Goal: Task Accomplishment & Management: Manage account settings

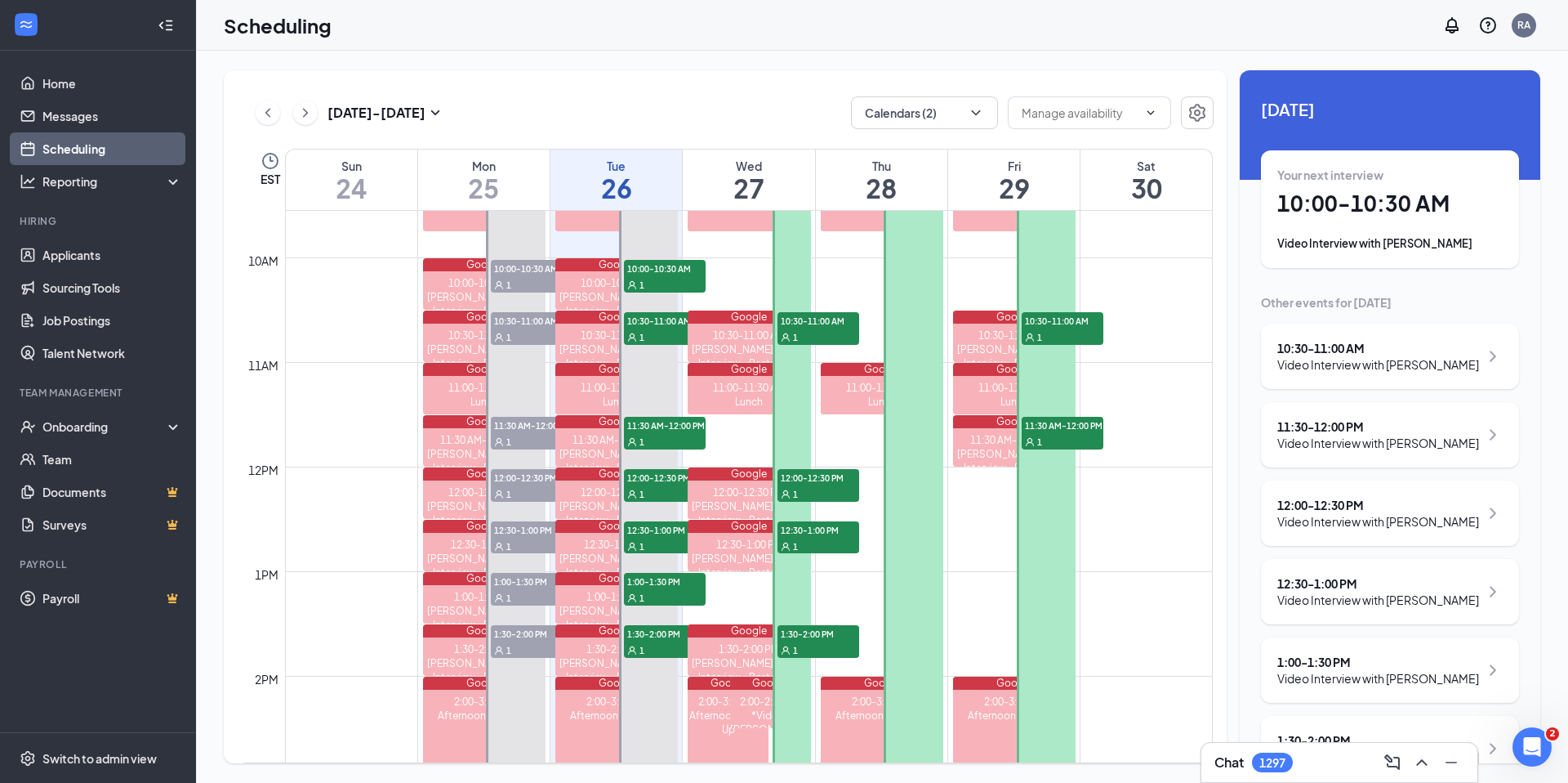
scroll to position [1001, 0]
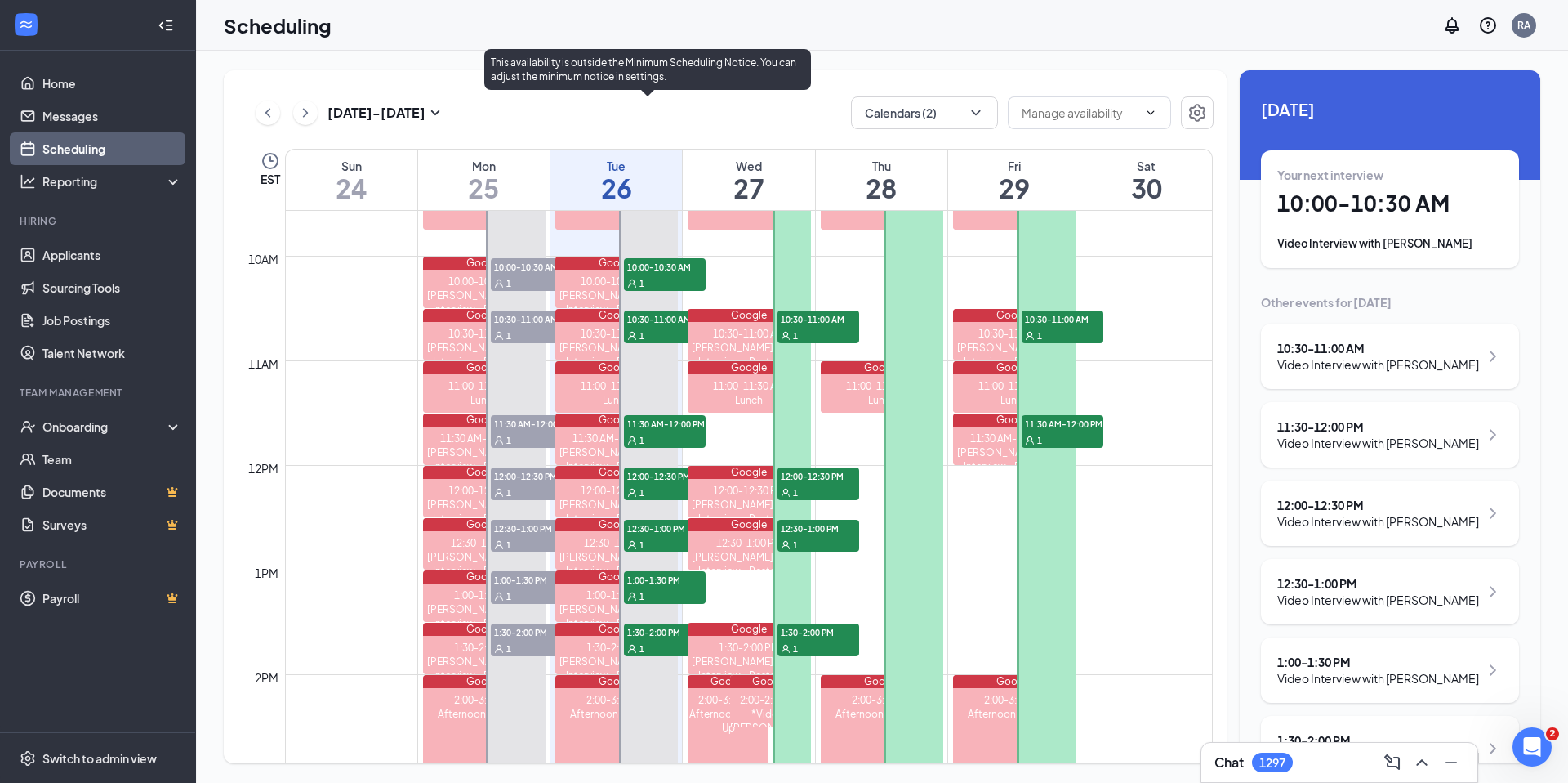
click at [656, 272] on span "10:00-10:30 AM" at bounding box center [664, 266] width 82 height 16
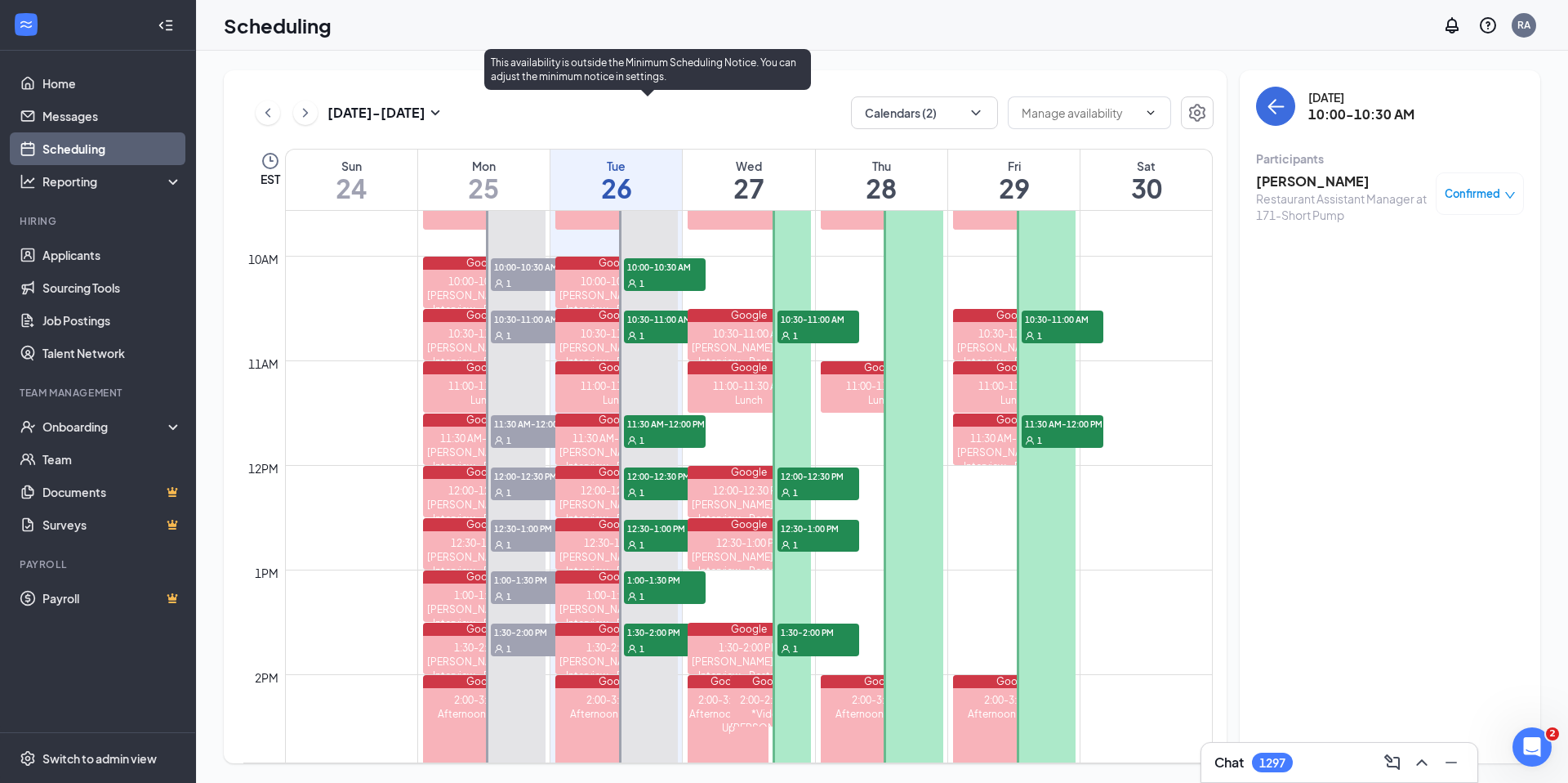
click at [656, 327] on div "1" at bounding box center [664, 334] width 82 height 16
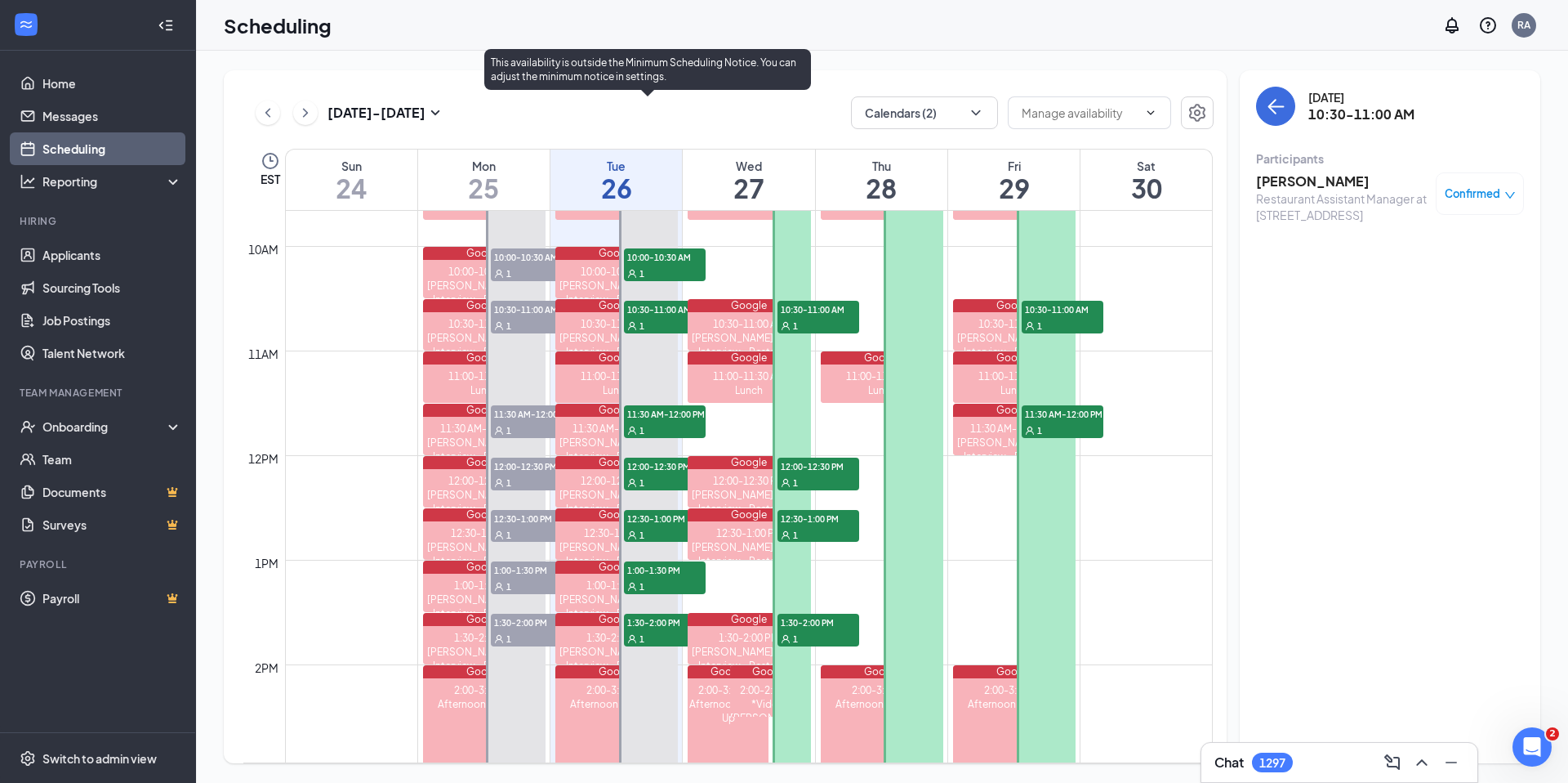
click at [668, 425] on div "1" at bounding box center [664, 430] width 82 height 16
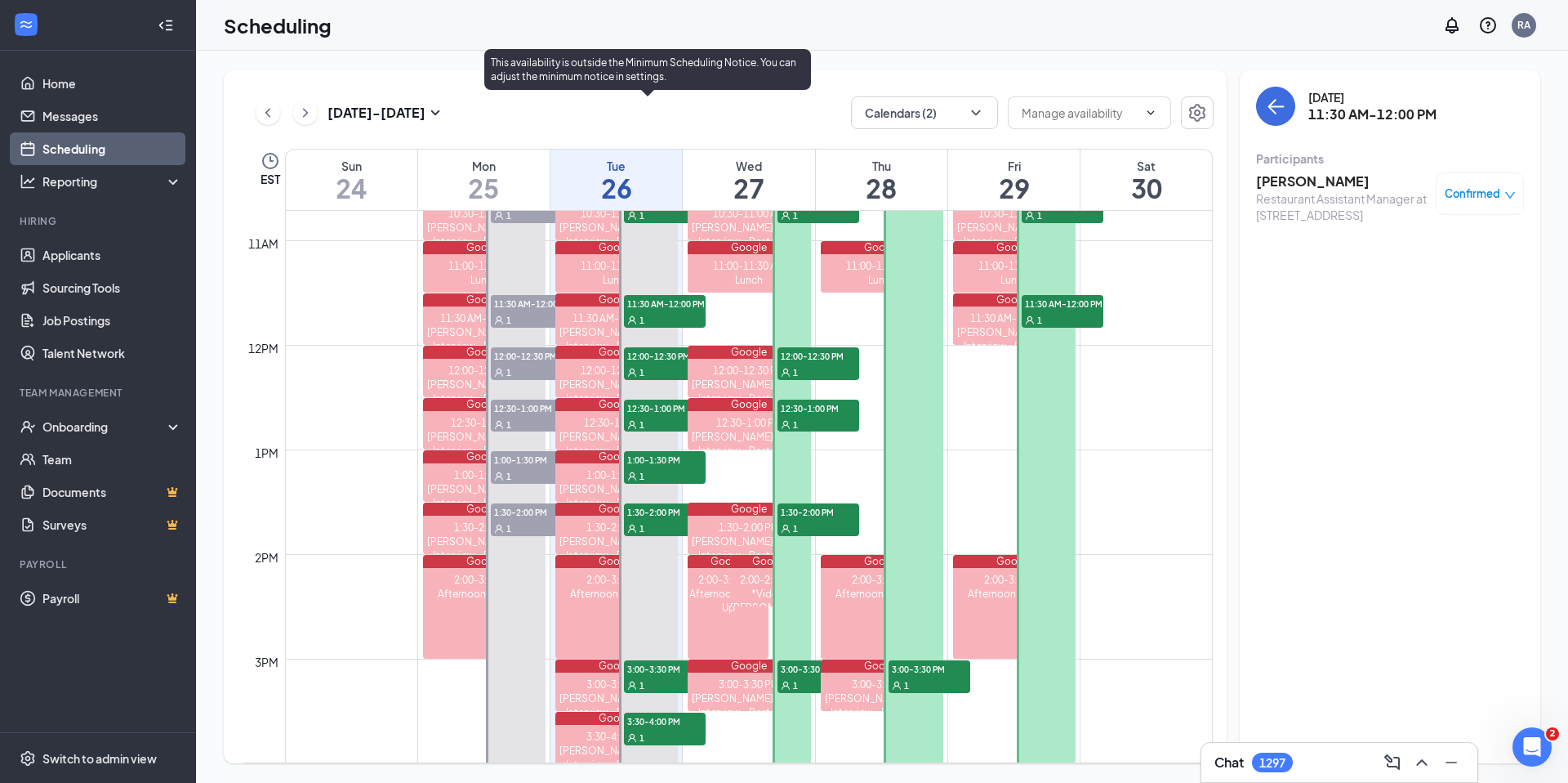
scroll to position [1129, 0]
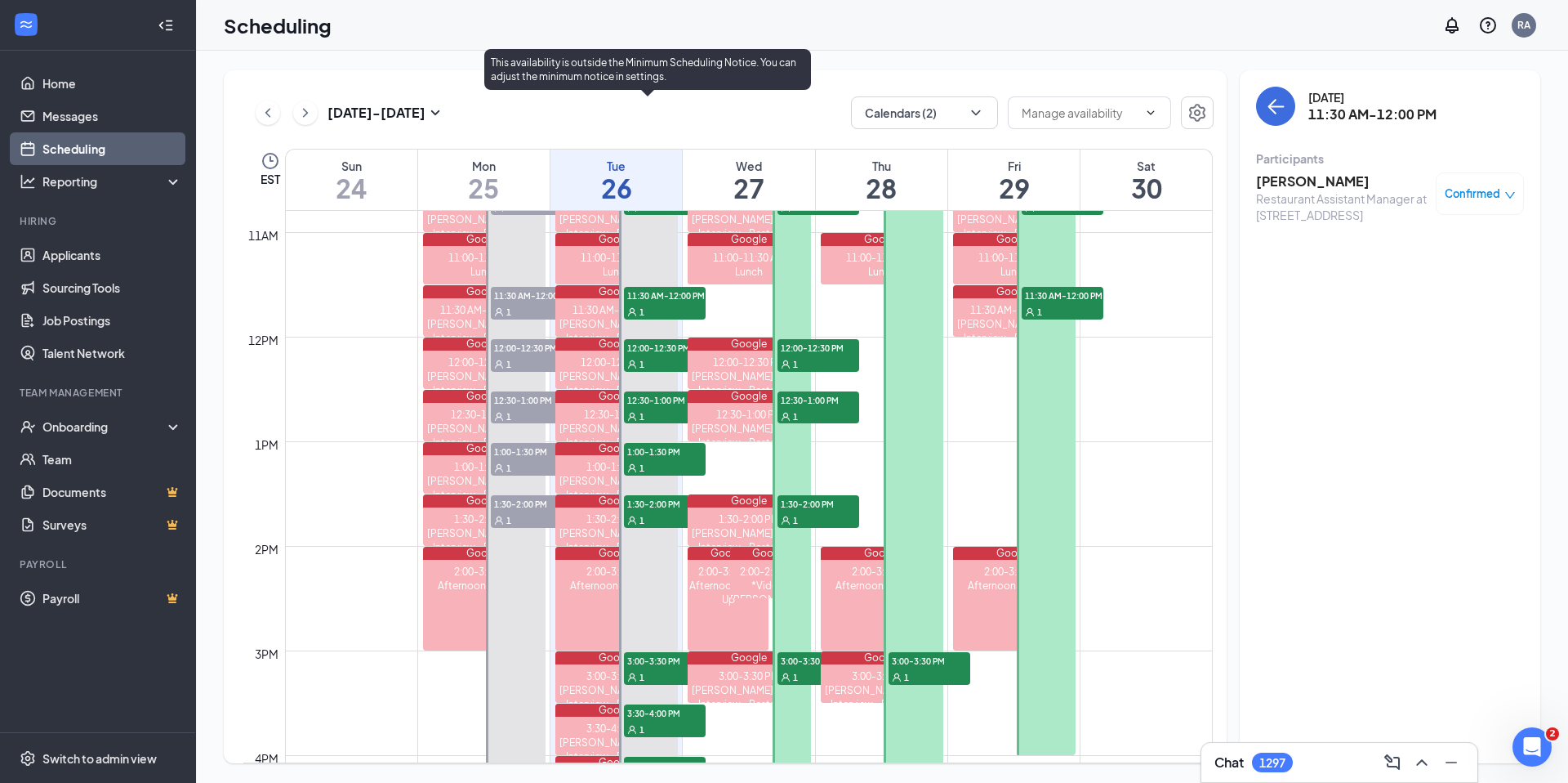
click at [668, 357] on div "1" at bounding box center [664, 364] width 82 height 16
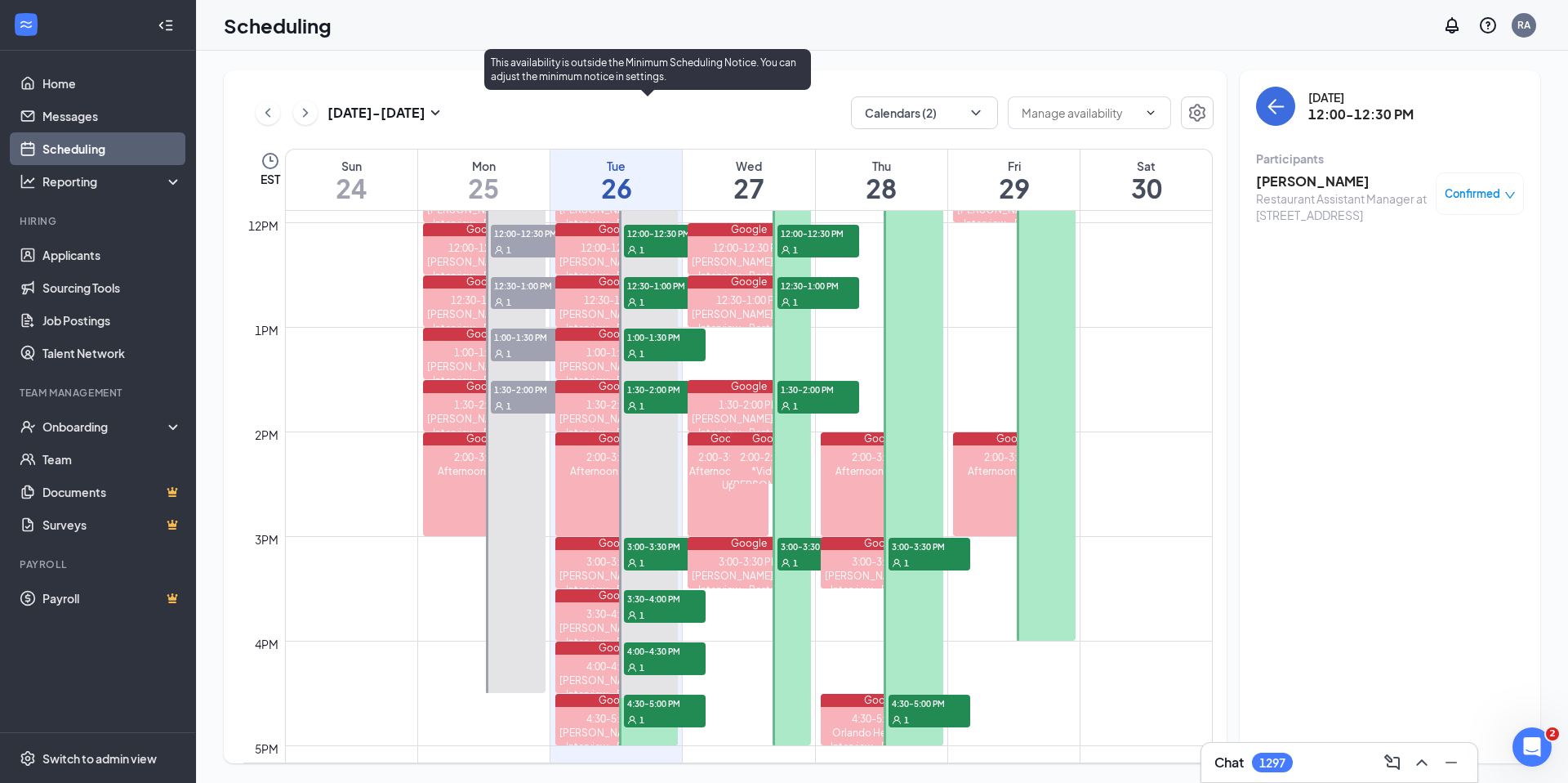
scroll to position [1245, 0]
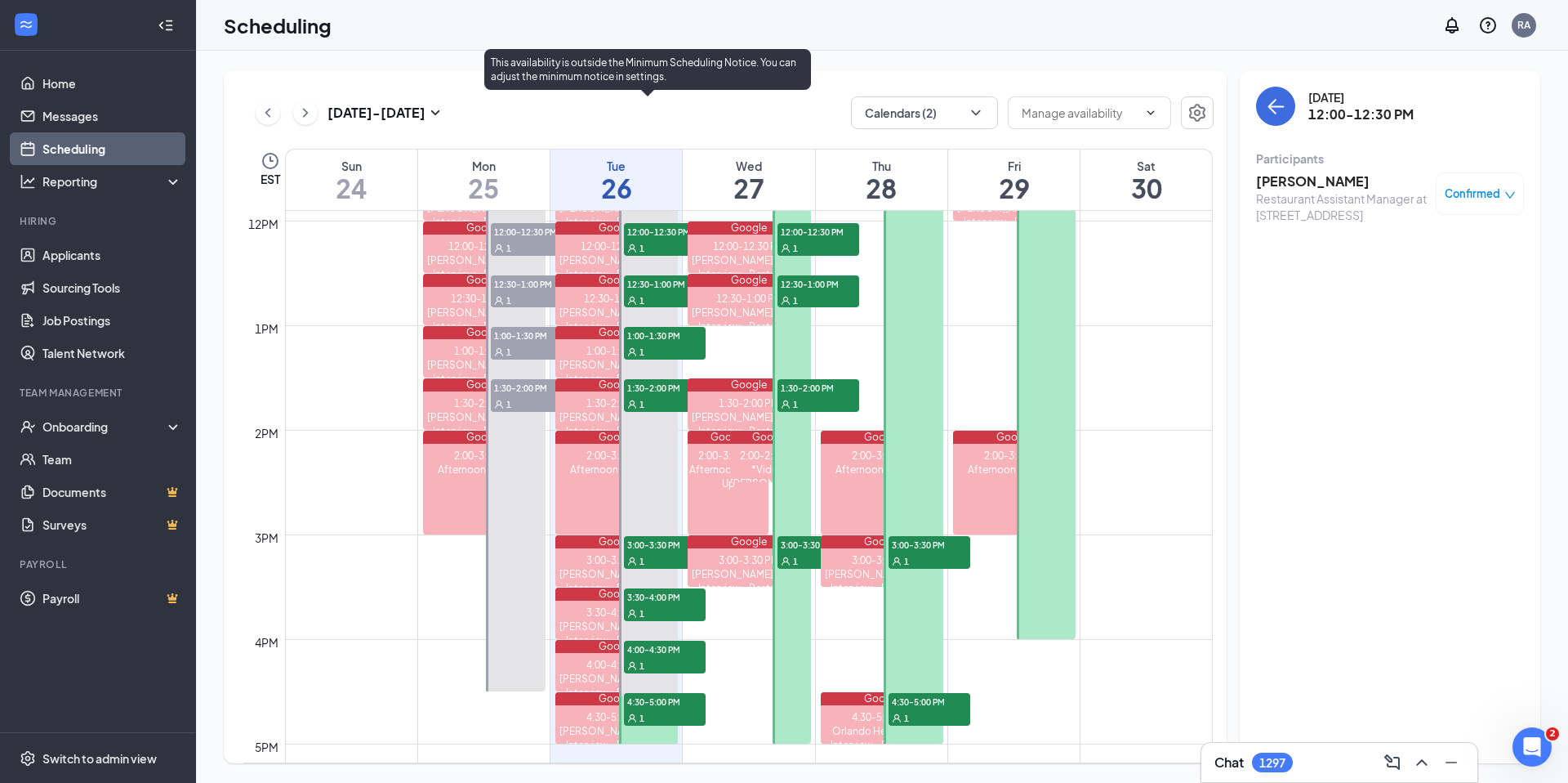
click at [652, 278] on span "12:30-1:00 PM" at bounding box center [664, 283] width 82 height 16
click at [650, 345] on div "1" at bounding box center [664, 351] width 82 height 16
click at [649, 389] on span "1:30-2:00 PM" at bounding box center [664, 387] width 82 height 16
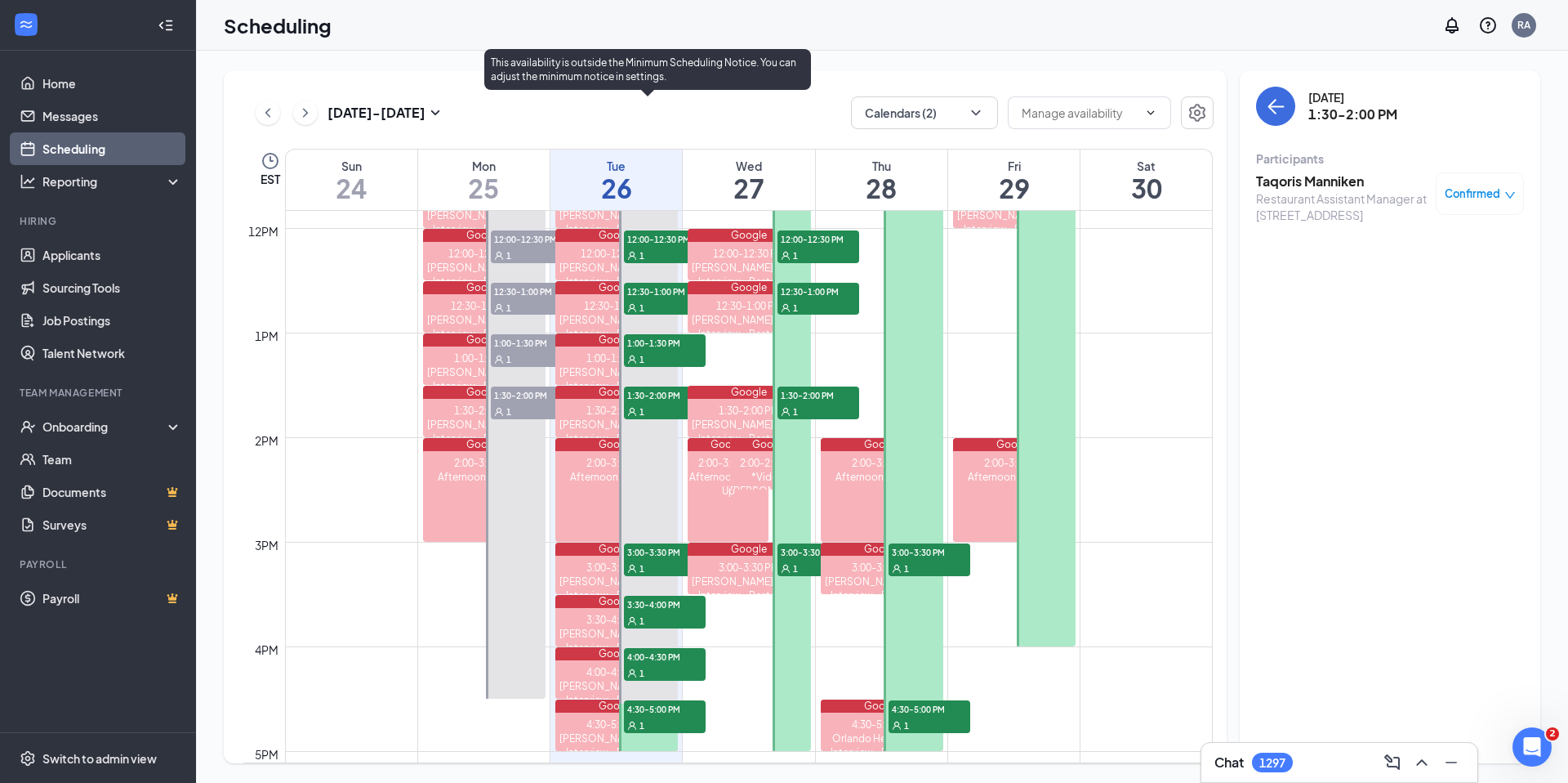
scroll to position [1237, 0]
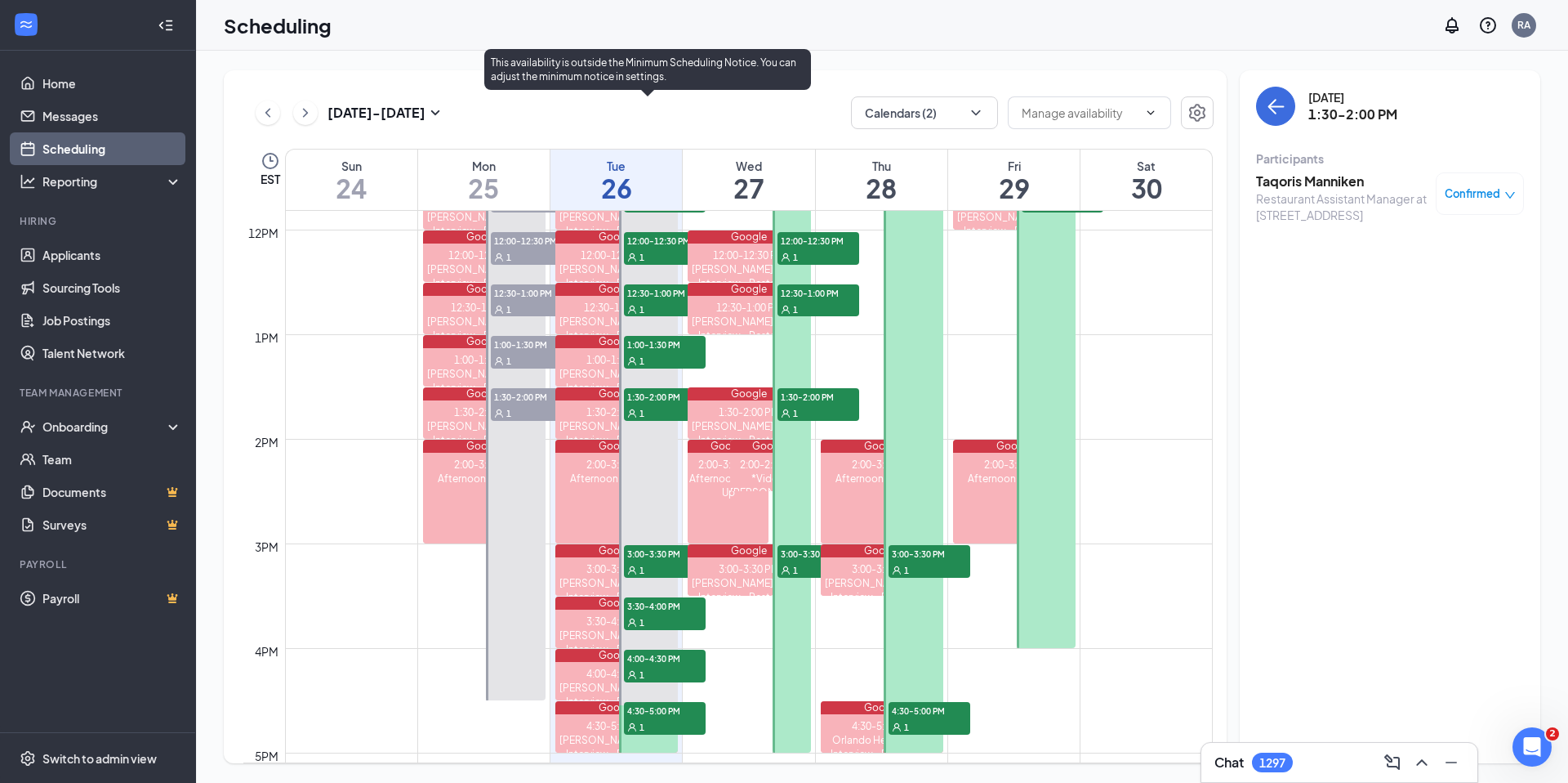
click at [653, 352] on div "1" at bounding box center [664, 360] width 82 height 16
click at [653, 305] on div "1" at bounding box center [664, 309] width 82 height 16
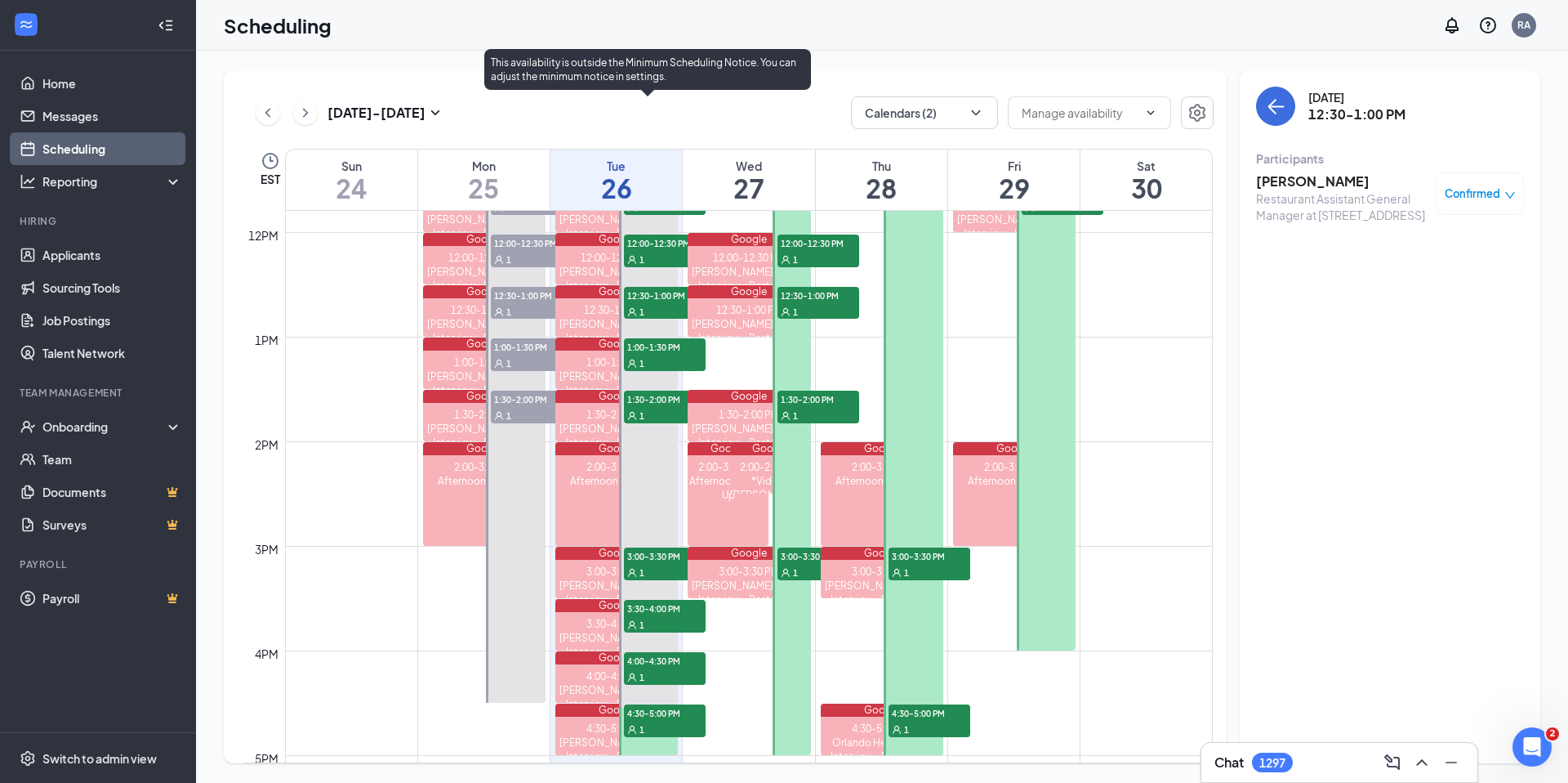
click at [663, 554] on span "3:00-3:30 PM" at bounding box center [664, 555] width 82 height 16
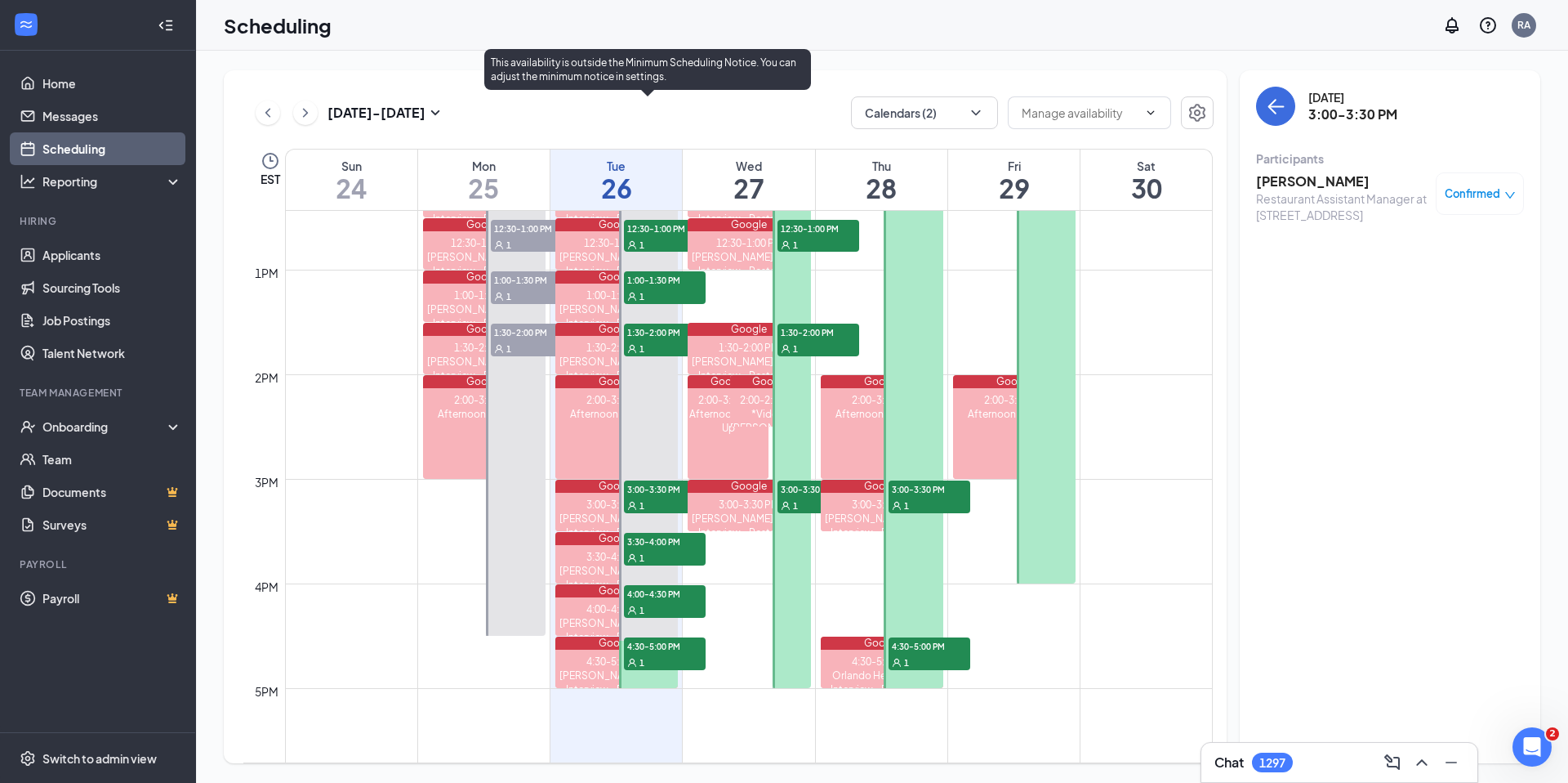
scroll to position [1302, 0]
click at [671, 540] on span "3:30-4:00 PM" at bounding box center [664, 540] width 82 height 16
click at [662, 599] on span "4:00-4:30 PM" at bounding box center [664, 592] width 82 height 16
click at [657, 645] on span "4:30-5:00 PM" at bounding box center [664, 645] width 82 height 16
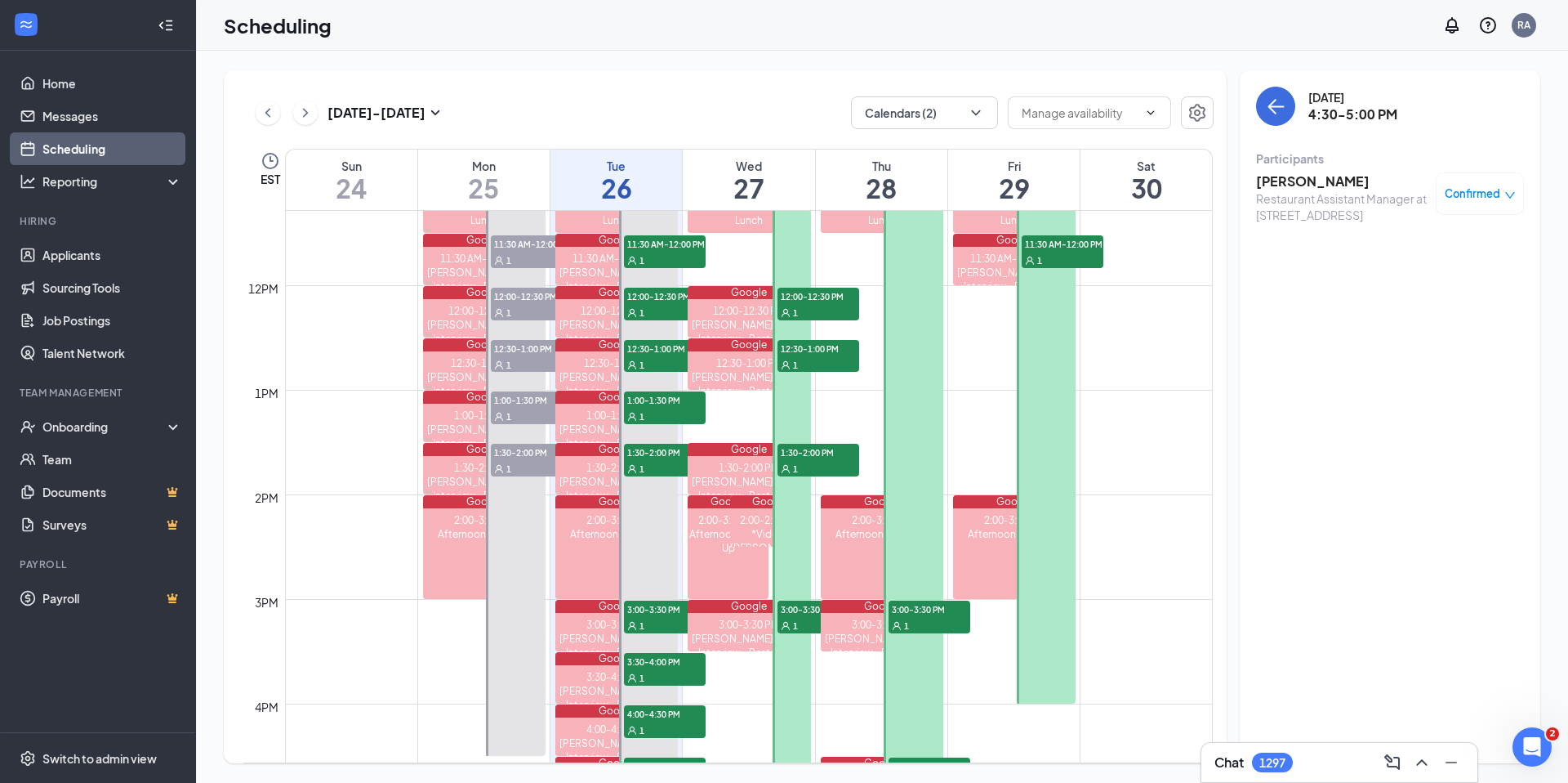
scroll to position [1182, 0]
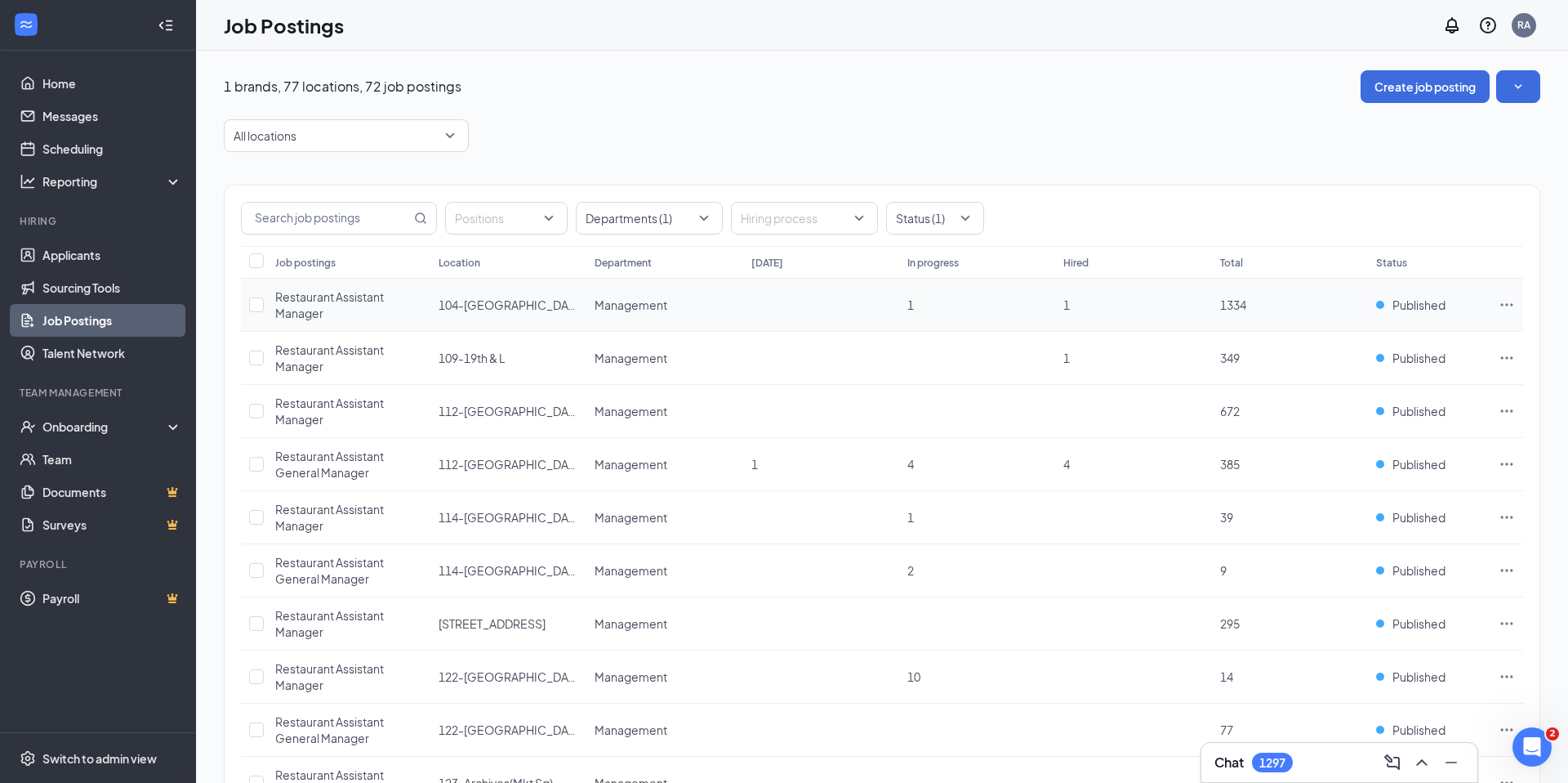
click at [1506, 305] on icon "Ellipses" at bounding box center [1508, 304] width 12 height 3
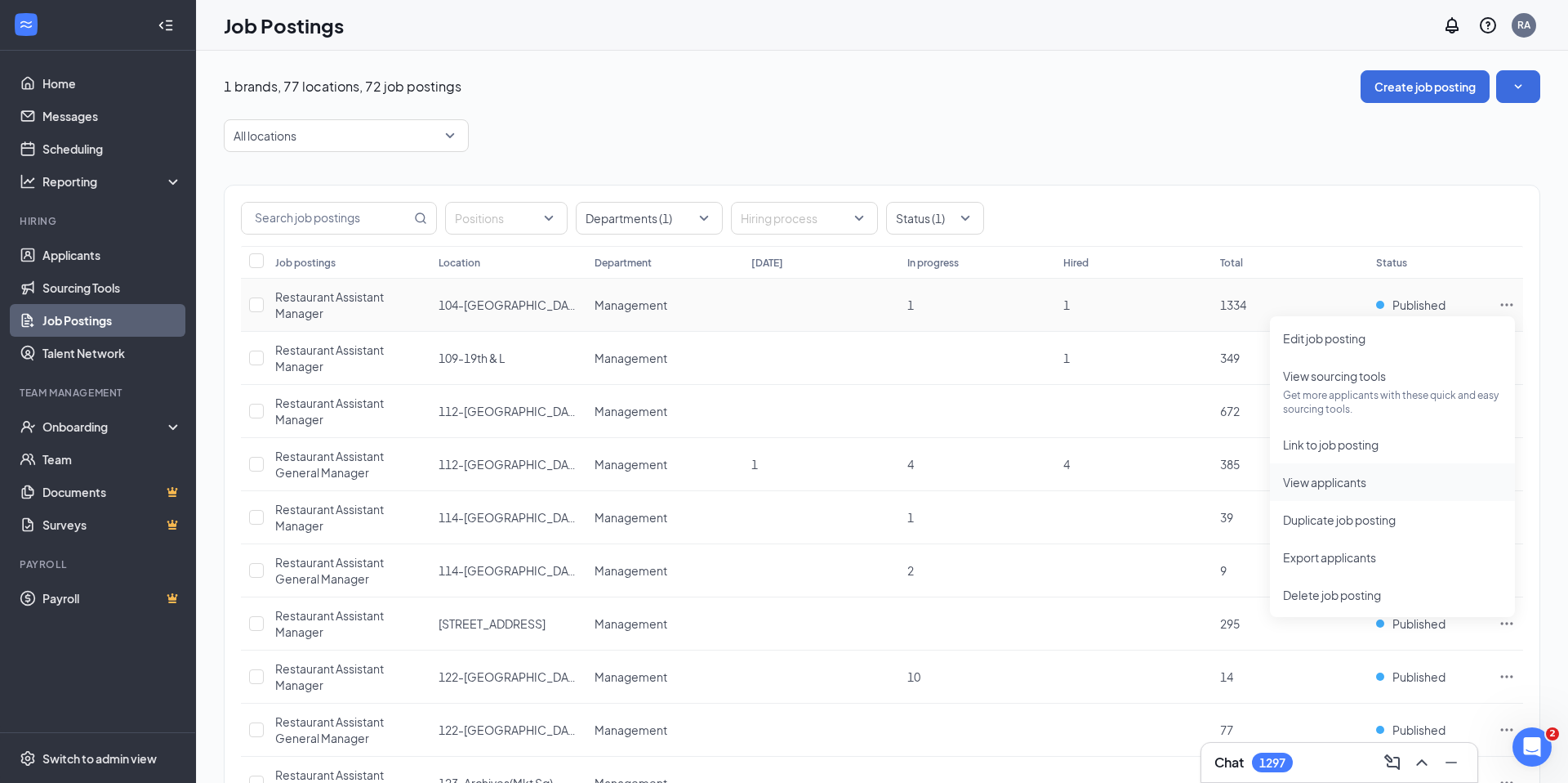
click at [1333, 480] on span "View applicants" at bounding box center [1325, 481] width 83 height 15
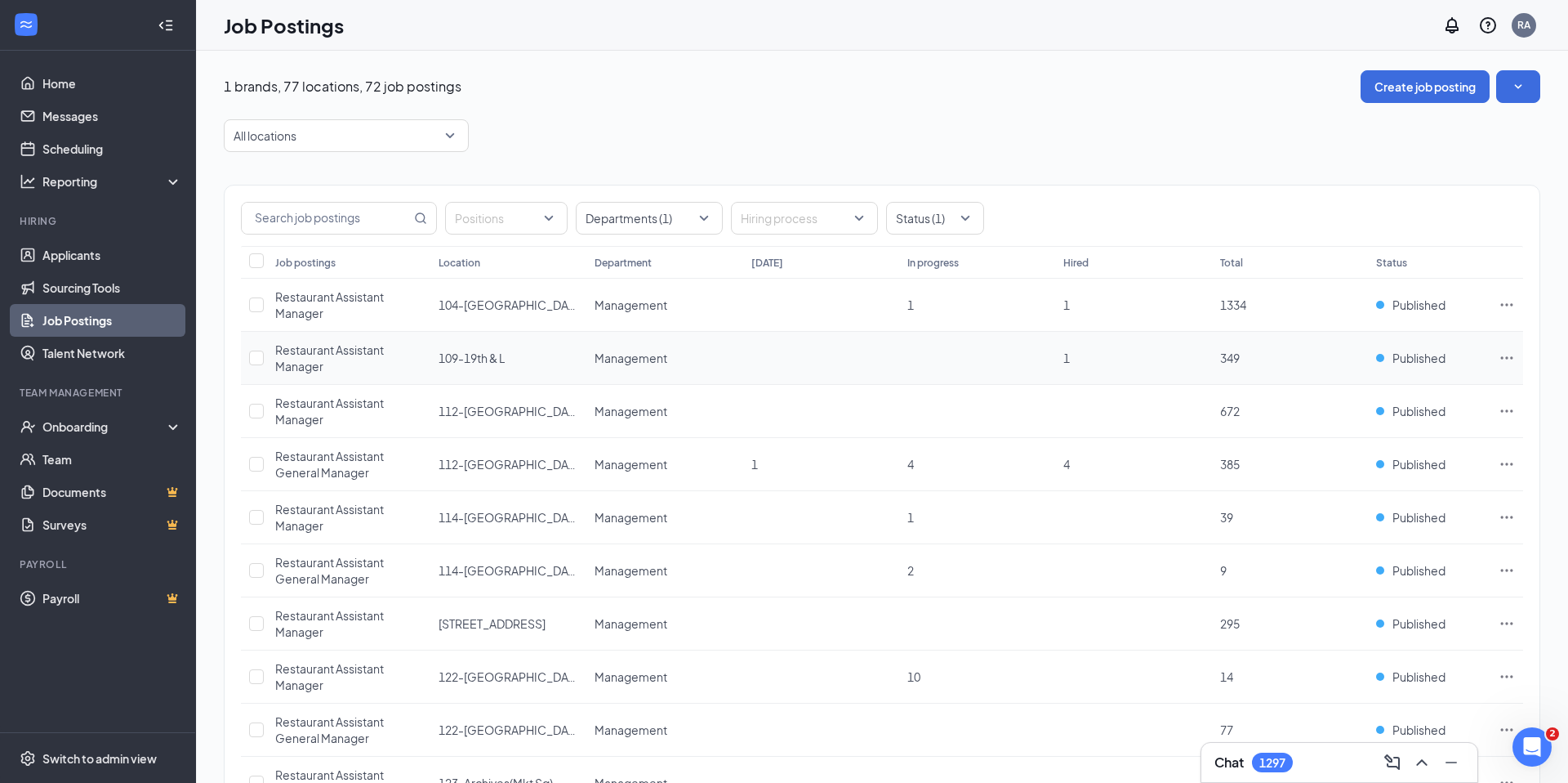
click at [1501, 360] on icon "Ellipses" at bounding box center [1507, 358] width 16 height 16
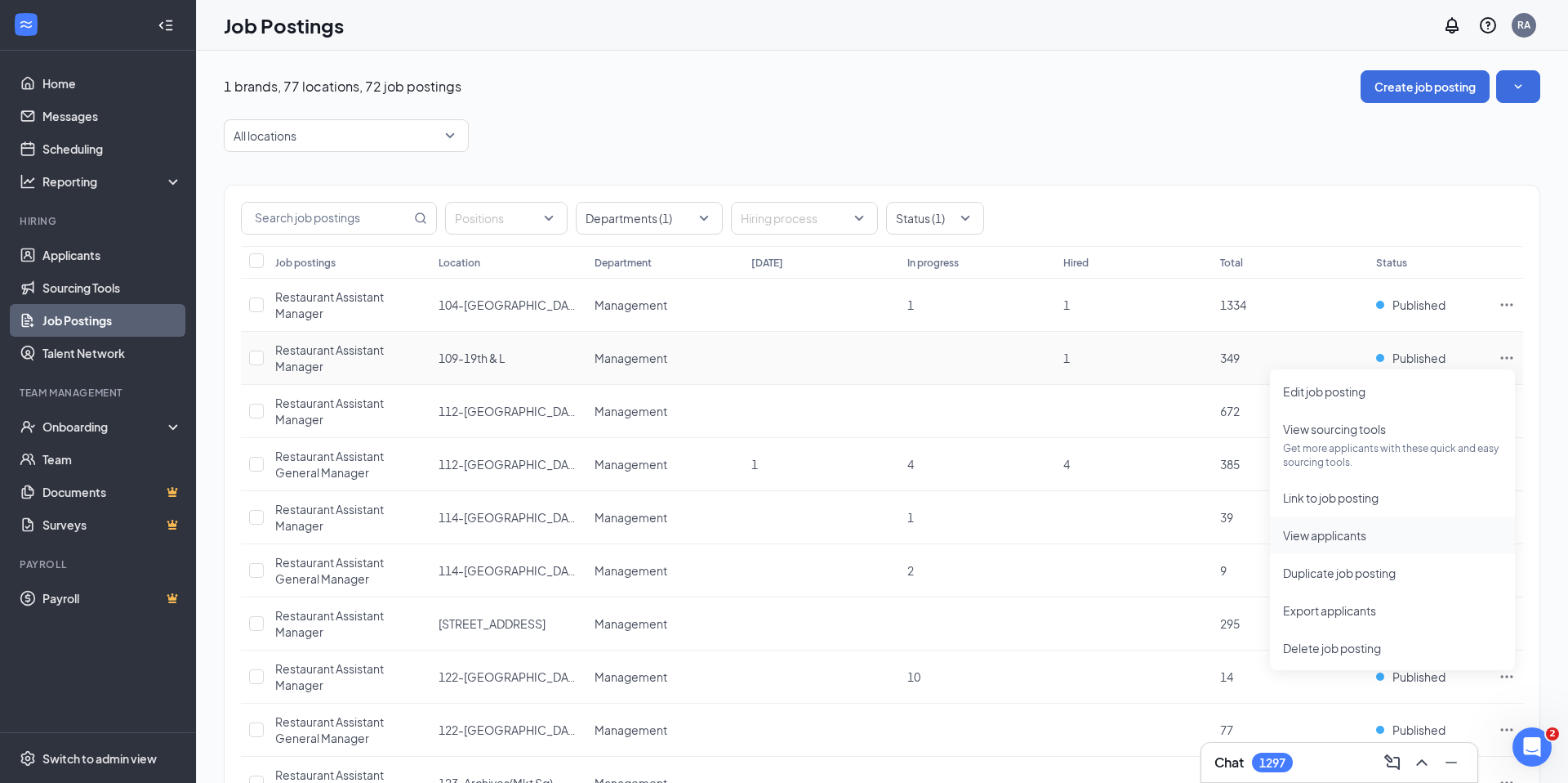
click at [1400, 535] on span "View applicants" at bounding box center [1393, 535] width 219 height 18
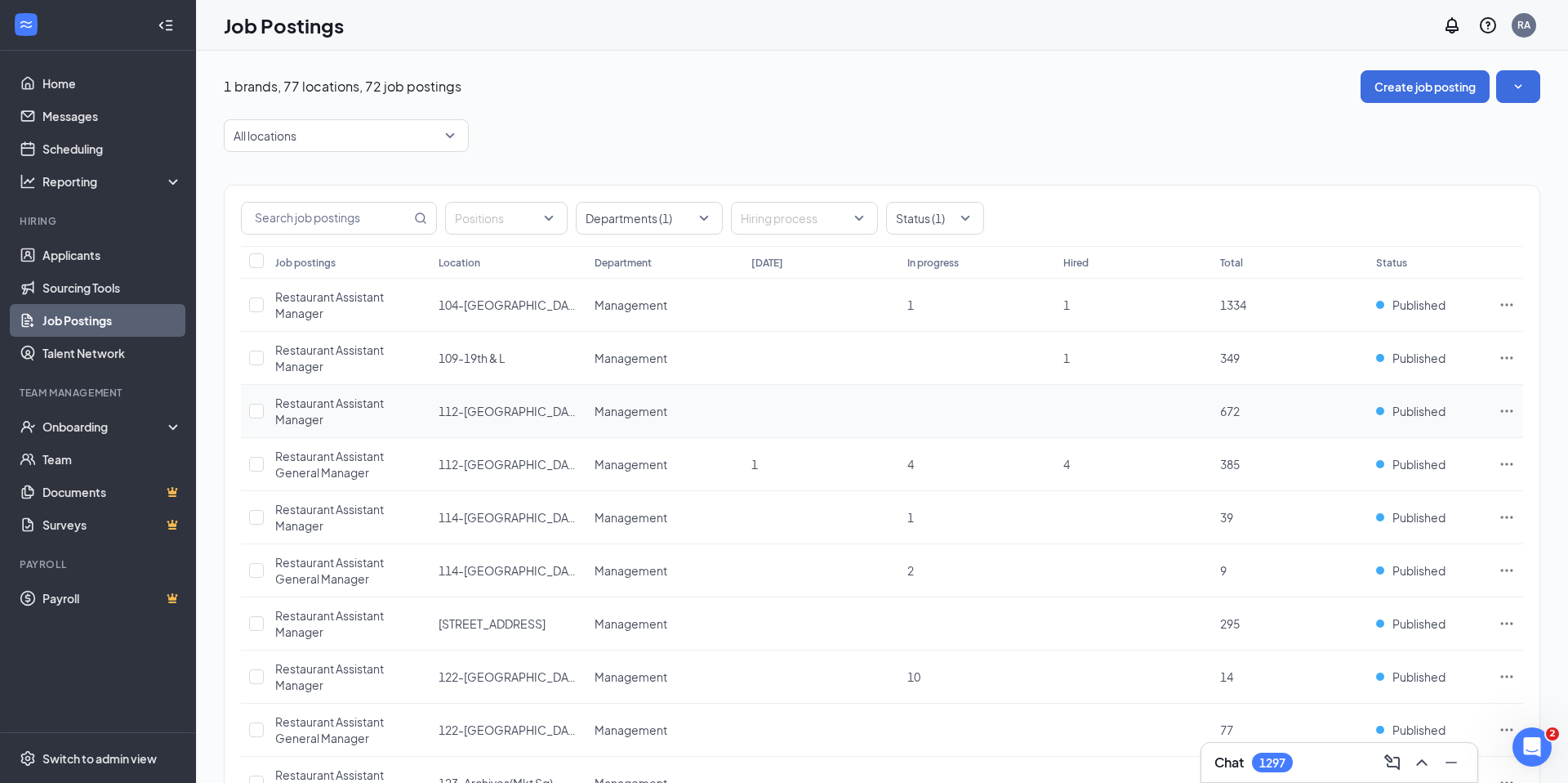
click at [1508, 411] on icon "Ellipses" at bounding box center [1507, 411] width 16 height 16
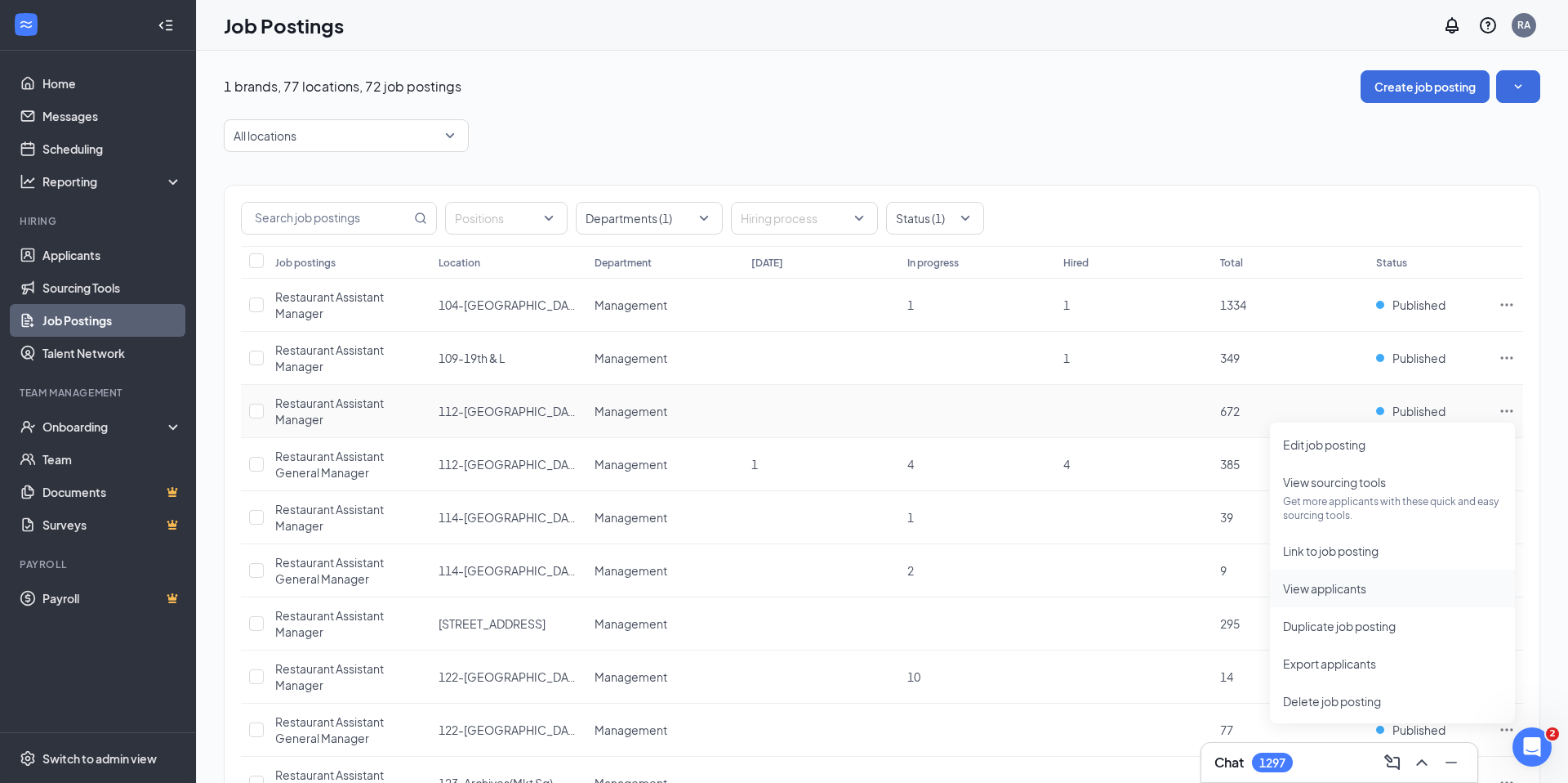
click at [1376, 596] on span "View applicants" at bounding box center [1393, 588] width 219 height 18
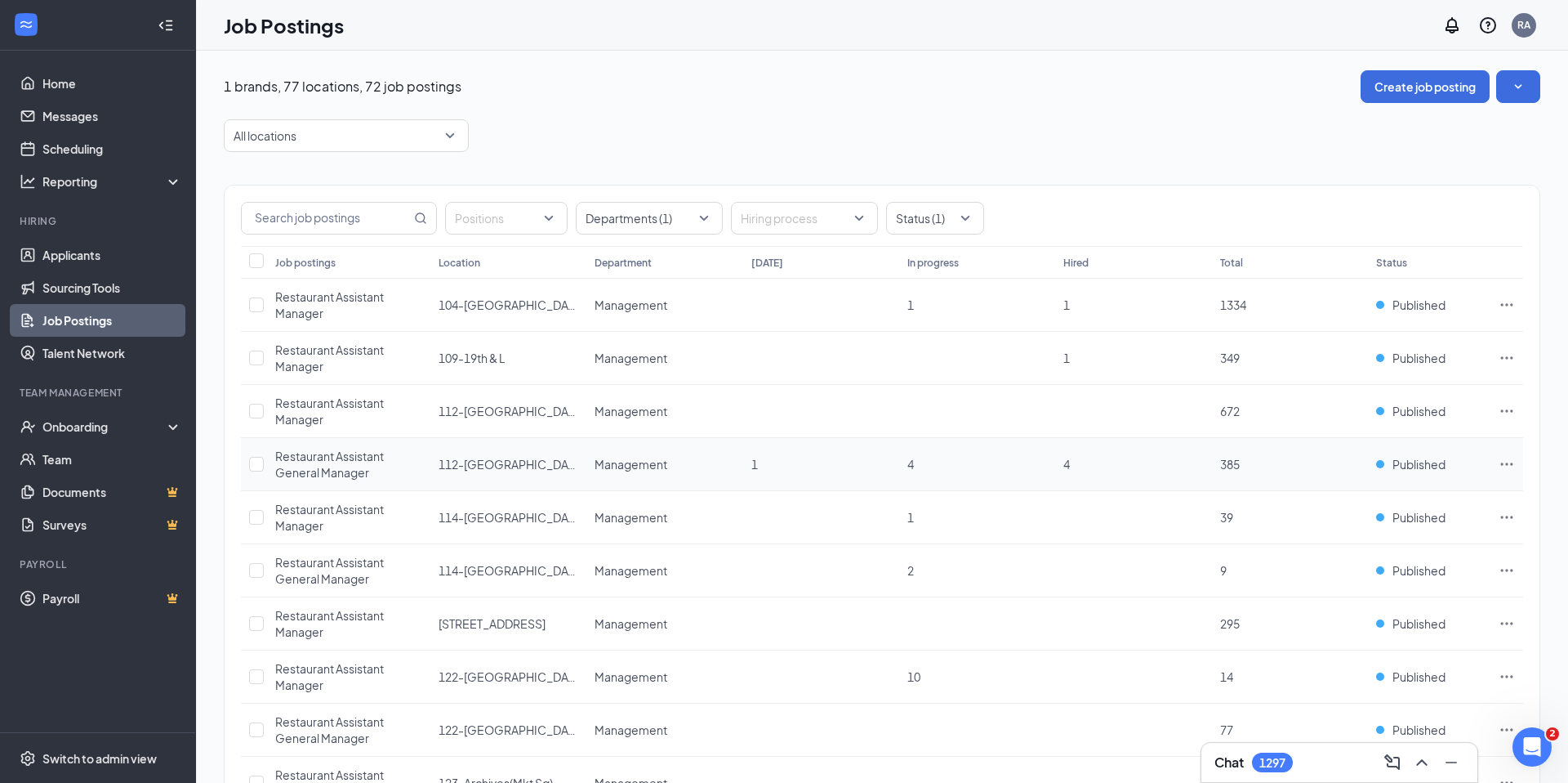
click at [1509, 464] on icon "Ellipses" at bounding box center [1507, 464] width 16 height 16
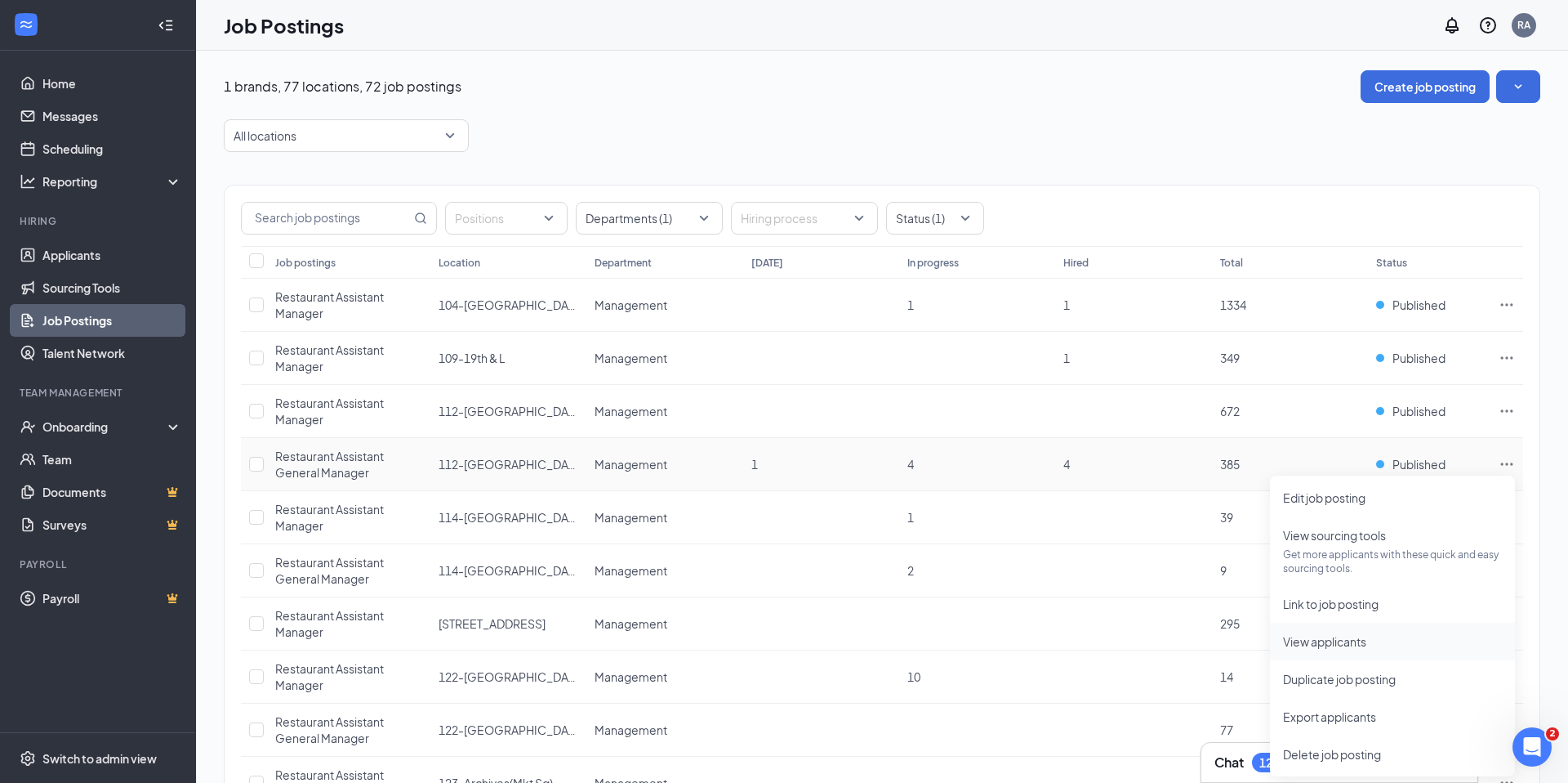
click at [1351, 640] on span "View applicants" at bounding box center [1325, 641] width 83 height 15
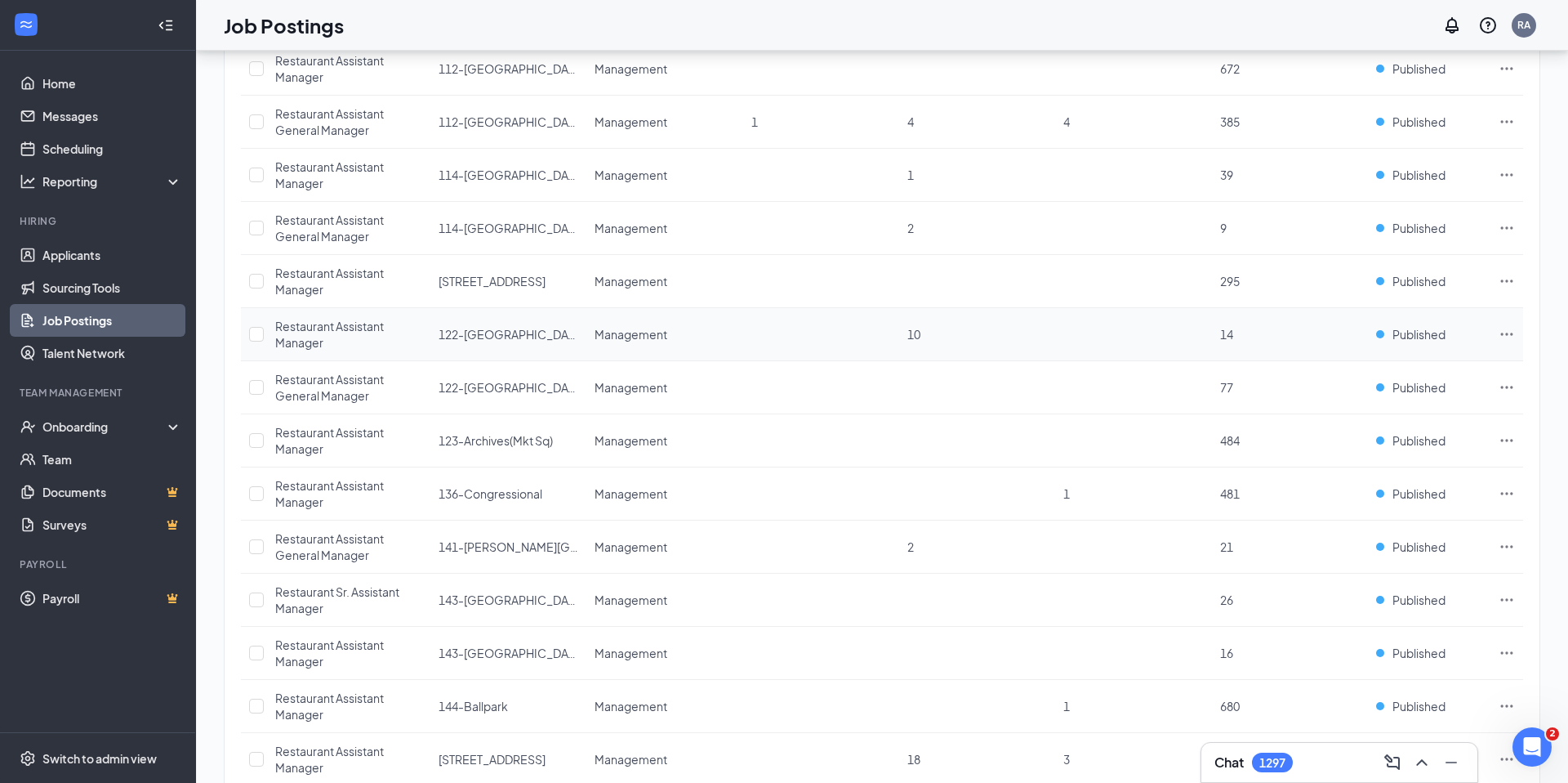
scroll to position [351, 0]
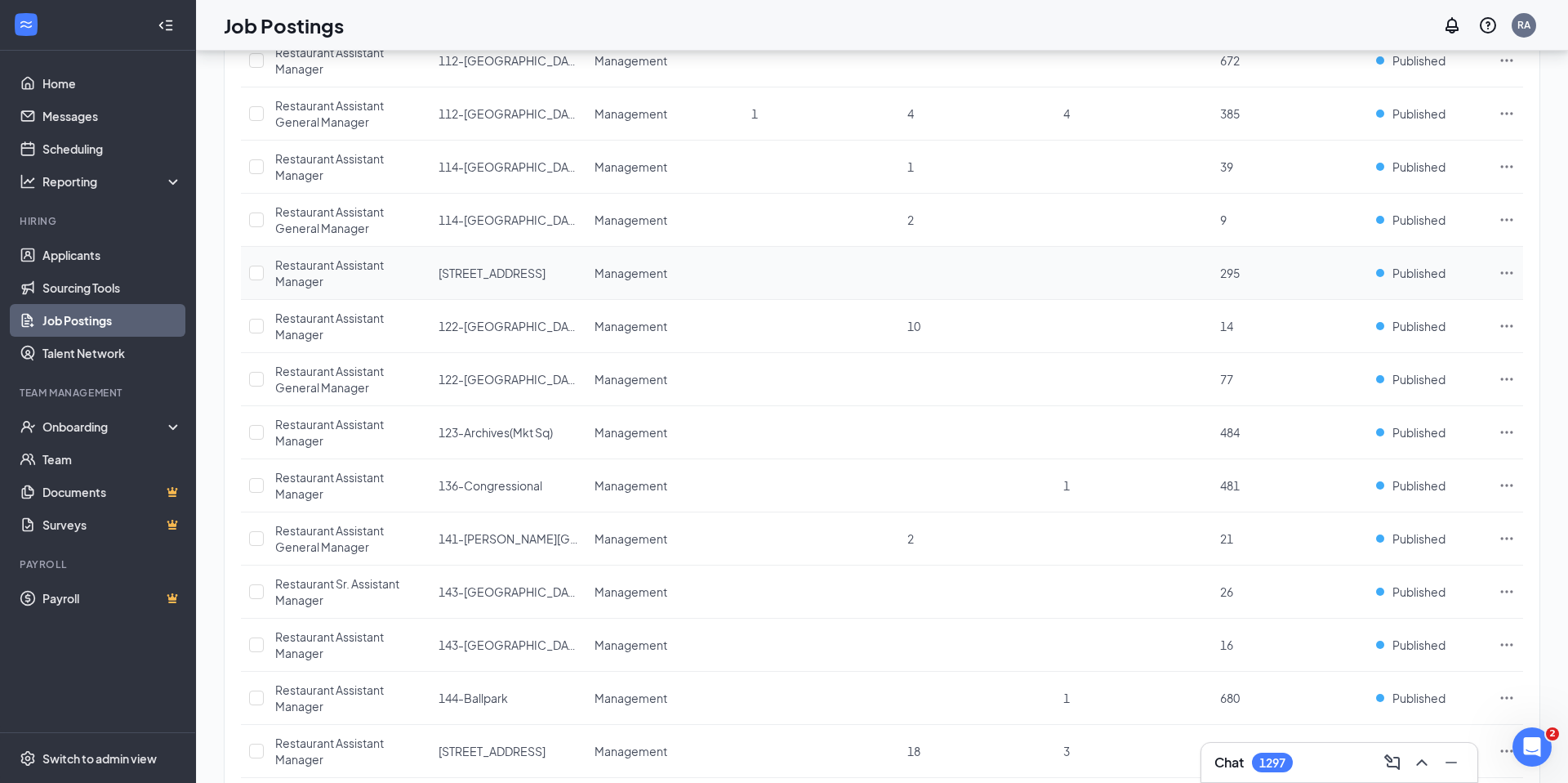
click at [1510, 271] on icon "Ellipses" at bounding box center [1507, 272] width 16 height 16
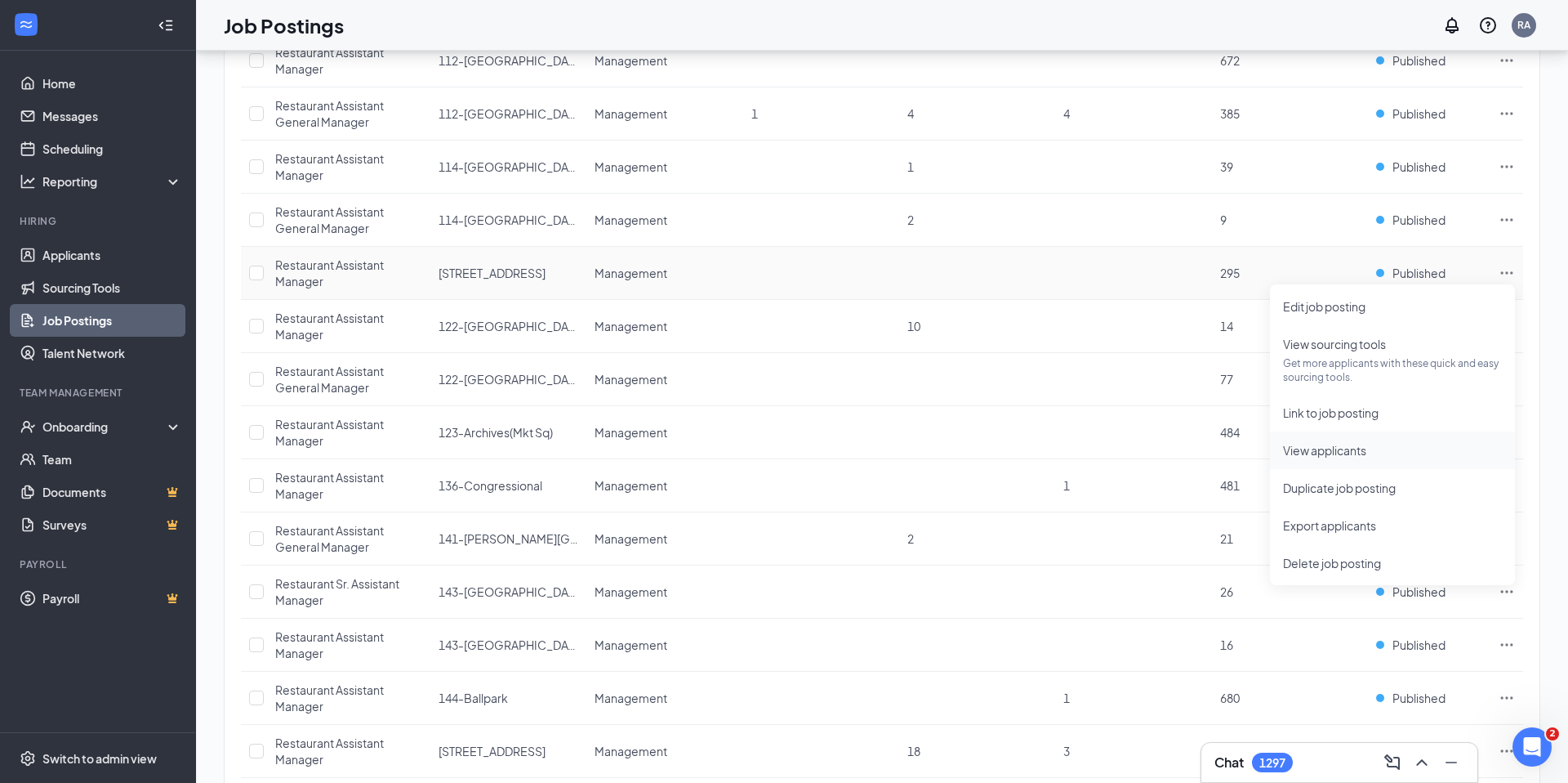
click at [1376, 456] on span "View applicants" at bounding box center [1393, 450] width 219 height 18
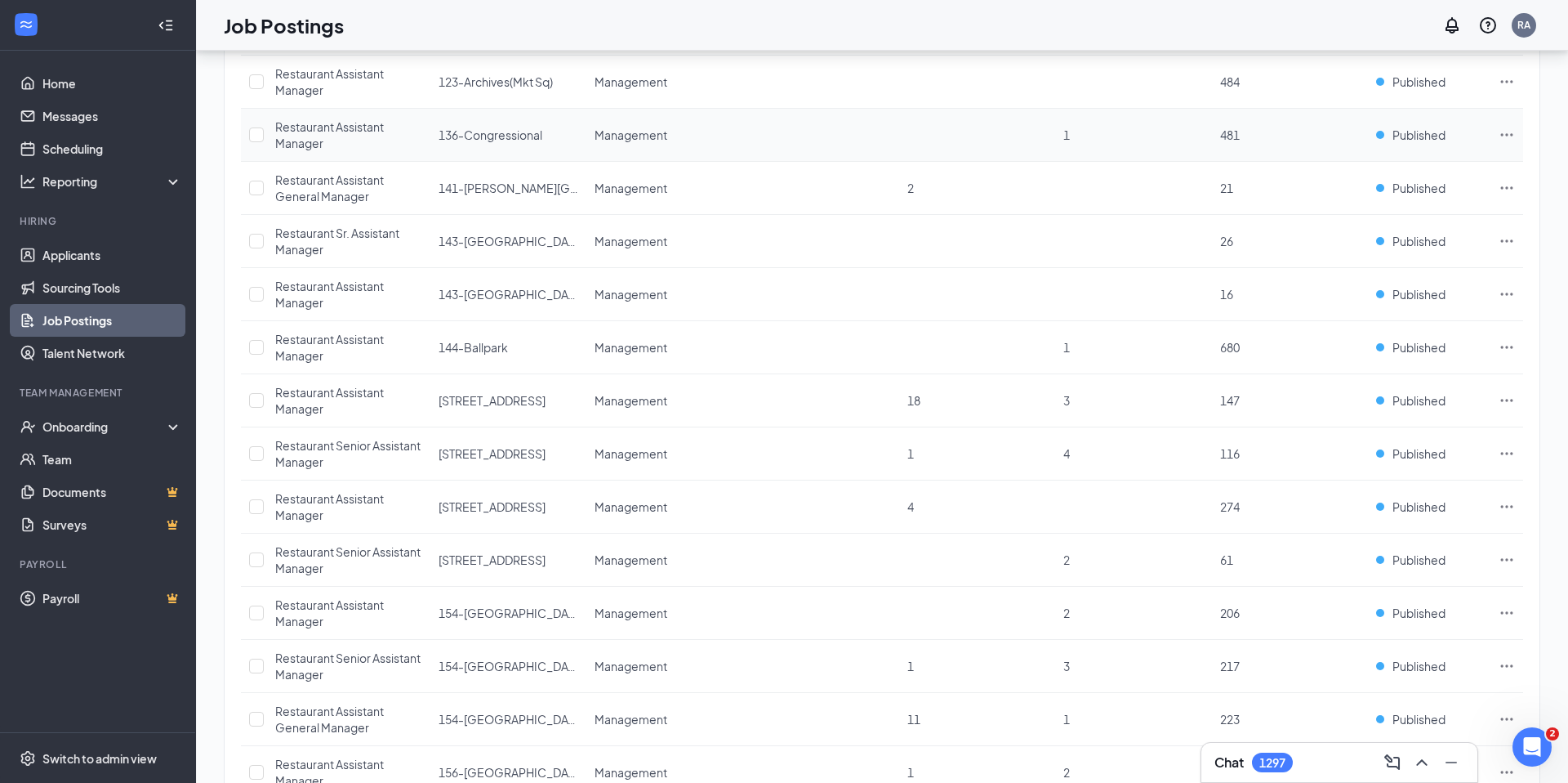
scroll to position [736, 0]
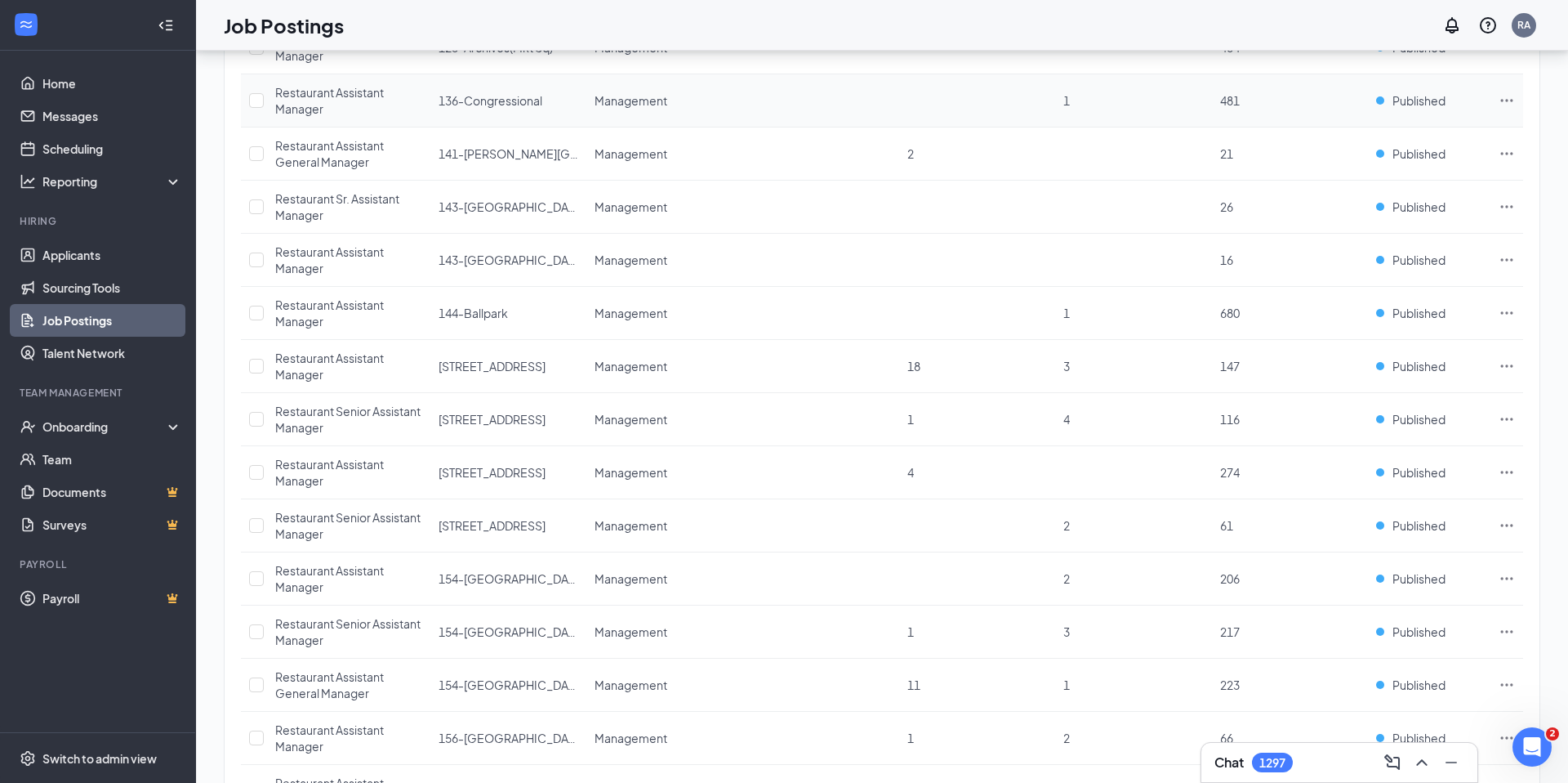
click at [1506, 95] on icon "Ellipses" at bounding box center [1507, 100] width 16 height 16
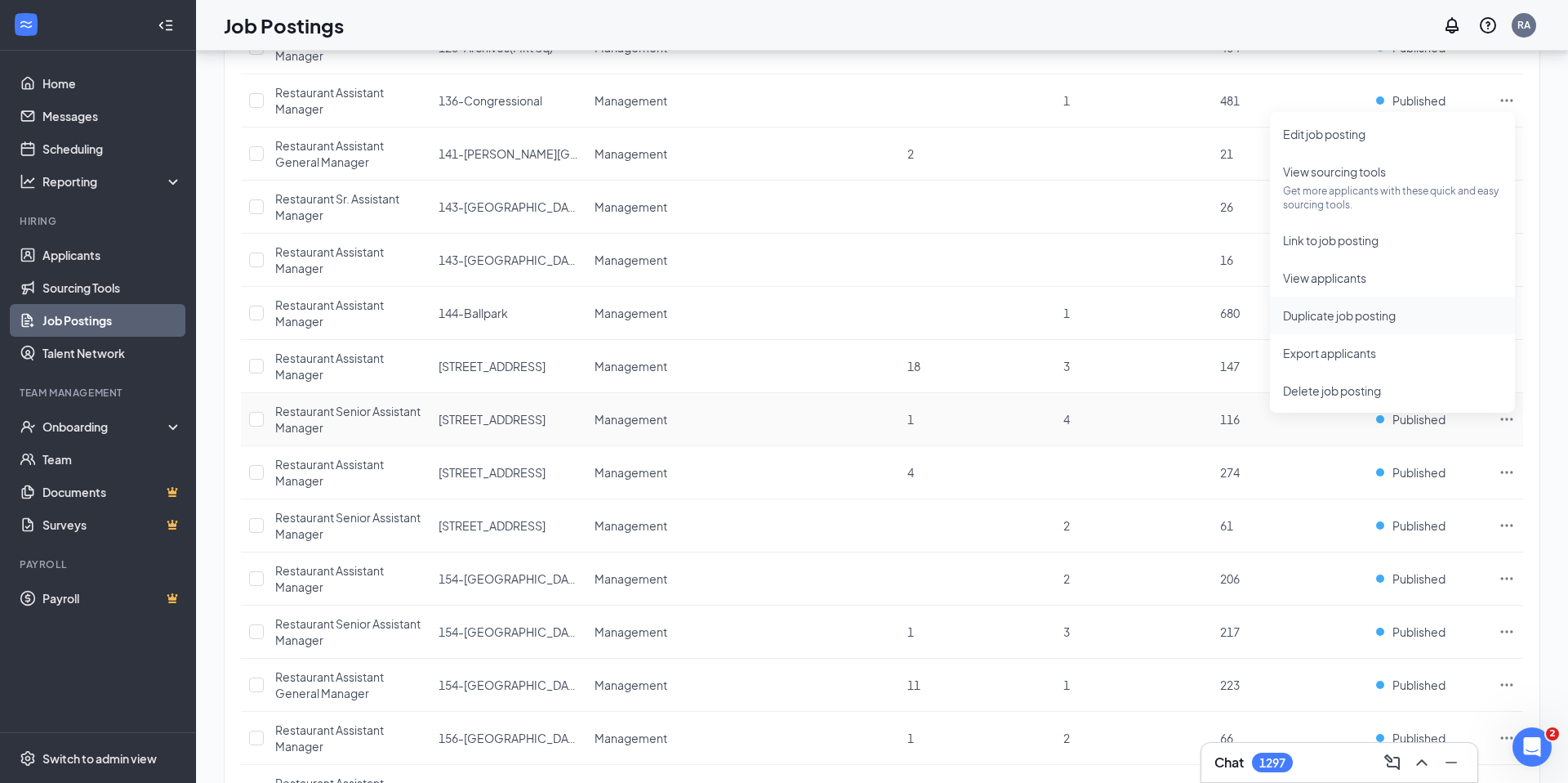
scroll to position [714, 0]
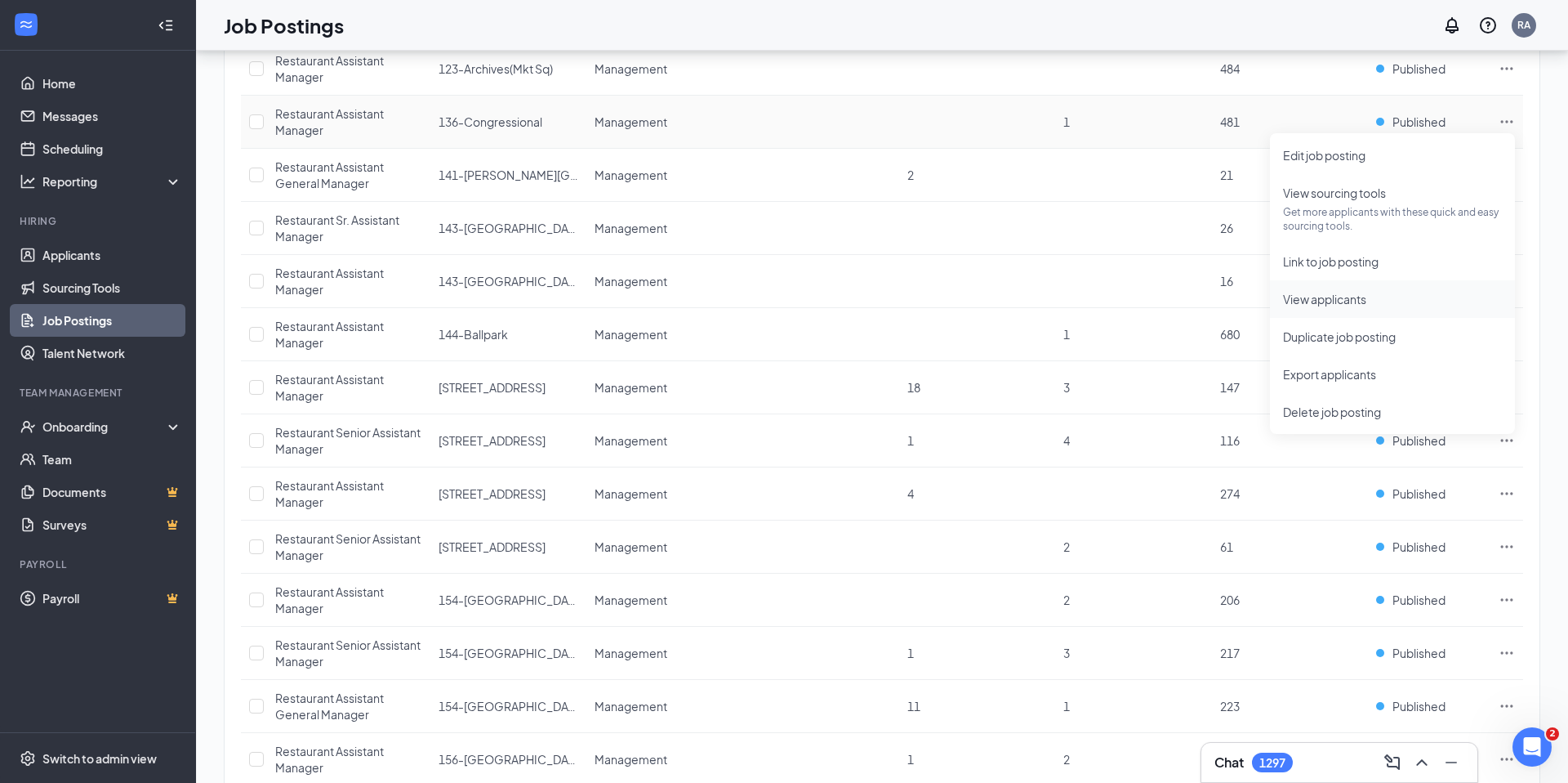
click at [1337, 297] on span "View applicants" at bounding box center [1325, 298] width 83 height 15
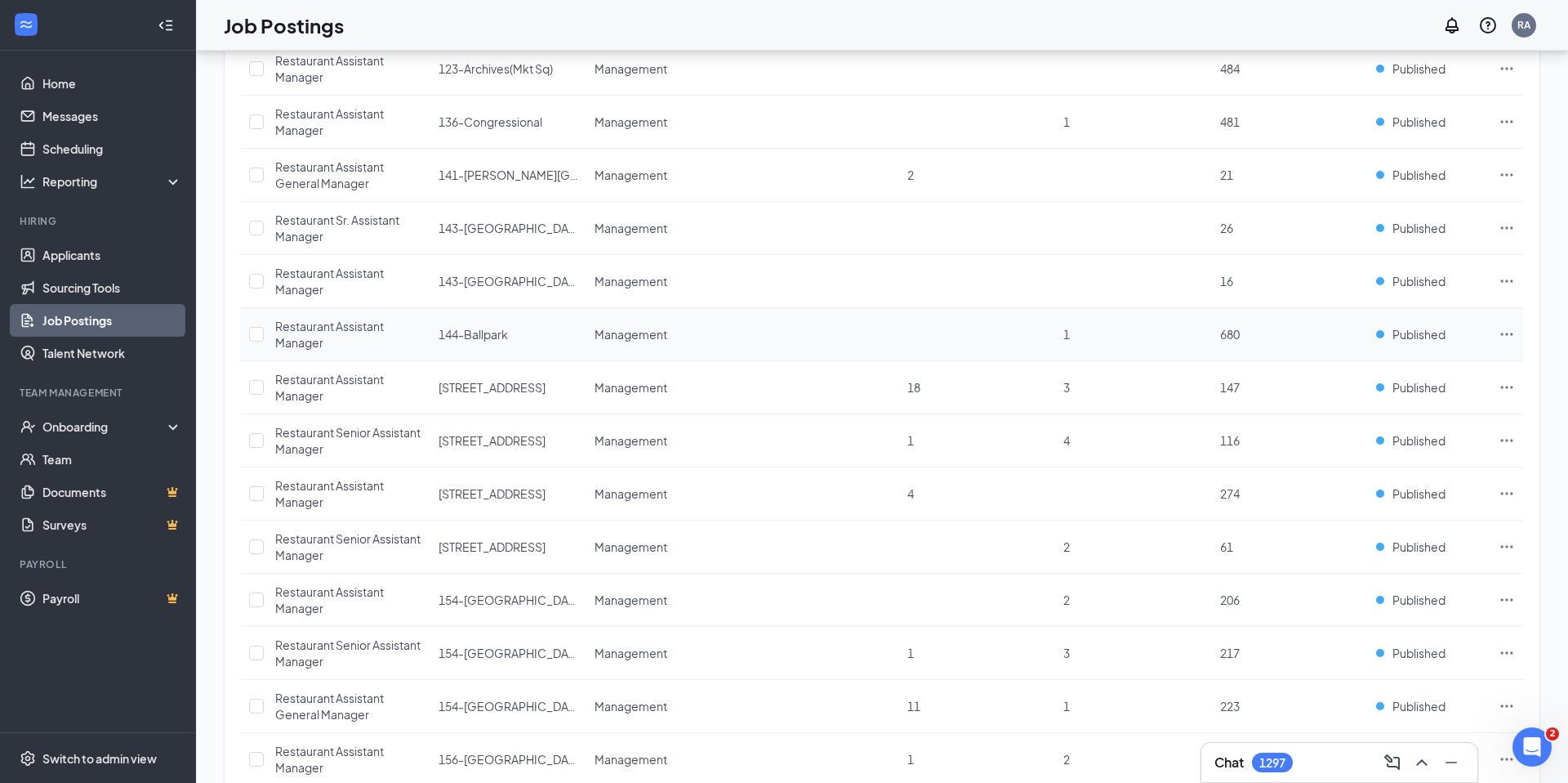
click at [1515, 333] on icon "Ellipses" at bounding box center [1507, 333] width 16 height 16
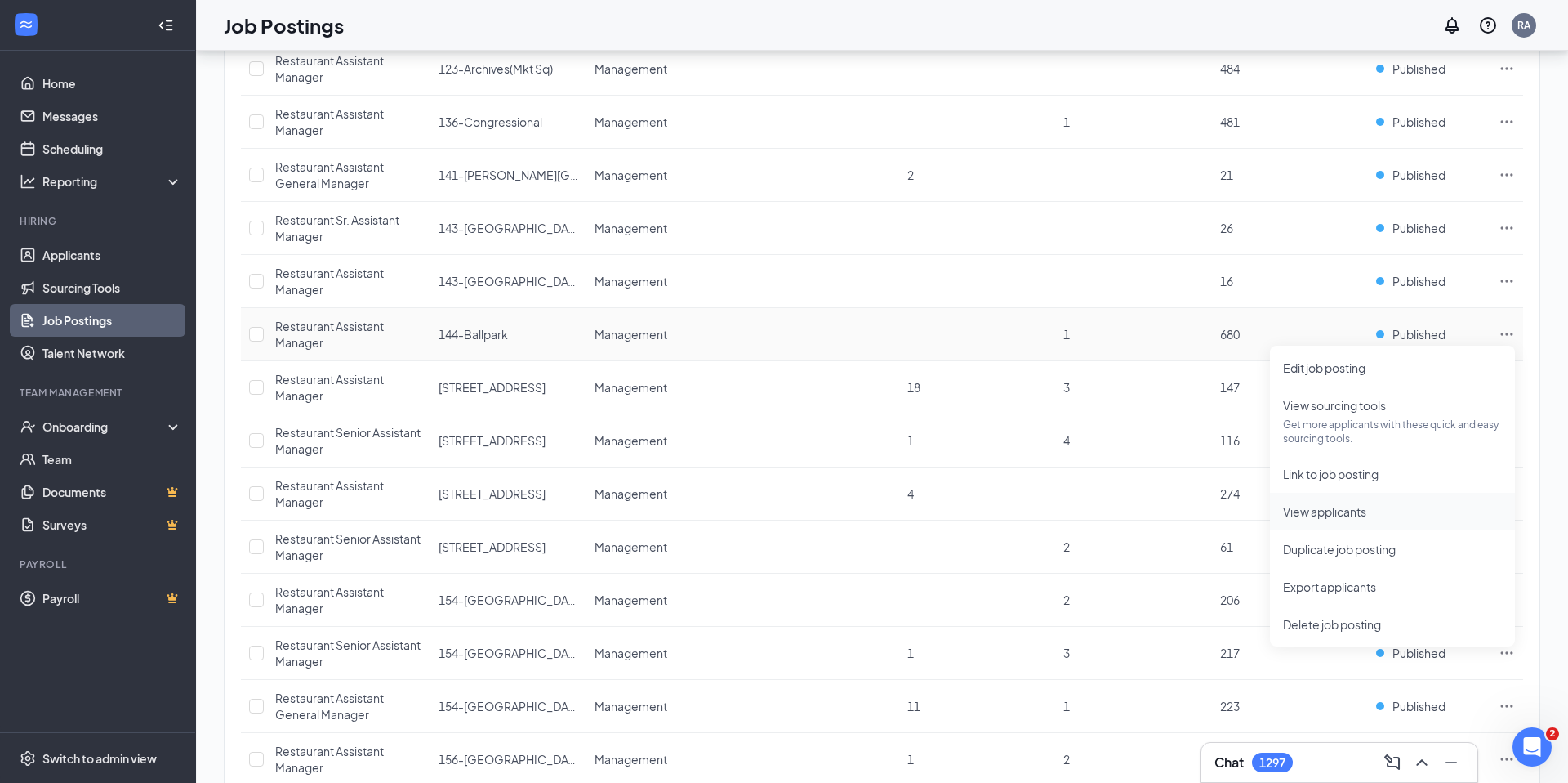
click at [1378, 508] on span "View applicants" at bounding box center [1393, 511] width 219 height 18
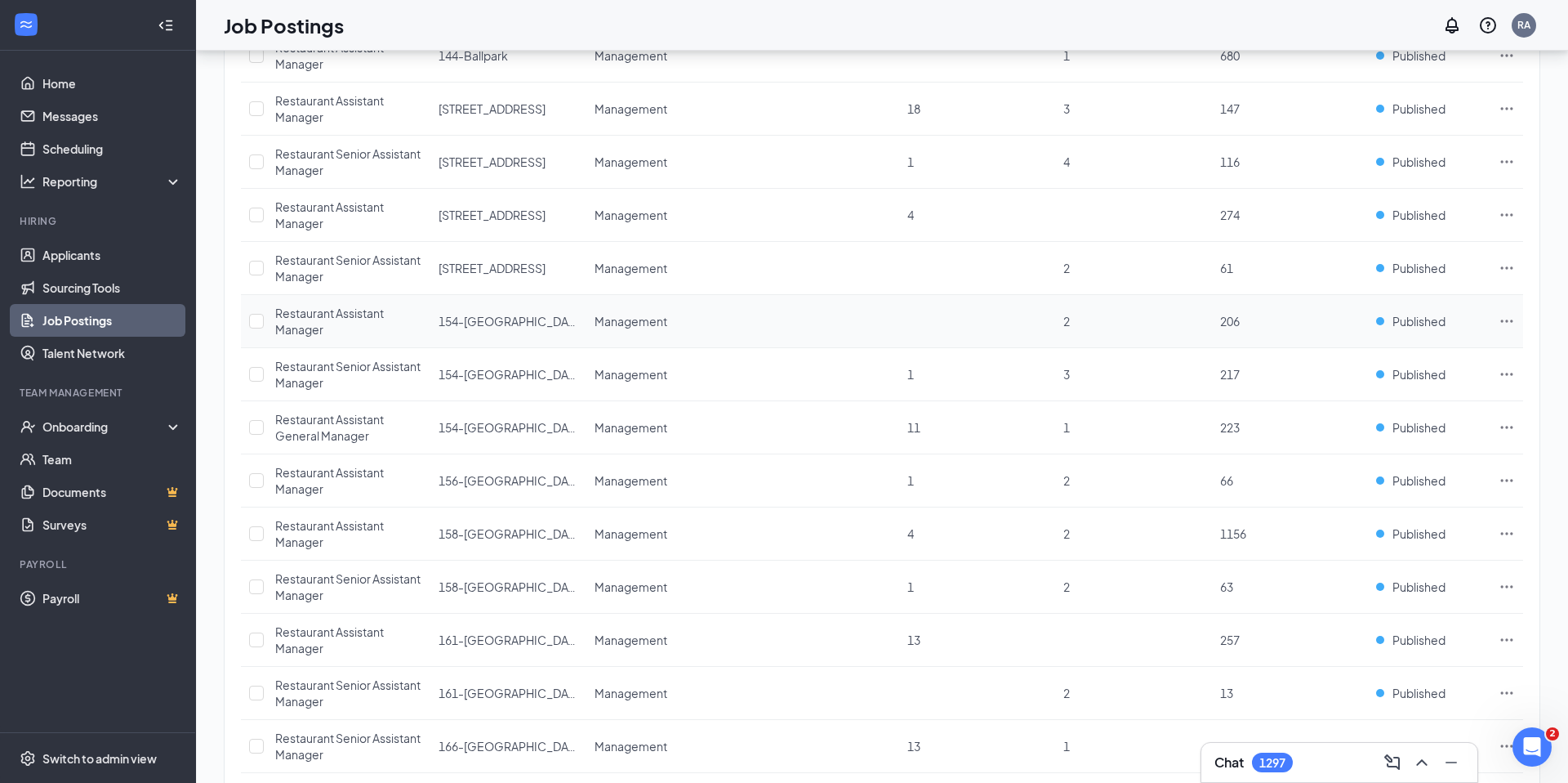
scroll to position [999, 0]
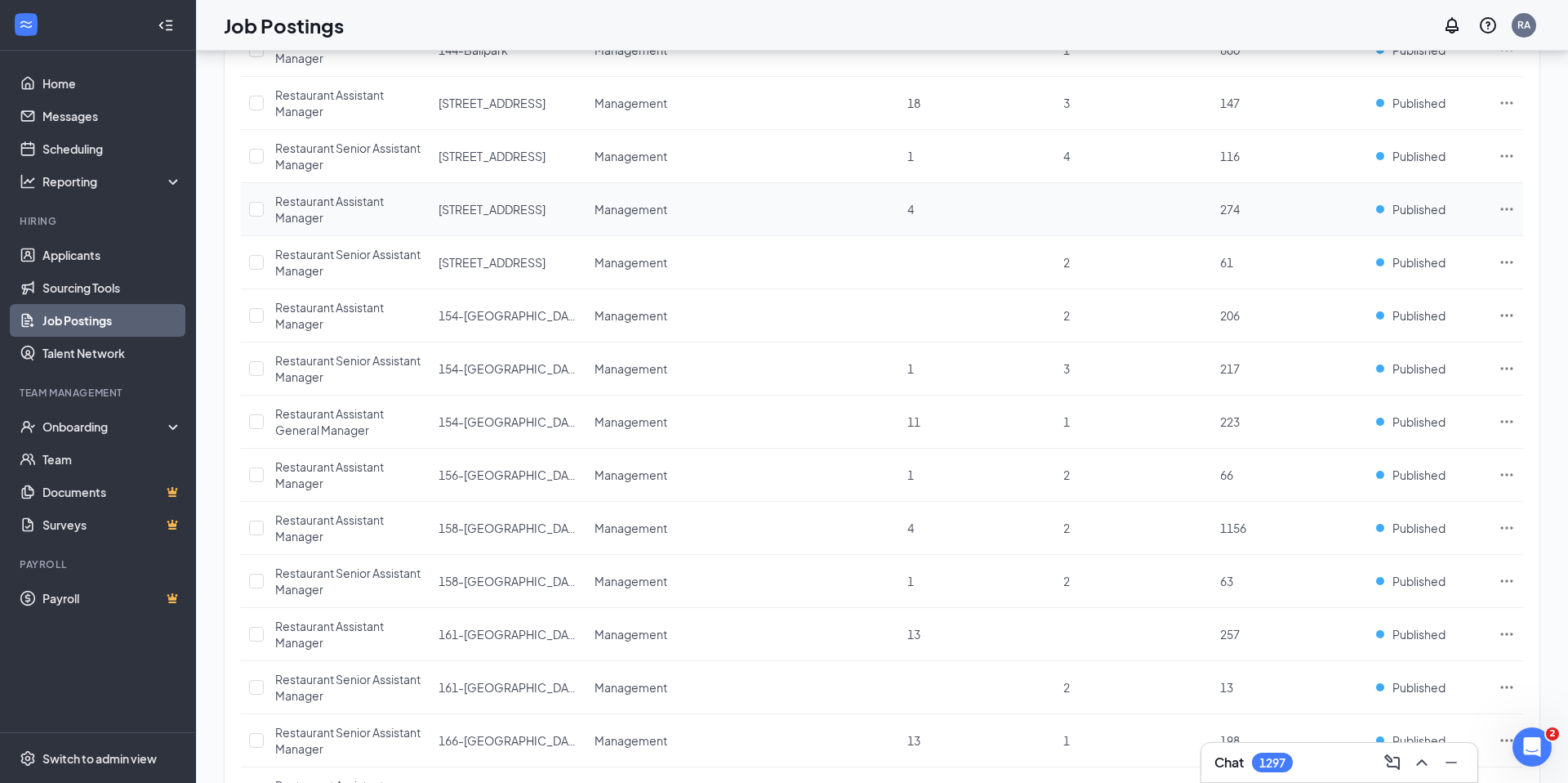
click at [1502, 211] on icon "Ellipses" at bounding box center [1507, 209] width 16 height 16
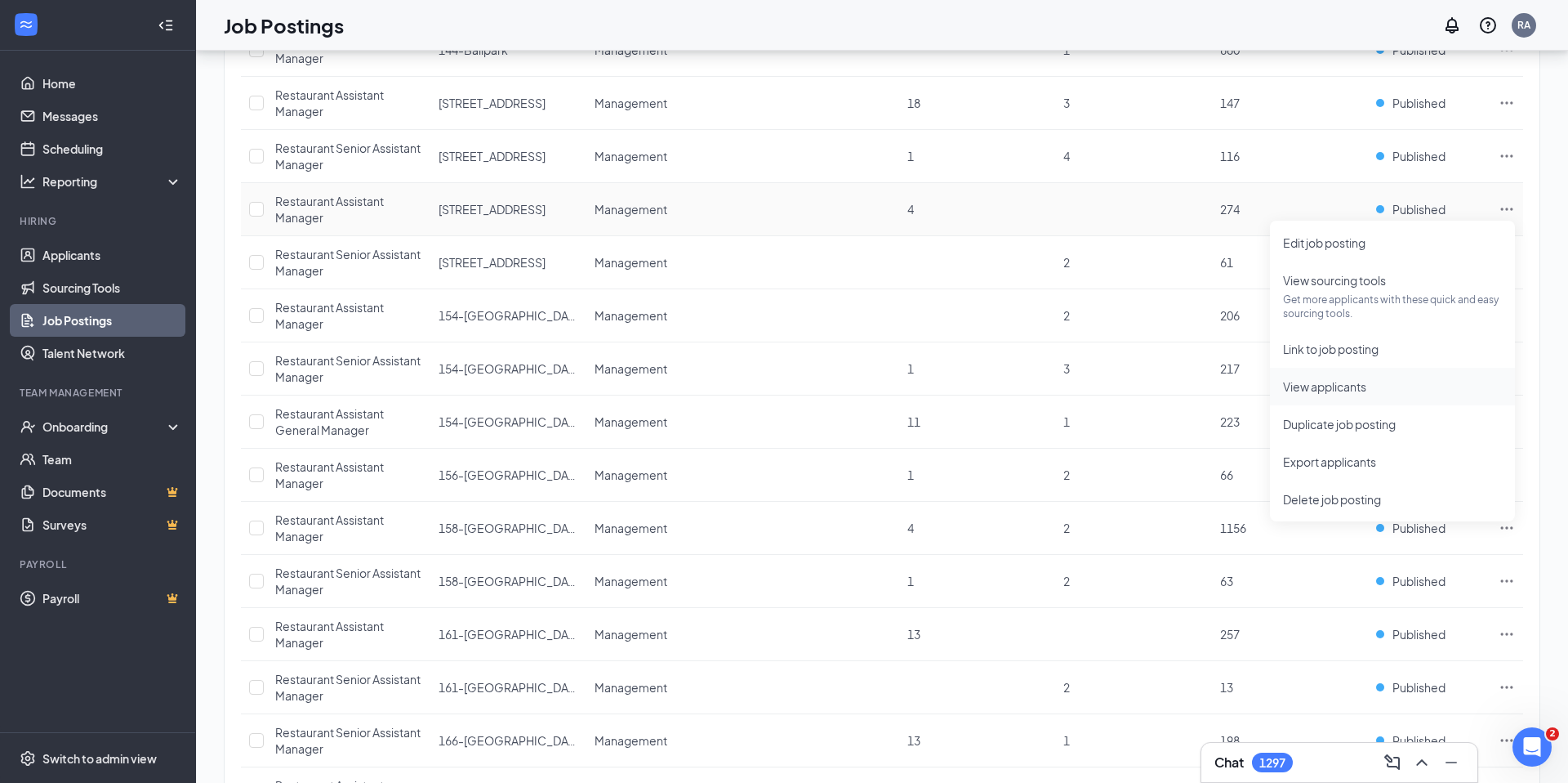
click at [1371, 381] on span "View applicants" at bounding box center [1393, 386] width 219 height 18
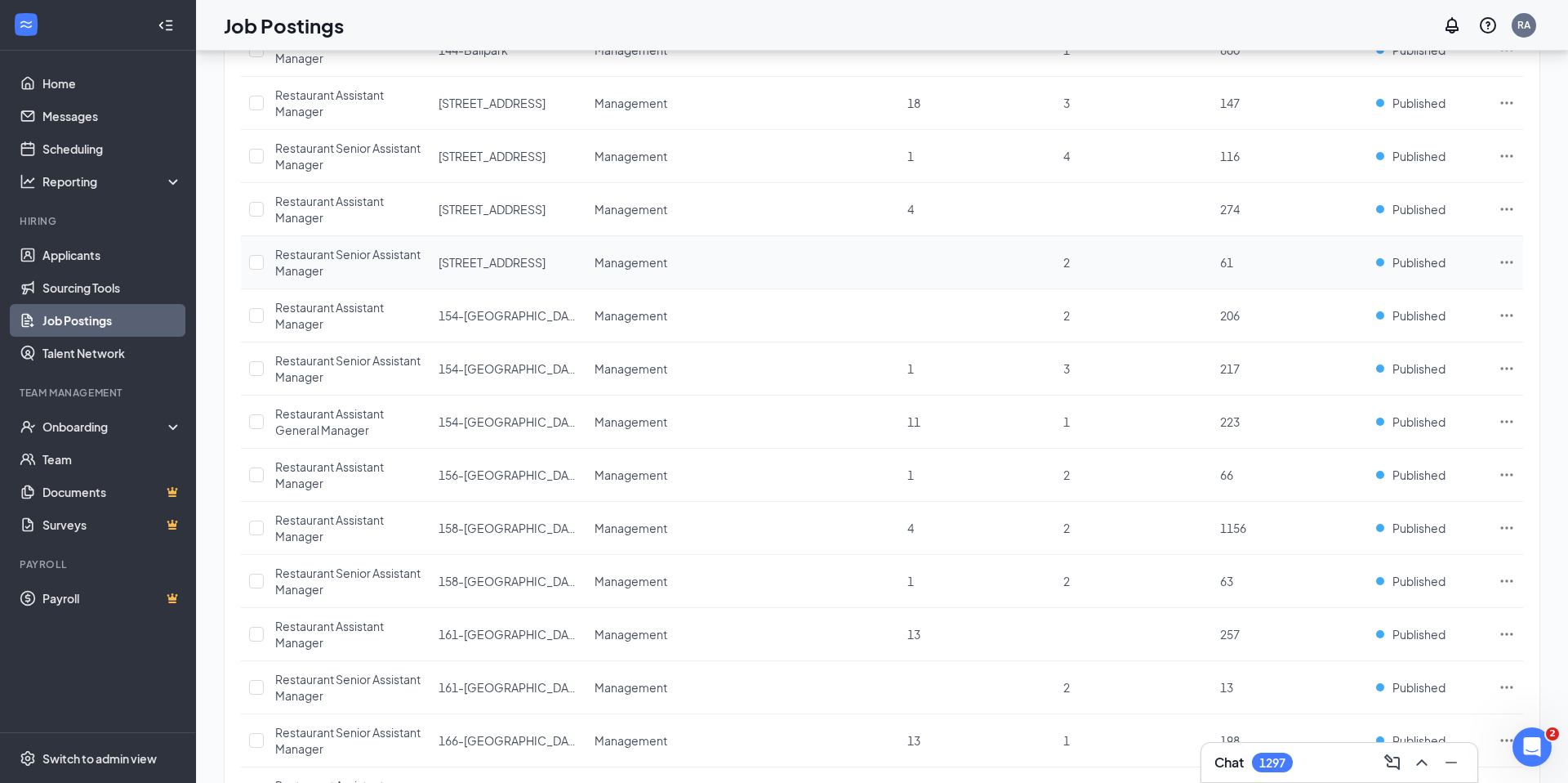
drag, startPoint x: 1510, startPoint y: 261, endPoint x: 1488, endPoint y: 270, distance: 23.8
click at [1510, 261] on icon "Ellipses" at bounding box center [1507, 262] width 16 height 16
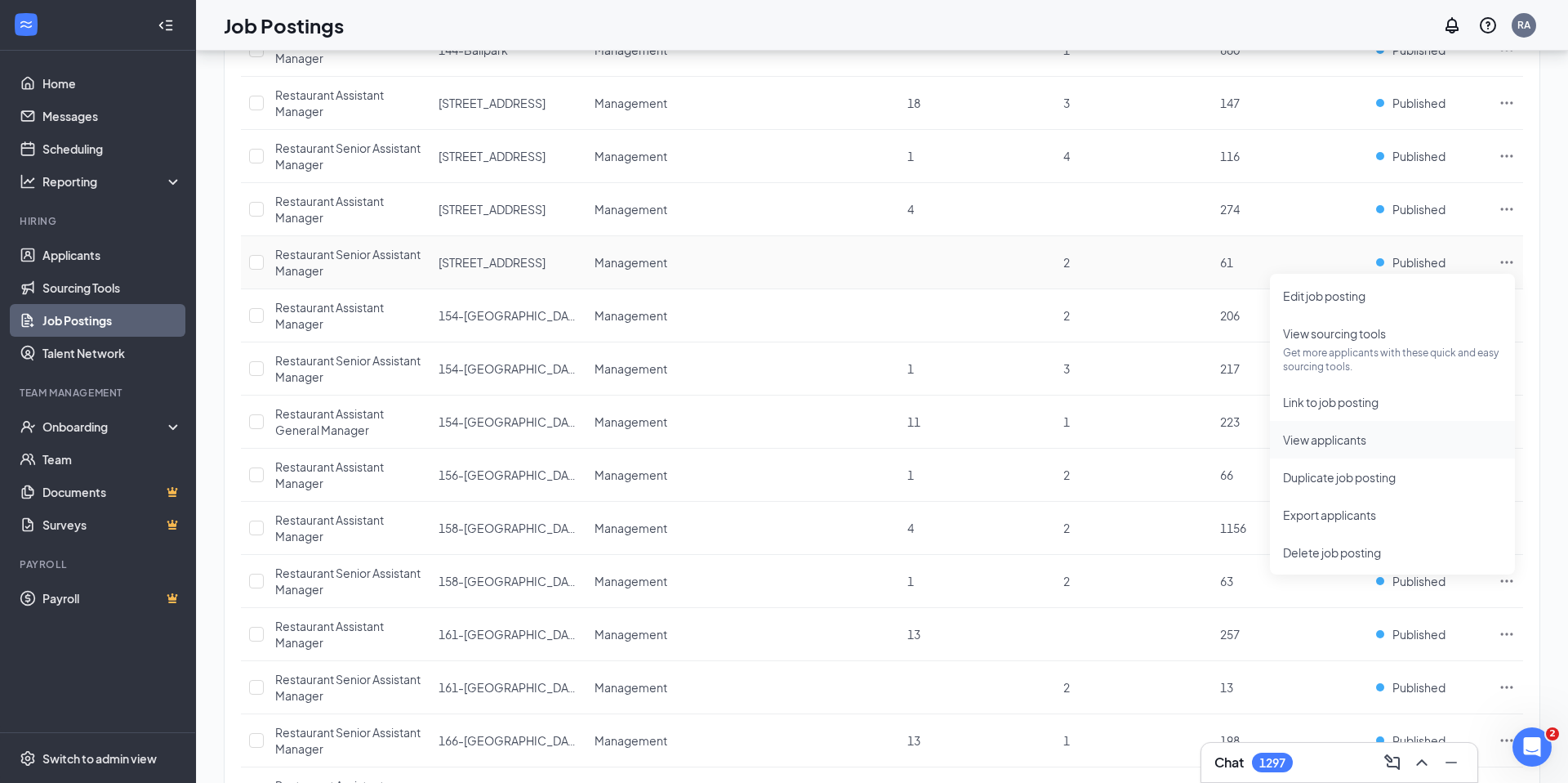
click at [1386, 442] on span "View applicants" at bounding box center [1393, 439] width 219 height 18
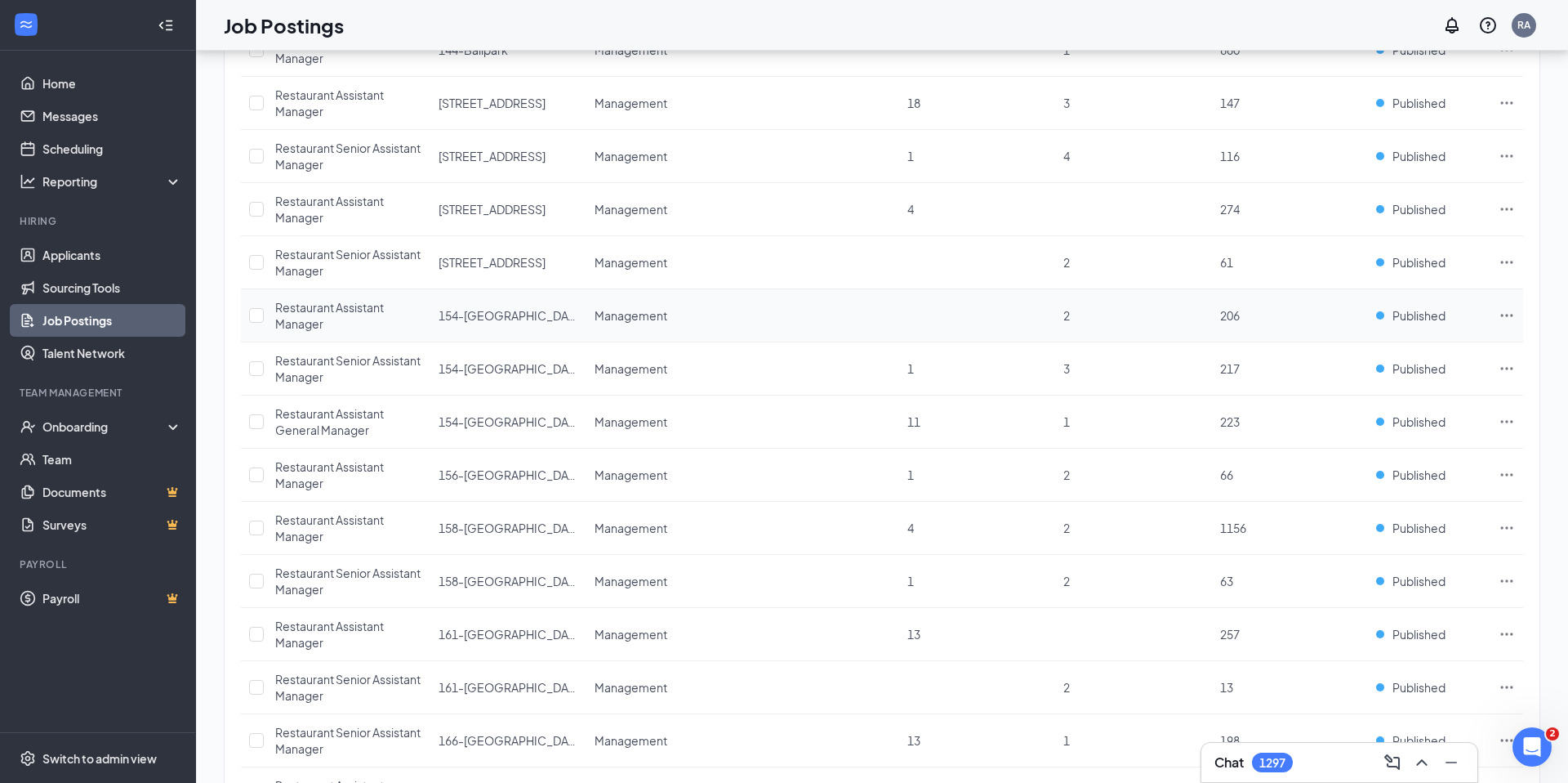
drag, startPoint x: 1509, startPoint y: 310, endPoint x: 1517, endPoint y: 312, distance: 8.2
click at [1514, 311] on icon "Ellipses" at bounding box center [1507, 315] width 16 height 16
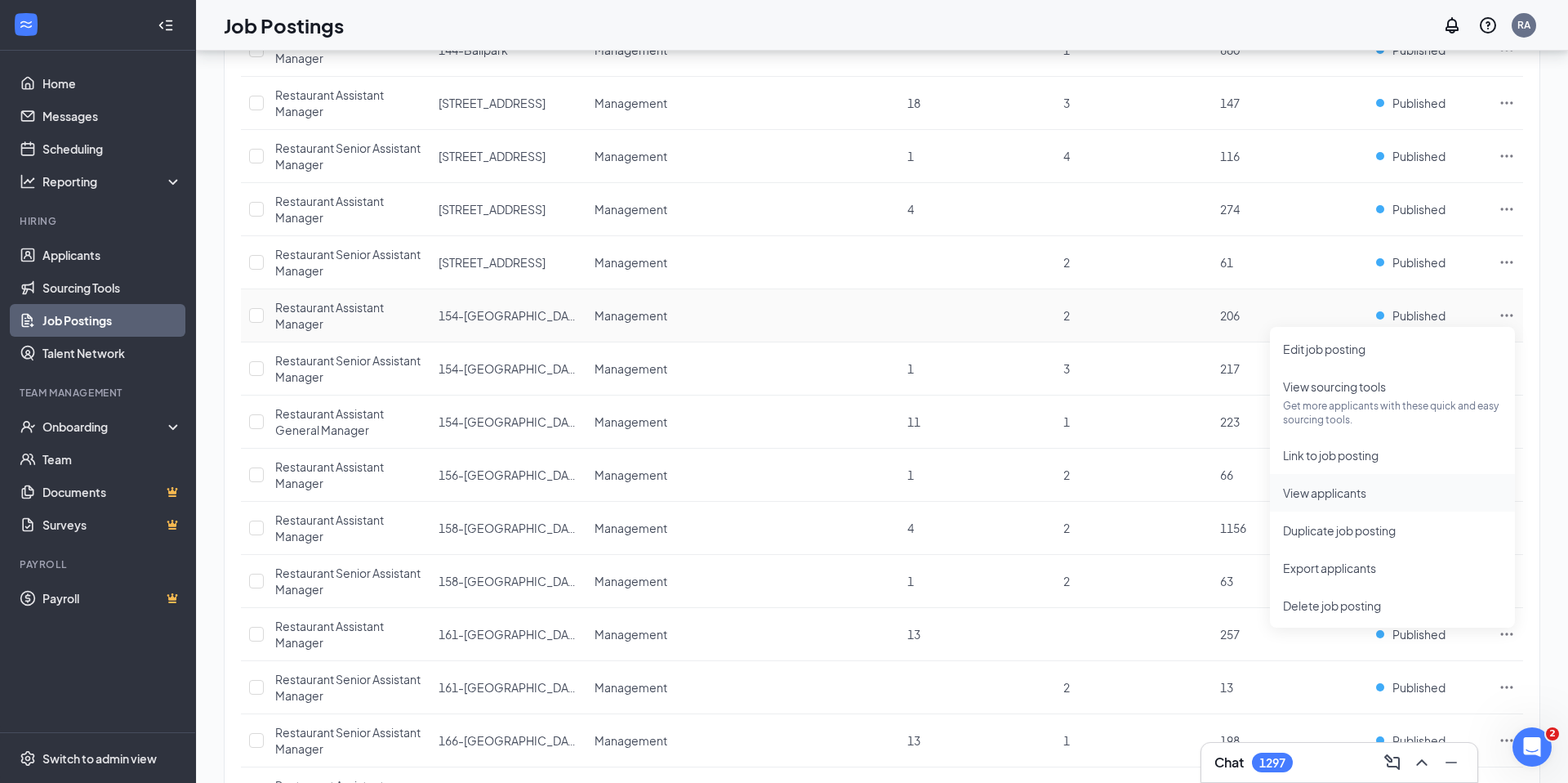
click at [1376, 499] on span "View applicants" at bounding box center [1393, 492] width 219 height 18
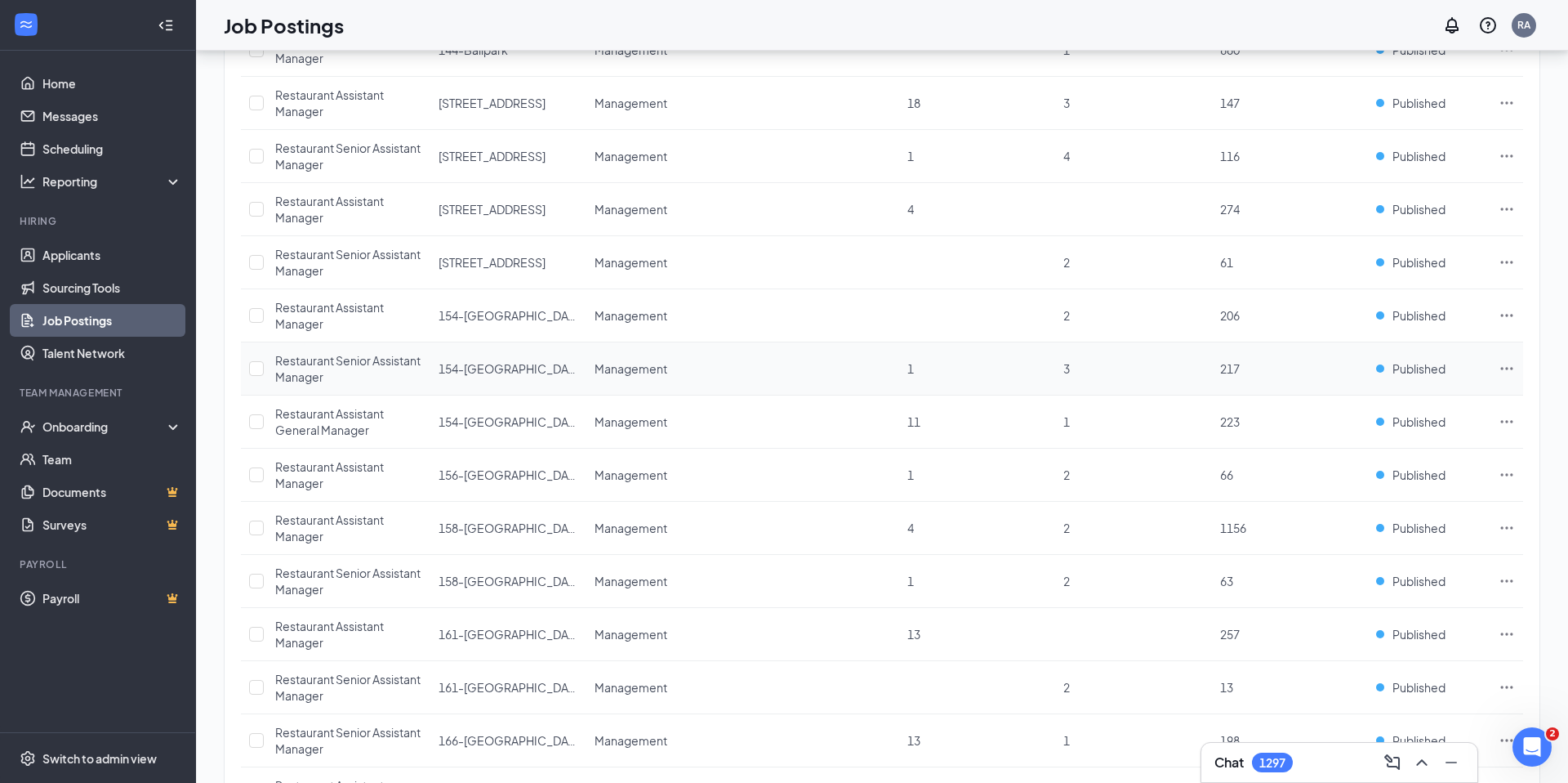
click at [1508, 368] on icon "Ellipses" at bounding box center [1508, 368] width 12 height 3
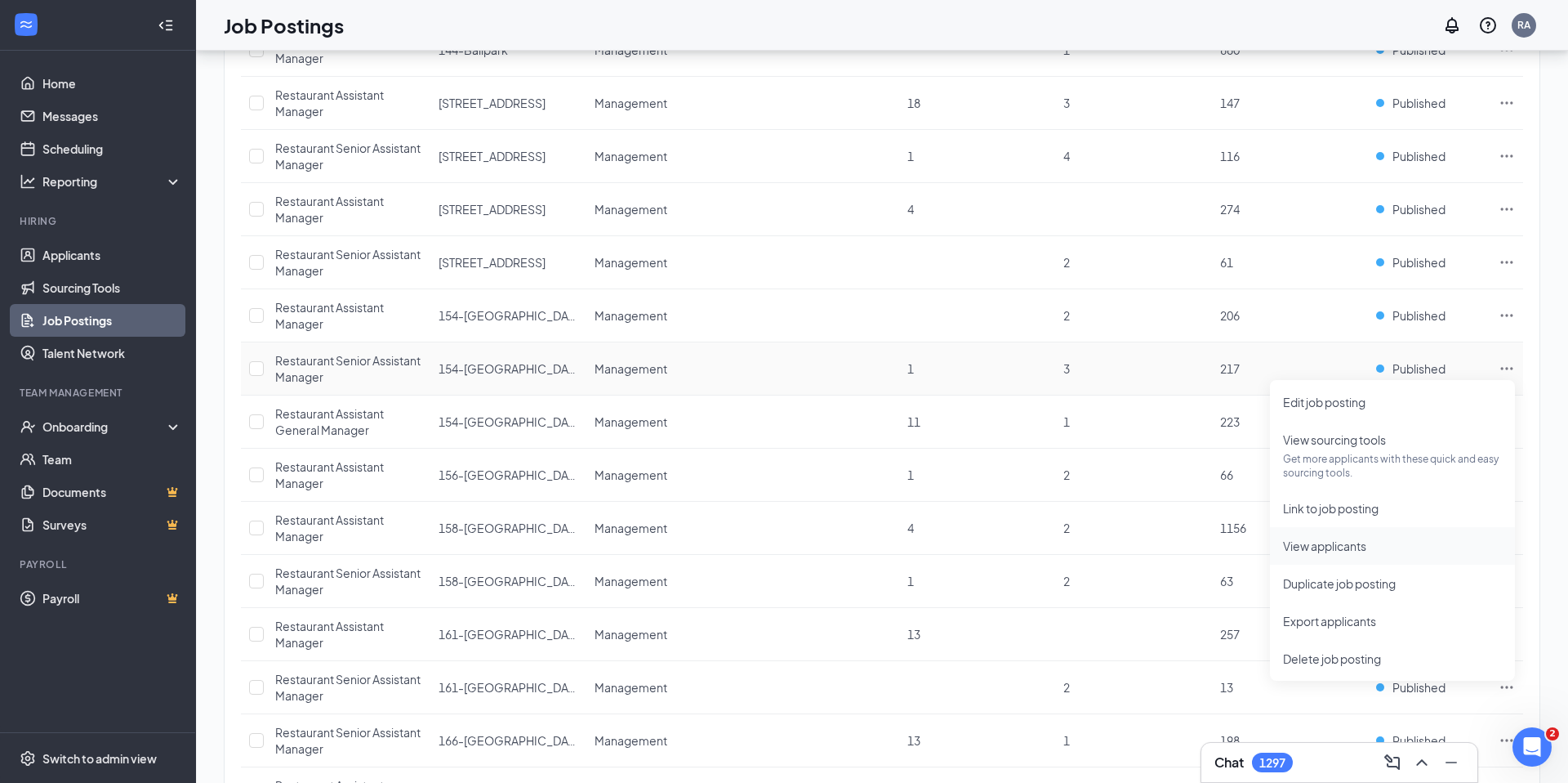
click at [1327, 537] on span "View applicants" at bounding box center [1393, 546] width 219 height 18
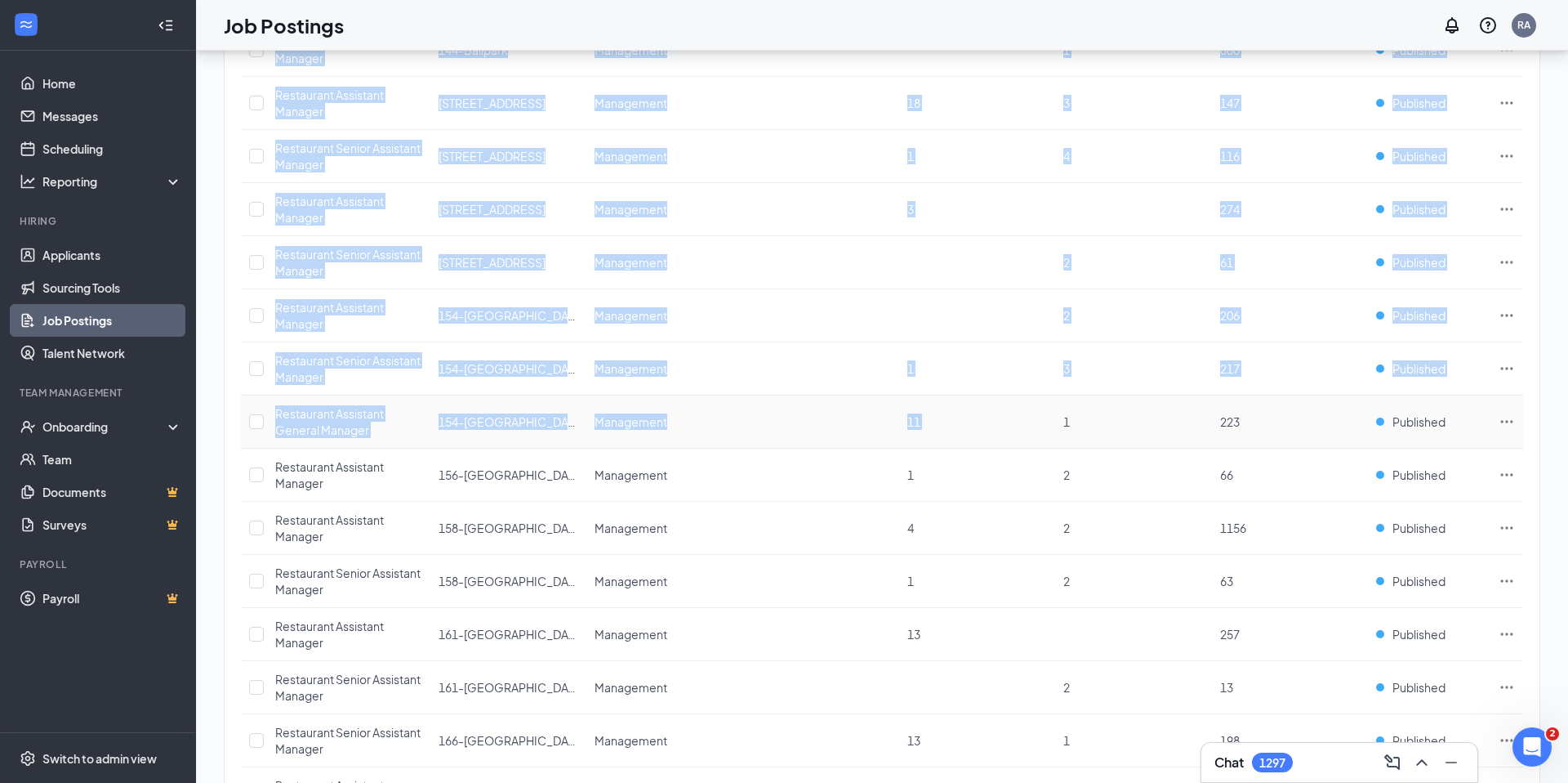
drag, startPoint x: 1205, startPoint y: 407, endPoint x: 1550, endPoint y: 420, distance: 345.2
click at [1542, 420] on div "1 brands, 77 locations, 72 job postings Create job posting All locations Positi…" at bounding box center [882, 539] width 1372 height 2975
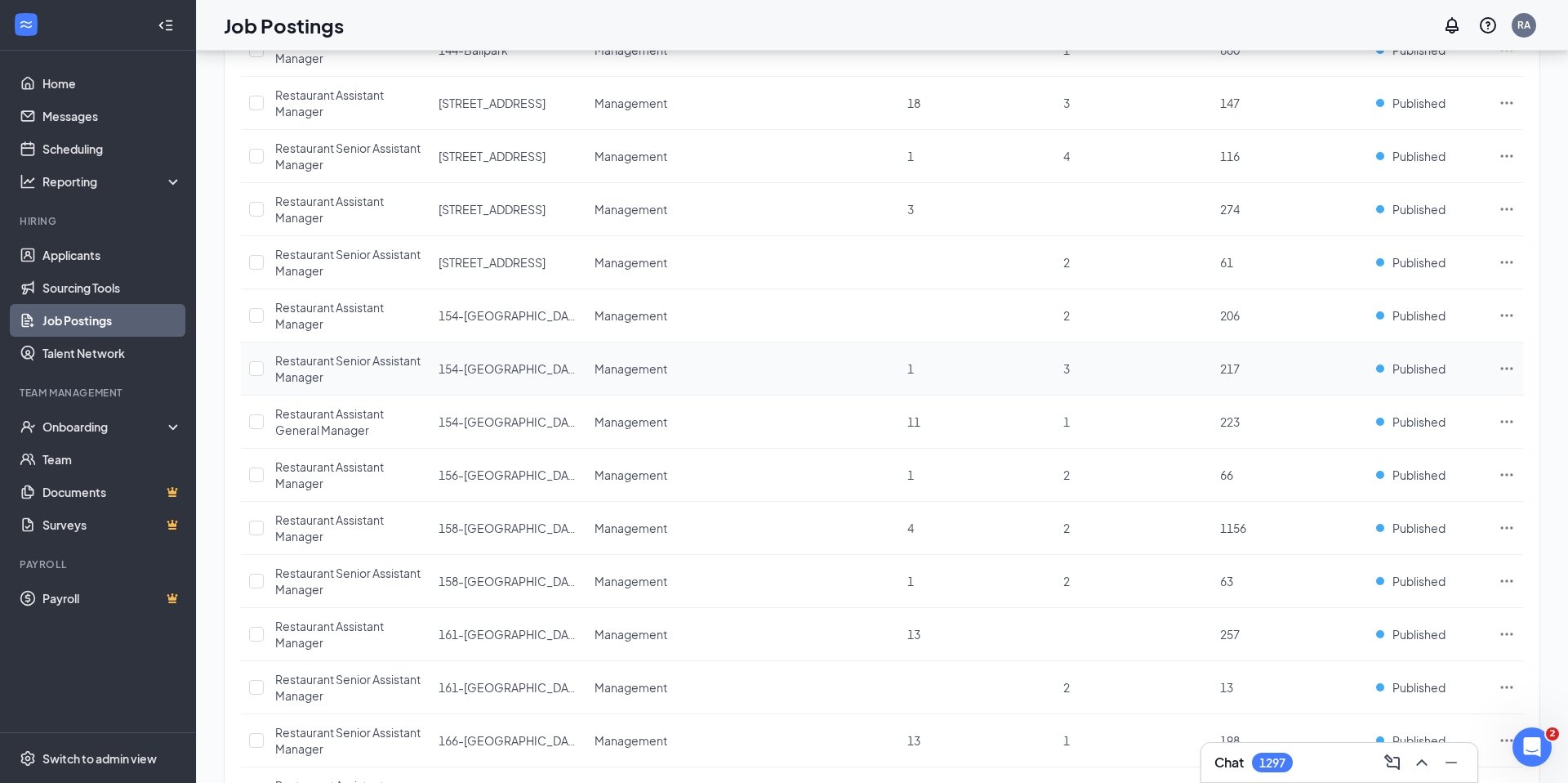
click at [1504, 370] on icon "Ellipses" at bounding box center [1507, 368] width 16 height 16
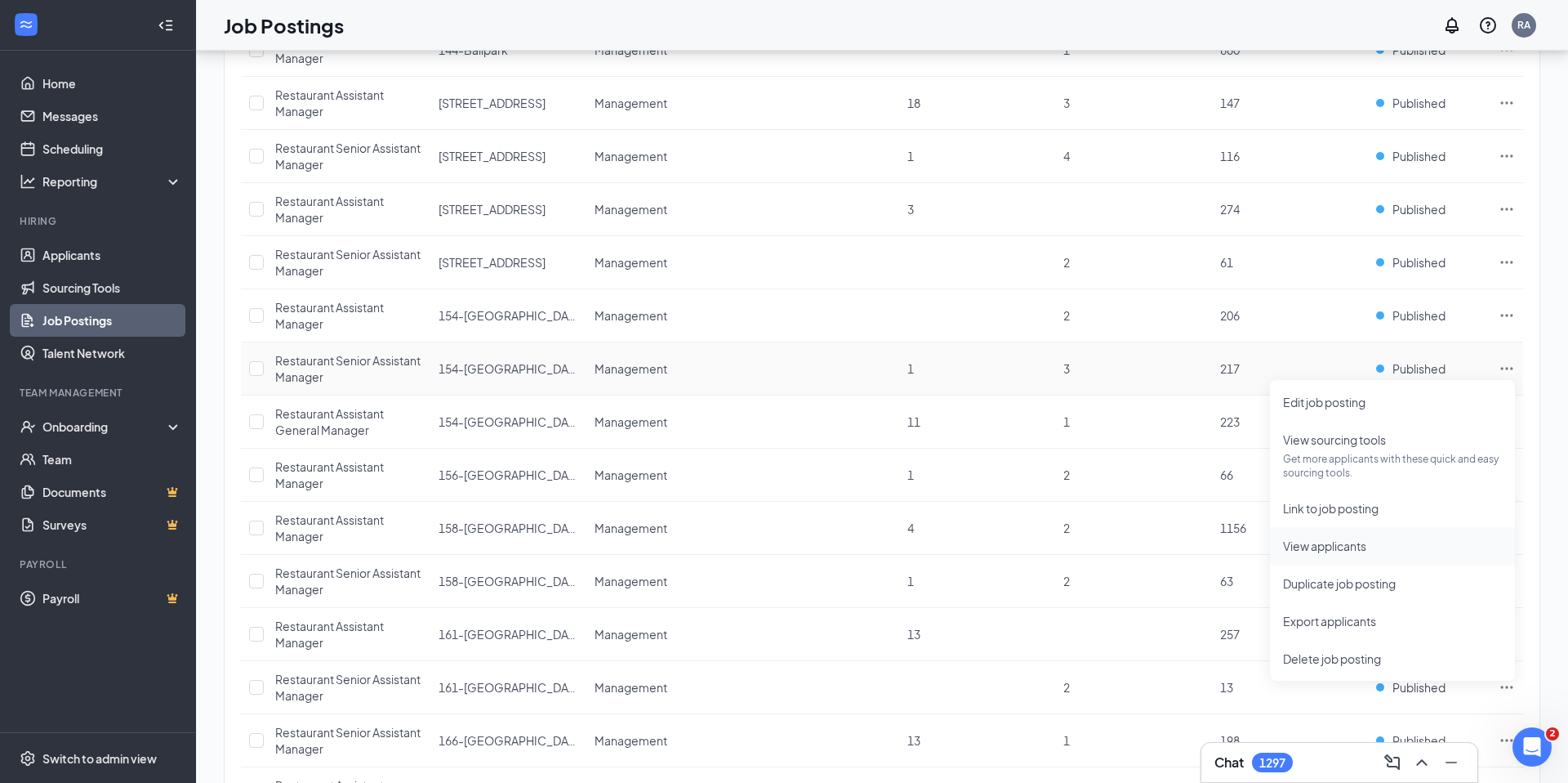
click at [1339, 545] on span "View applicants" at bounding box center [1325, 546] width 83 height 15
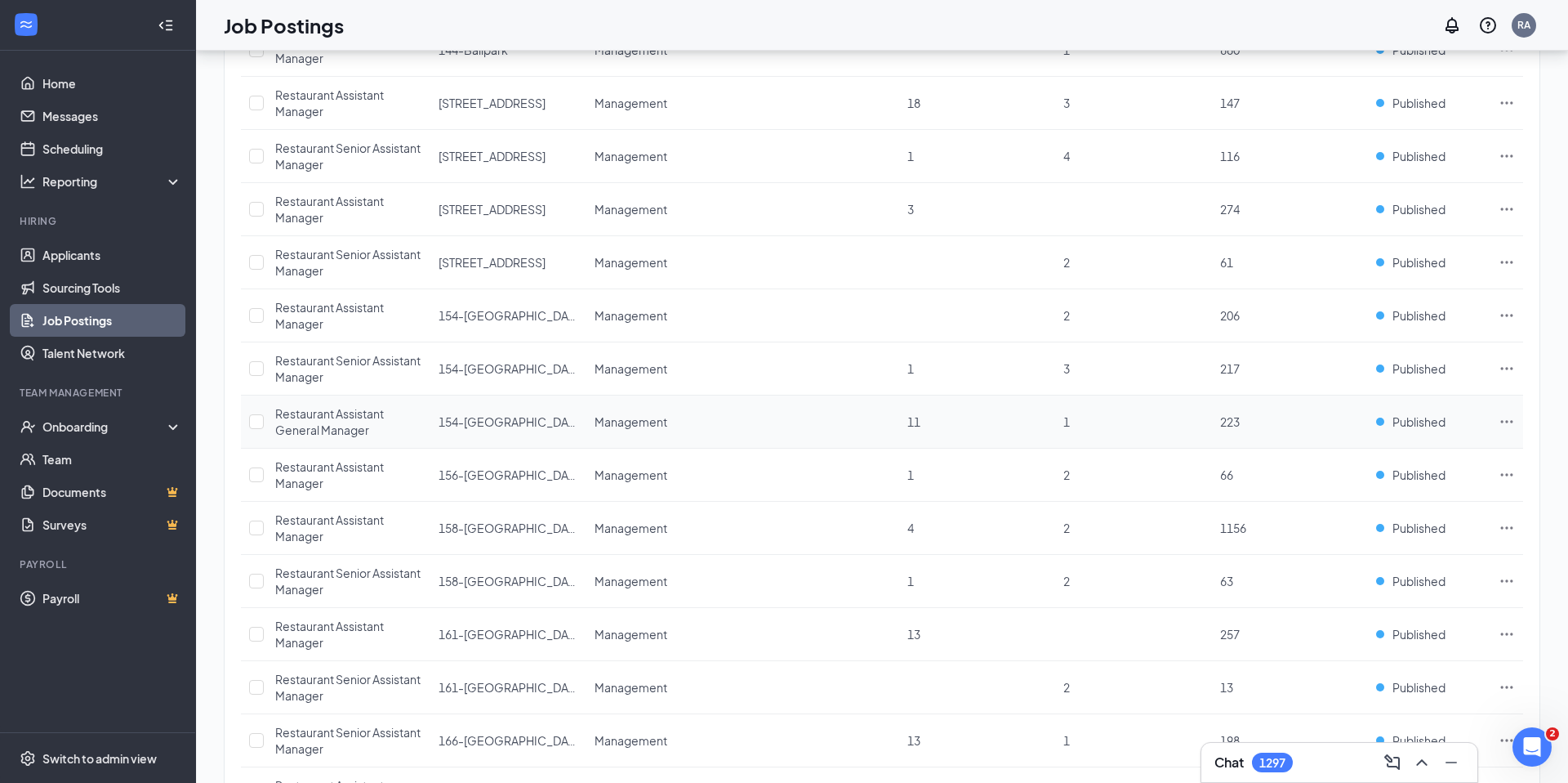
click at [1509, 422] on icon "Ellipses" at bounding box center [1507, 421] width 16 height 16
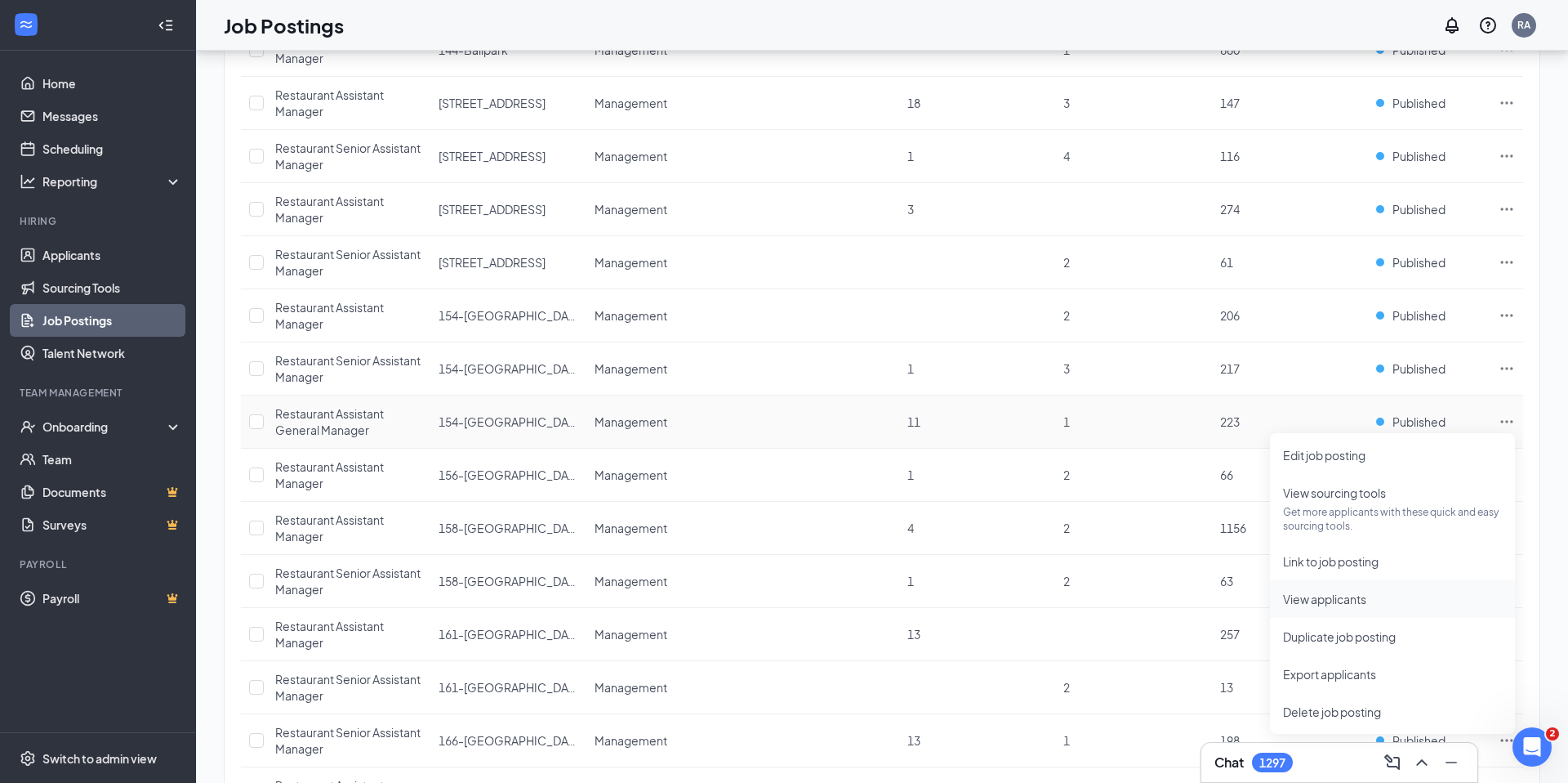
click at [1348, 596] on span "View applicants" at bounding box center [1325, 598] width 83 height 15
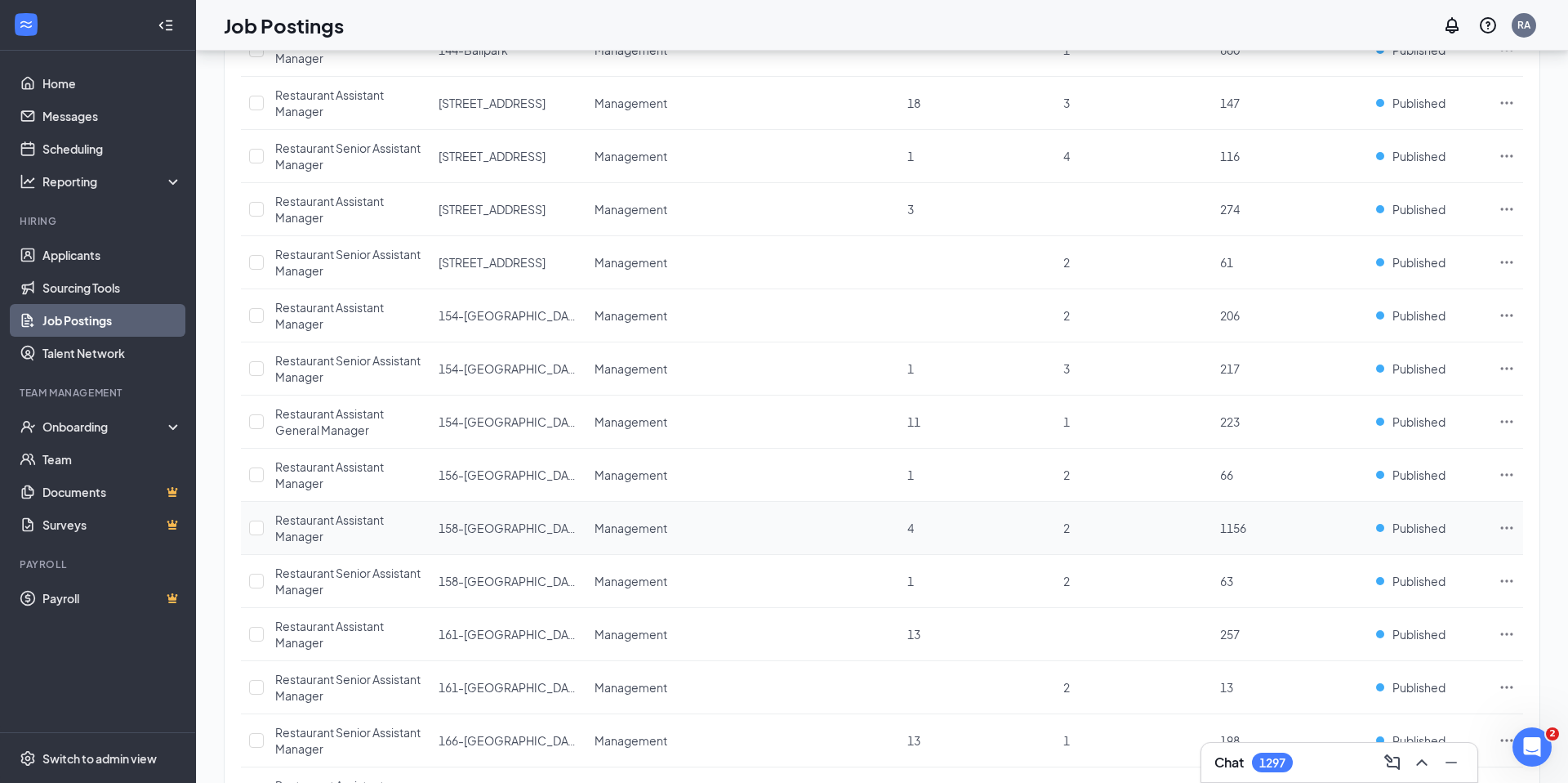
click at [1509, 529] on icon "Ellipses" at bounding box center [1507, 528] width 16 height 16
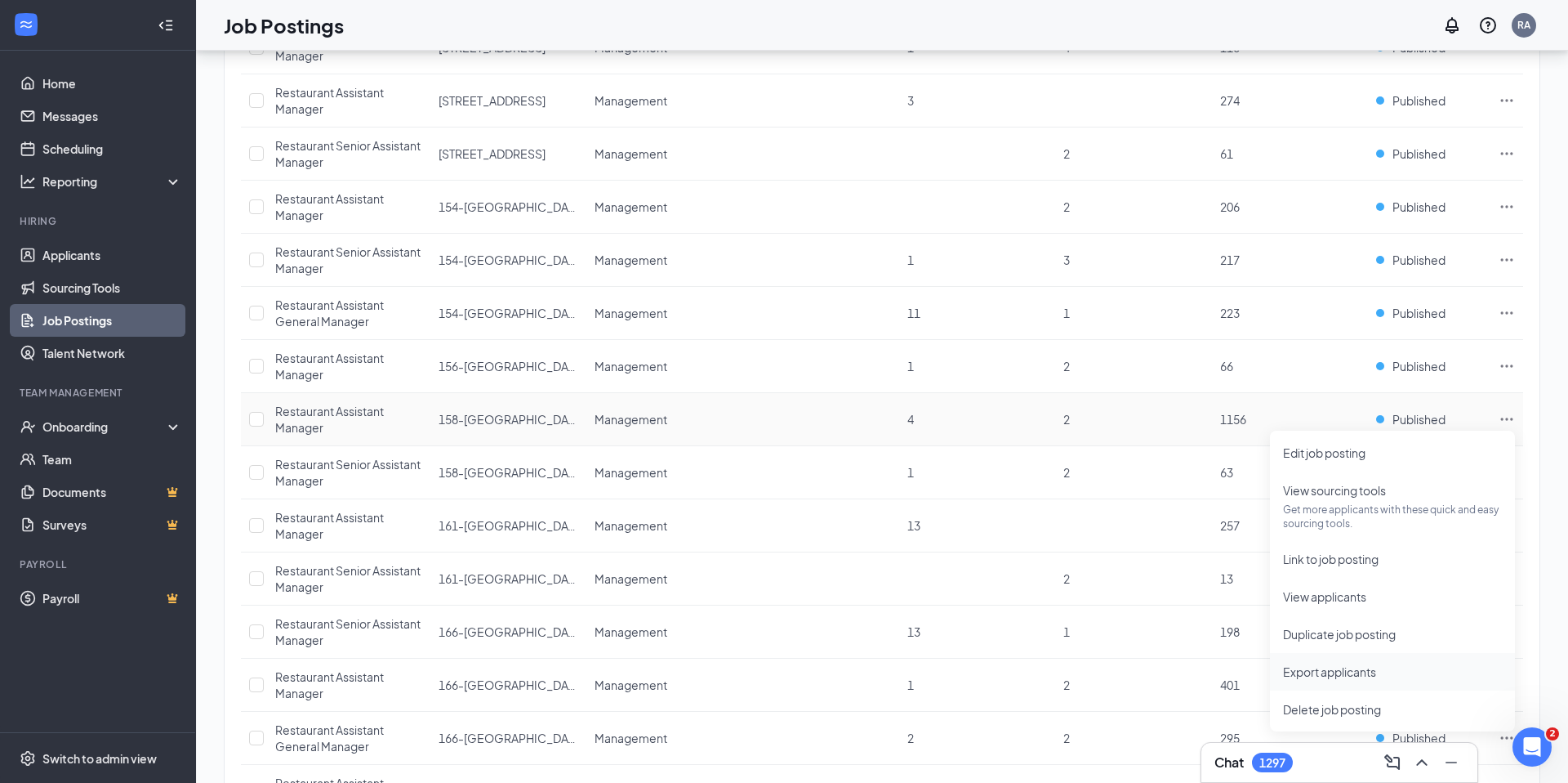
scroll to position [1114, 0]
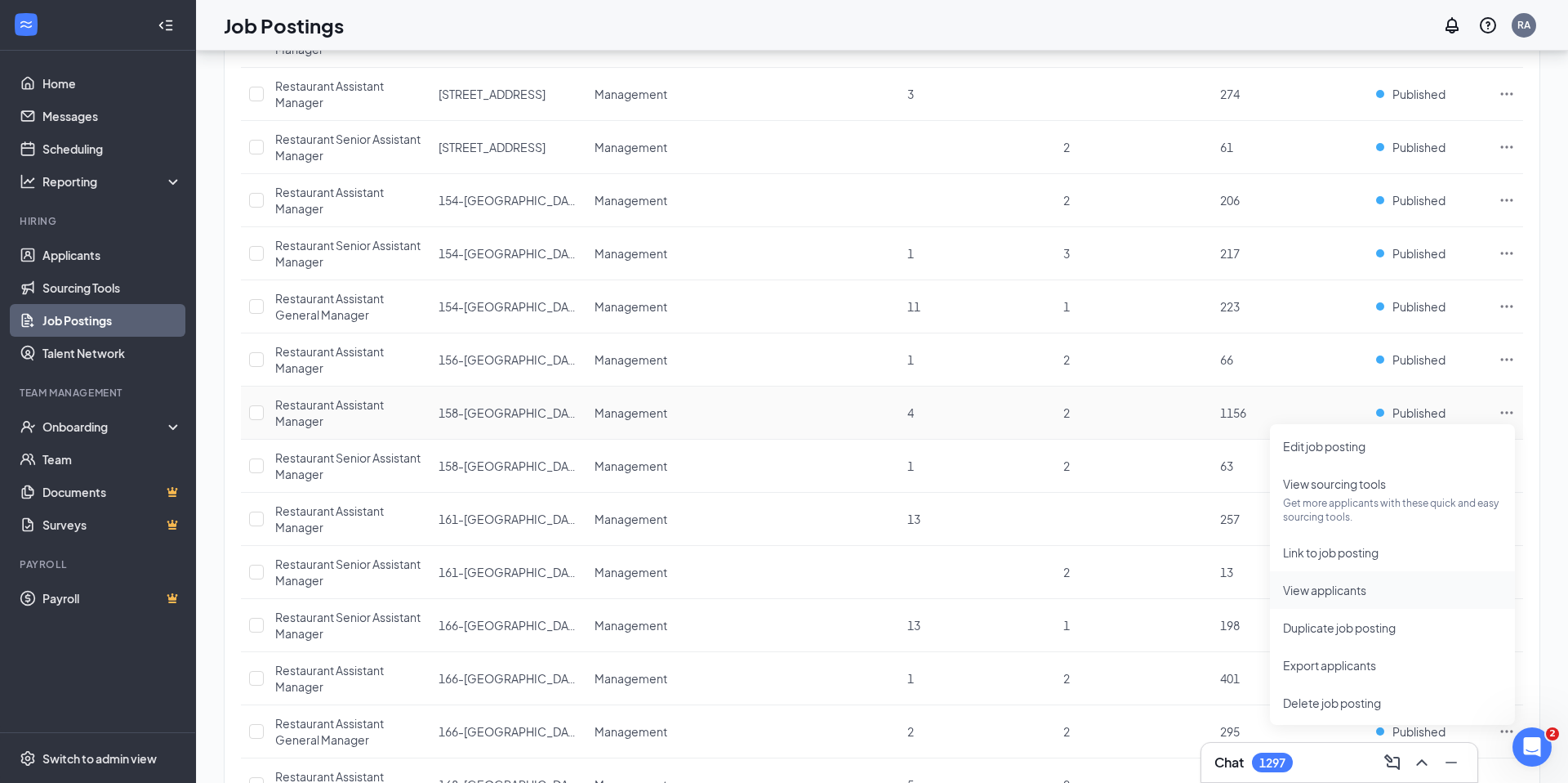
click at [1346, 603] on li "View applicants" at bounding box center [1392, 590] width 245 height 38
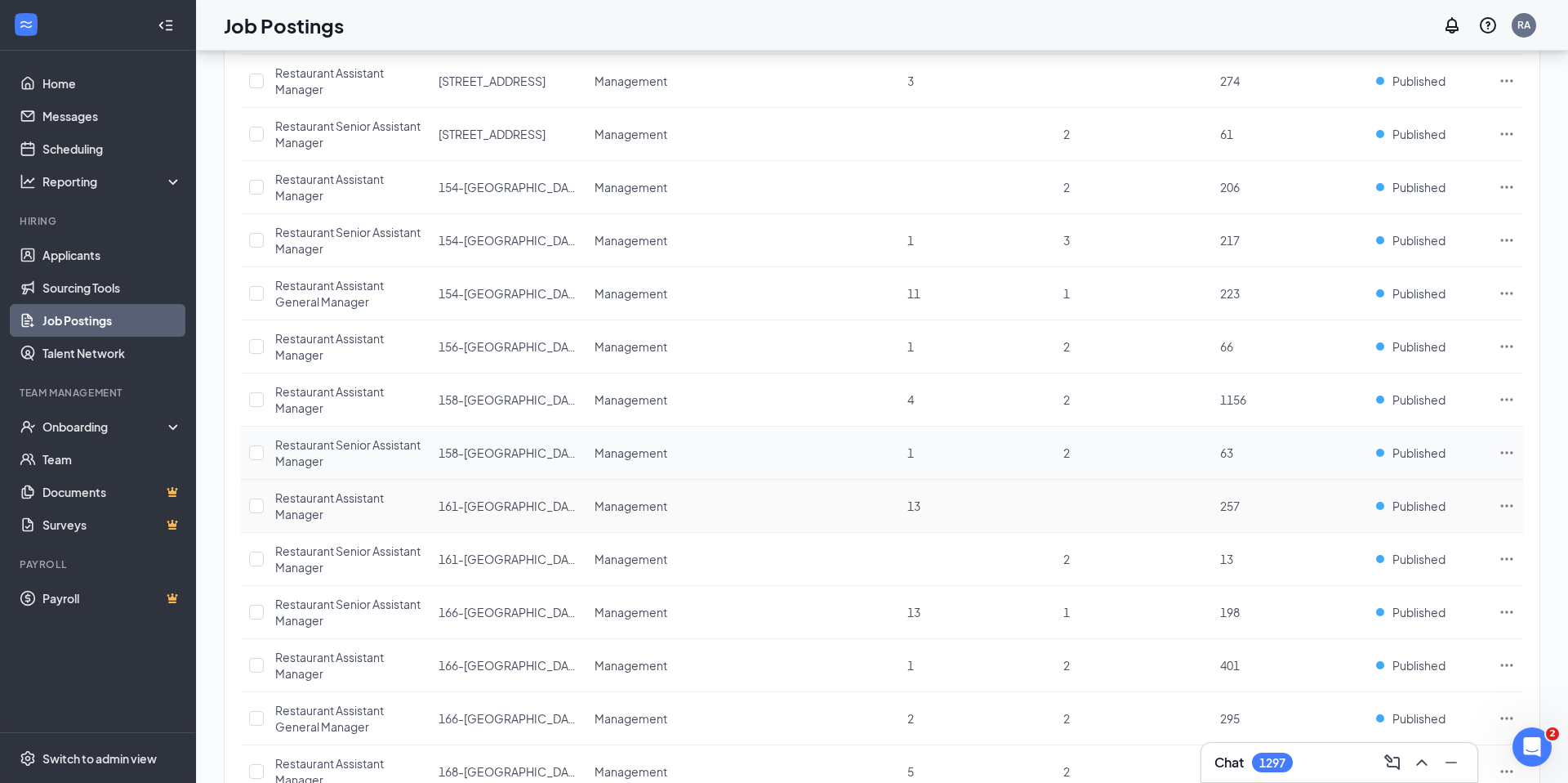
scroll to position [1128, 0]
click at [1510, 453] on icon "Ellipses" at bounding box center [1507, 450] width 16 height 16
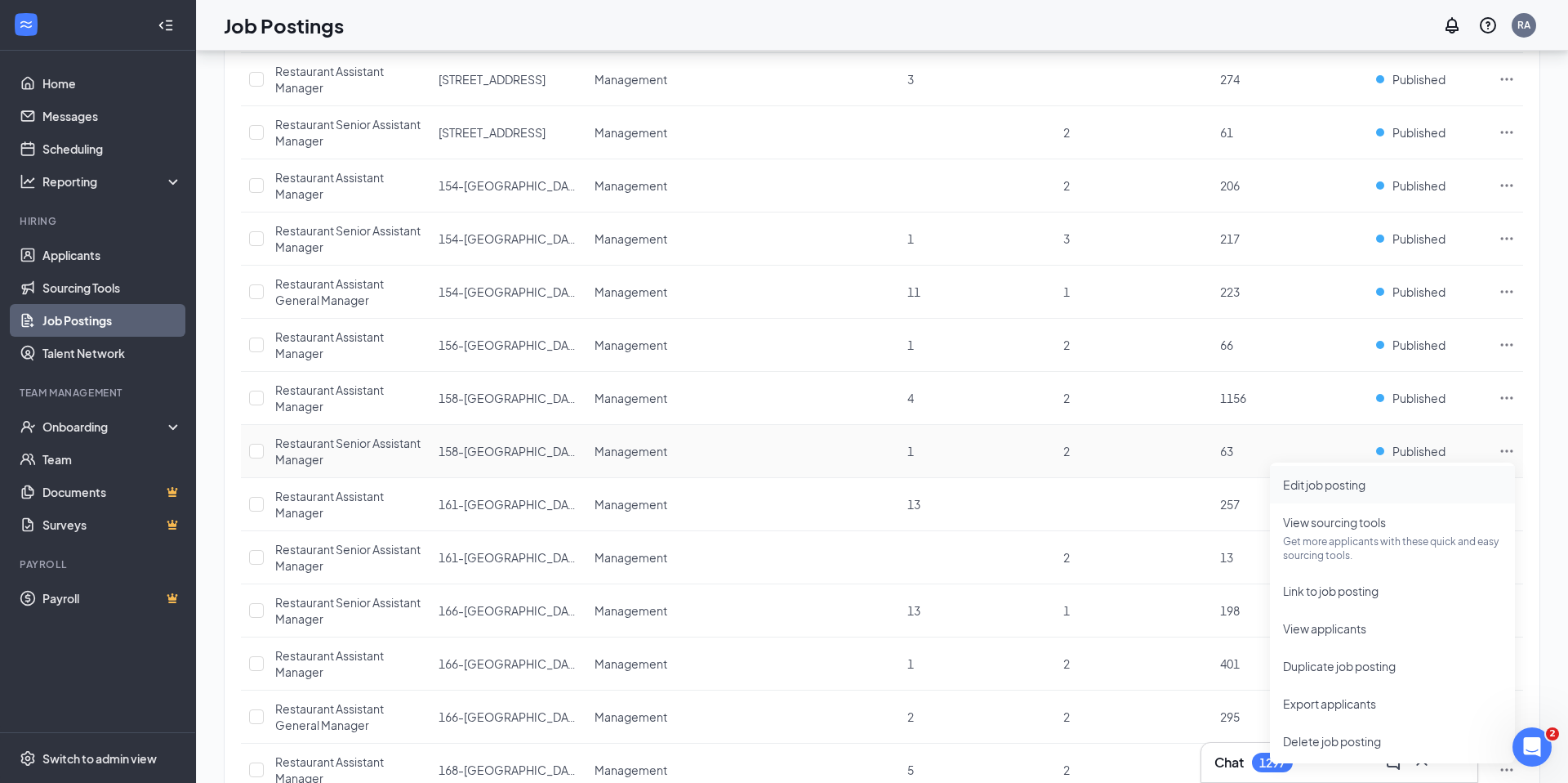
scroll to position [1136, 0]
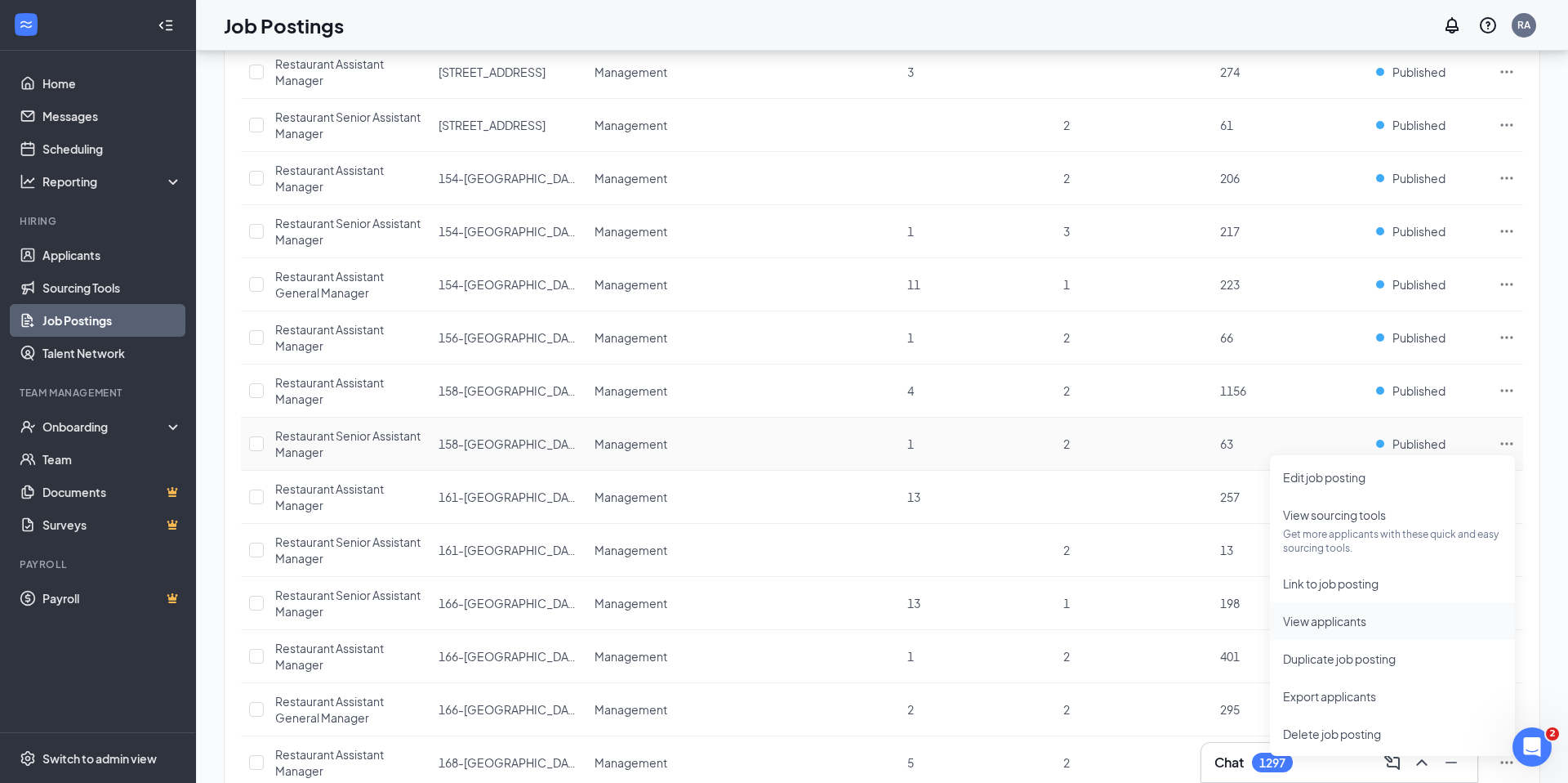
click at [1352, 627] on span "View applicants" at bounding box center [1325, 621] width 83 height 15
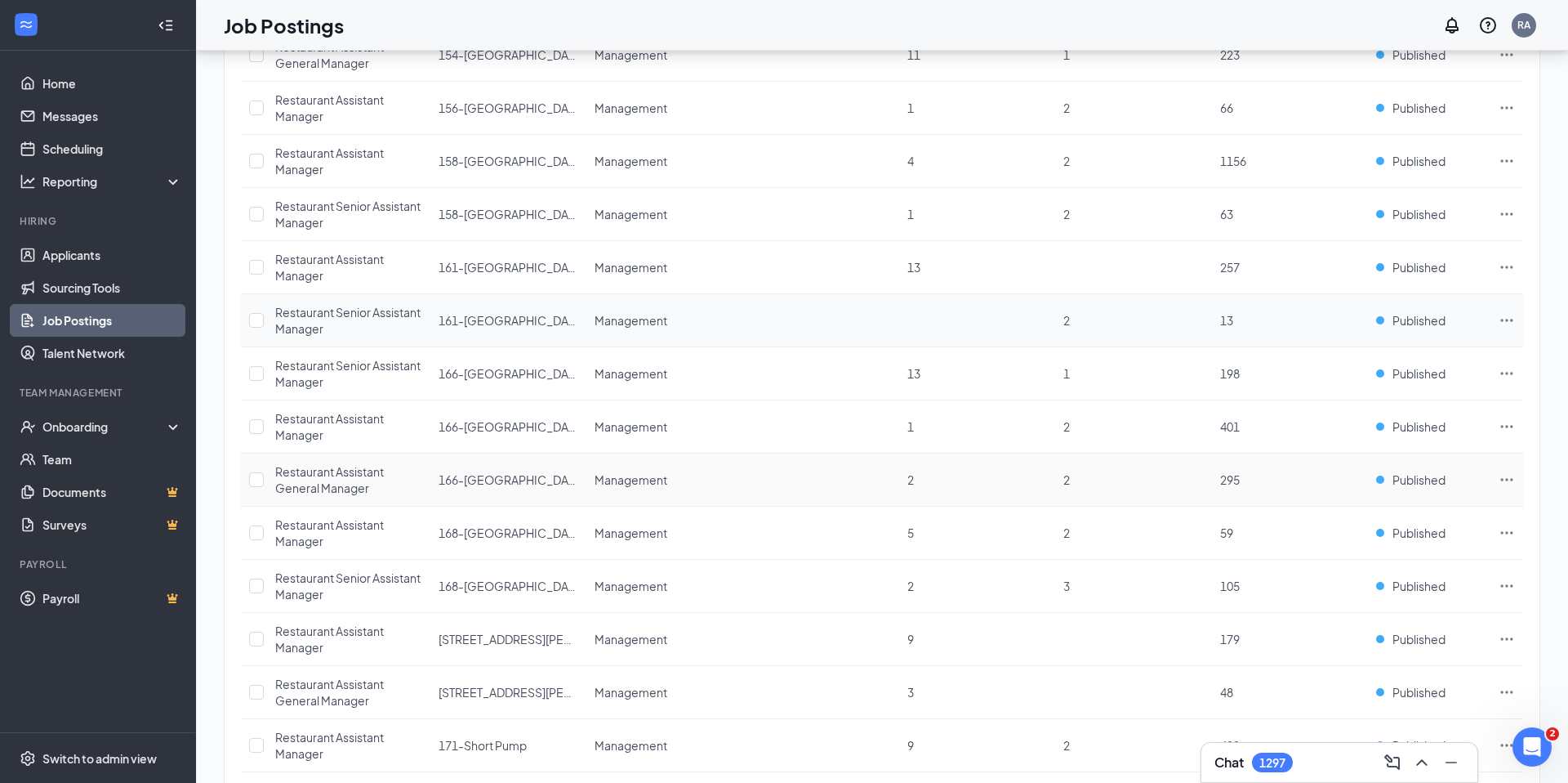
scroll to position [1367, 0]
click at [1504, 370] on icon "Ellipses" at bounding box center [1507, 371] width 16 height 16
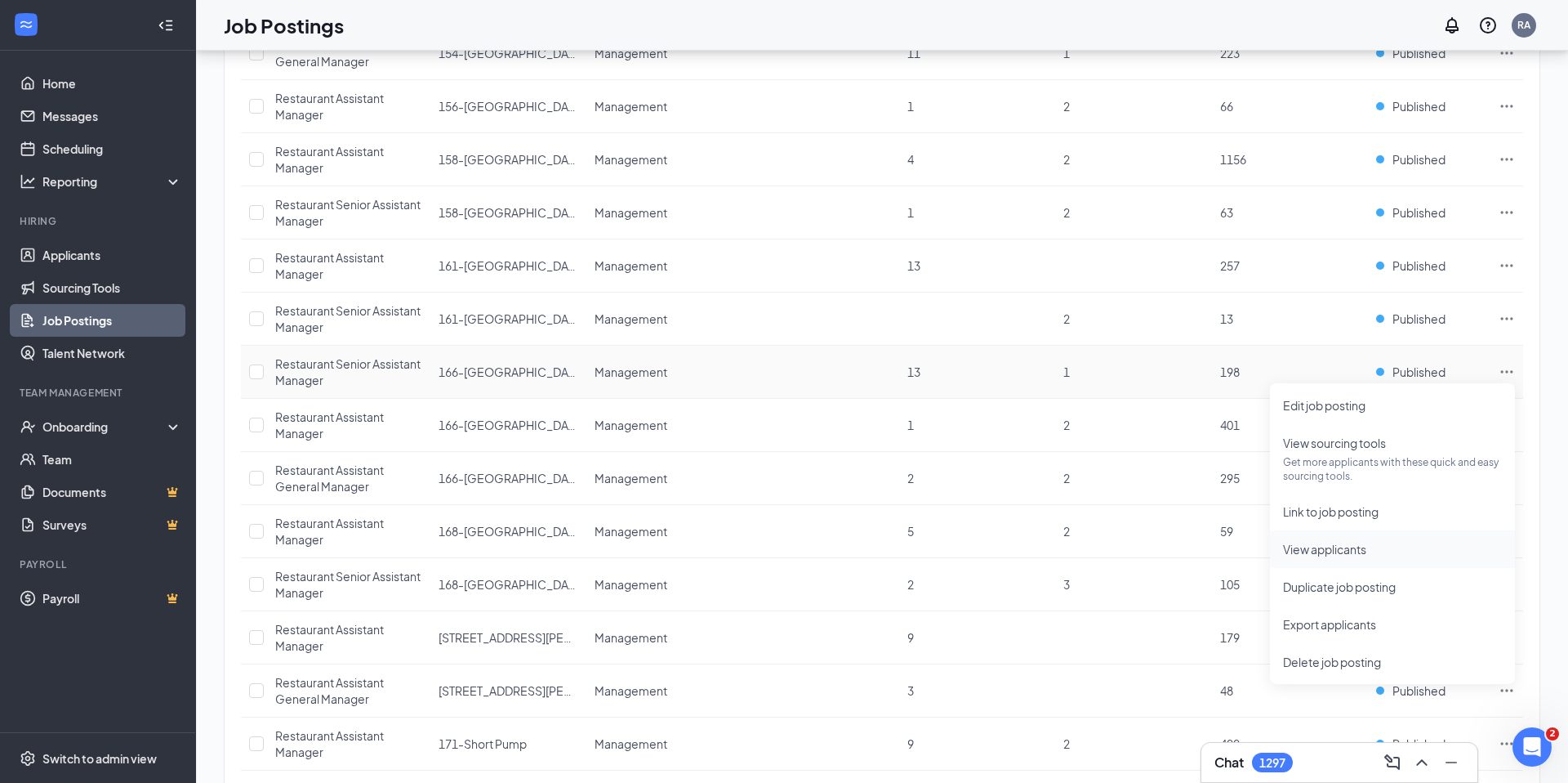
click at [1355, 559] on li "View applicants" at bounding box center [1392, 549] width 245 height 38
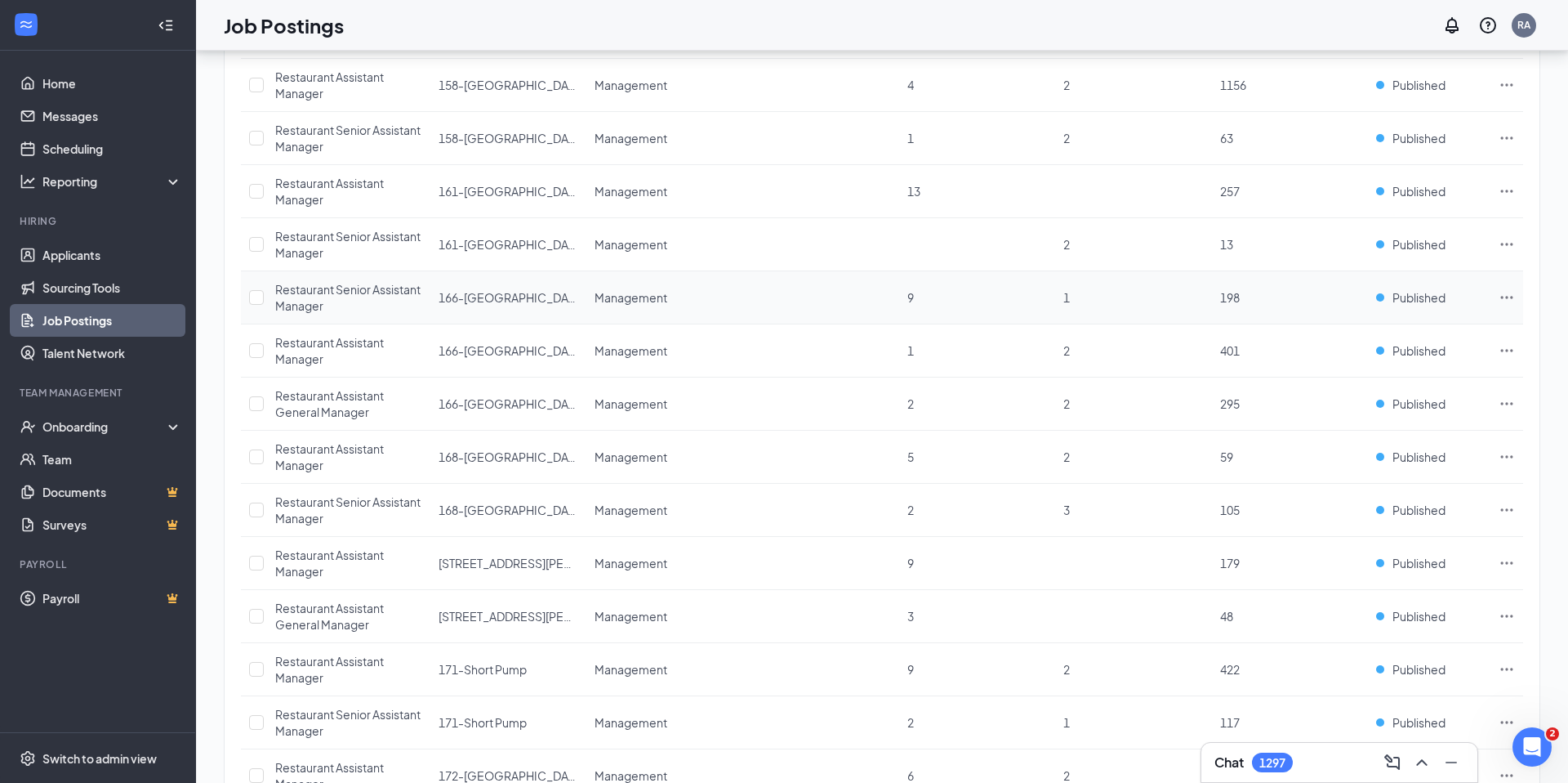
scroll to position [1443, 0]
click at [1503, 295] on icon "Ellipses" at bounding box center [1507, 296] width 16 height 16
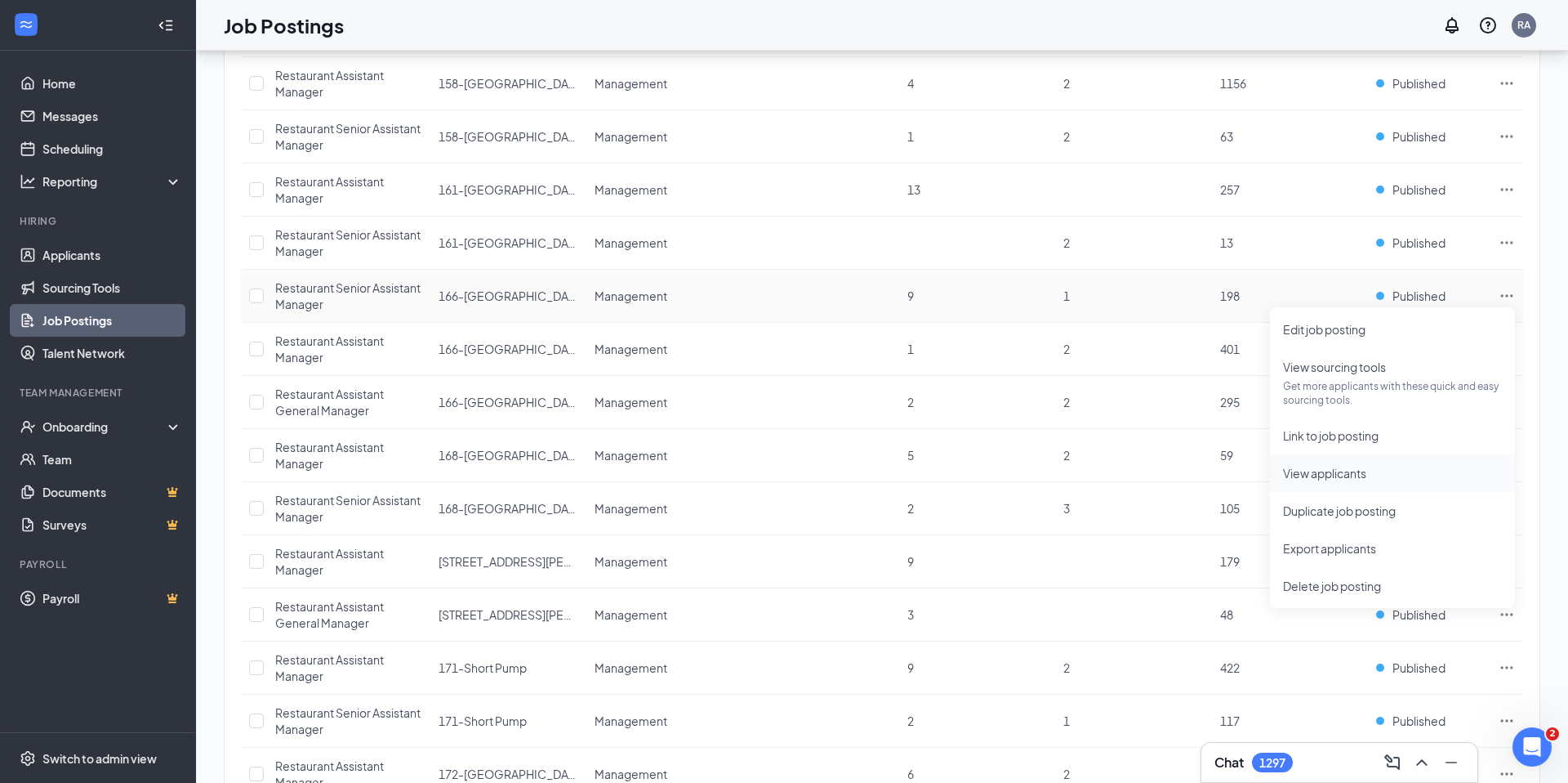
click at [1327, 480] on span "View applicants" at bounding box center [1325, 473] width 83 height 15
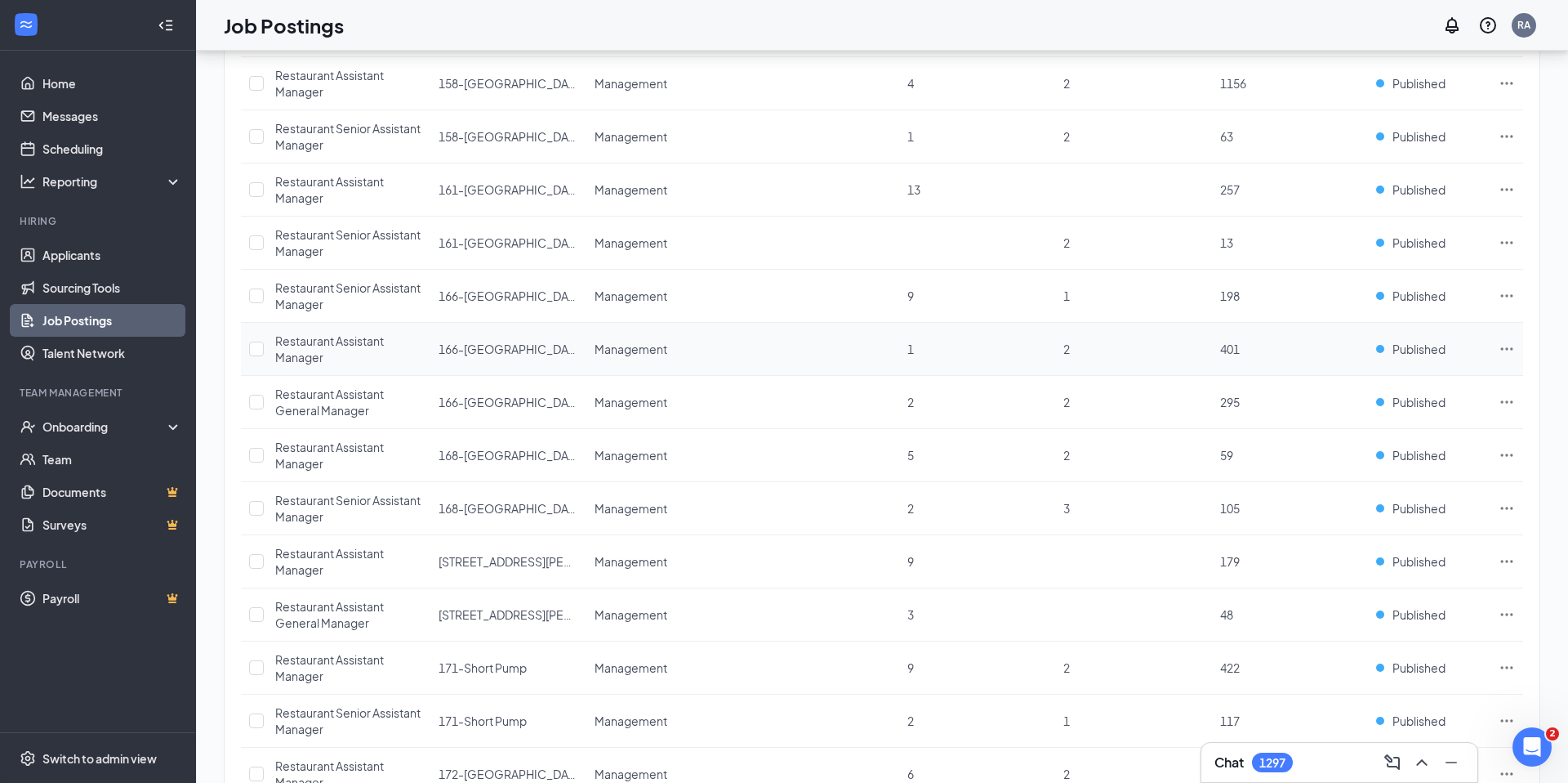
click at [1508, 347] on icon "Ellipses" at bounding box center [1507, 348] width 16 height 16
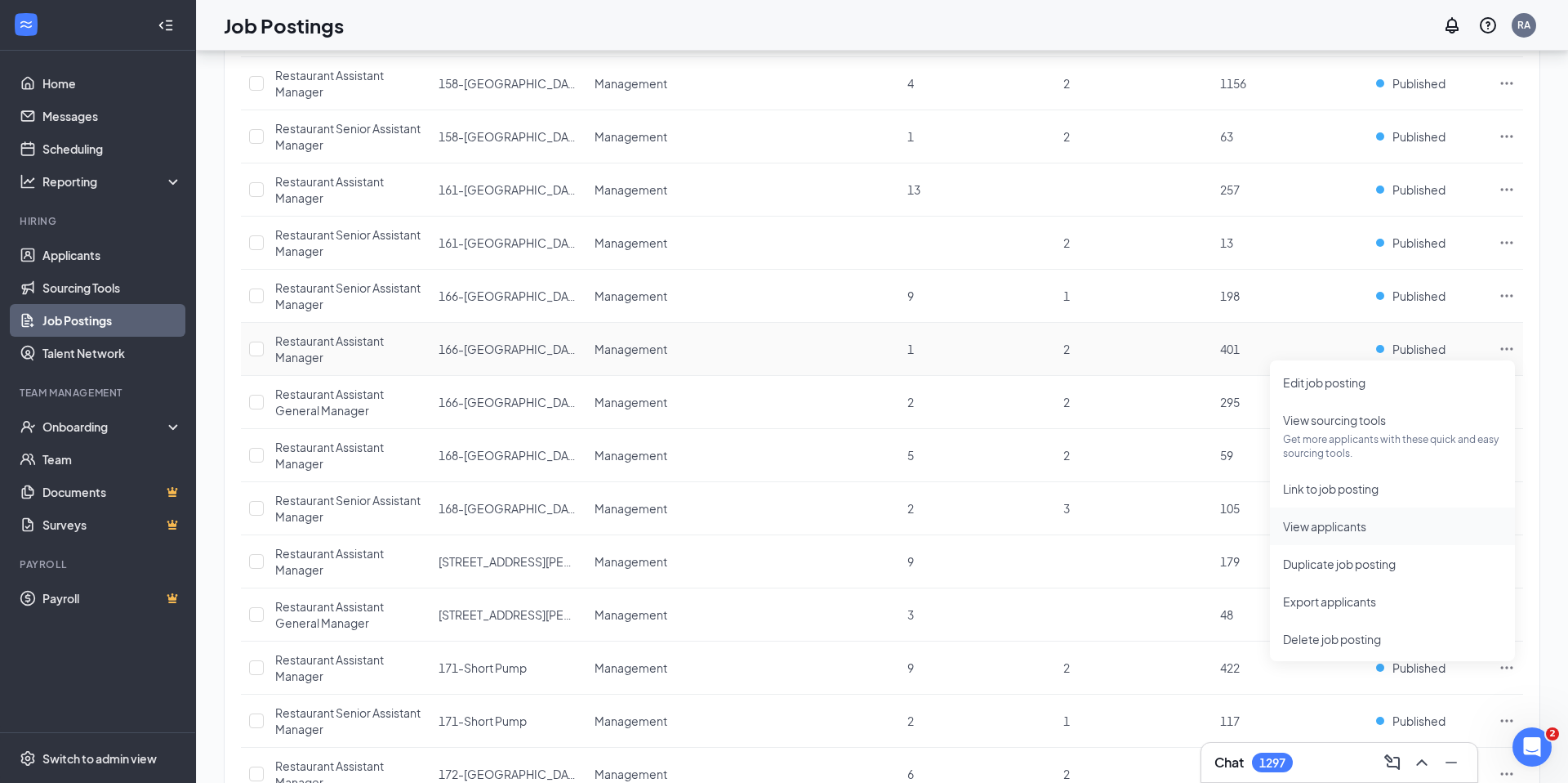
click at [1342, 527] on span "View applicants" at bounding box center [1325, 526] width 83 height 15
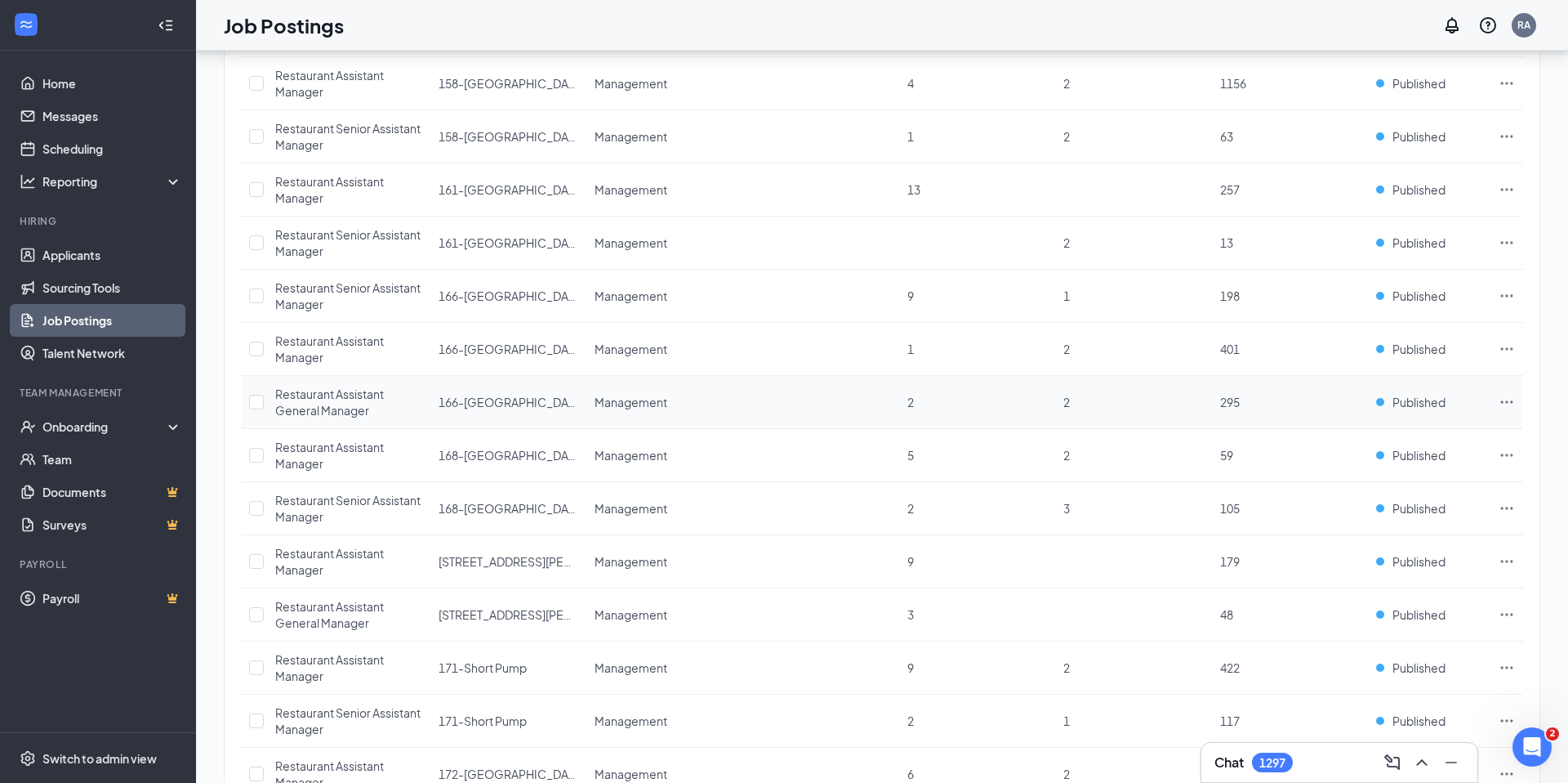
click at [1501, 400] on icon "Ellipses" at bounding box center [1507, 401] width 16 height 16
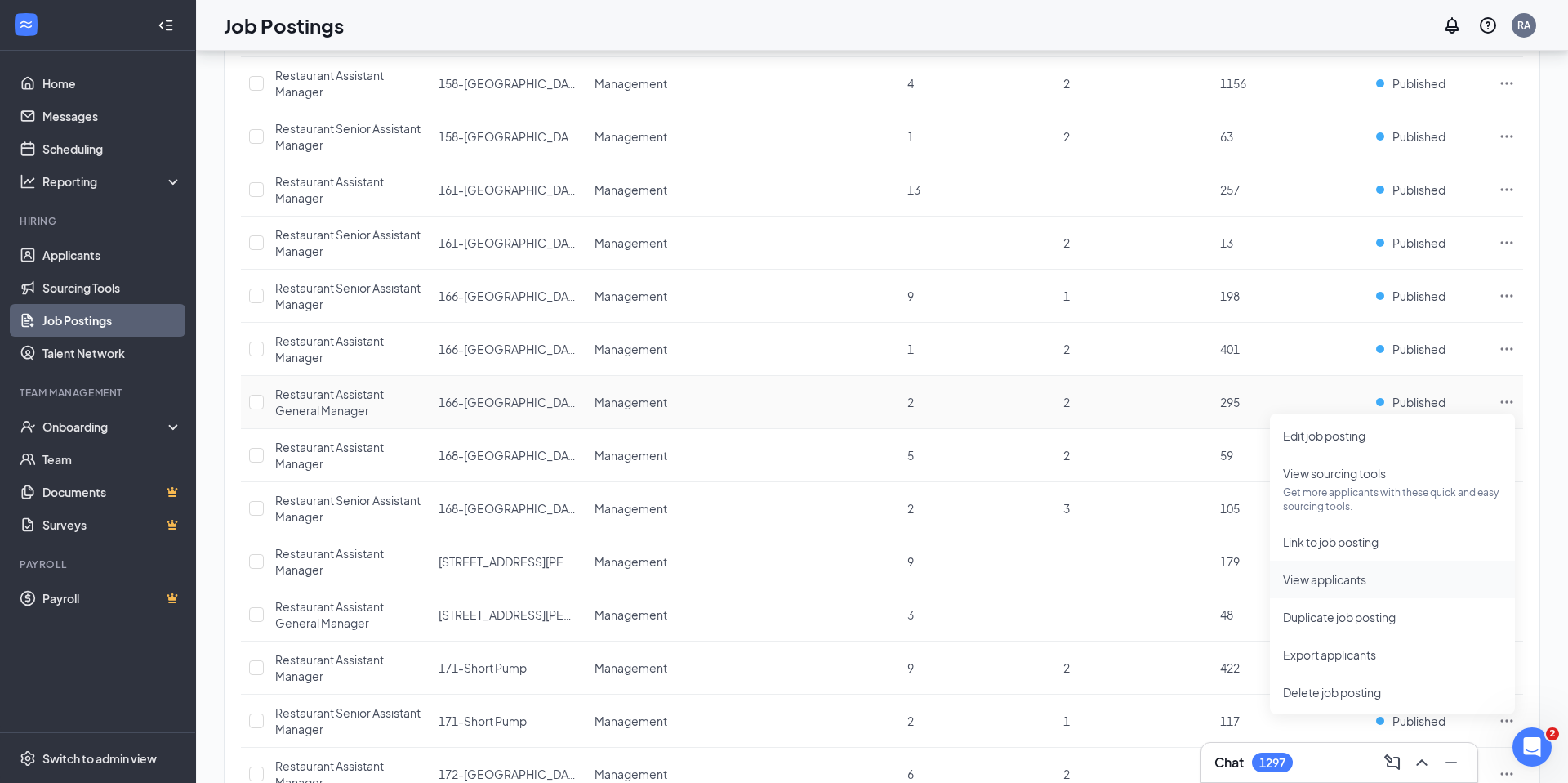
click at [1382, 584] on span "View applicants" at bounding box center [1393, 579] width 219 height 18
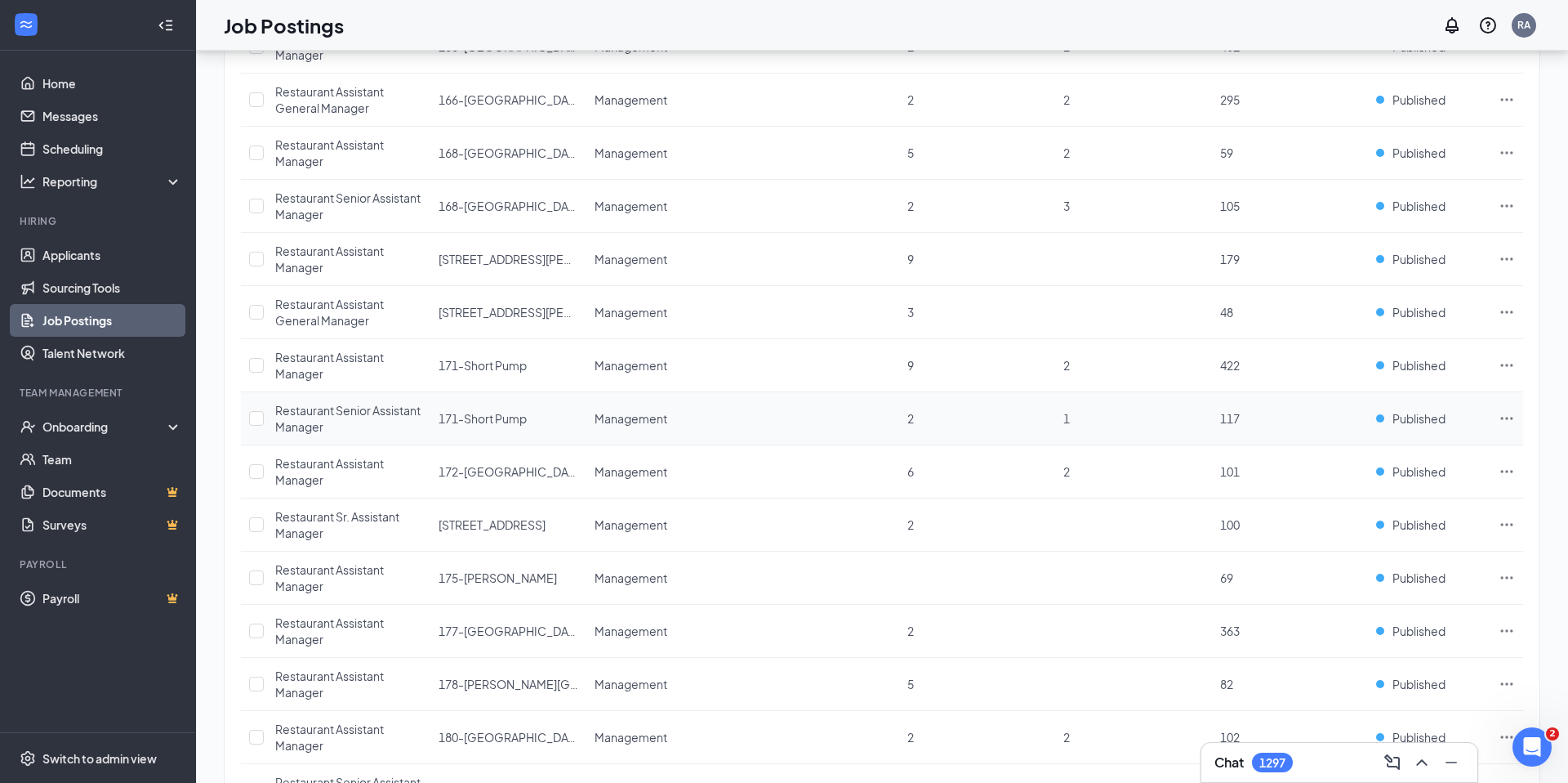
scroll to position [1765, 0]
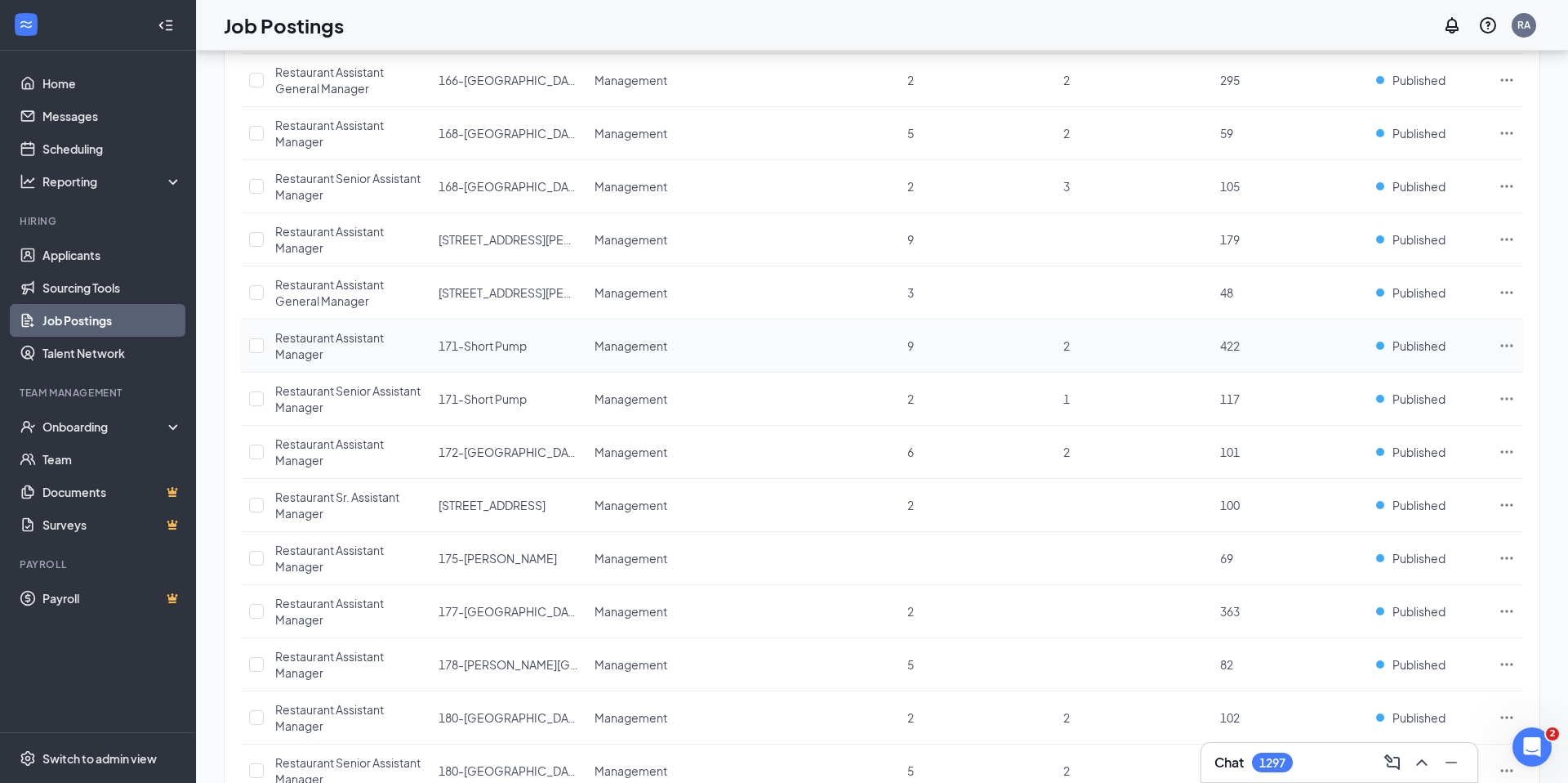
click at [1503, 342] on icon "Ellipses" at bounding box center [1507, 346] width 16 height 16
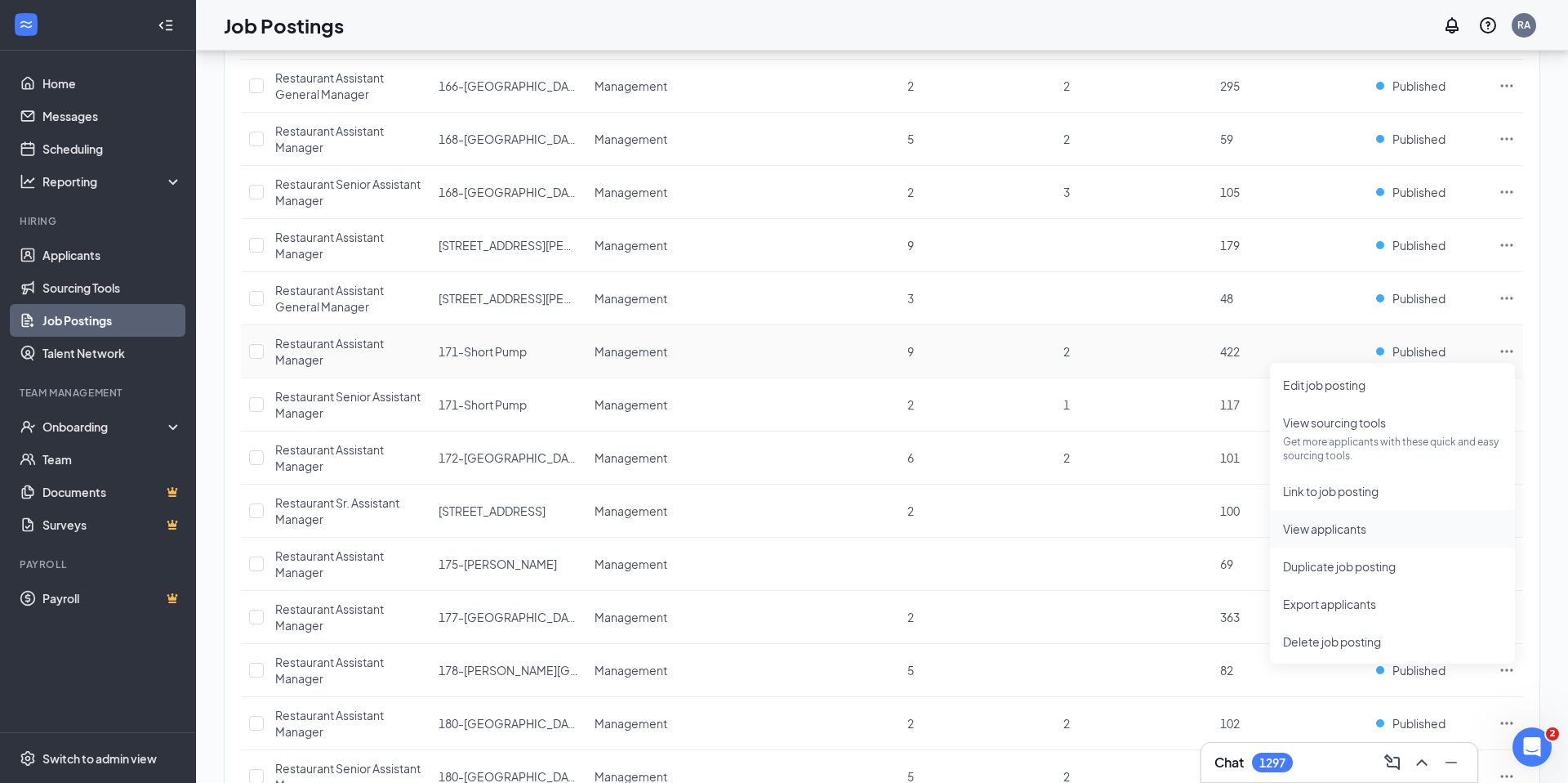
click at [1344, 523] on span "View applicants" at bounding box center [1325, 529] width 83 height 15
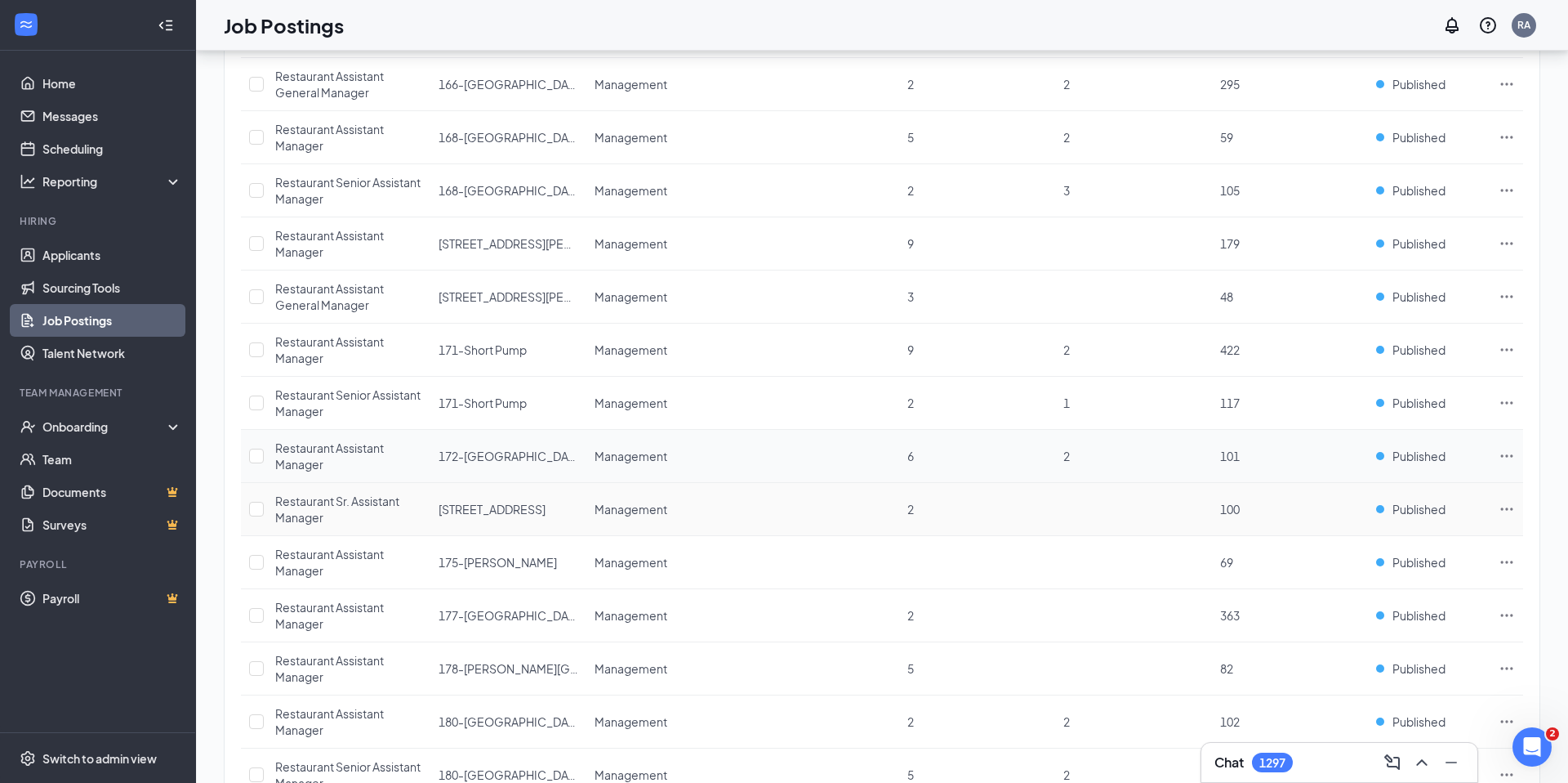
scroll to position [1749, 0]
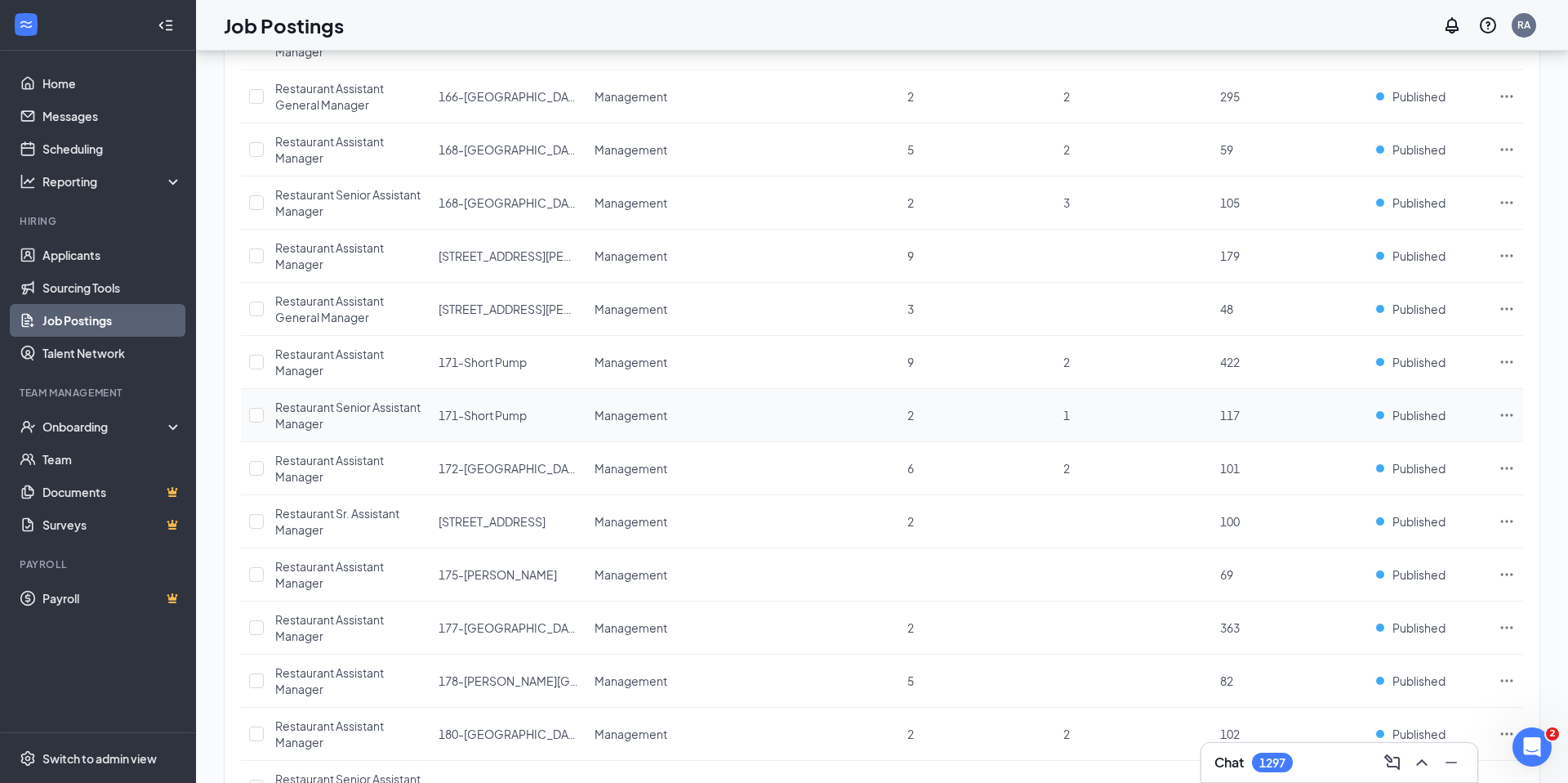
click at [1503, 415] on icon "Ellipses" at bounding box center [1508, 414] width 12 height 3
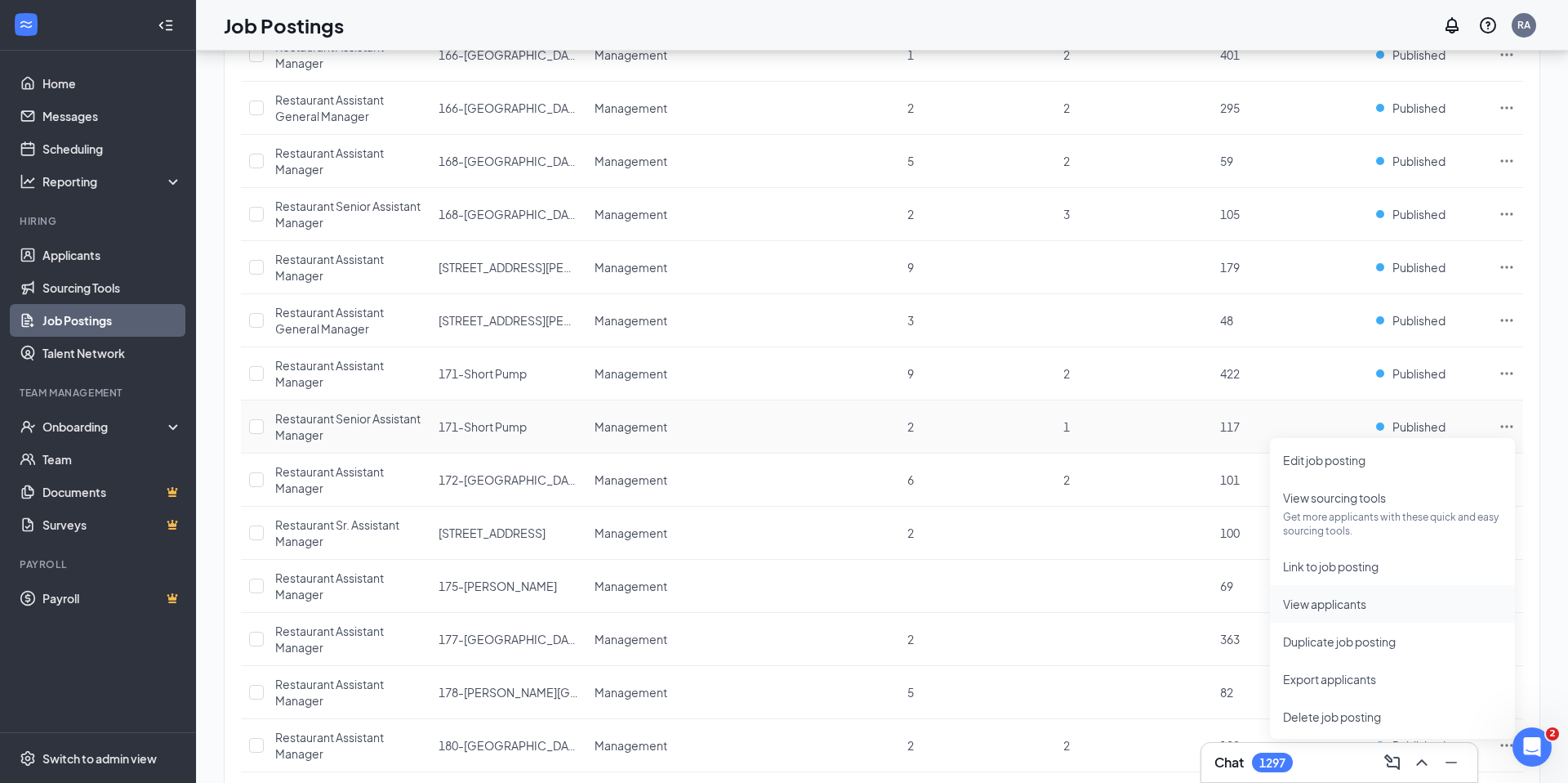
scroll to position [1739, 0]
click at [1359, 597] on span "View applicants" at bounding box center [1325, 602] width 83 height 15
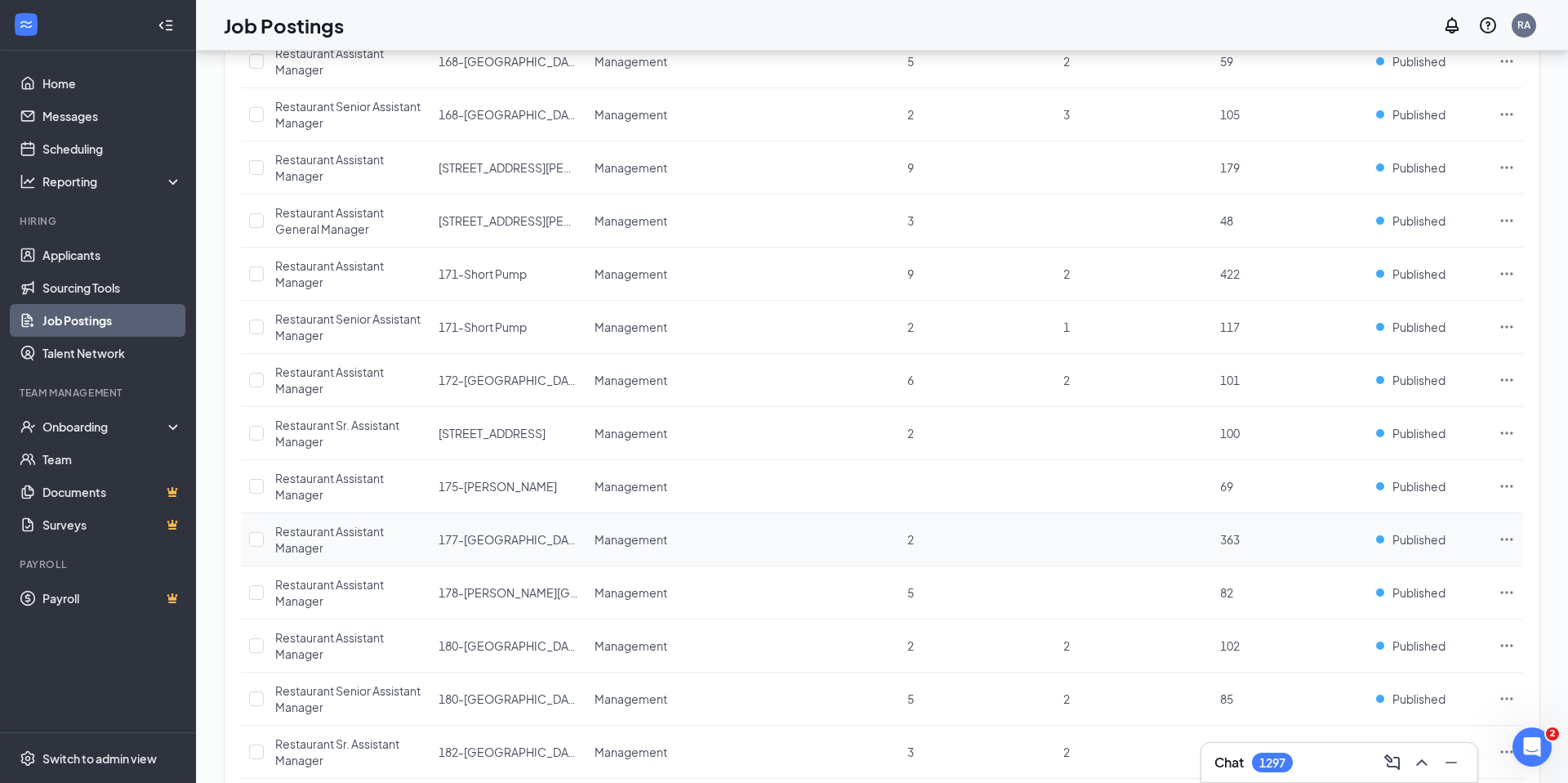
scroll to position [1840, 0]
click at [1505, 373] on icon "Ellipses" at bounding box center [1507, 376] width 16 height 16
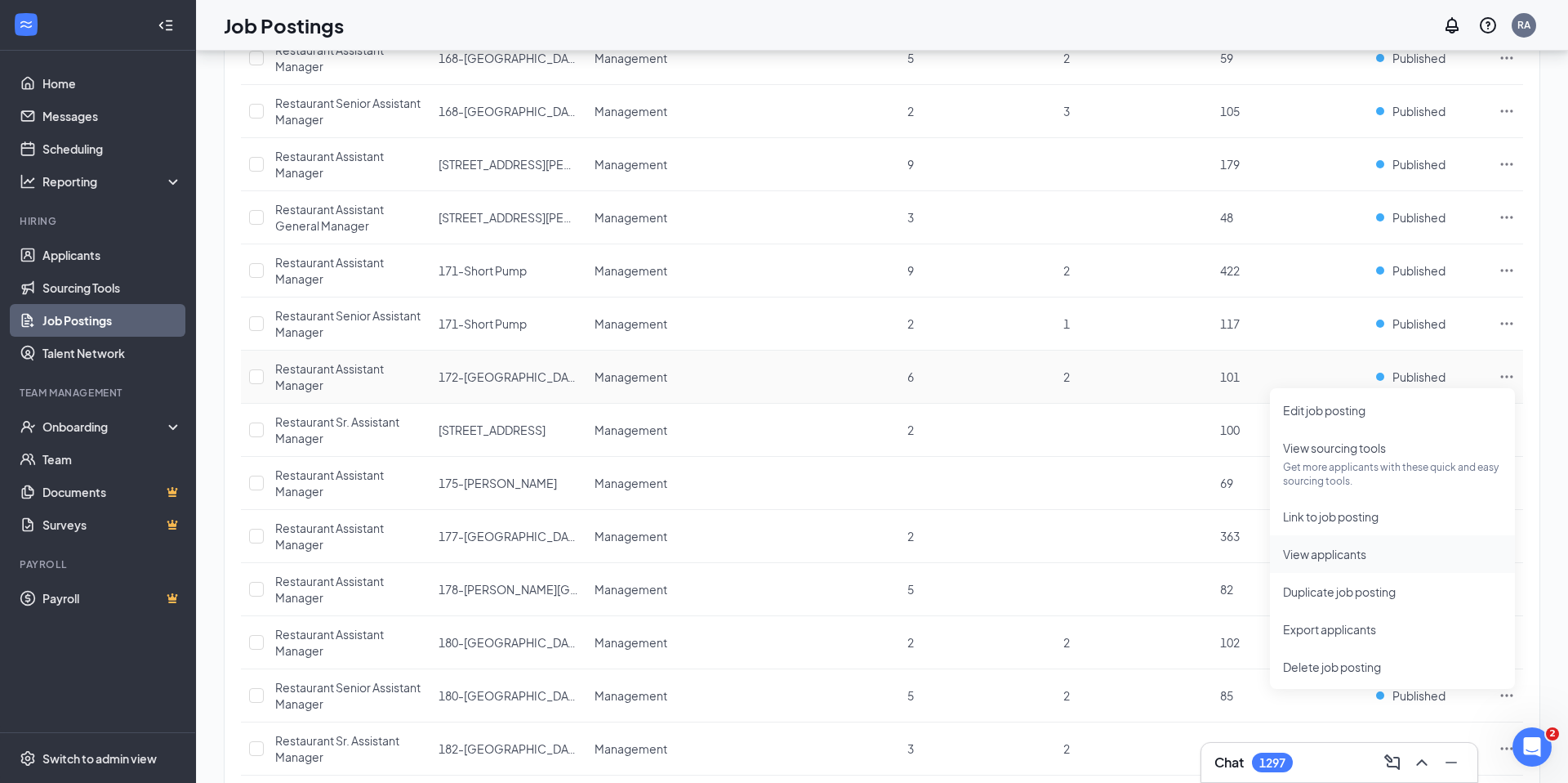
click at [1337, 555] on span "View applicants" at bounding box center [1325, 554] width 83 height 15
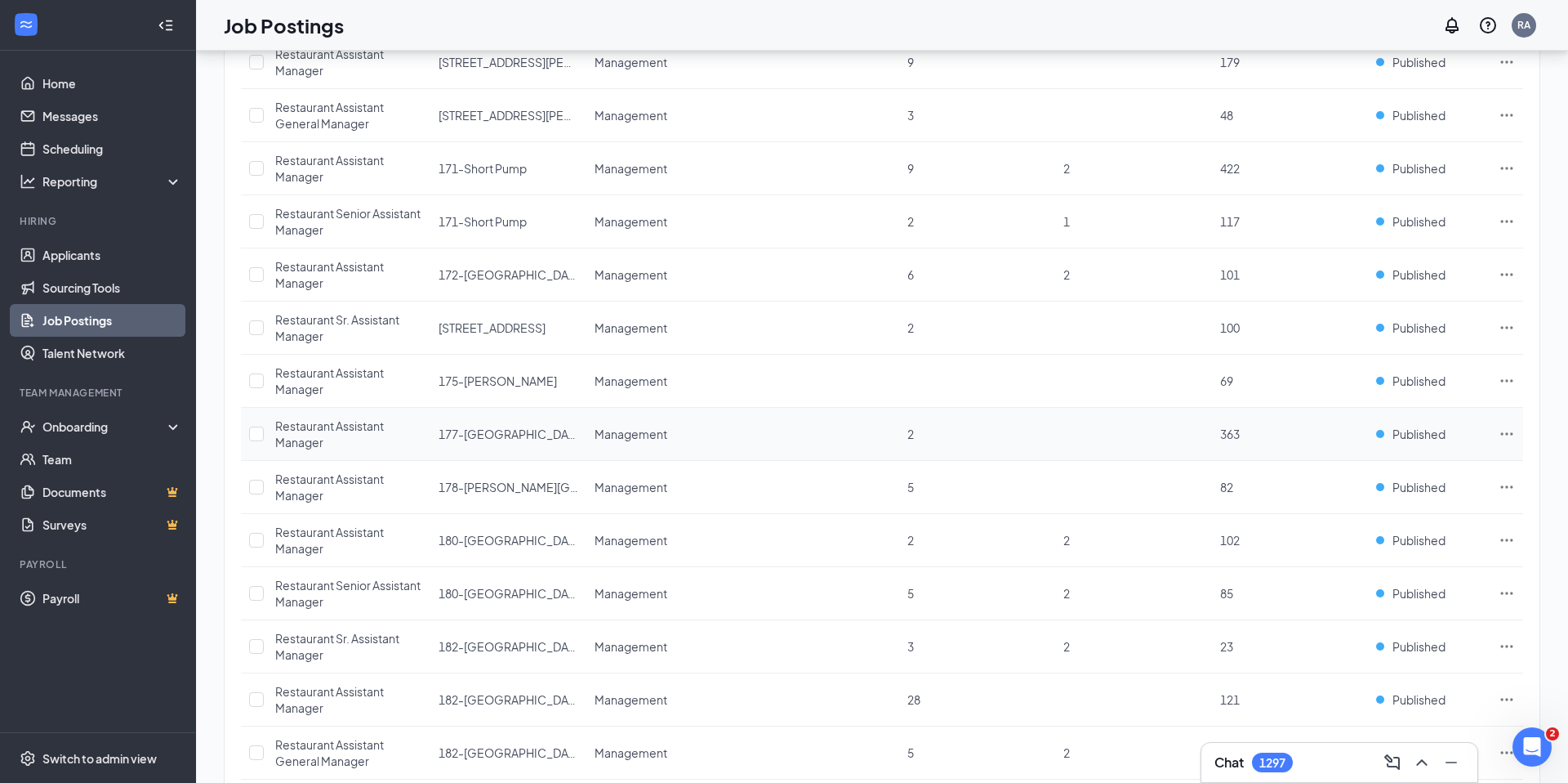
scroll to position [1953, 0]
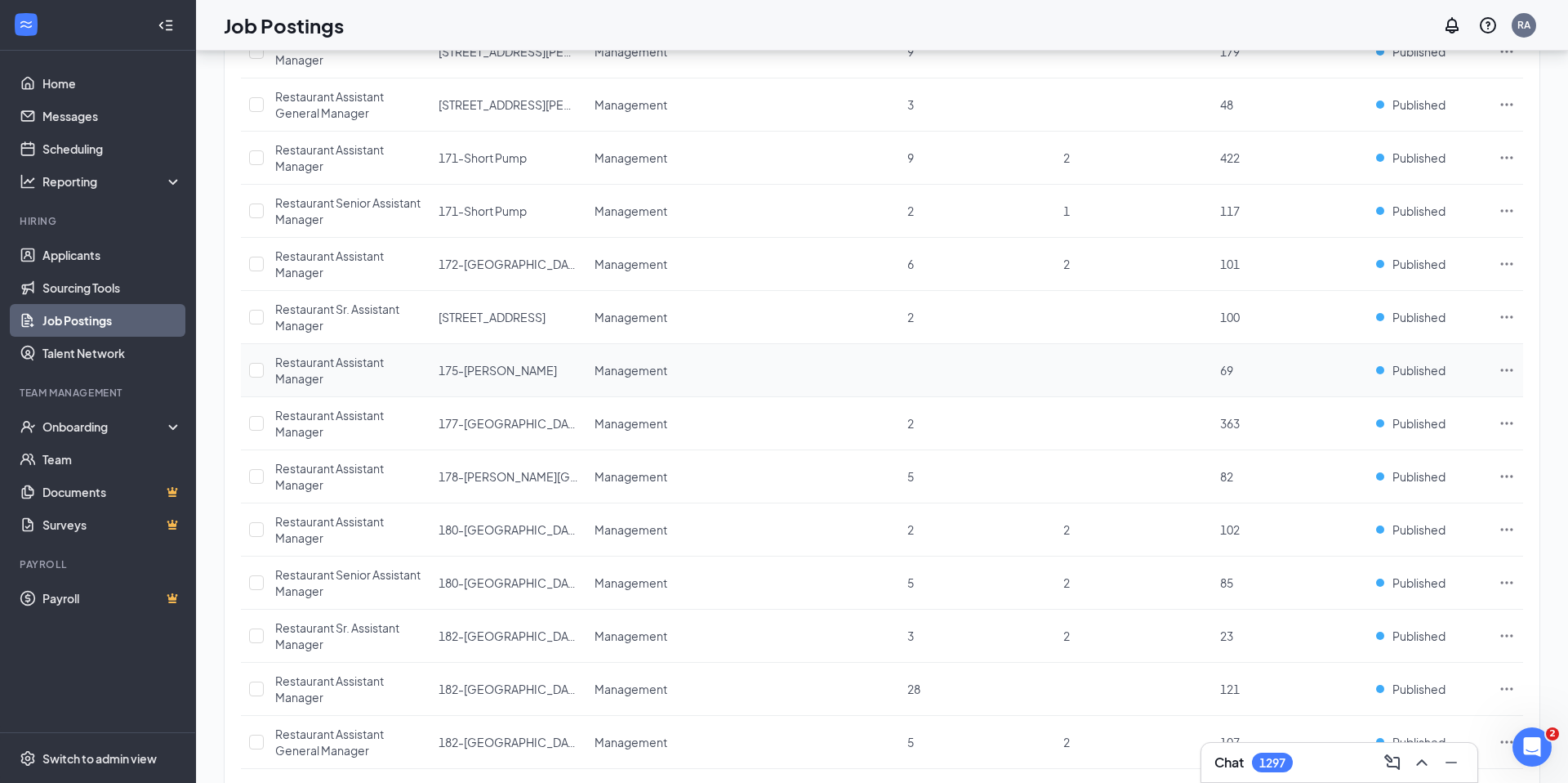
click at [1511, 370] on icon "Ellipses" at bounding box center [1508, 370] width 12 height 3
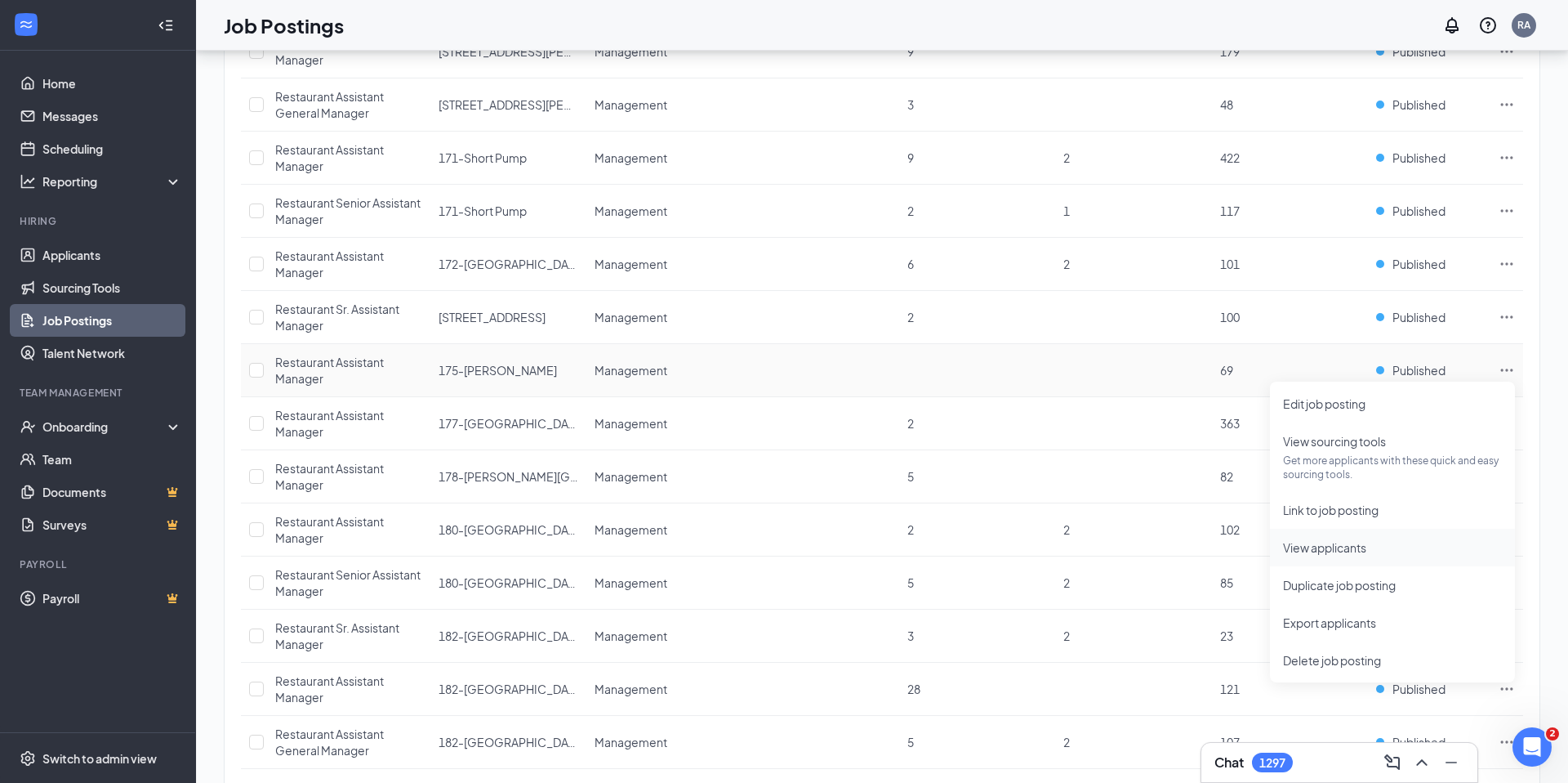
click at [1431, 555] on span "View applicants" at bounding box center [1393, 547] width 219 height 18
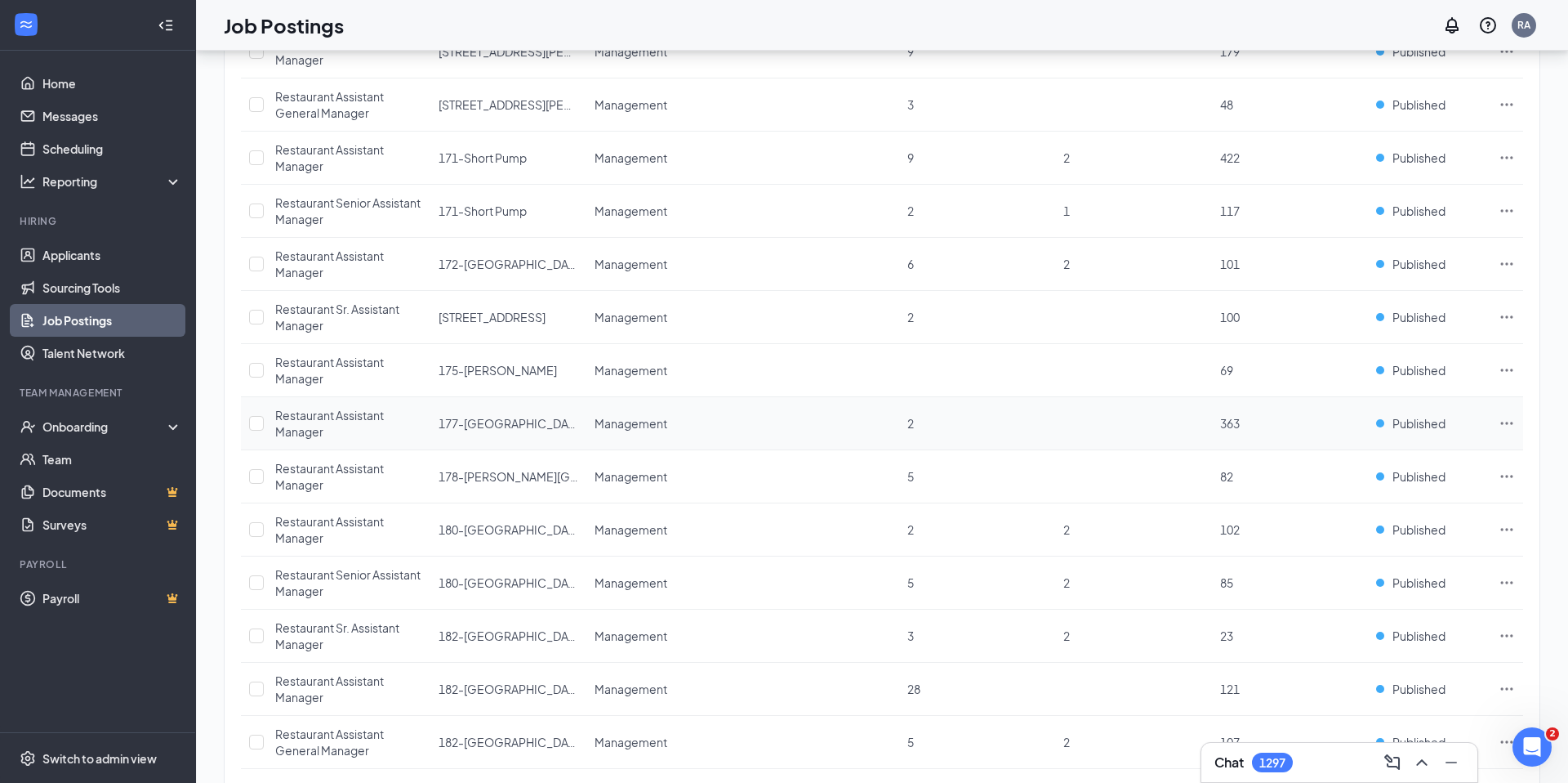
click at [1505, 423] on icon "Ellipses" at bounding box center [1508, 423] width 12 height 3
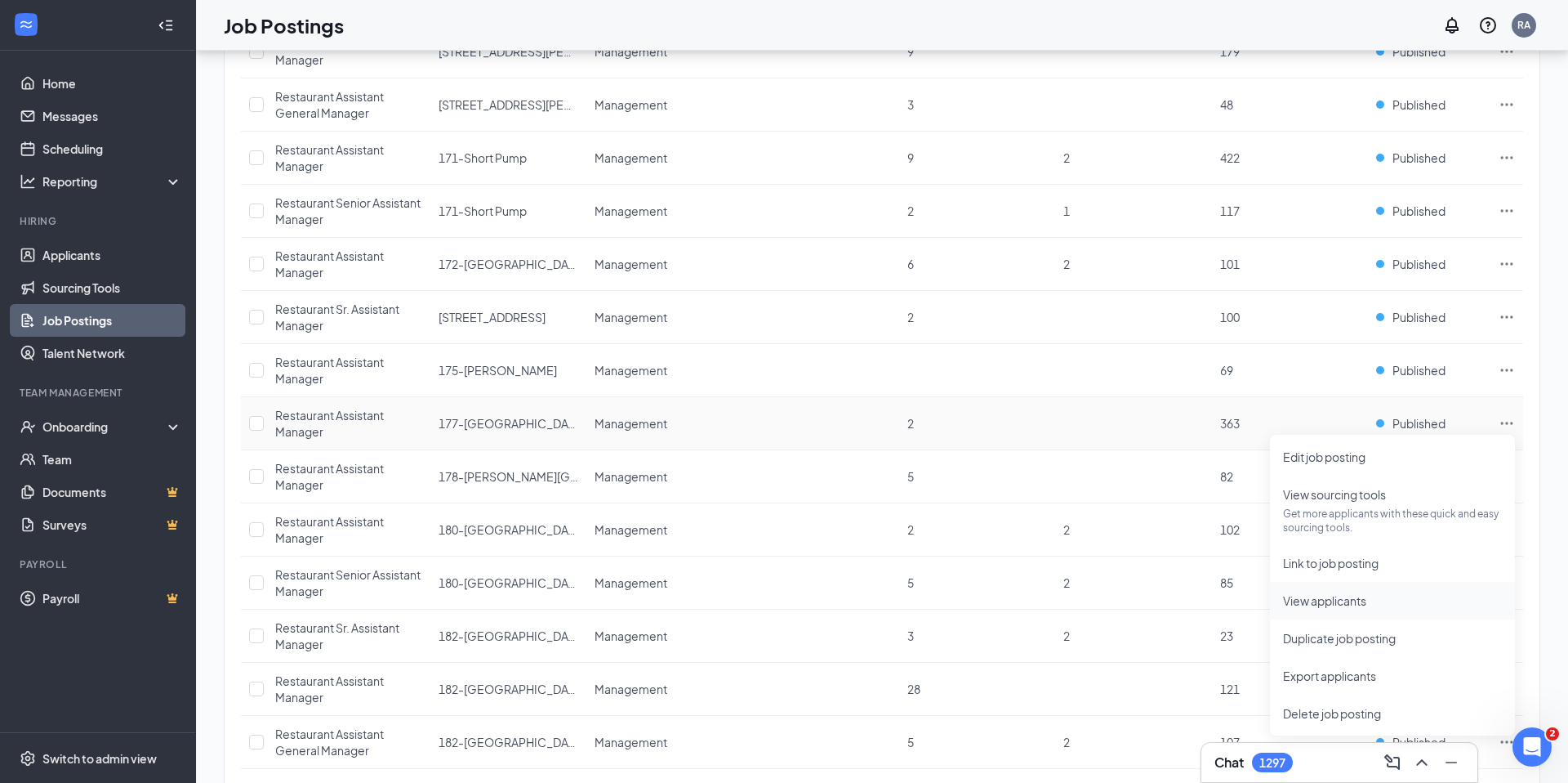
click at [1354, 603] on span "View applicants" at bounding box center [1325, 600] width 83 height 15
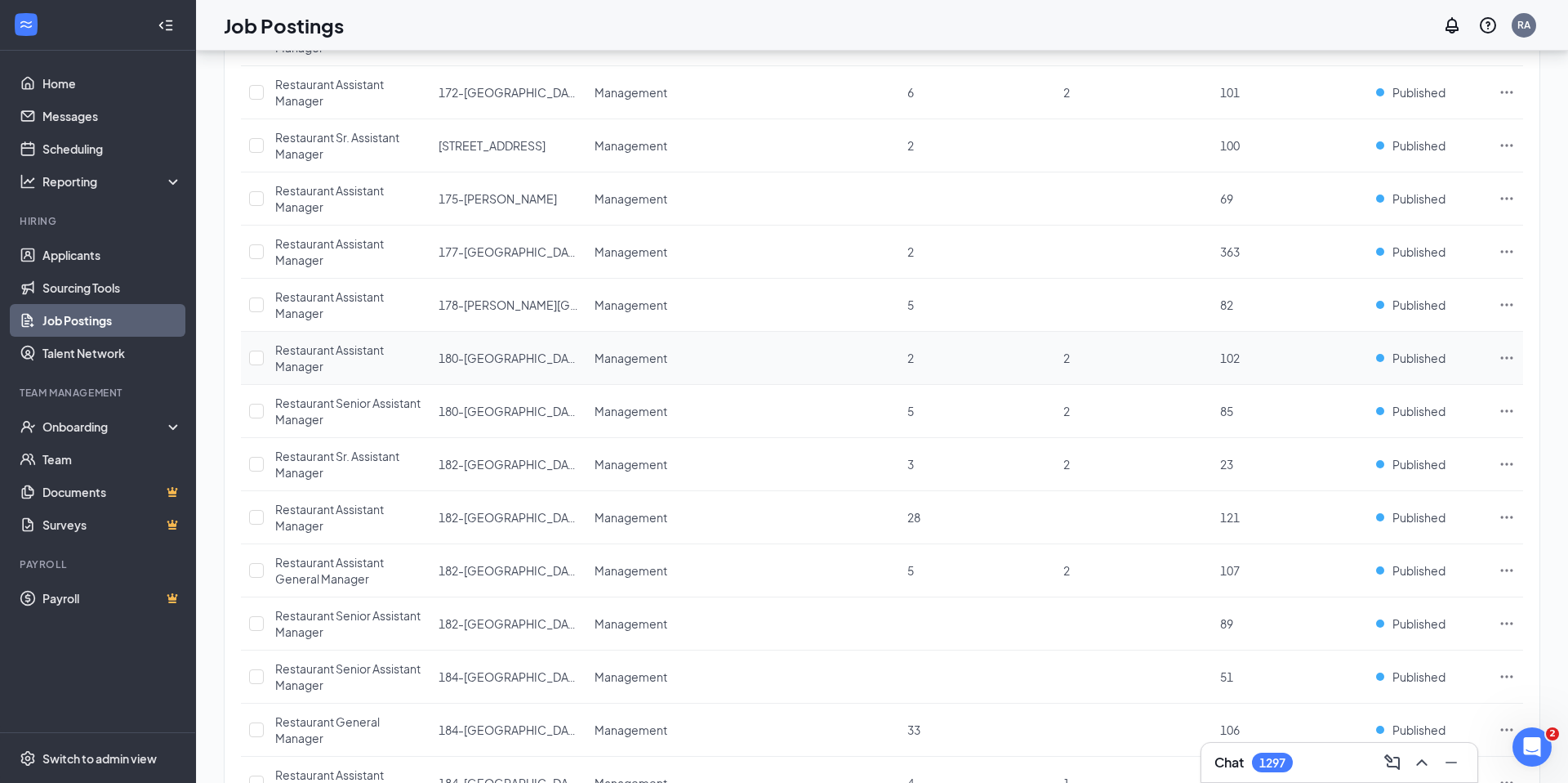
scroll to position [2126, 0]
click at [1506, 356] on icon "Ellipses" at bounding box center [1507, 357] width 16 height 16
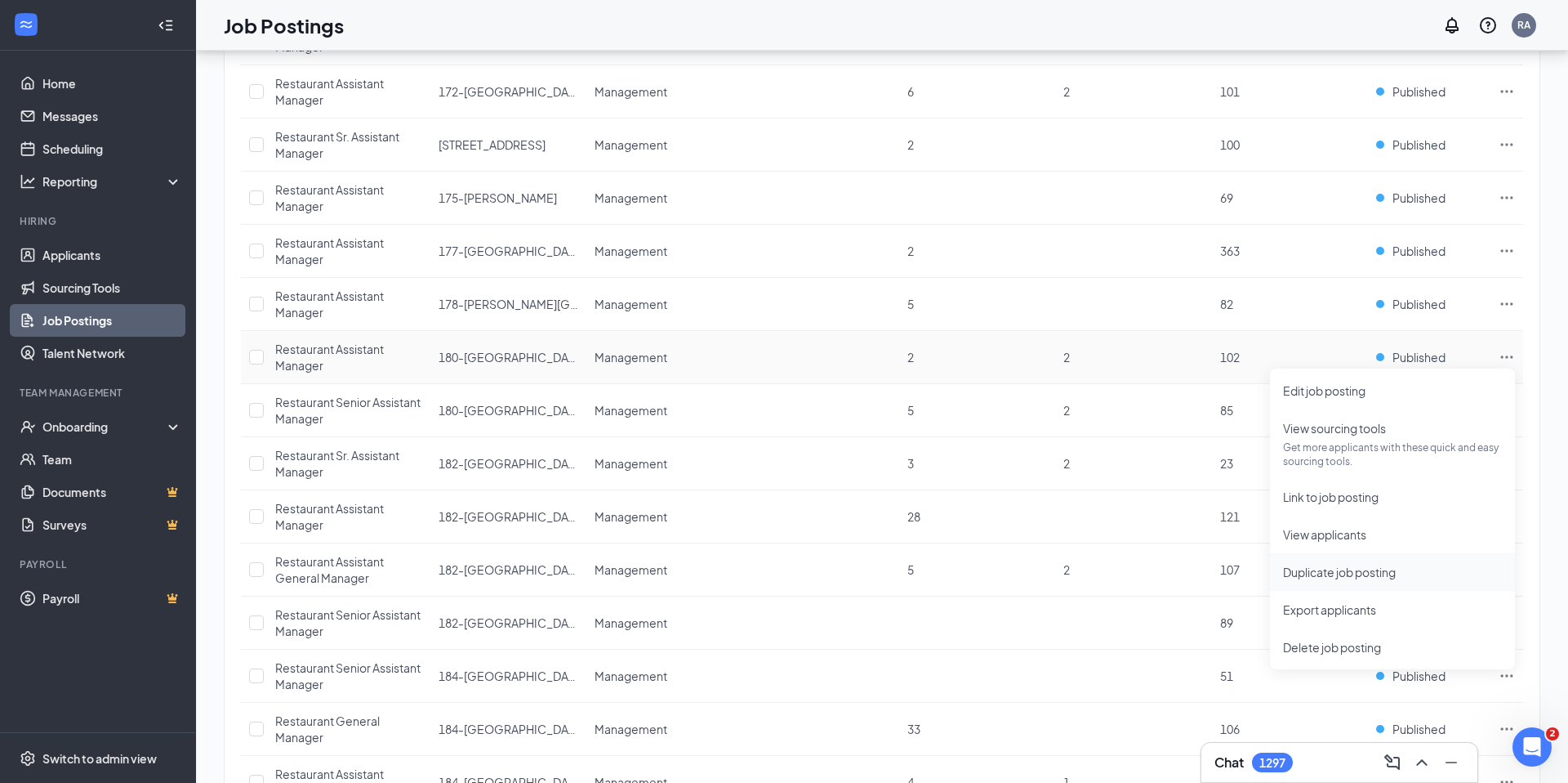
scroll to position [2122, 0]
click at [1342, 531] on span "View applicants" at bounding box center [1325, 537] width 83 height 15
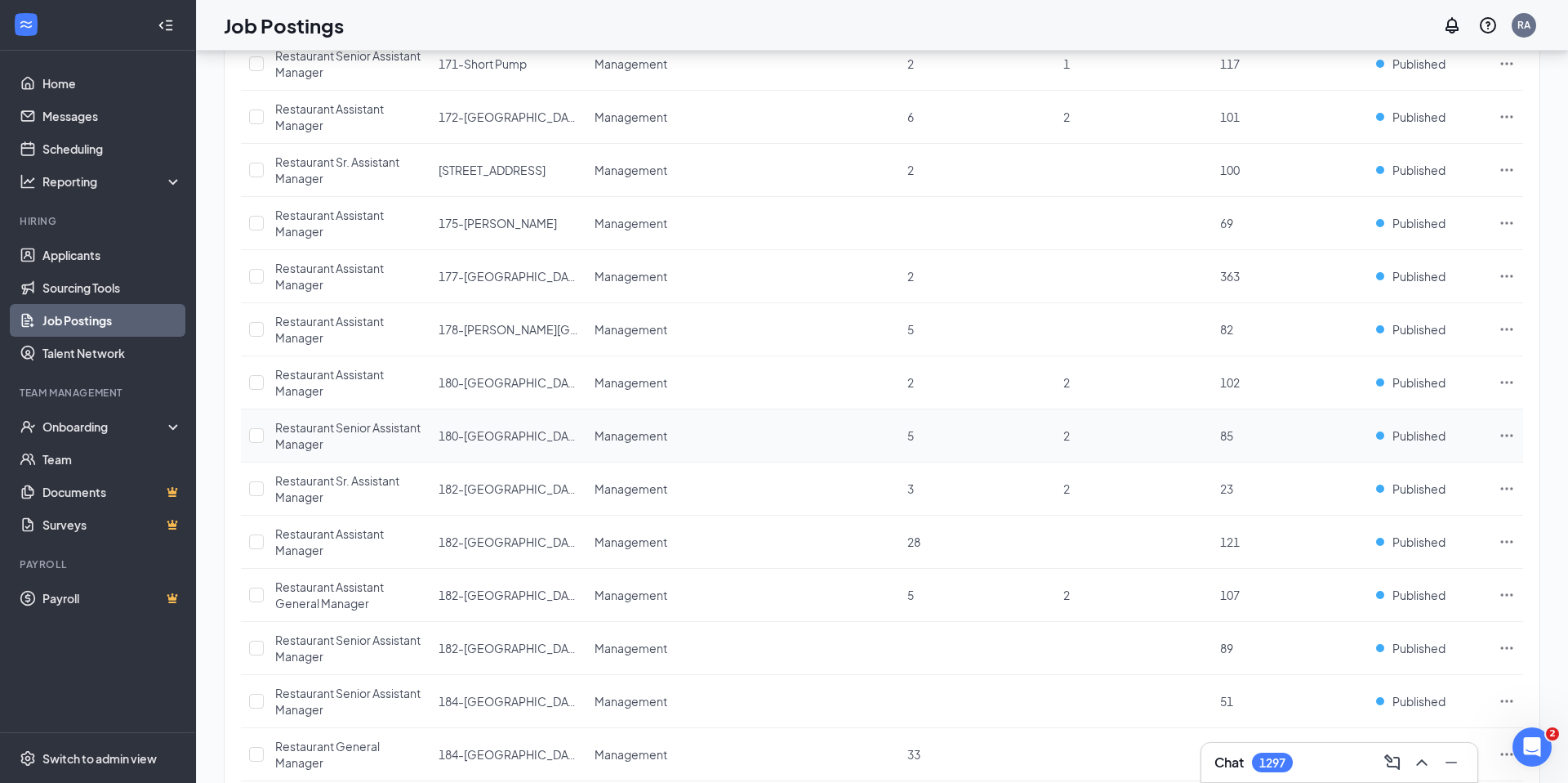
scroll to position [2100, 0]
click at [1507, 433] on icon "Ellipses" at bounding box center [1507, 436] width 16 height 16
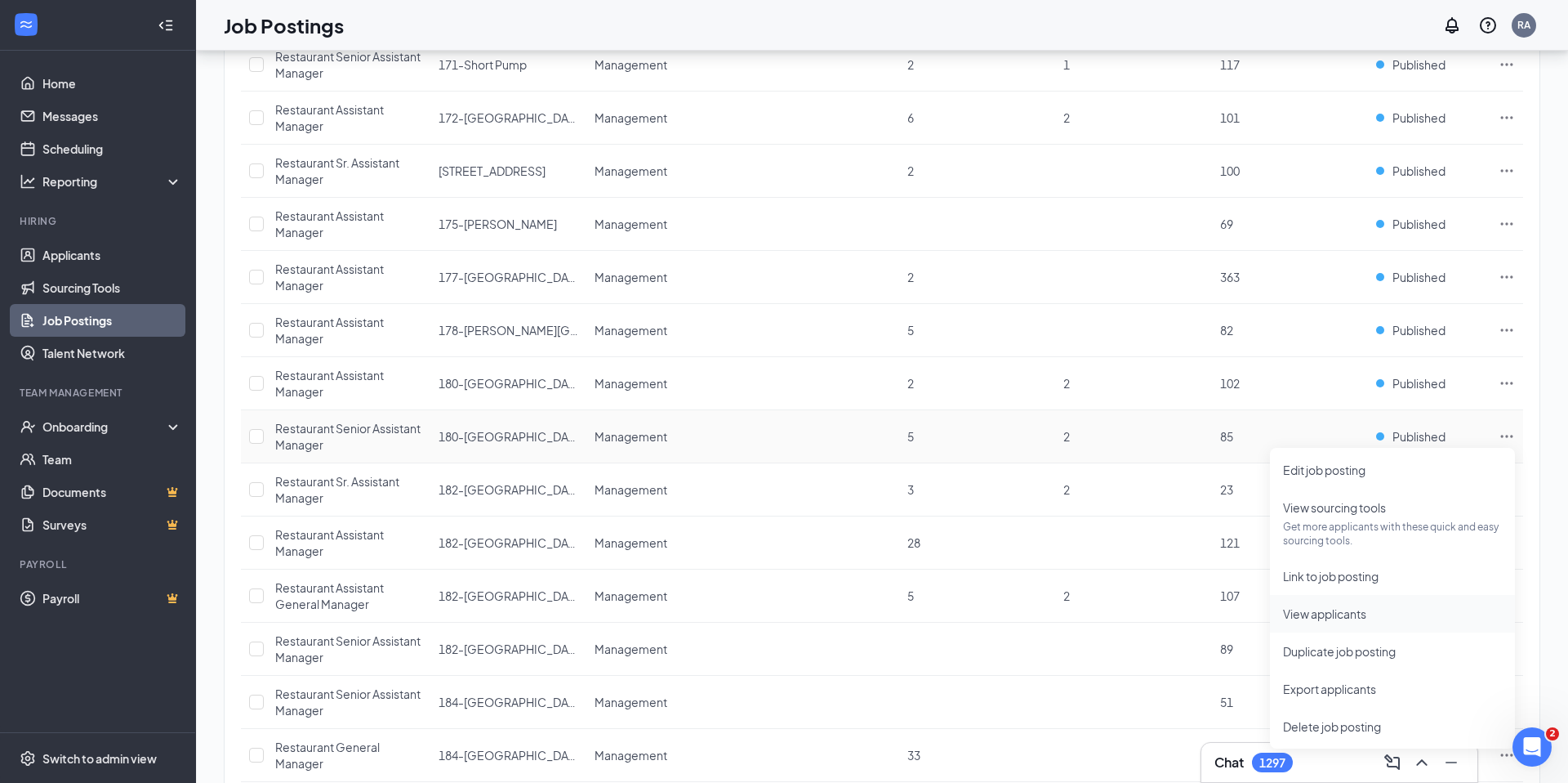
scroll to position [2095, 0]
click at [1378, 621] on span "View applicants" at bounding box center [1393, 618] width 219 height 18
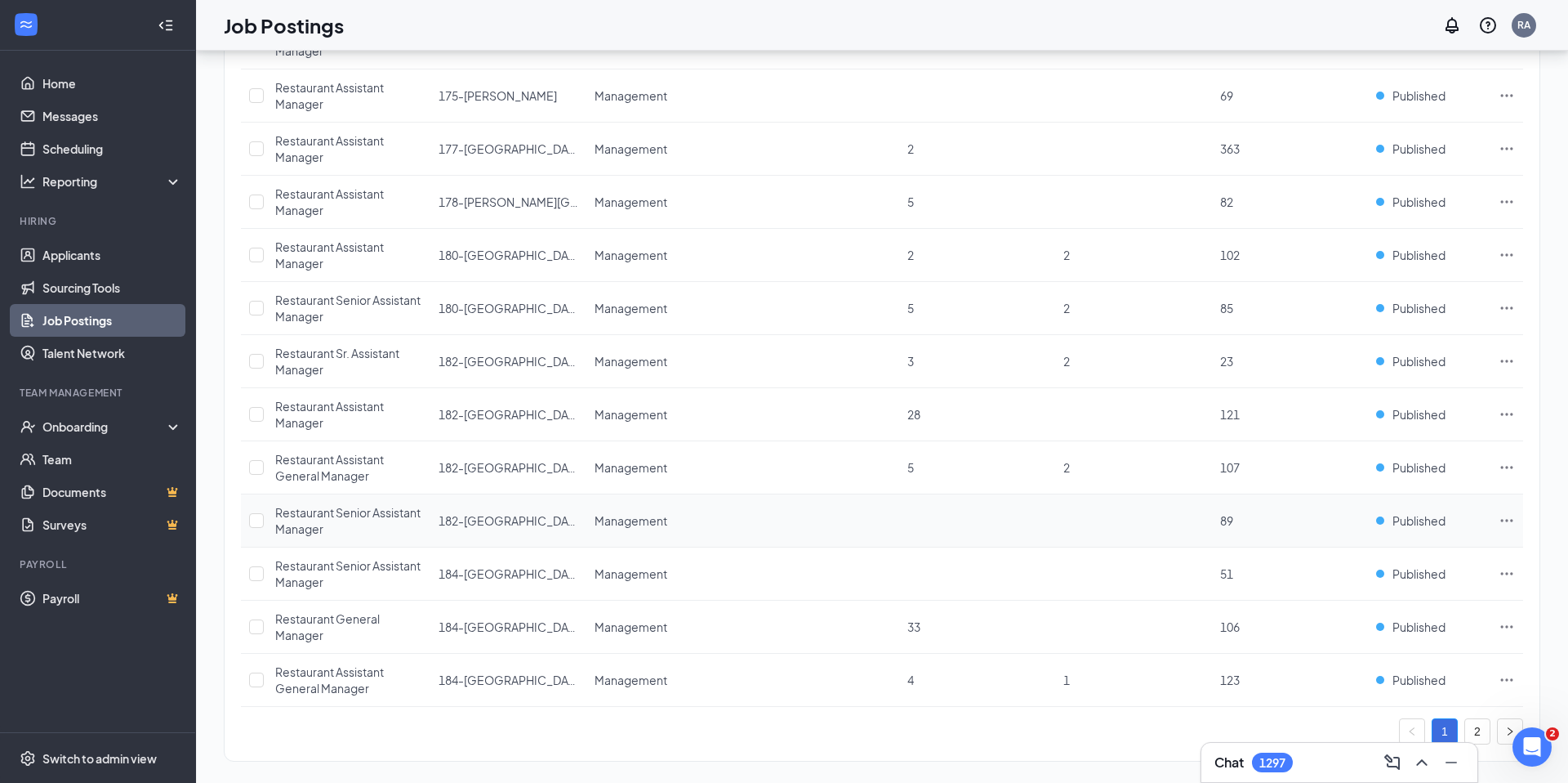
scroll to position [2242, 0]
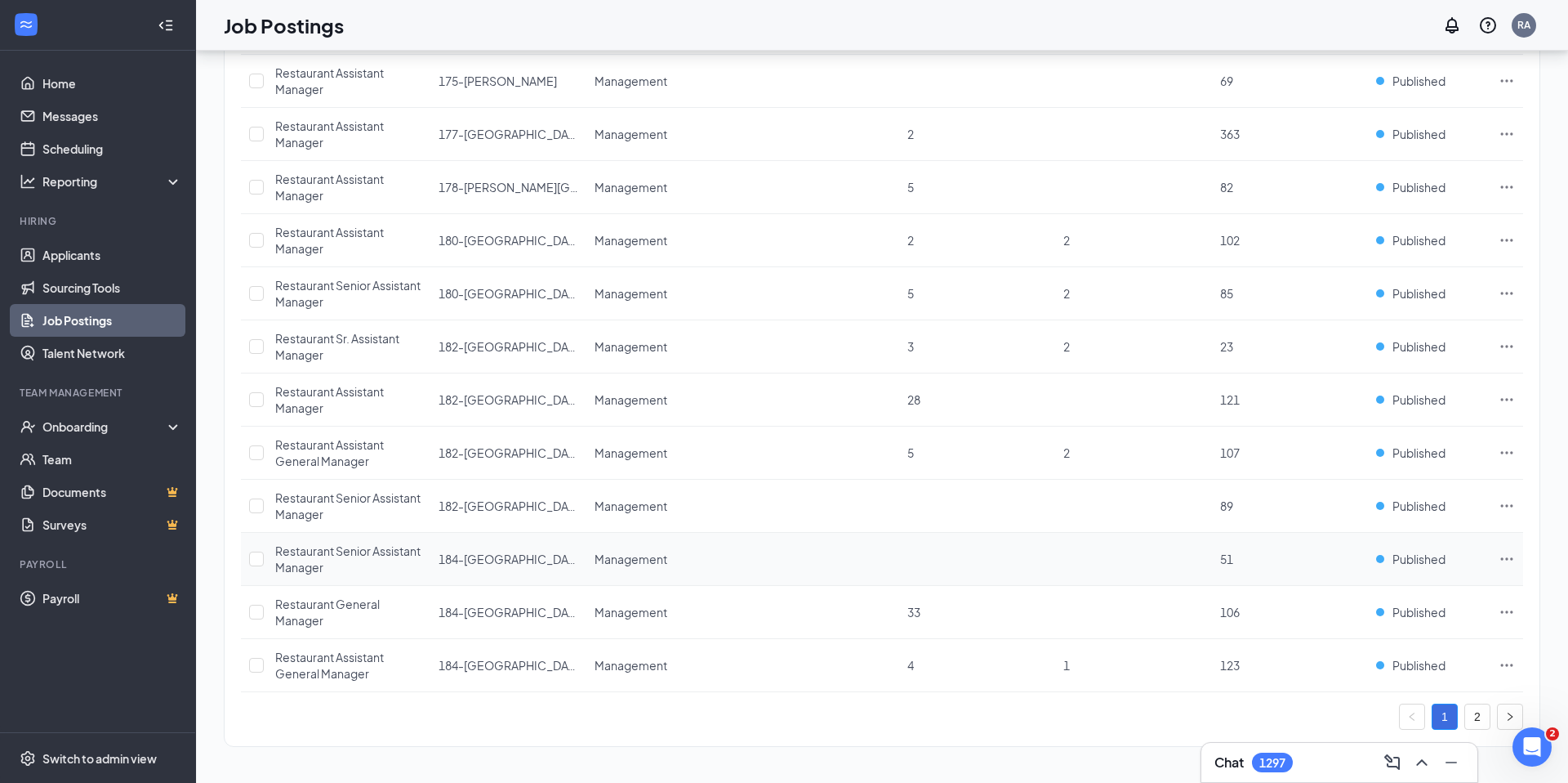
click at [1506, 554] on icon "Ellipses" at bounding box center [1507, 559] width 16 height 16
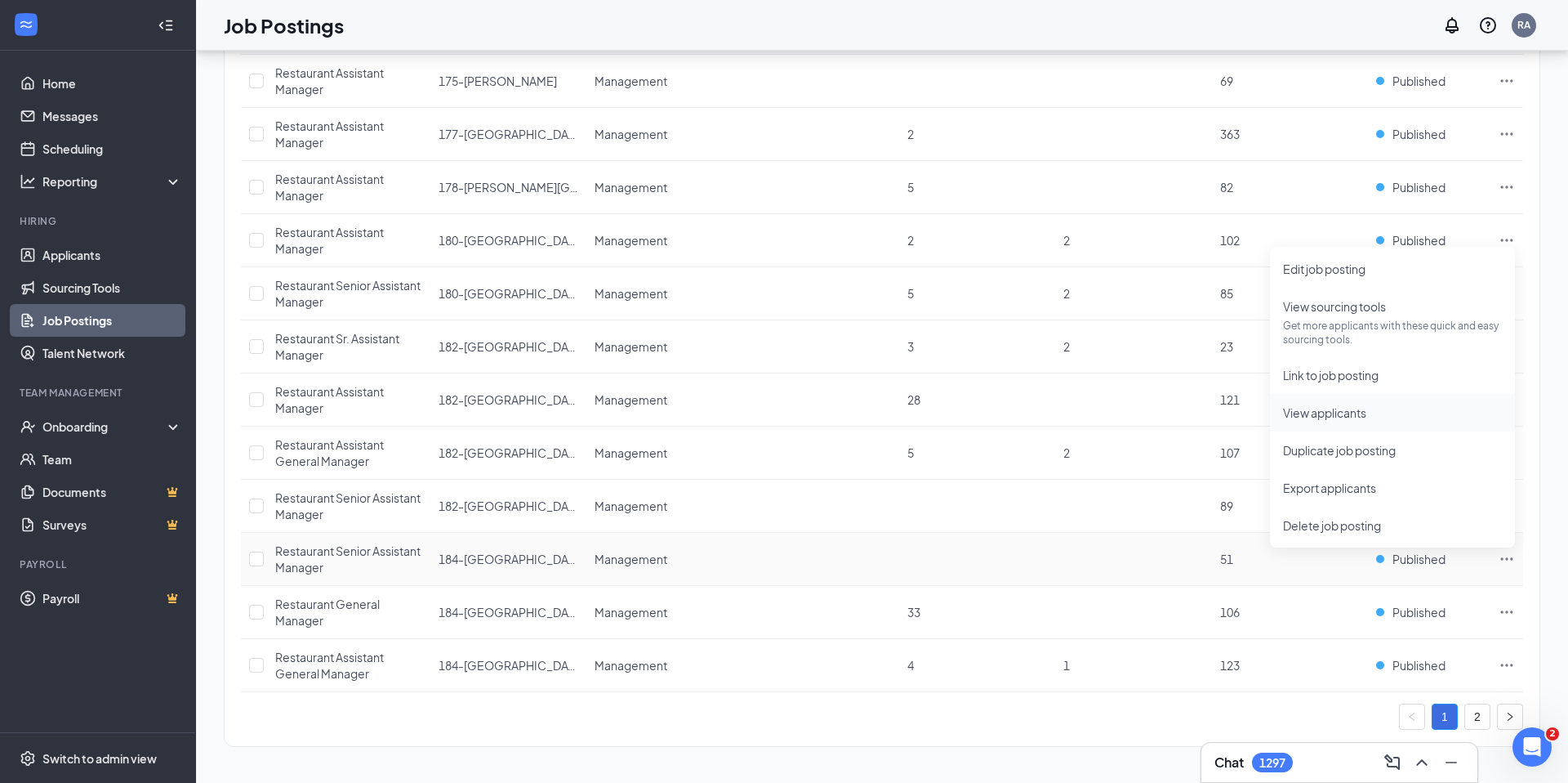
click at [1336, 410] on span "View applicants" at bounding box center [1325, 413] width 83 height 15
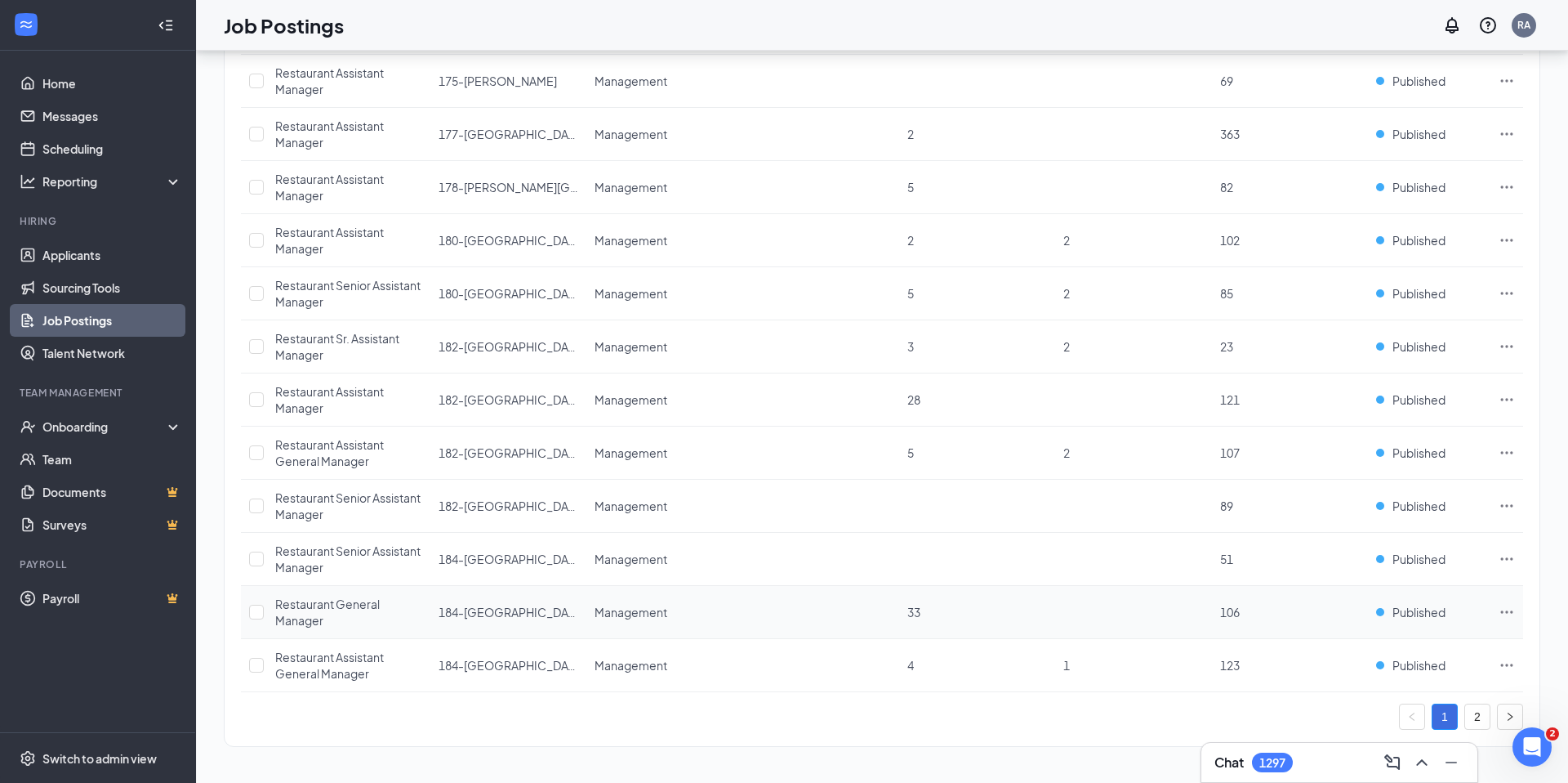
click at [1510, 609] on icon "Ellipses" at bounding box center [1507, 612] width 16 height 16
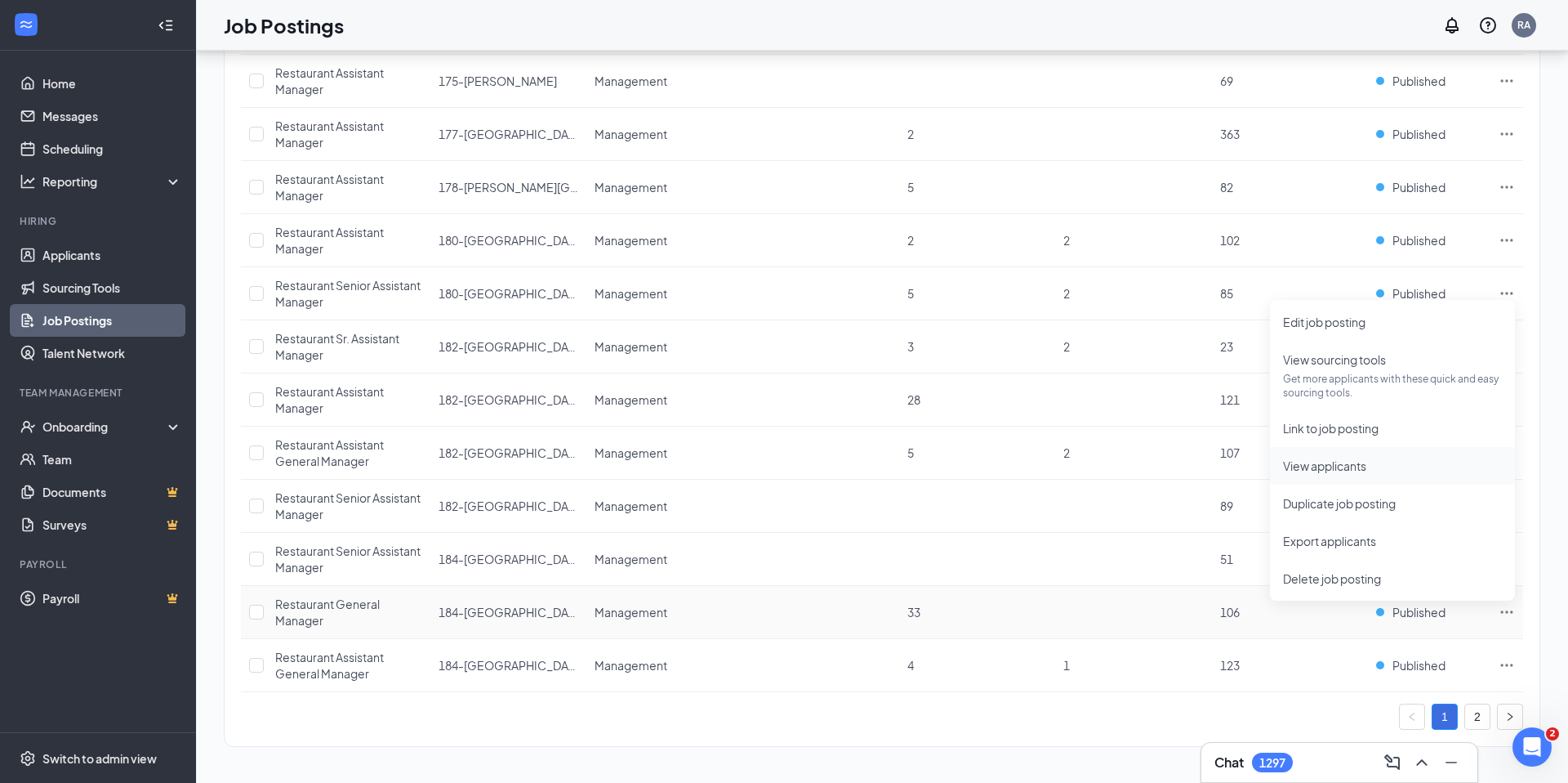
click at [1338, 474] on span "View applicants" at bounding box center [1393, 465] width 219 height 18
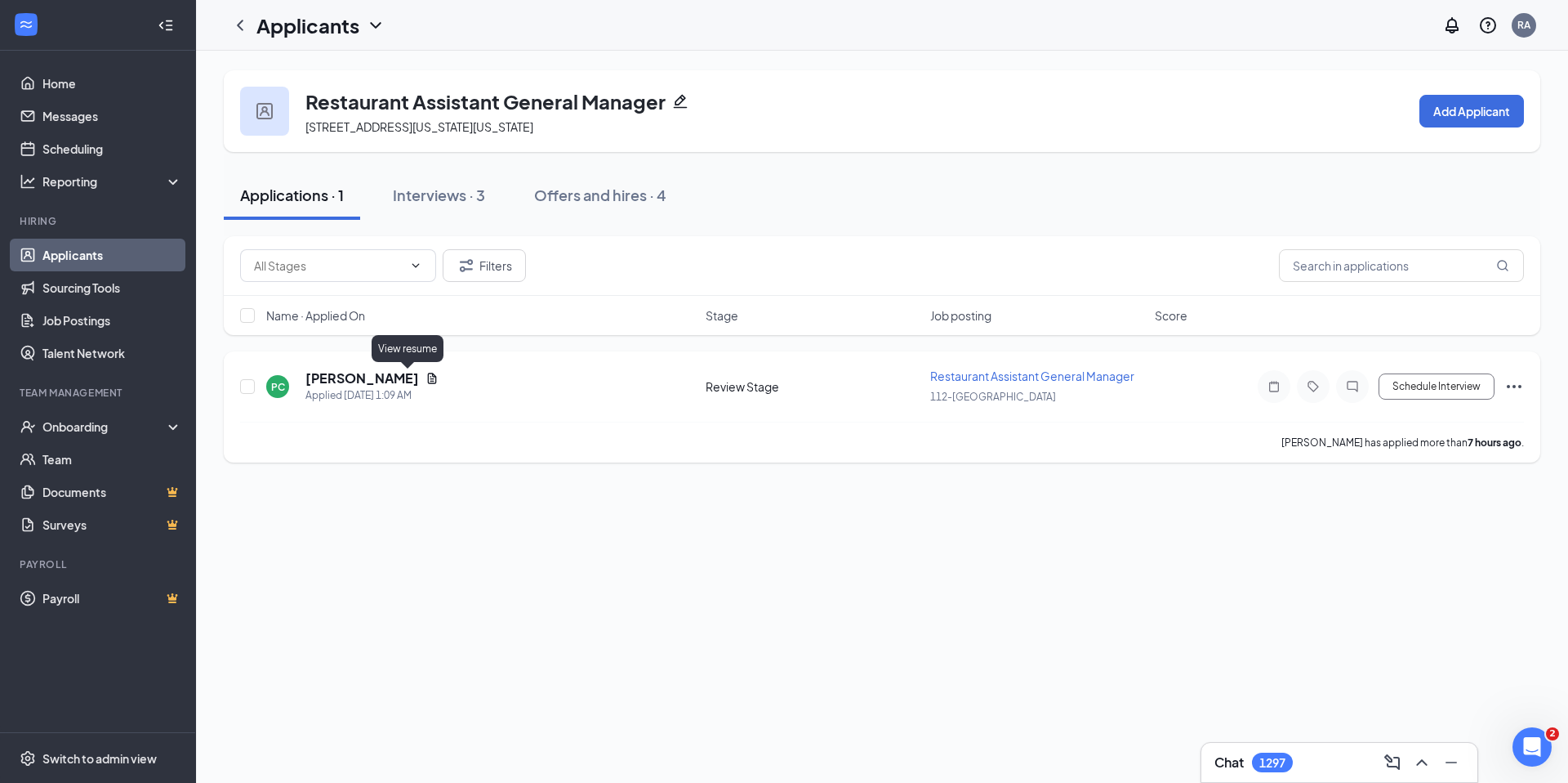
click at [425, 376] on icon "Document" at bounding box center [431, 378] width 13 height 13
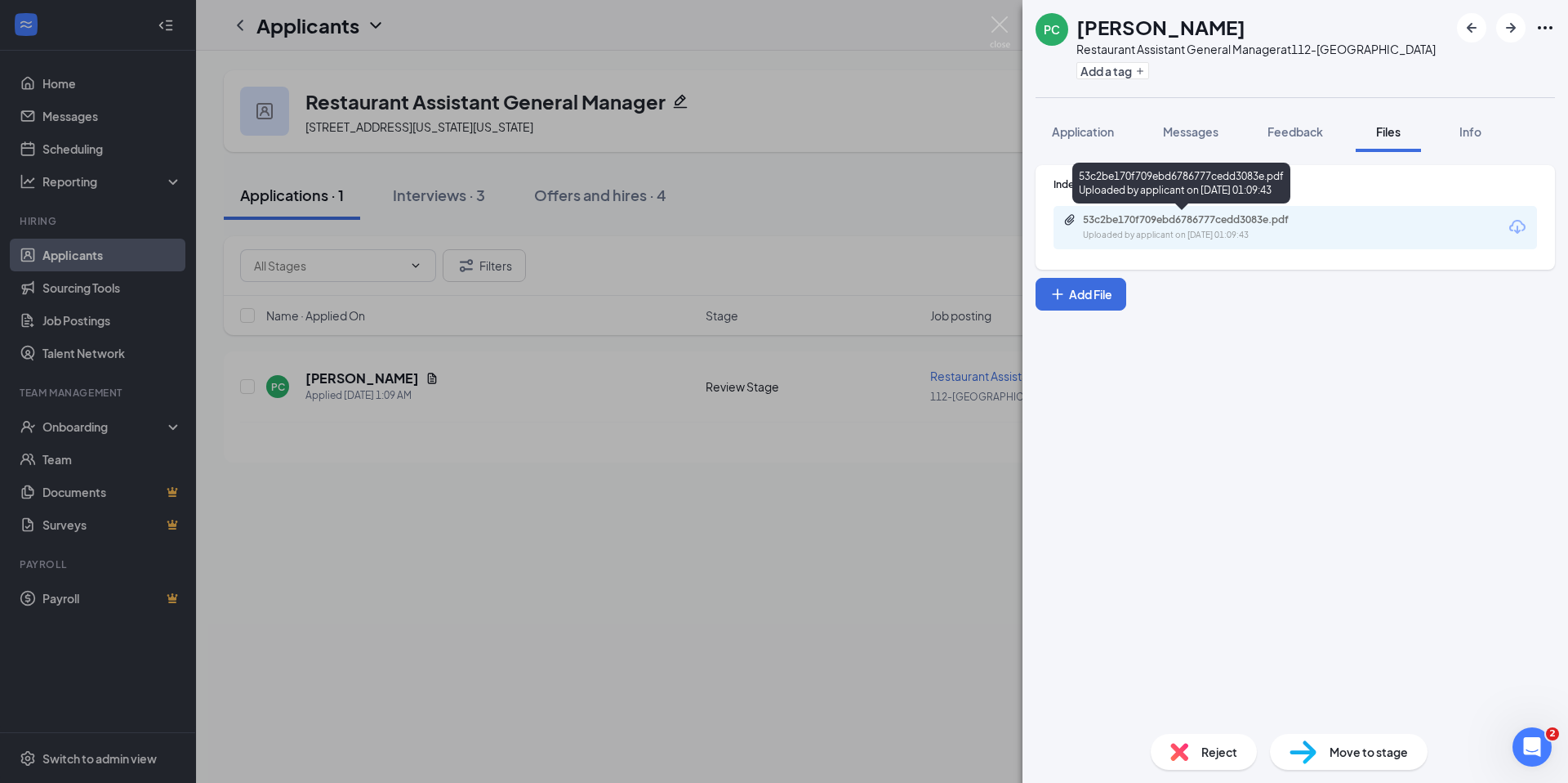
click at [1211, 229] on div "Uploaded by applicant on Aug 26, 2025 at 01:09:43" at bounding box center [1205, 235] width 245 height 13
click at [1209, 749] on span "Reject" at bounding box center [1220, 751] width 36 height 18
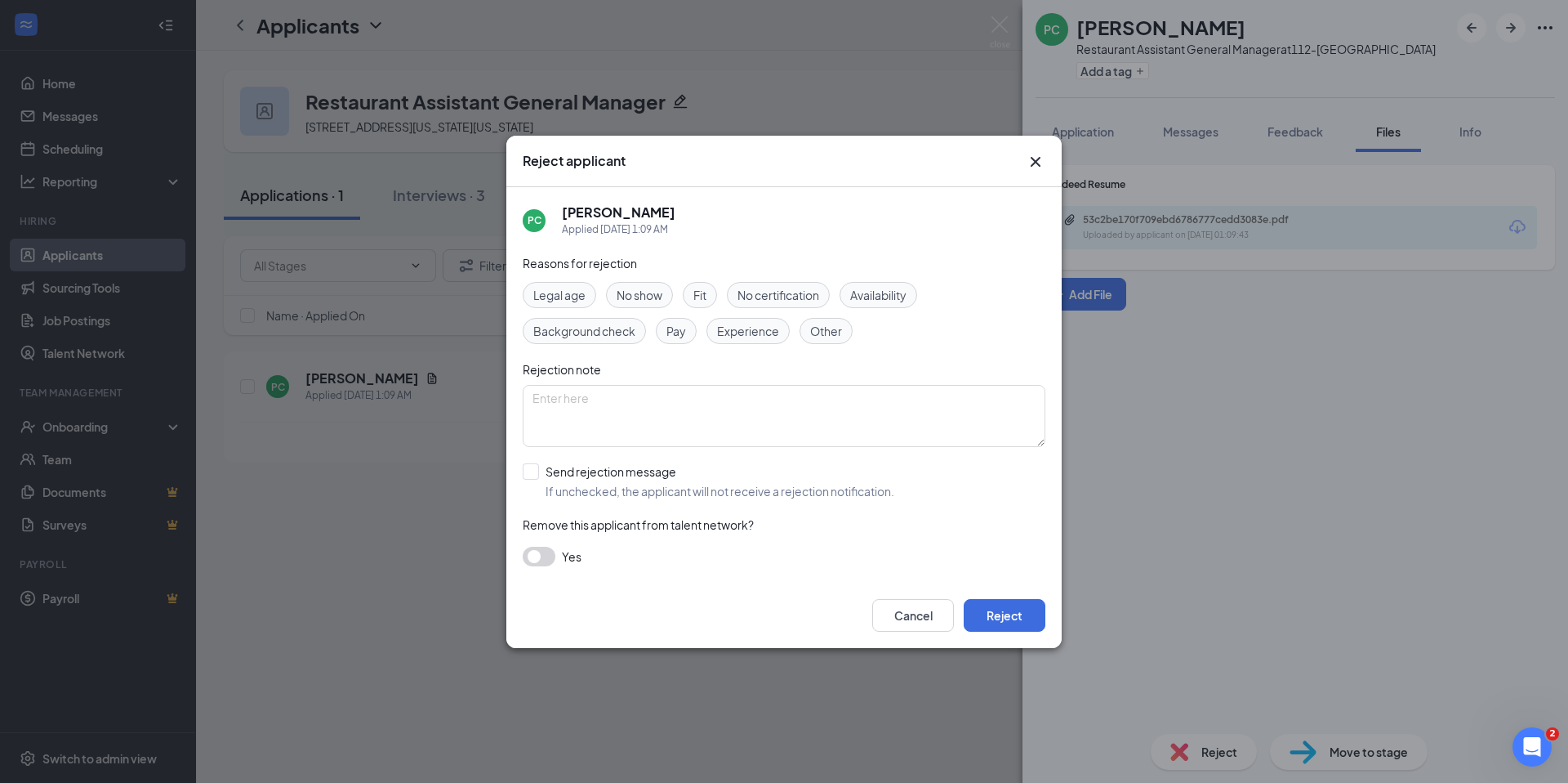
click at [1011, 633] on div "Cancel Reject" at bounding box center [784, 615] width 556 height 65
click at [1014, 605] on button "Reject" at bounding box center [1004, 615] width 82 height 33
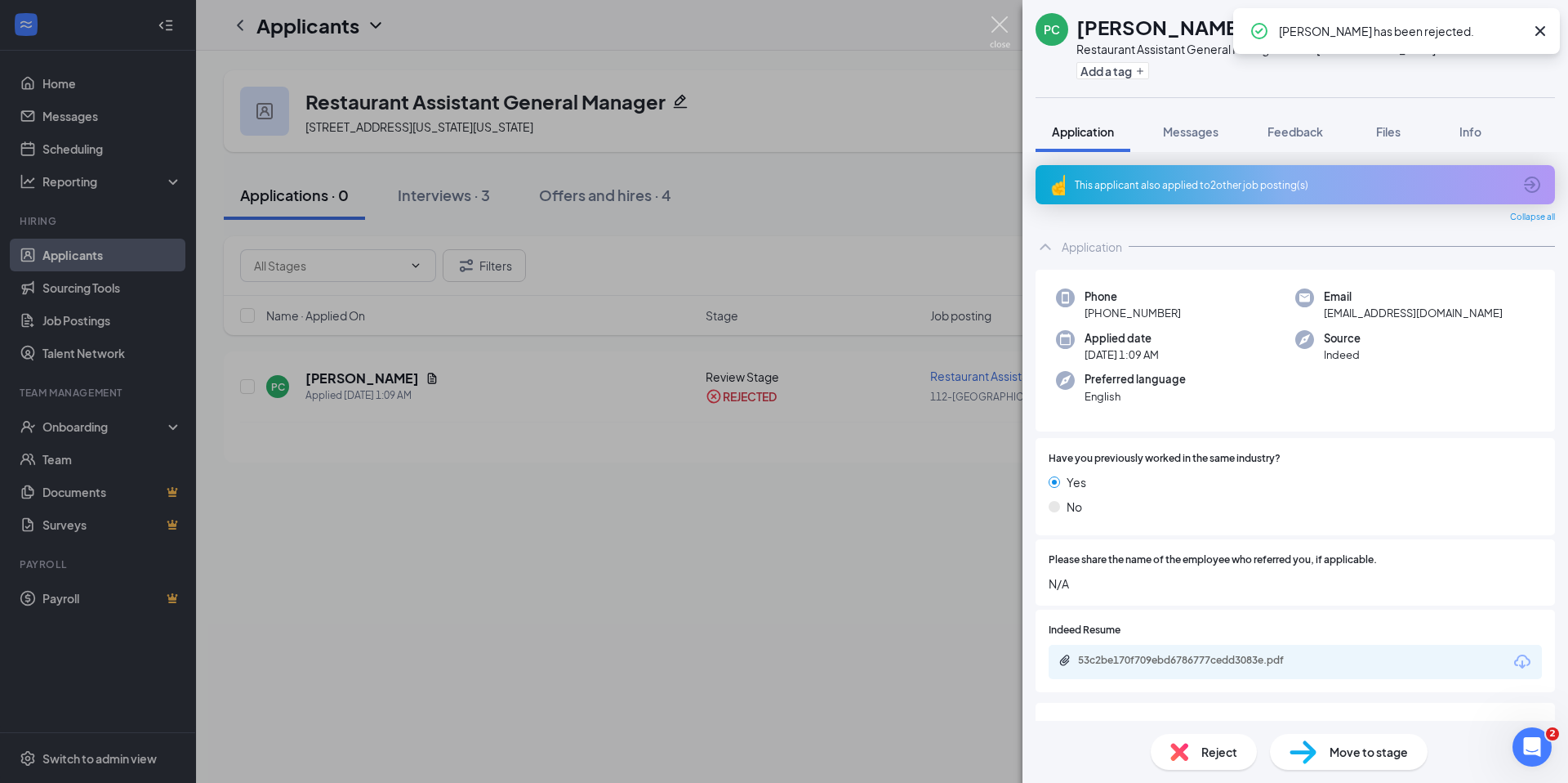
click at [999, 25] on img at bounding box center [1000, 32] width 21 height 32
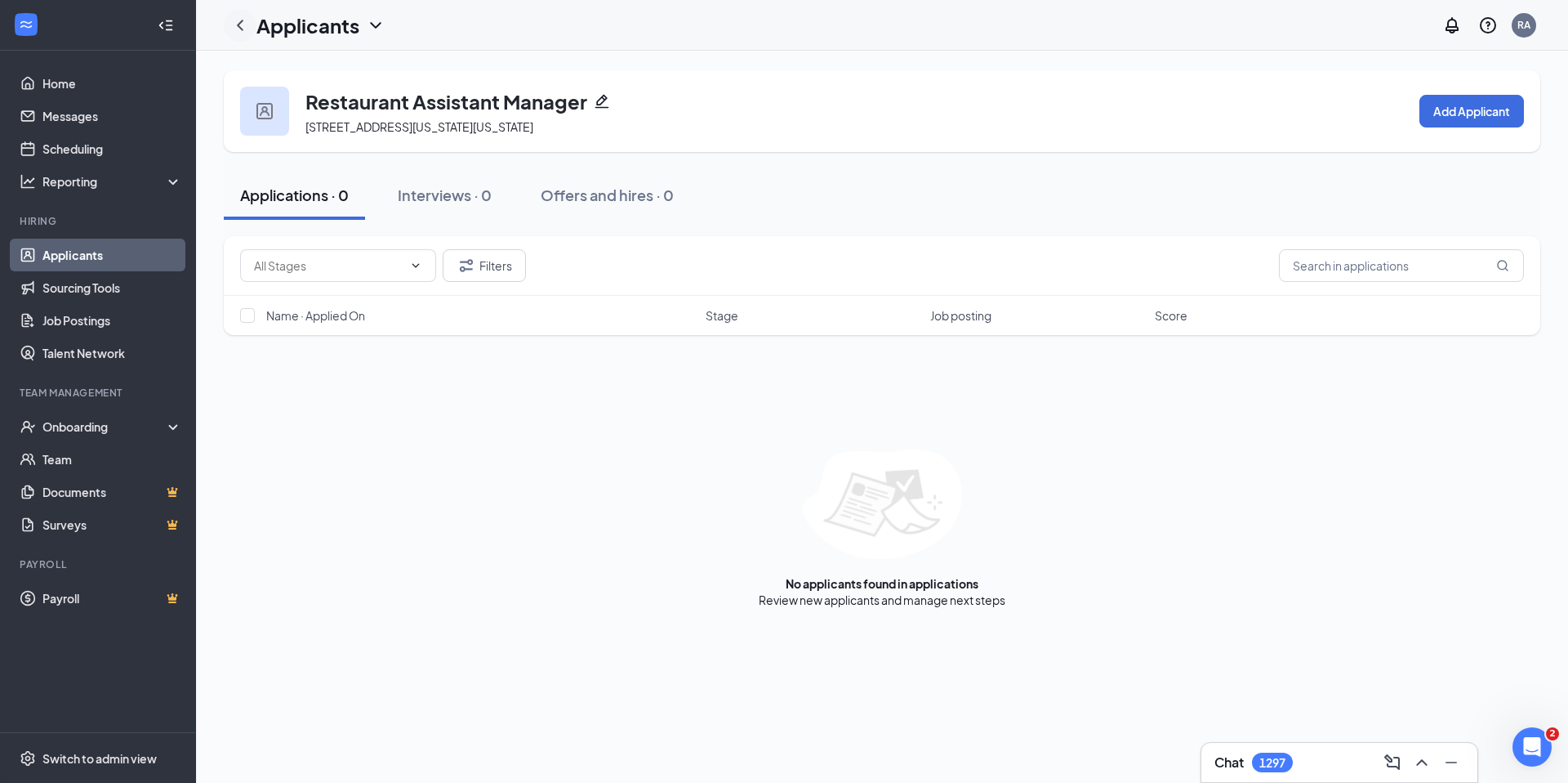
click at [237, 22] on icon "ChevronLeft" at bounding box center [240, 25] width 20 height 20
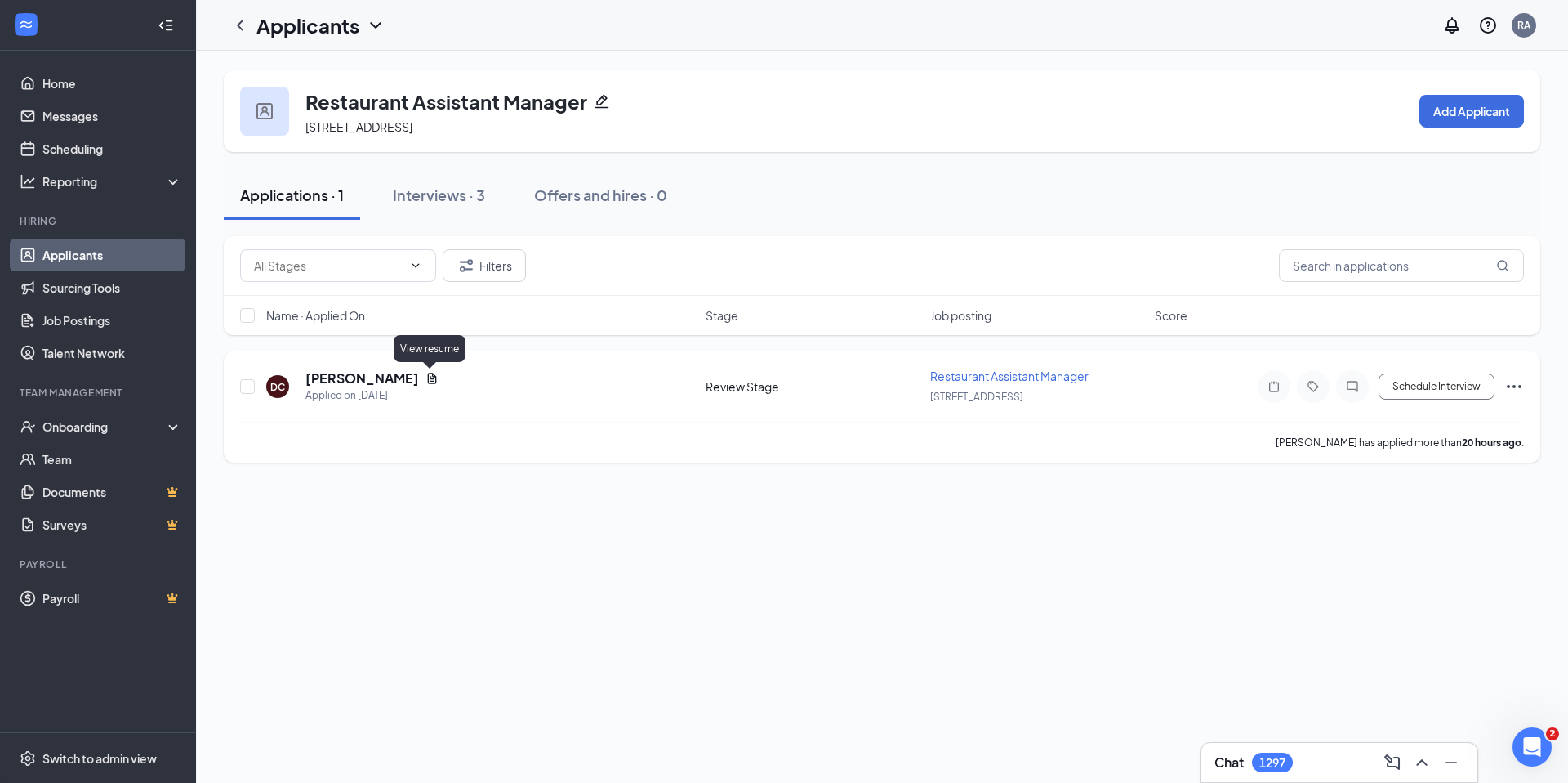
click at [430, 376] on icon "Document" at bounding box center [431, 378] width 13 height 13
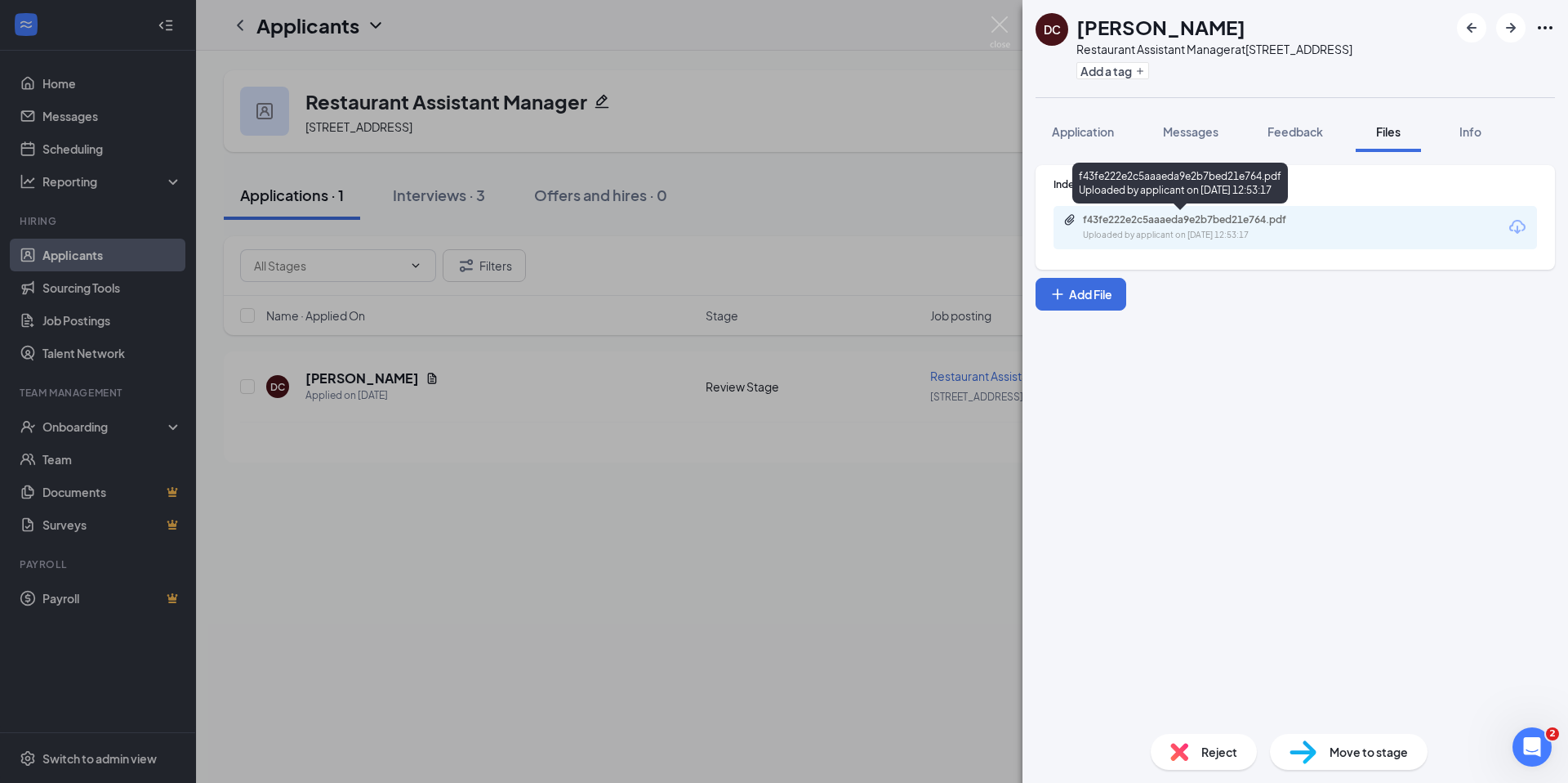
click at [1253, 229] on div "Uploaded by applicant on Aug 25, 2025 at 12:53:17" at bounding box center [1205, 235] width 245 height 13
click at [1228, 744] on span "Reject" at bounding box center [1220, 751] width 36 height 18
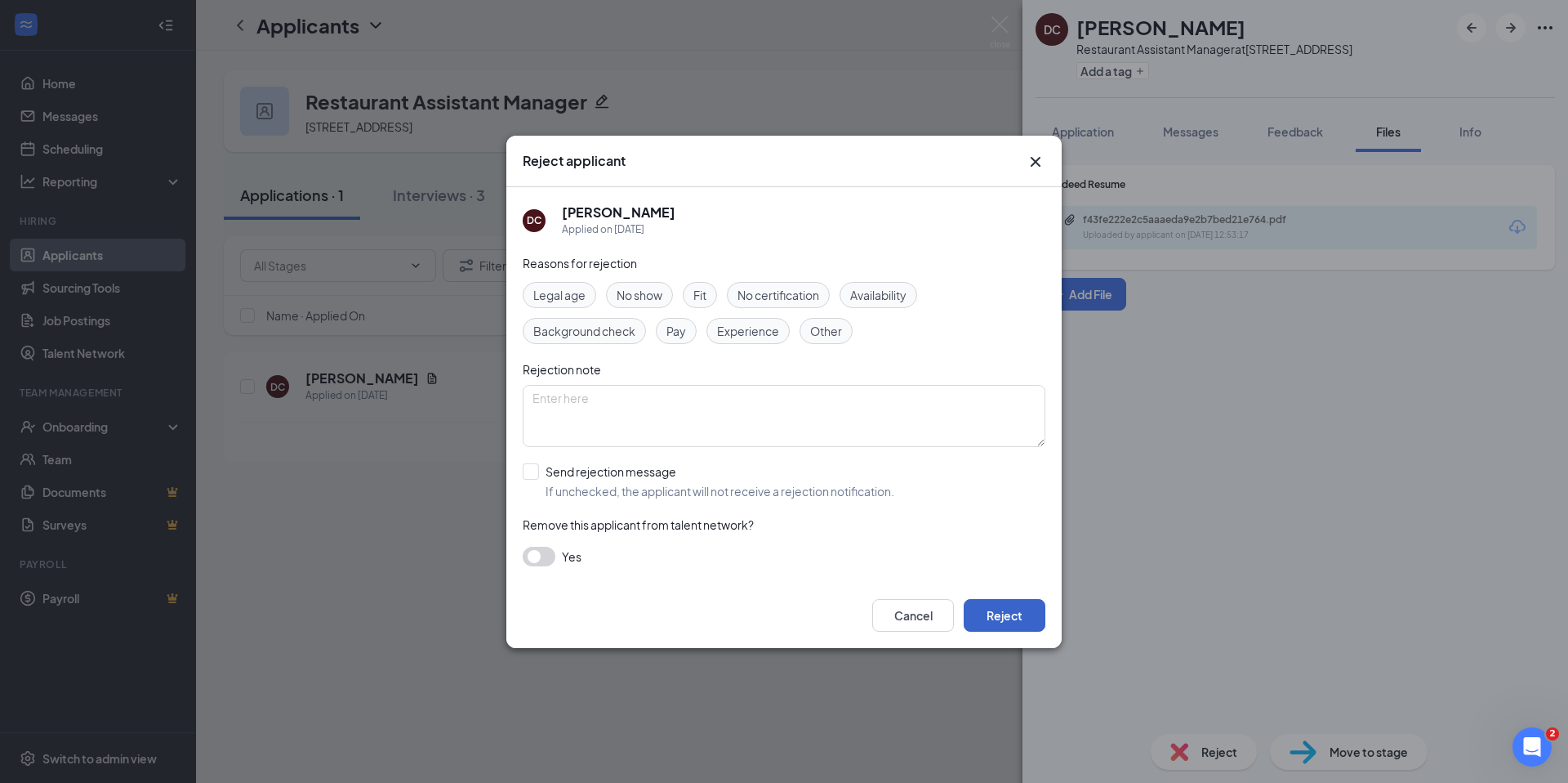
click at [1018, 619] on button "Reject" at bounding box center [1004, 615] width 82 height 33
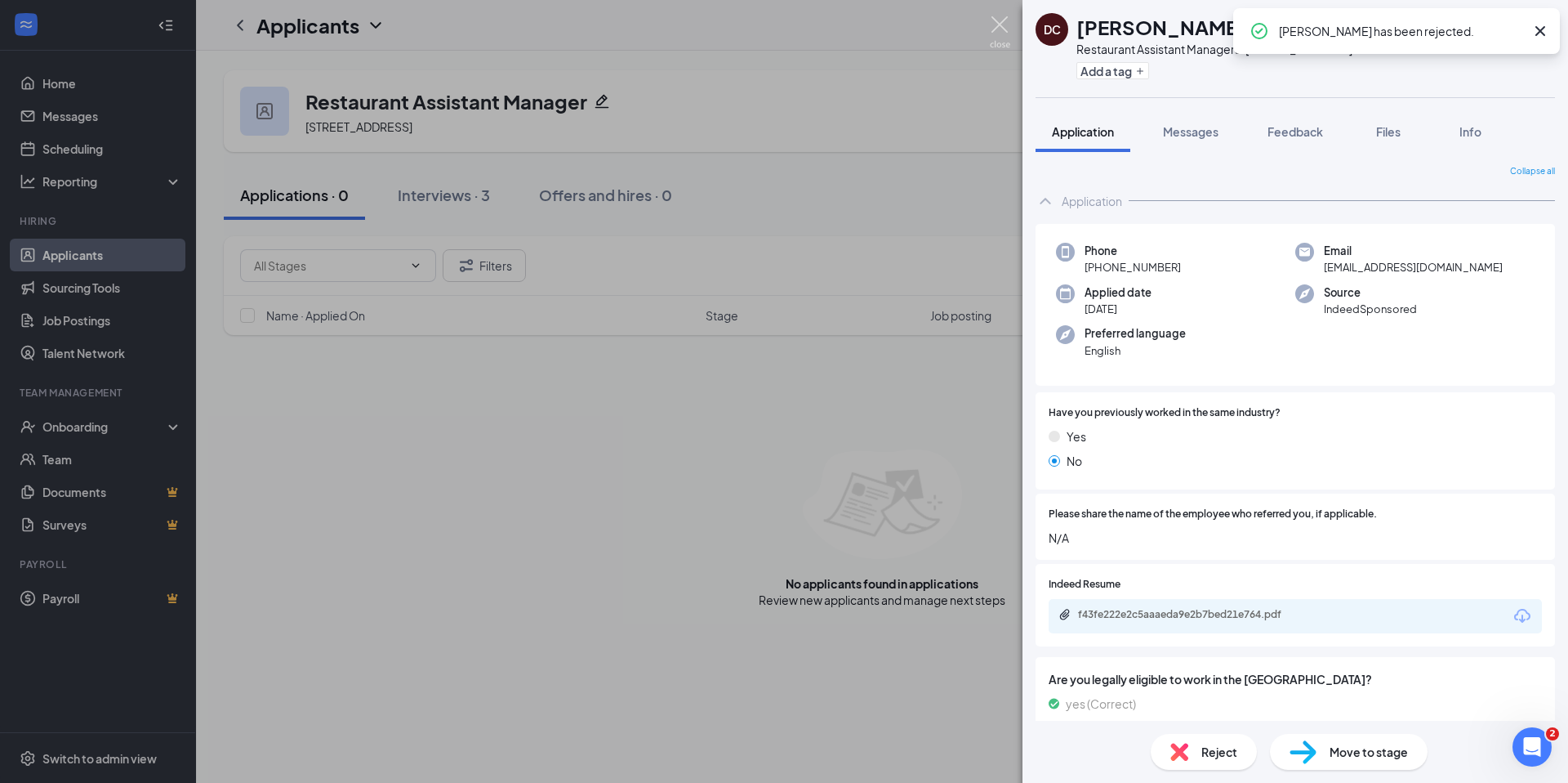
click at [1000, 22] on img at bounding box center [1000, 32] width 21 height 32
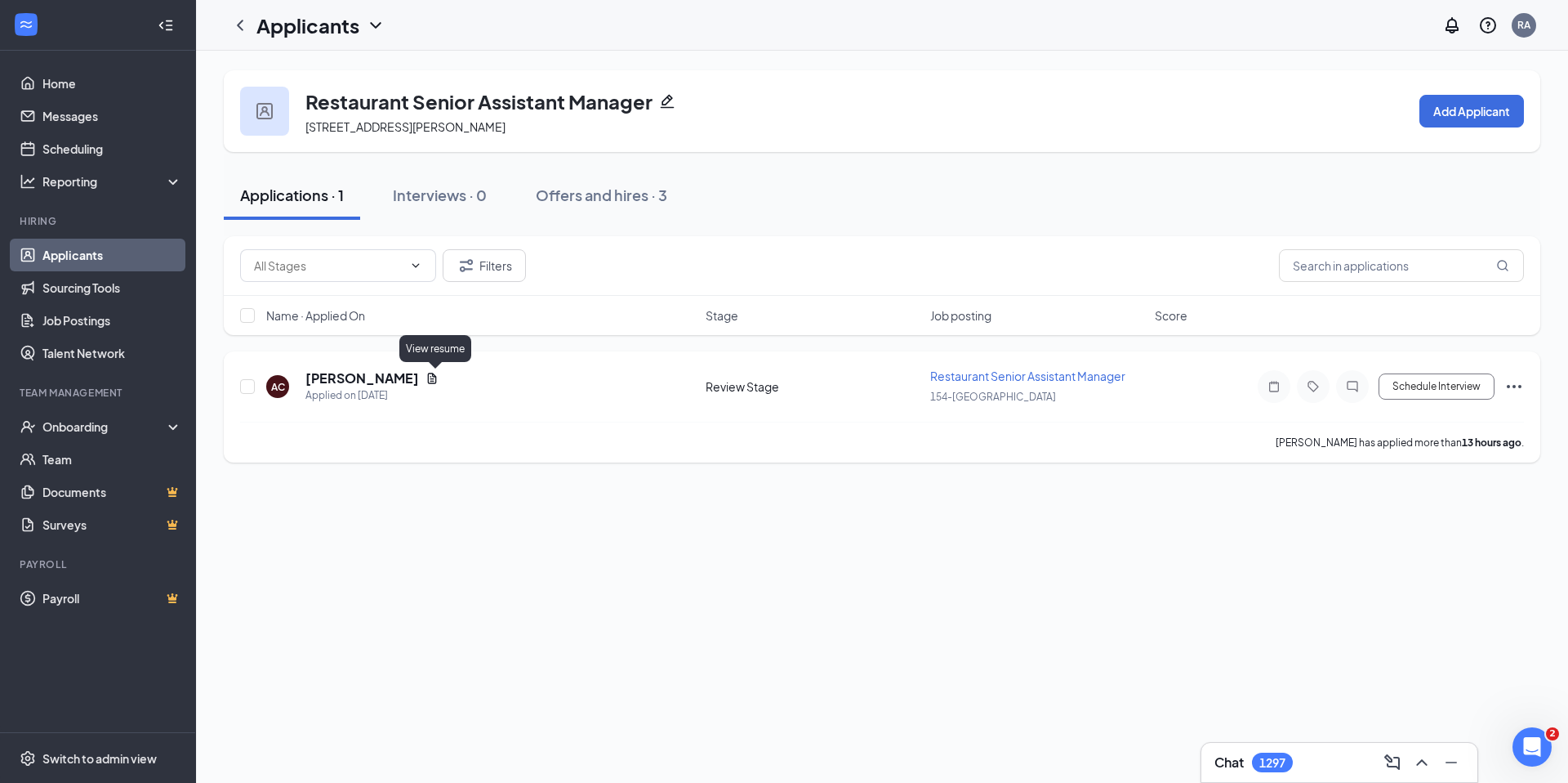
click at [436, 375] on icon "Document" at bounding box center [431, 378] width 13 height 13
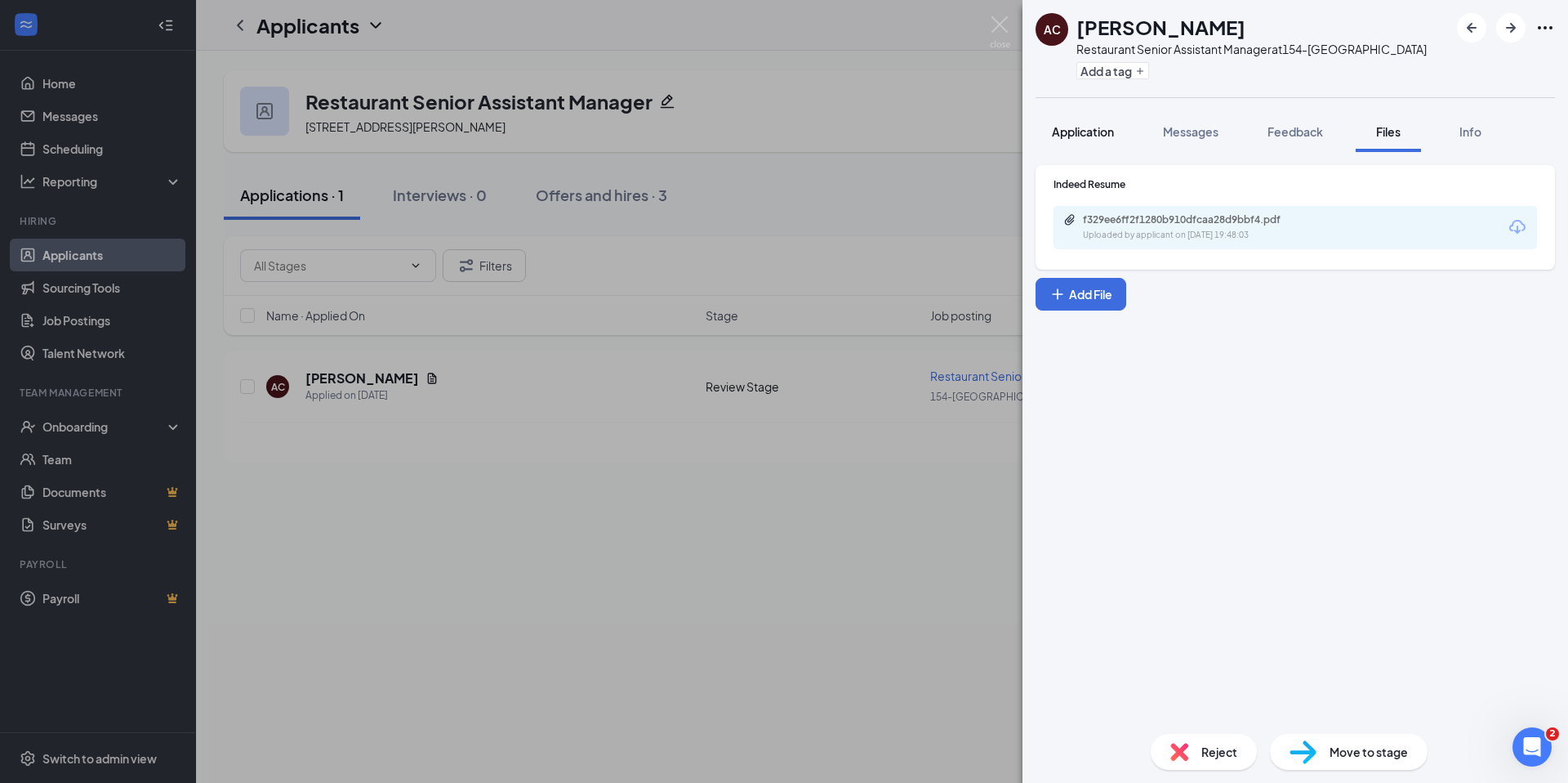
click at [1087, 122] on button "Application" at bounding box center [1083, 132] width 95 height 41
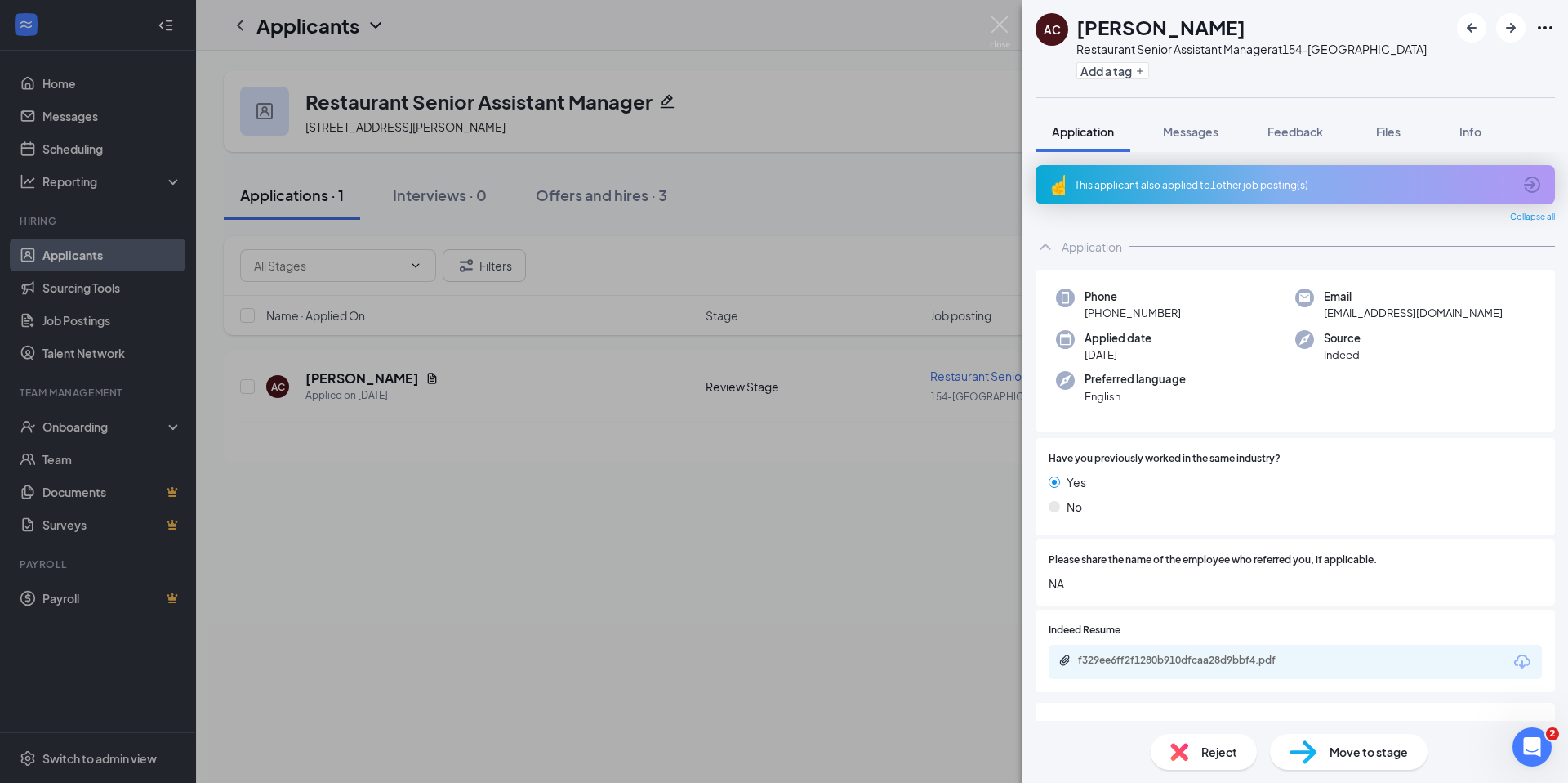
click at [1190, 187] on div "This applicant also applied to 1 other job posting(s)" at bounding box center [1294, 185] width 438 height 14
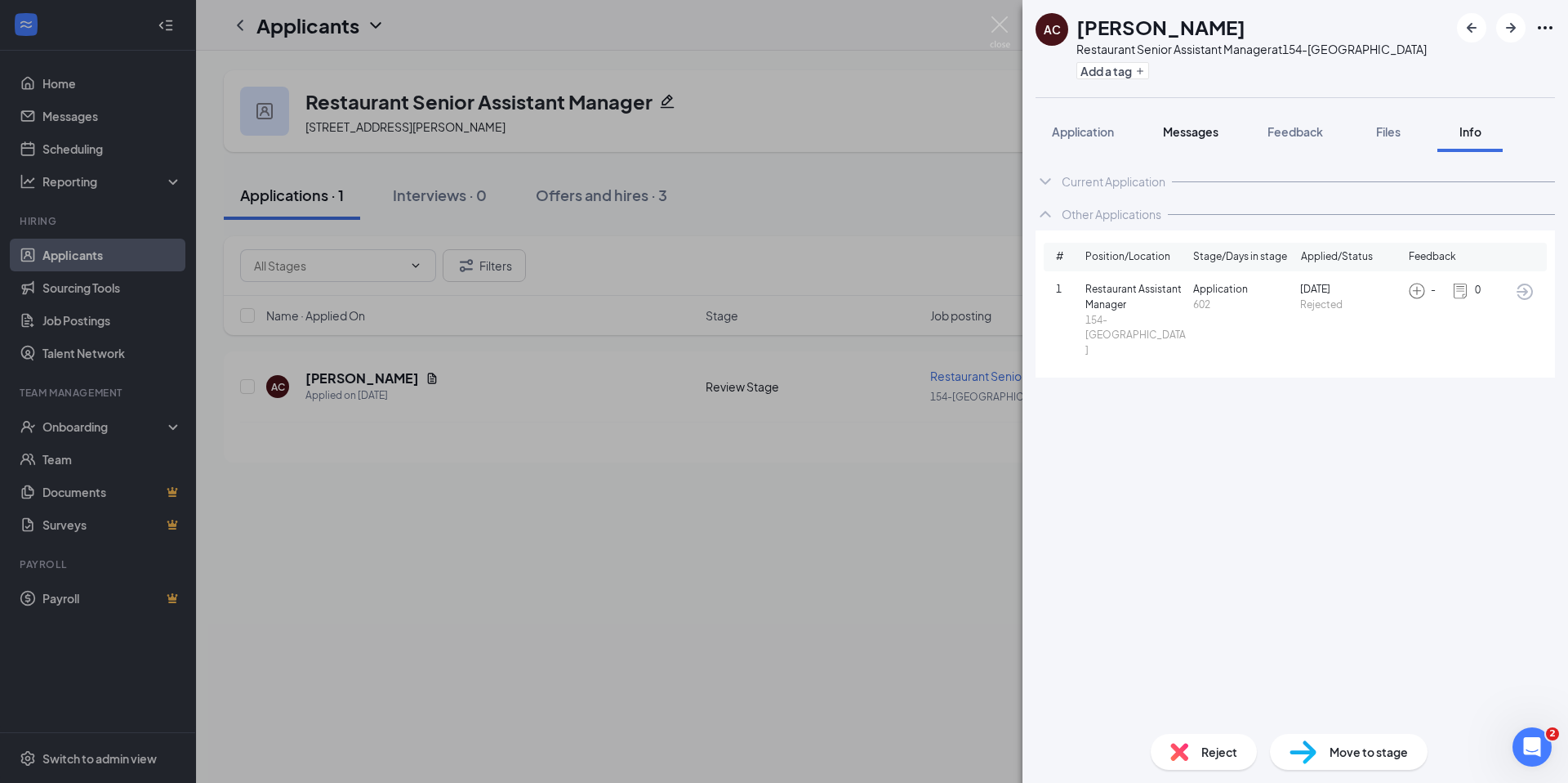
click at [1185, 126] on span "Messages" at bounding box center [1191, 132] width 56 height 15
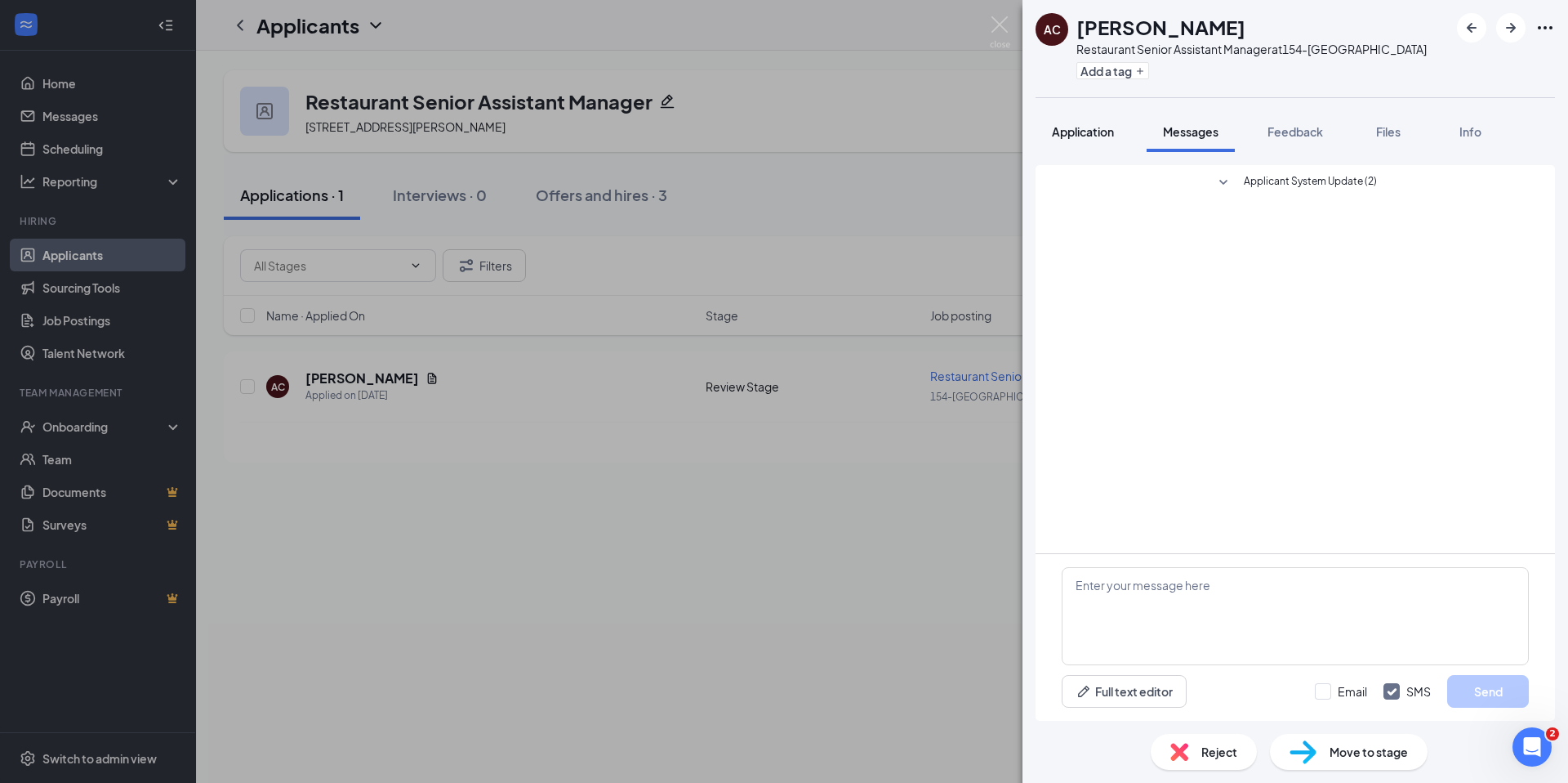
click at [1079, 125] on span "Application" at bounding box center [1083, 132] width 62 height 15
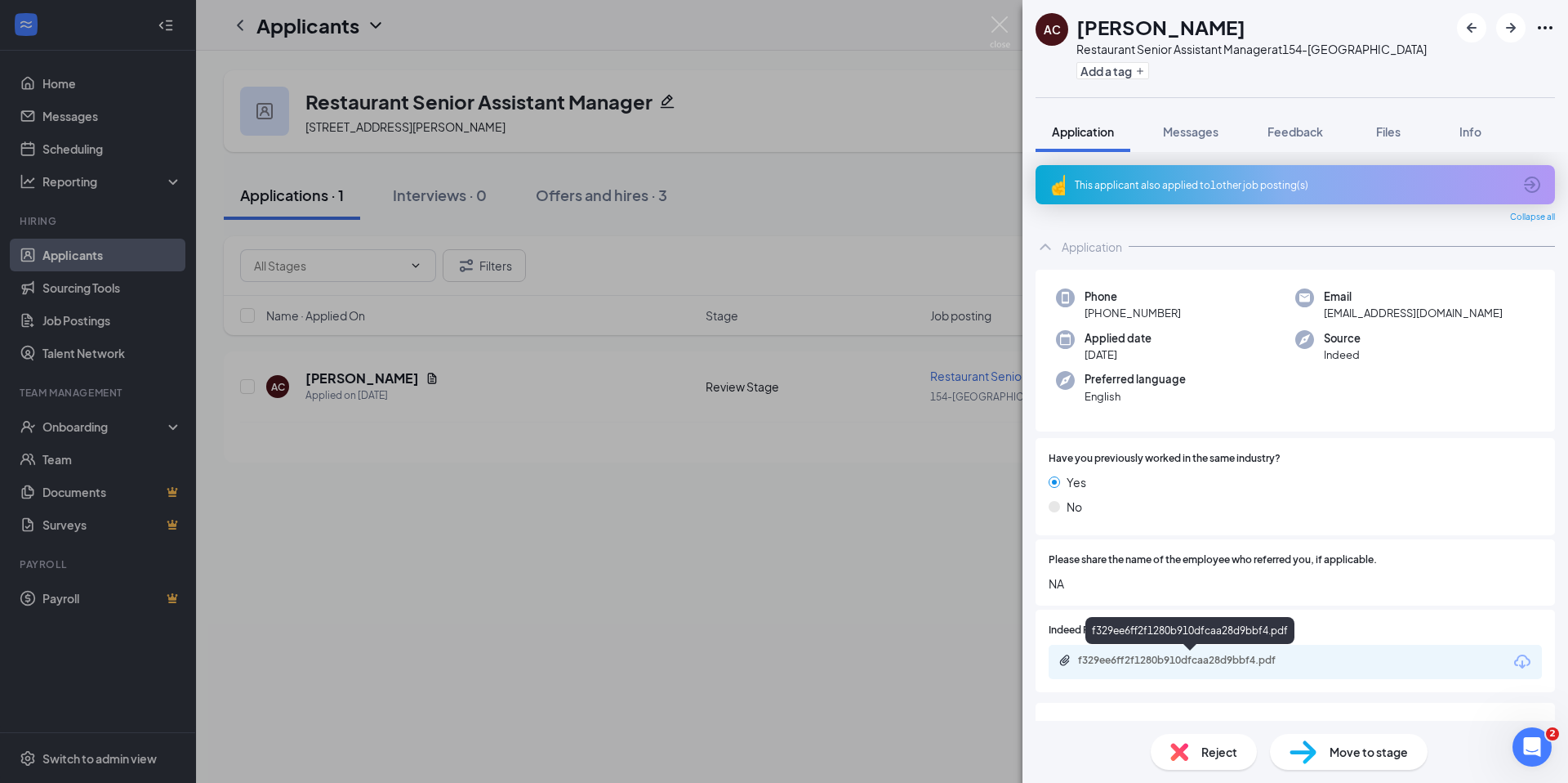
click at [1203, 655] on div "f329ee6ff2f1280b910dfcaa28d9bbf4.pdf" at bounding box center [1193, 660] width 229 height 13
click at [1216, 751] on span "Reject" at bounding box center [1220, 751] width 36 height 18
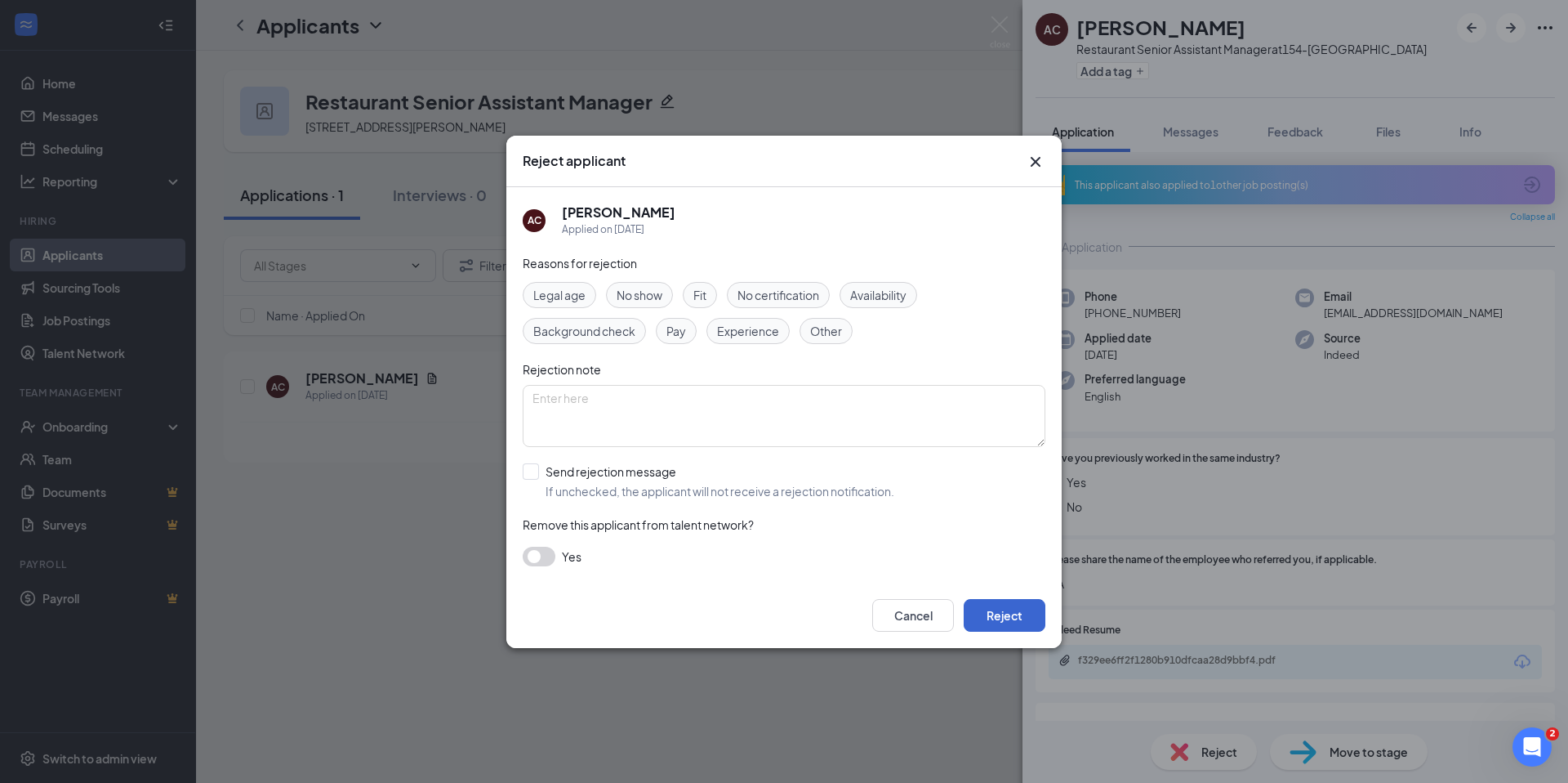
click at [1018, 625] on div "Cancel Reject" at bounding box center [784, 615] width 556 height 65
click at [1017, 621] on button "Reject" at bounding box center [1004, 615] width 82 height 33
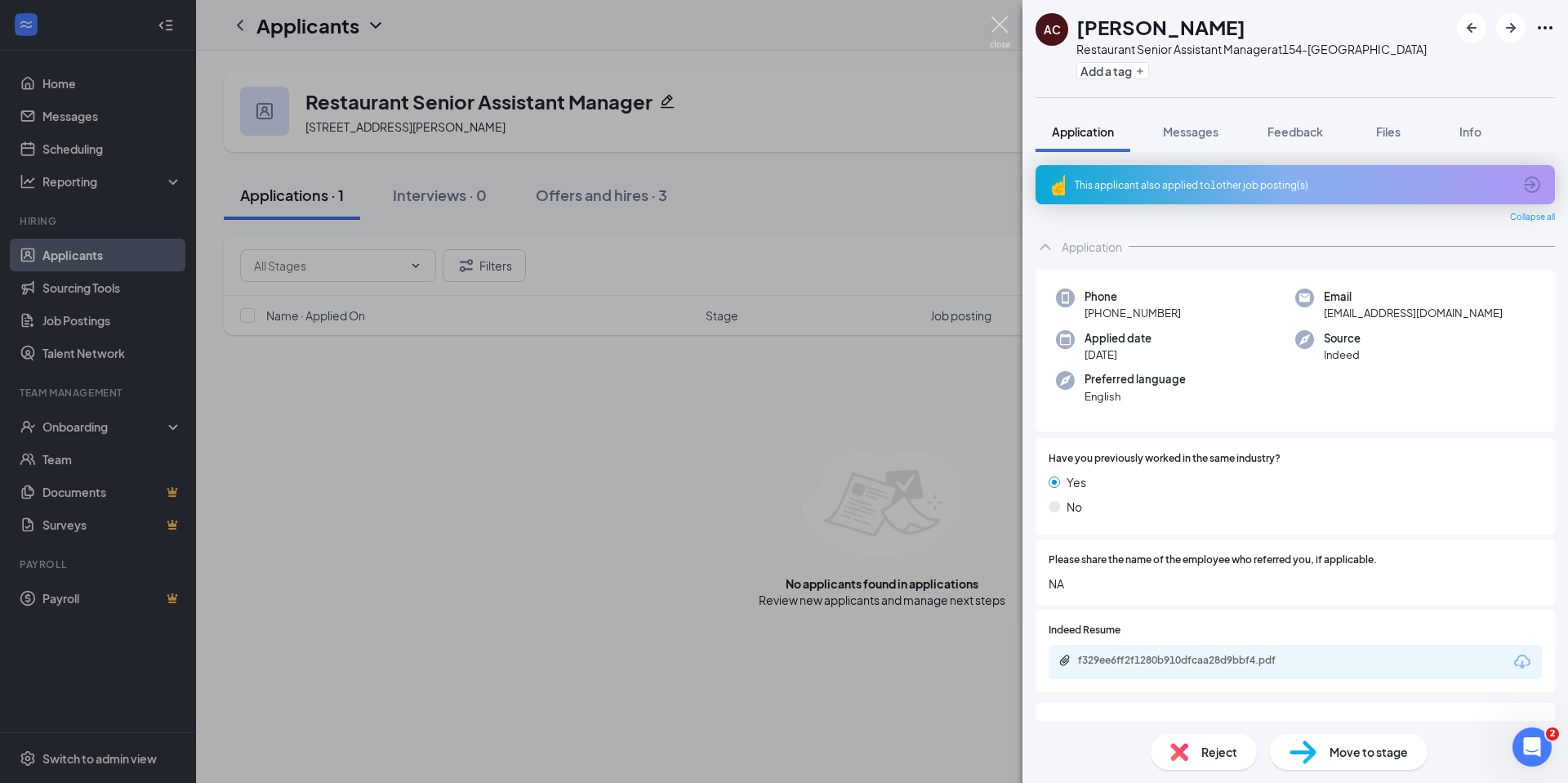
click at [1001, 22] on img at bounding box center [1000, 32] width 21 height 32
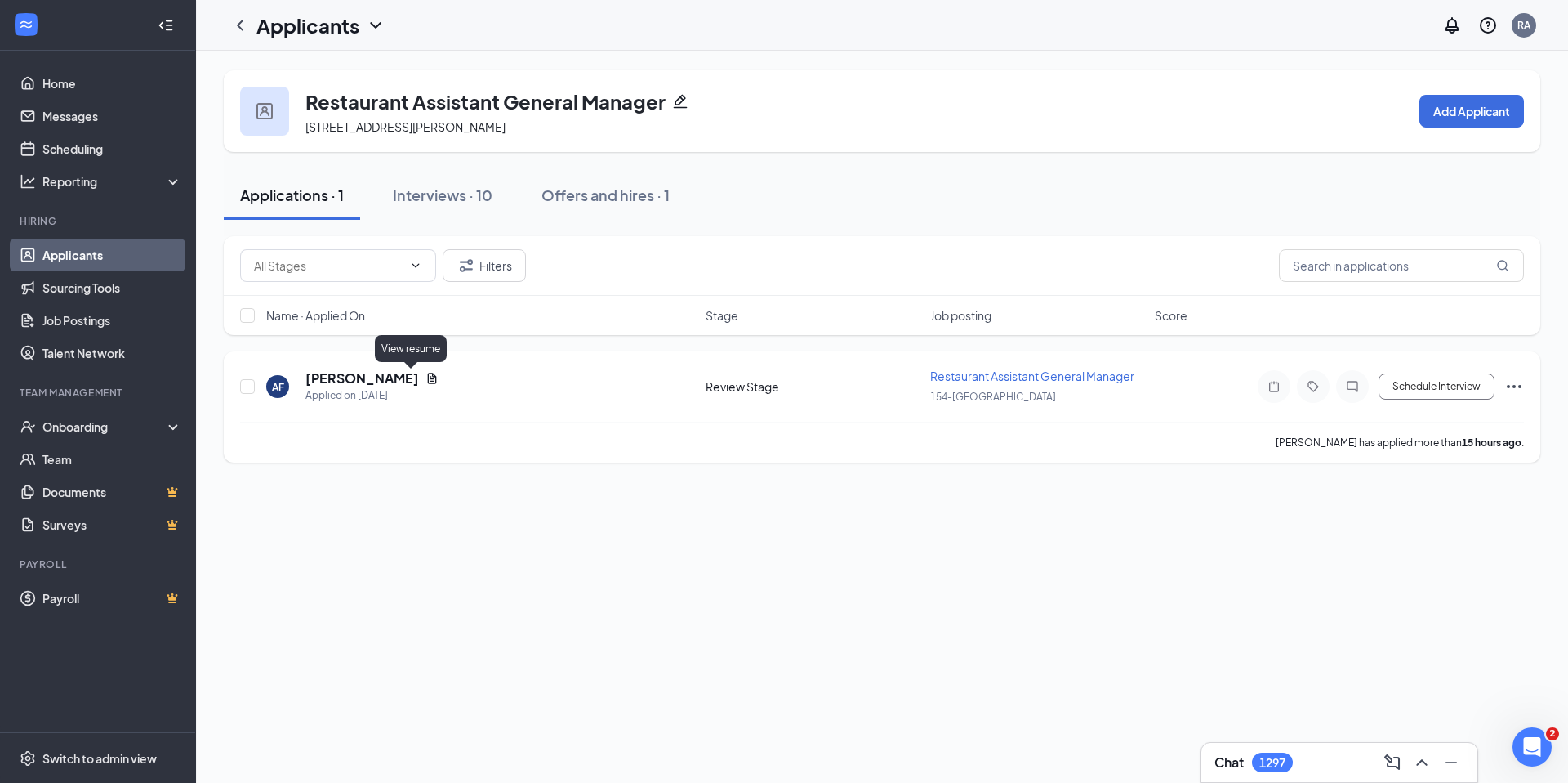
click at [428, 378] on icon "Document" at bounding box center [432, 378] width 9 height 10
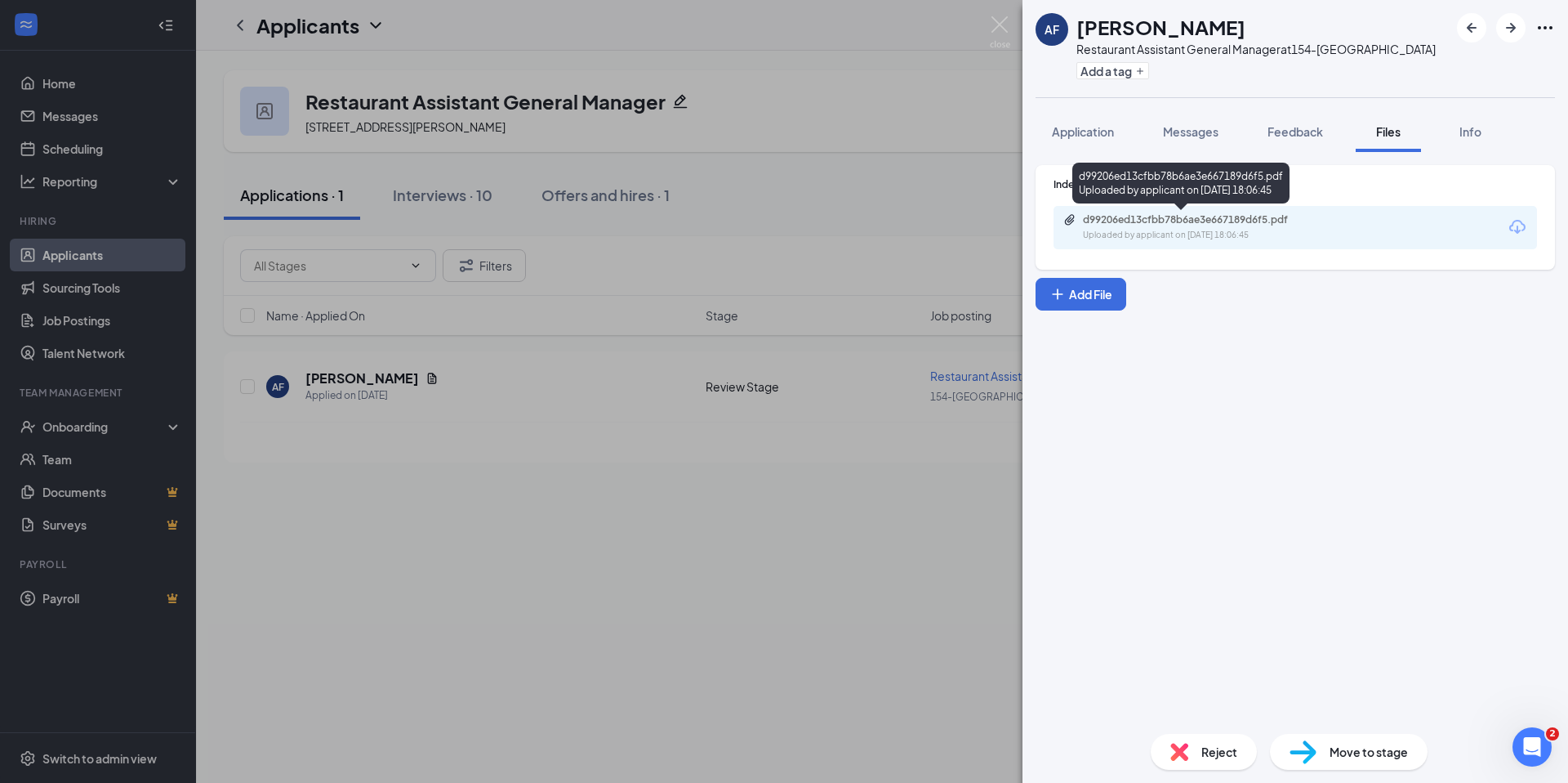
click at [1192, 216] on div "d99206ed13cfbb78b6ae3e667189d6f5.pdf" at bounding box center [1198, 219] width 229 height 13
click at [1087, 125] on span "Application" at bounding box center [1083, 132] width 62 height 15
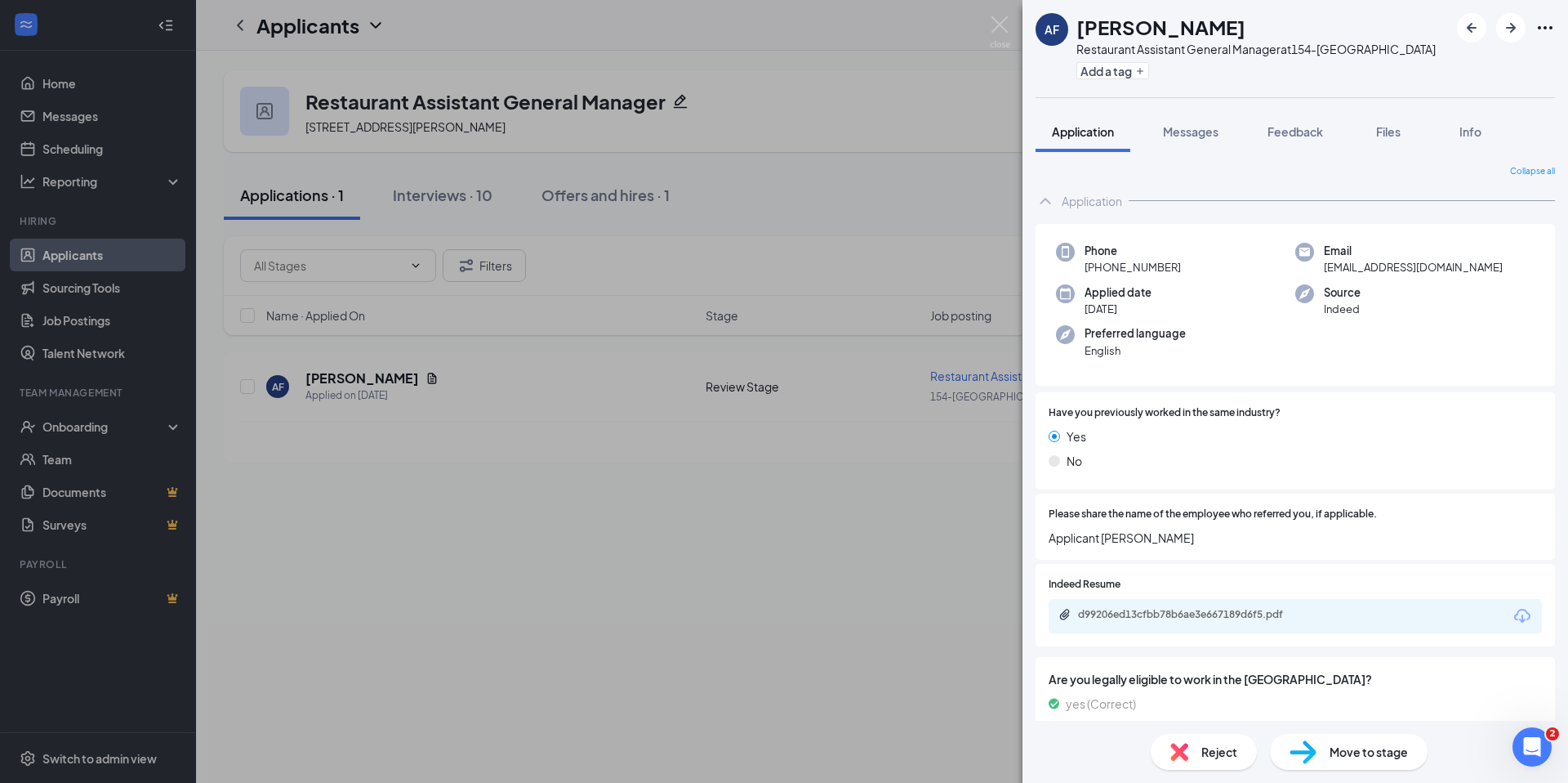
click at [1186, 753] on img at bounding box center [1179, 751] width 18 height 18
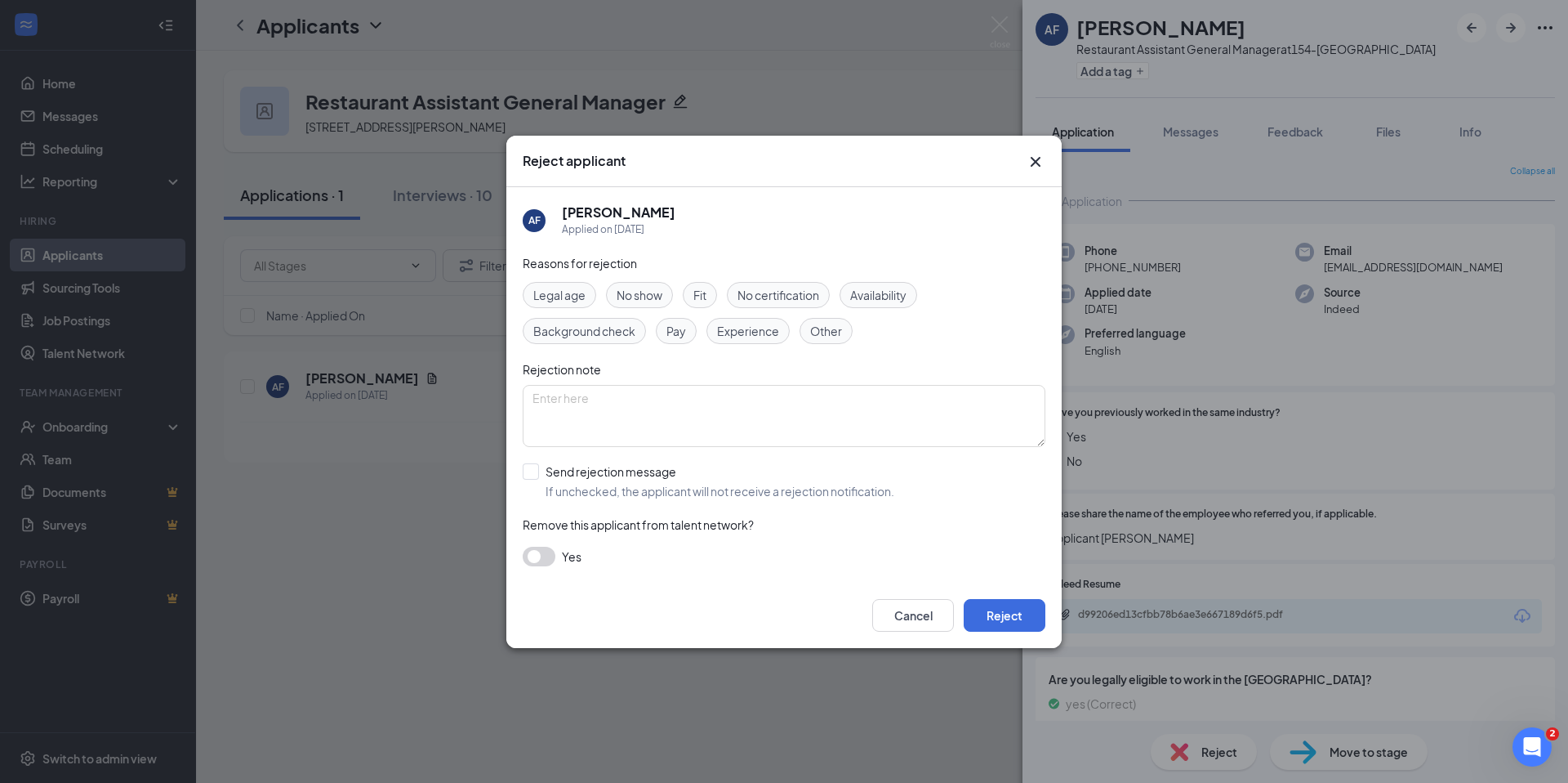
click at [1034, 596] on div "Cancel Reject" at bounding box center [784, 615] width 556 height 65
click at [1020, 609] on button "Reject" at bounding box center [1004, 615] width 82 height 33
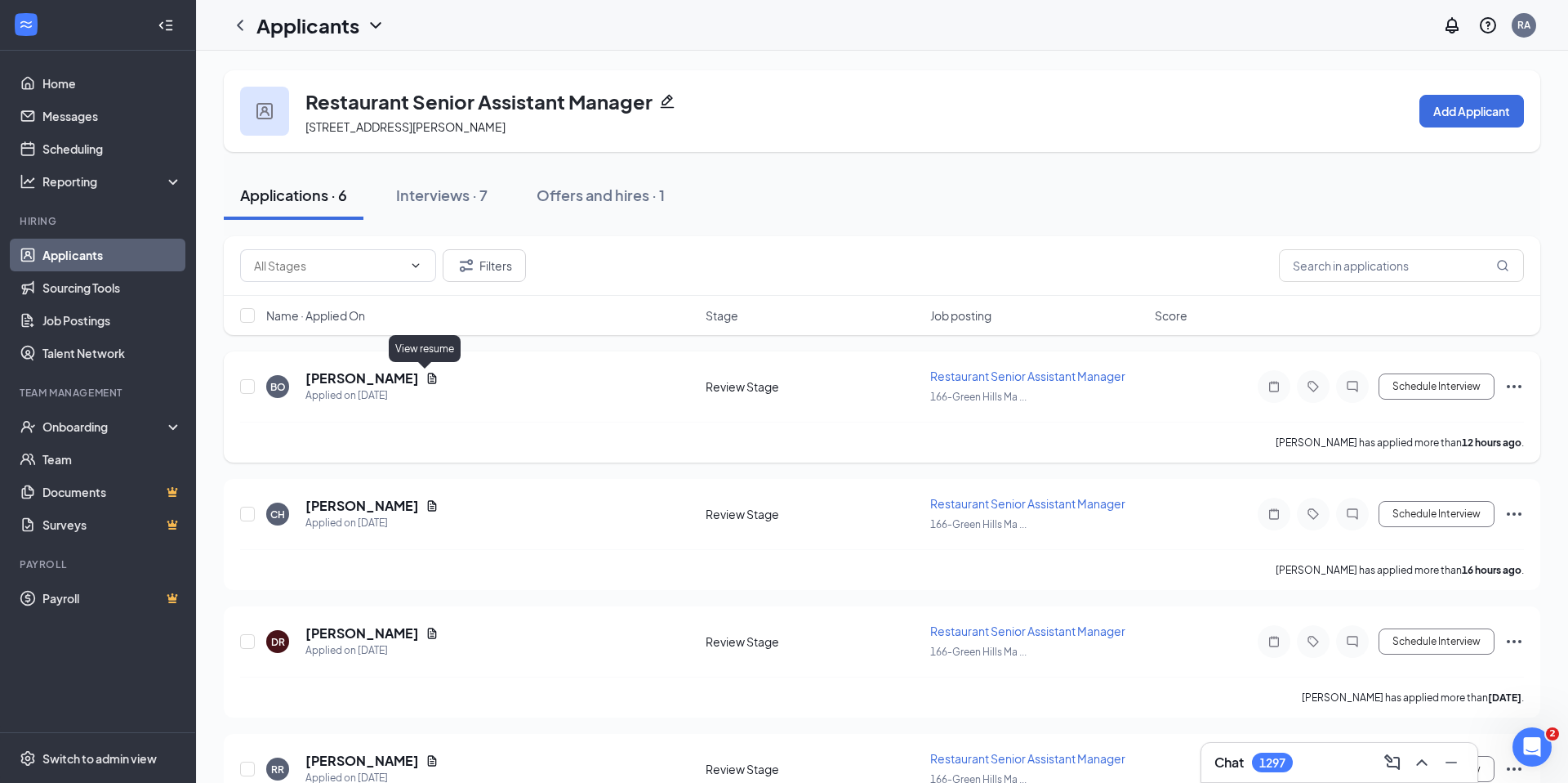
click at [427, 378] on icon "Document" at bounding box center [431, 378] width 13 height 13
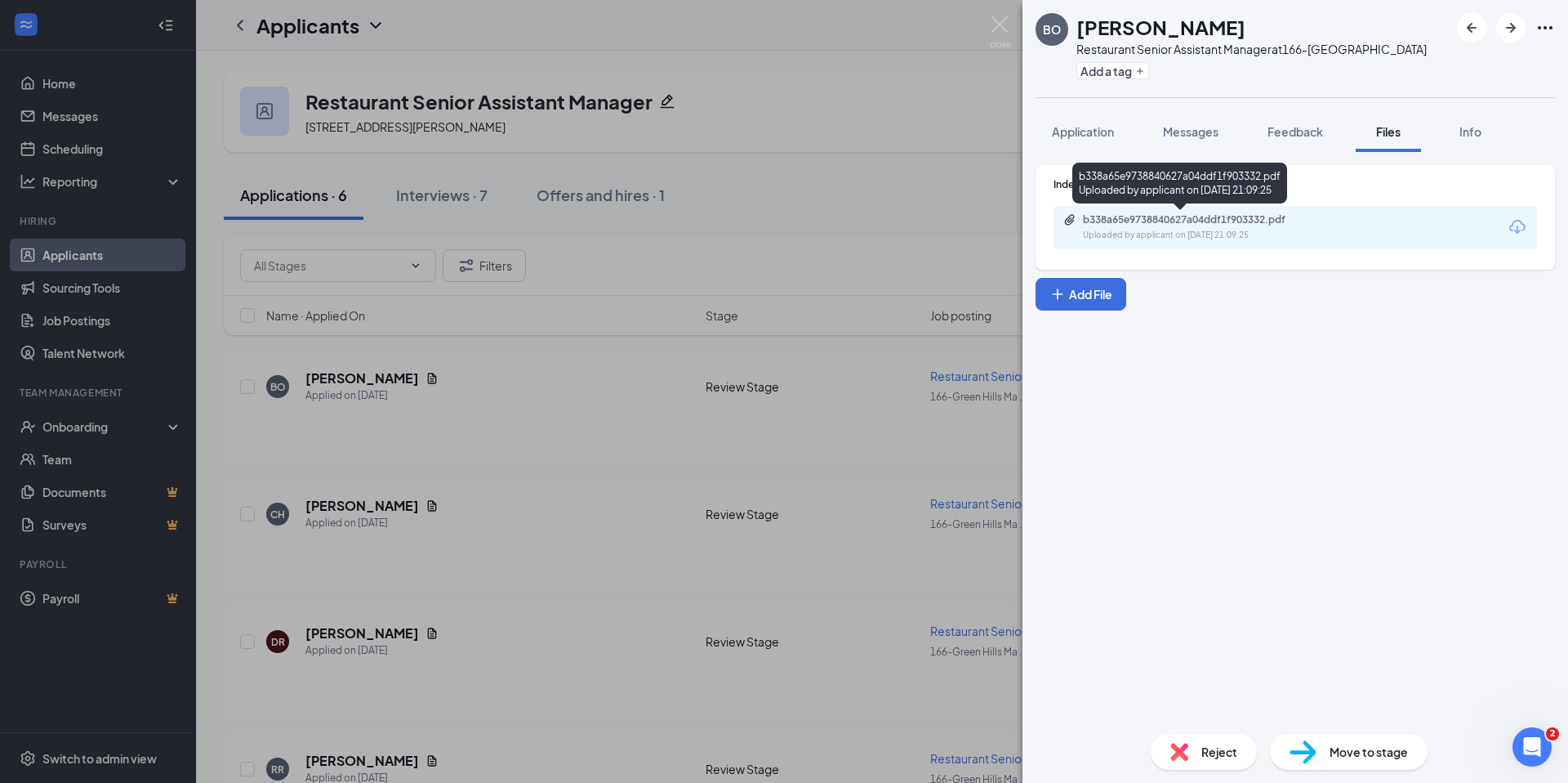
click at [1245, 204] on div "b338a65e9738840627a04ddf1f903332.pdf Uploaded by applicant on Aug 25, 2025 at 2…" at bounding box center [1180, 186] width 215 height 47
click at [1239, 223] on div "b338a65e9738840627a04ddf1f903332.pdf" at bounding box center [1198, 219] width 229 height 13
click at [1217, 755] on span "Reject" at bounding box center [1220, 751] width 36 height 18
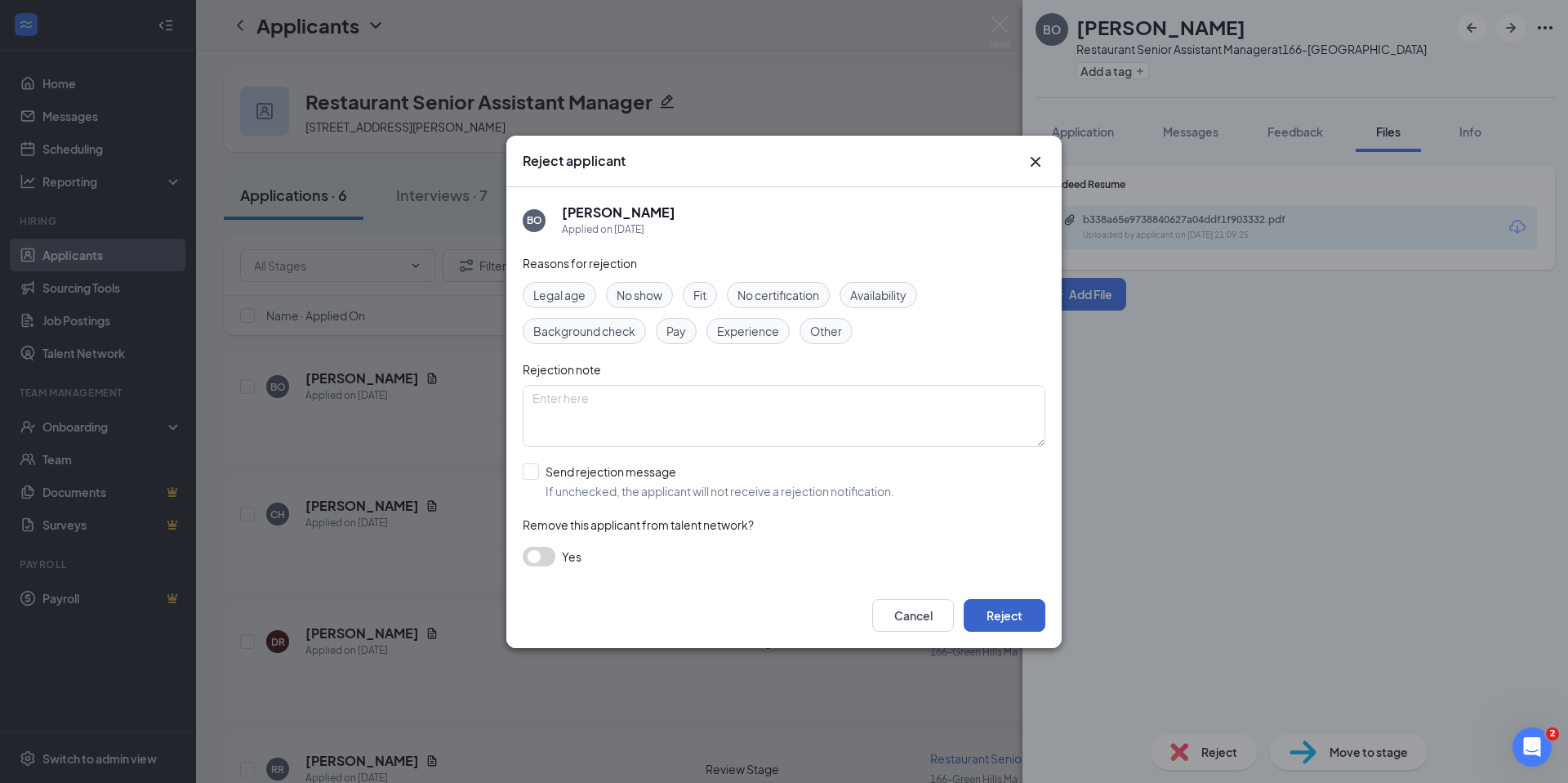
click at [1009, 612] on button "Reject" at bounding box center [1004, 615] width 82 height 33
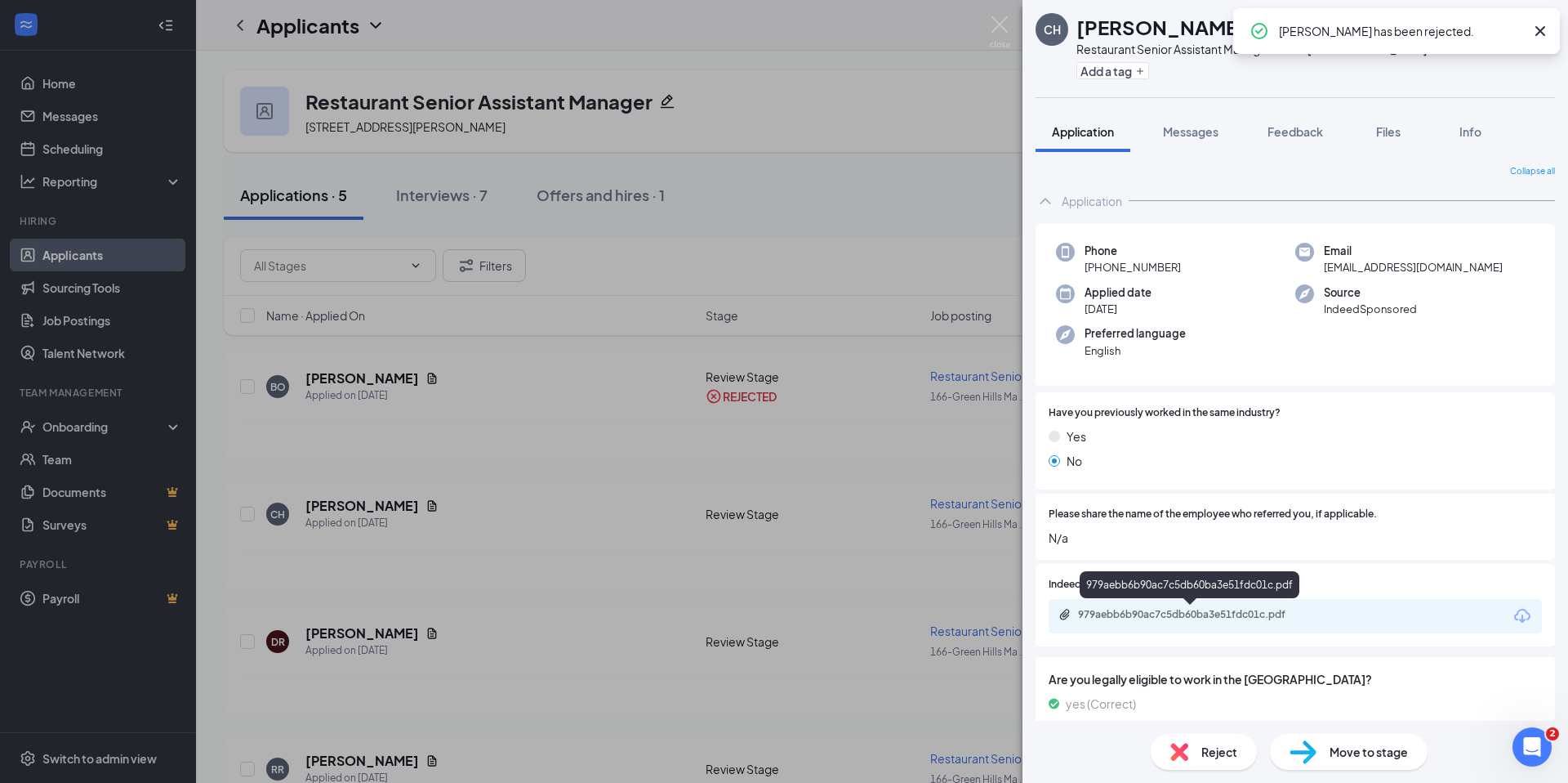
click at [1176, 616] on div "979aebb6b90ac7c5db60ba3e51fdc01c.pdf" at bounding box center [1193, 614] width 229 height 13
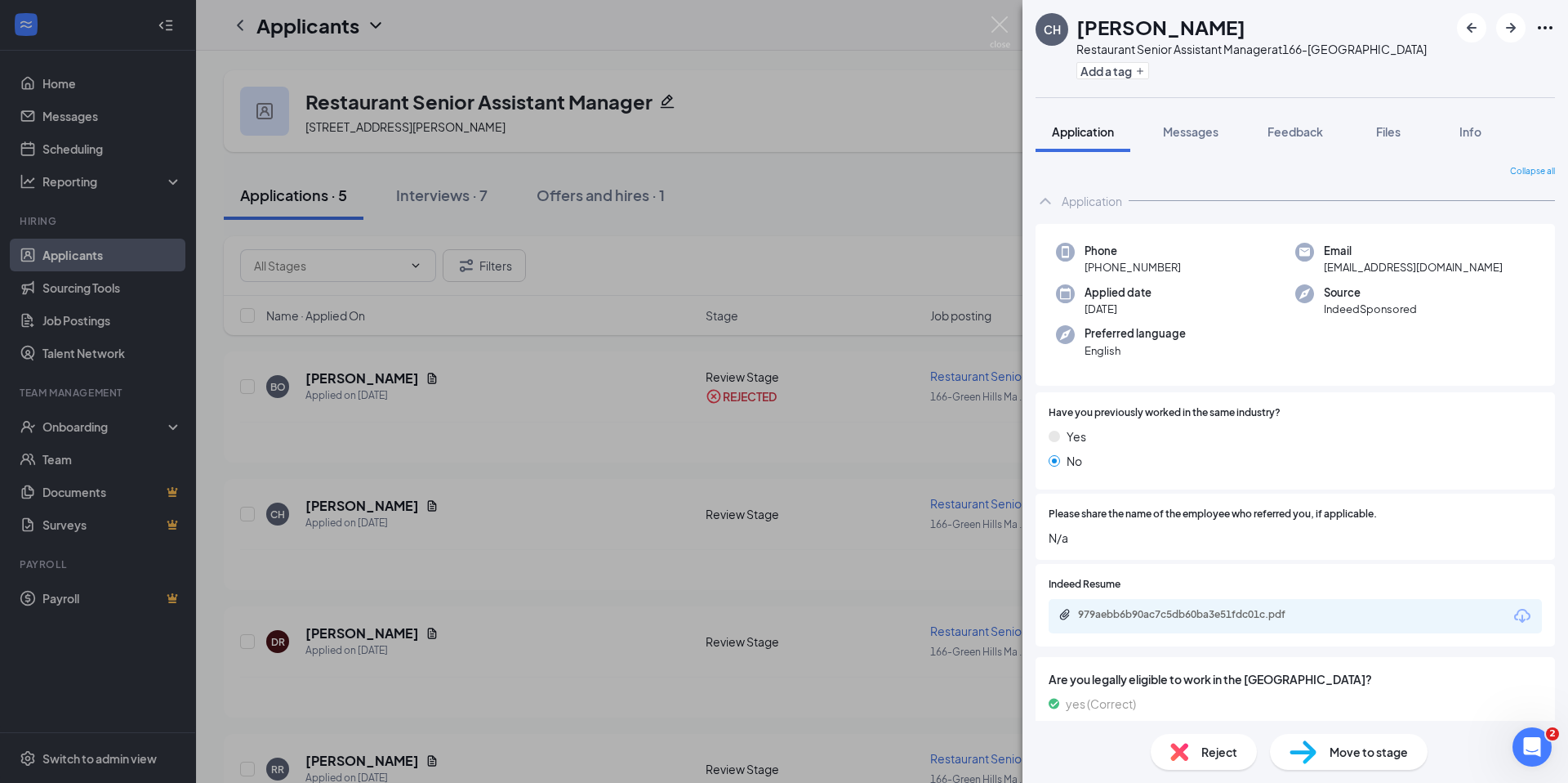
click at [1214, 746] on span "Reject" at bounding box center [1220, 751] width 36 height 18
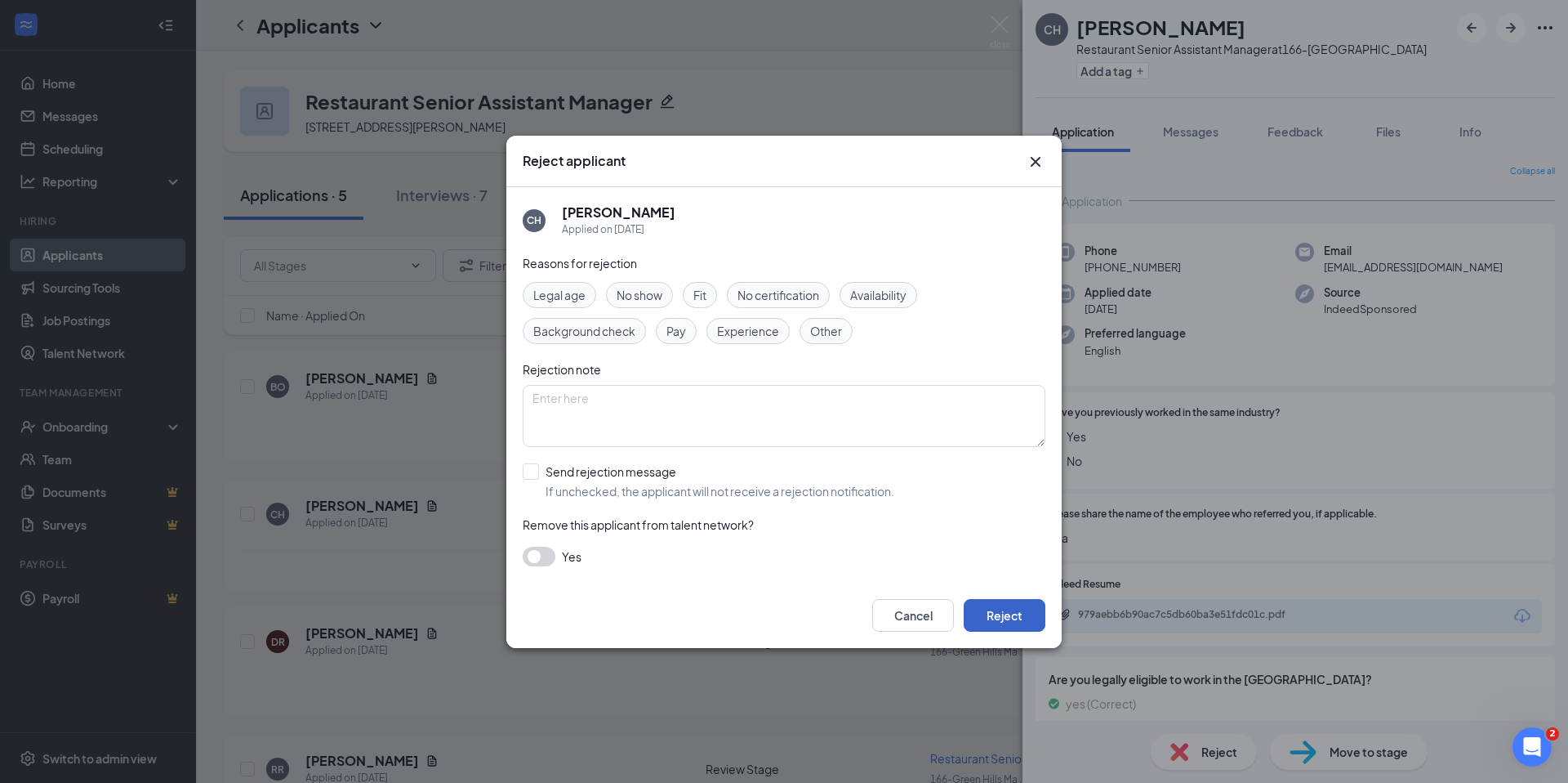
click at [1018, 620] on button "Reject" at bounding box center [1004, 615] width 82 height 33
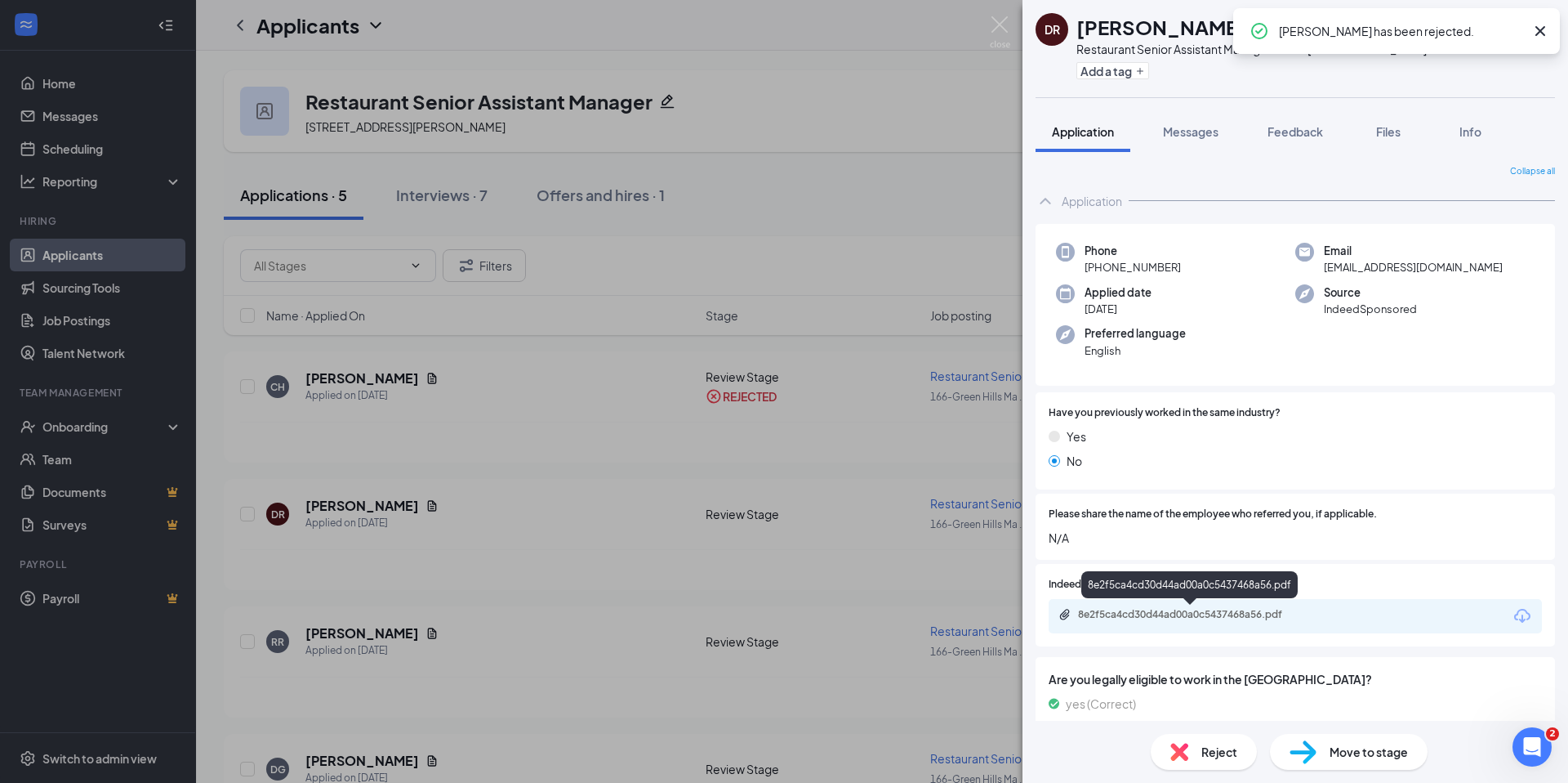
click at [1199, 613] on div "8e2f5ca4cd30d44ad00a0c5437468a56.pdf" at bounding box center [1193, 614] width 229 height 13
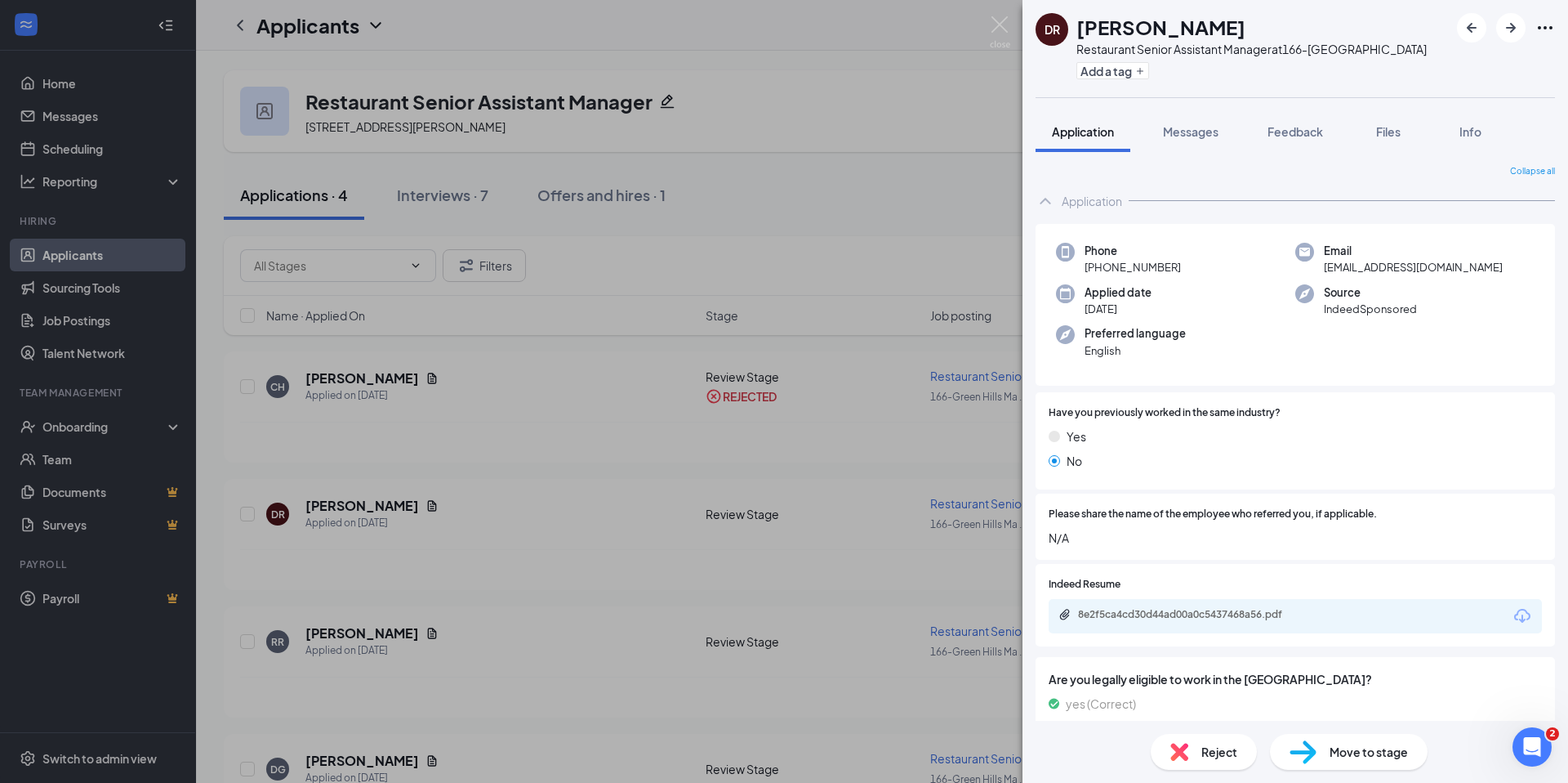
click at [1204, 749] on span "Reject" at bounding box center [1220, 751] width 36 height 18
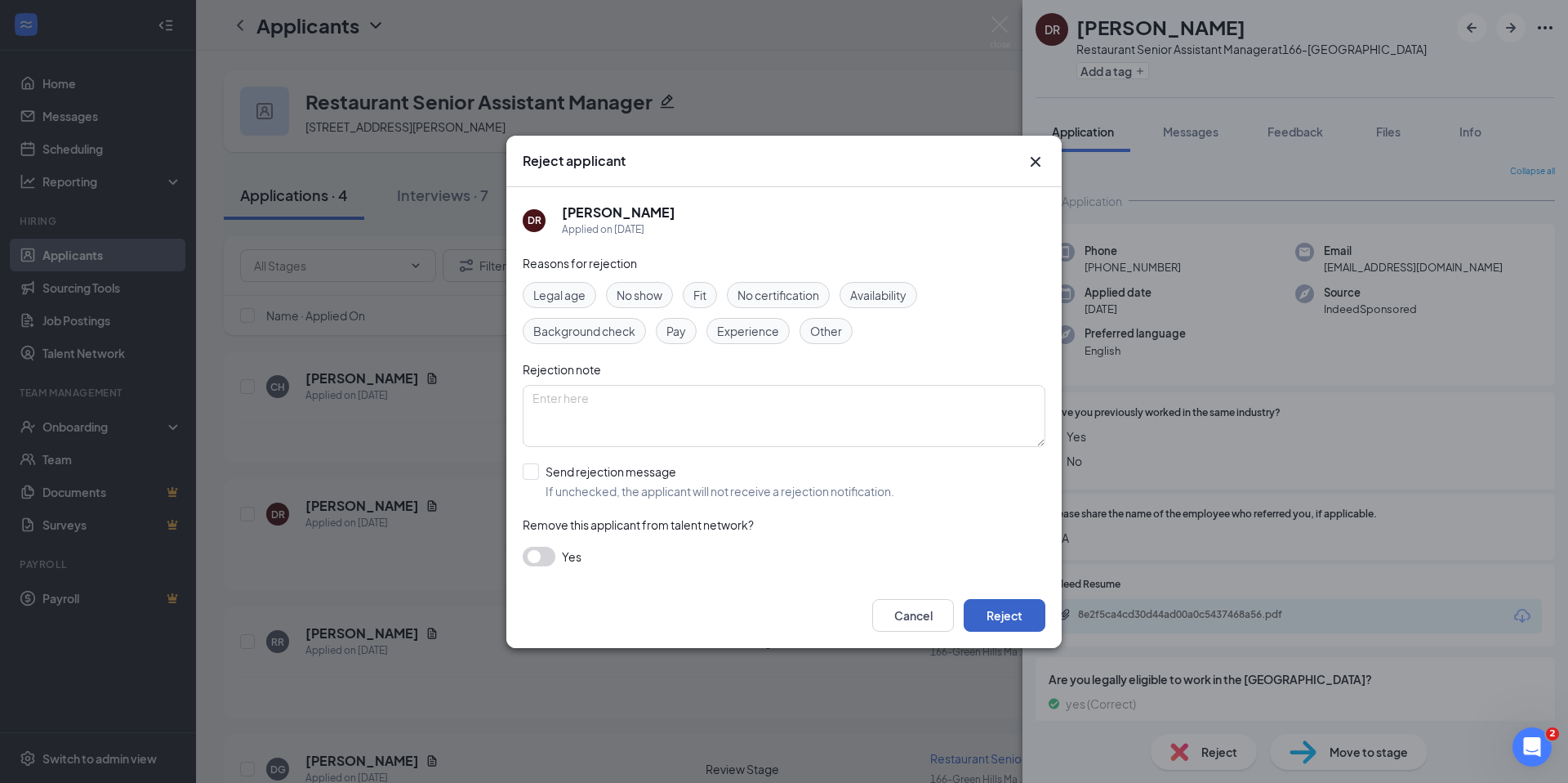
drag, startPoint x: 1011, startPoint y: 621, endPoint x: 1001, endPoint y: 616, distance: 11.2
click at [1011, 621] on button "Reject" at bounding box center [1004, 615] width 82 height 33
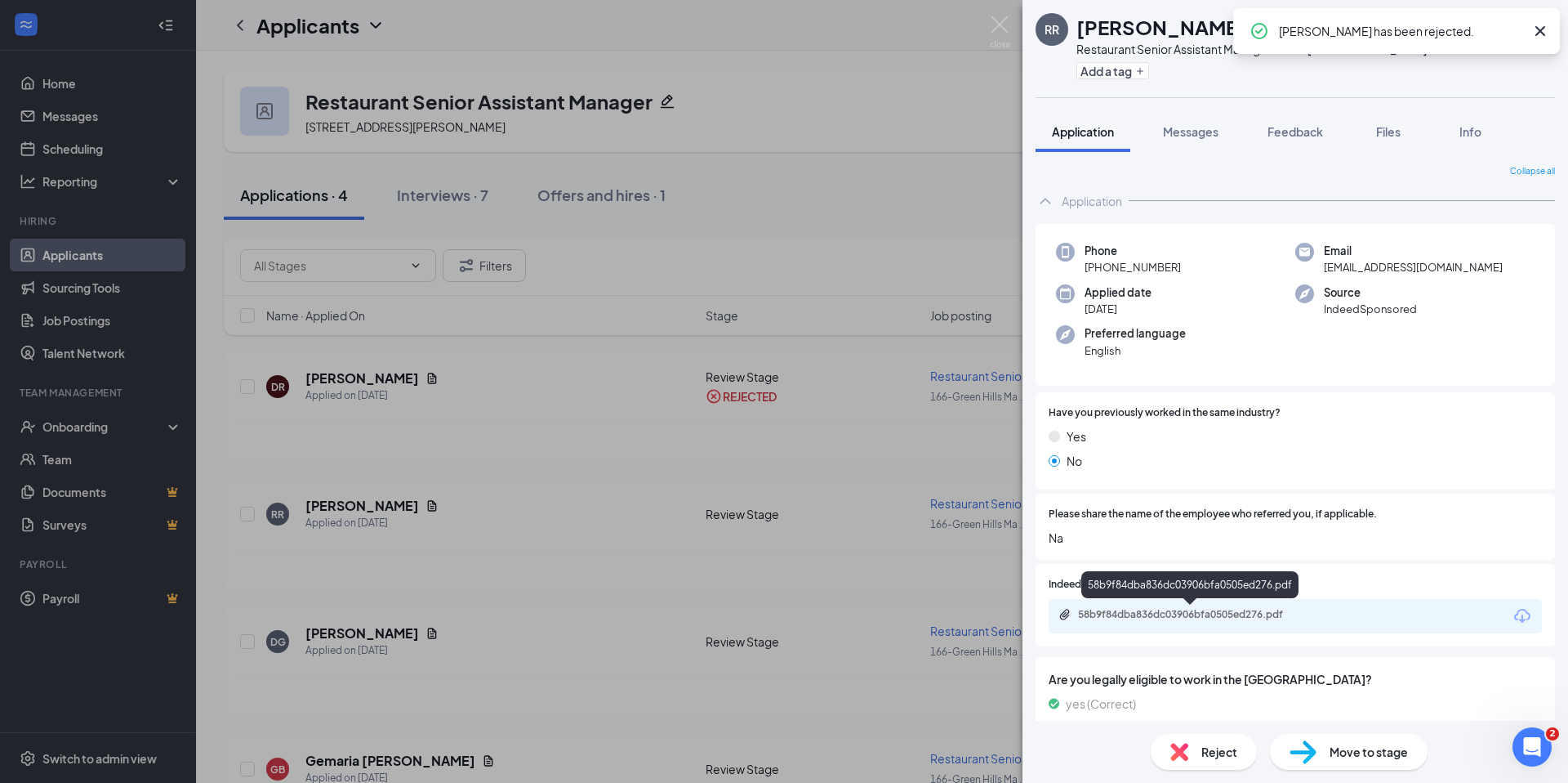
click at [1163, 610] on div "58b9f84dba836dc03906bfa0505ed276.pdf" at bounding box center [1193, 614] width 229 height 13
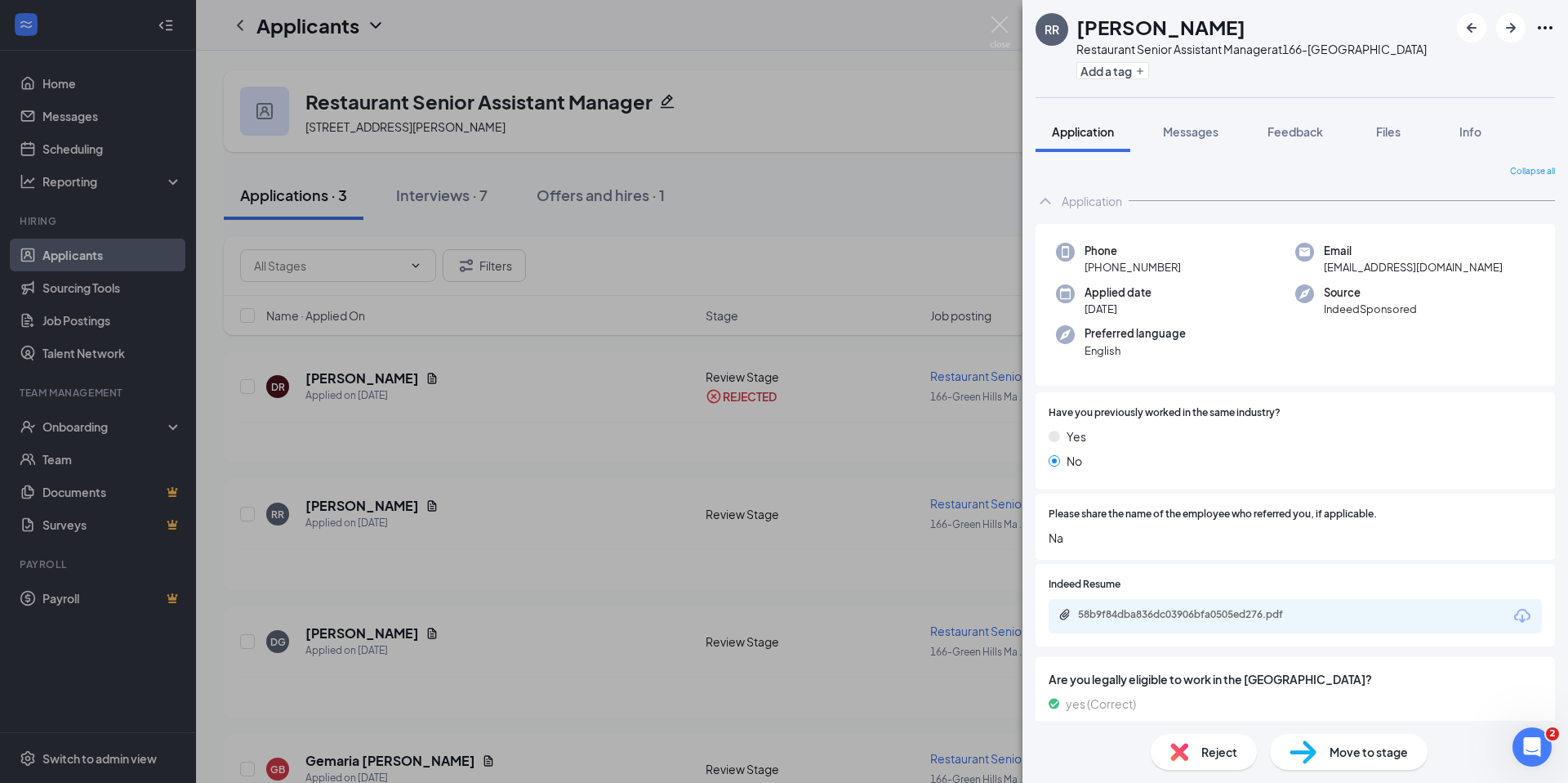
drag, startPoint x: 1368, startPoint y: 749, endPoint x: 1356, endPoint y: 745, distance: 12.6
click at [1369, 749] on span "Move to stage" at bounding box center [1369, 751] width 78 height 18
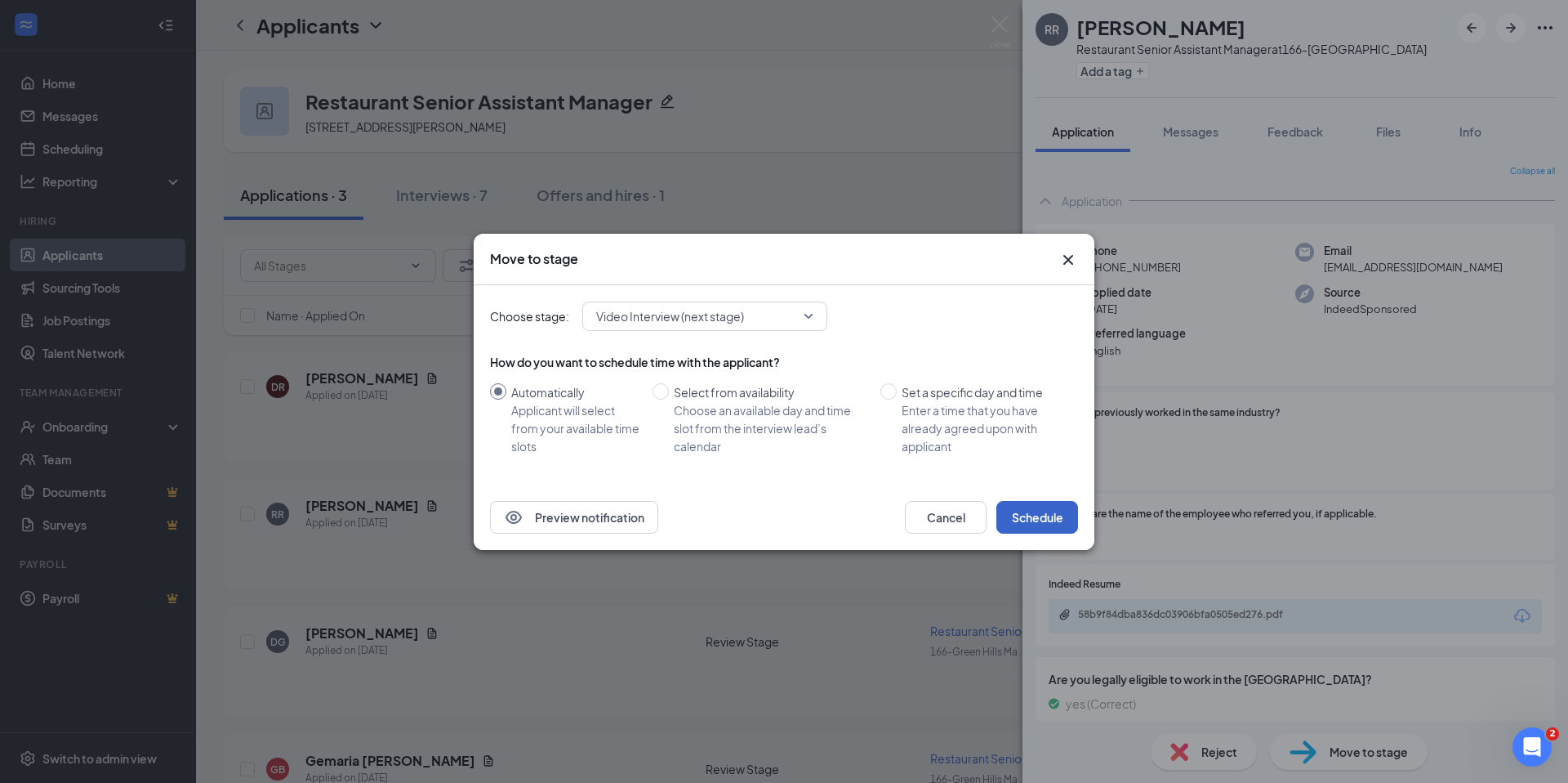
click at [1039, 520] on button "Schedule" at bounding box center [1037, 517] width 82 height 33
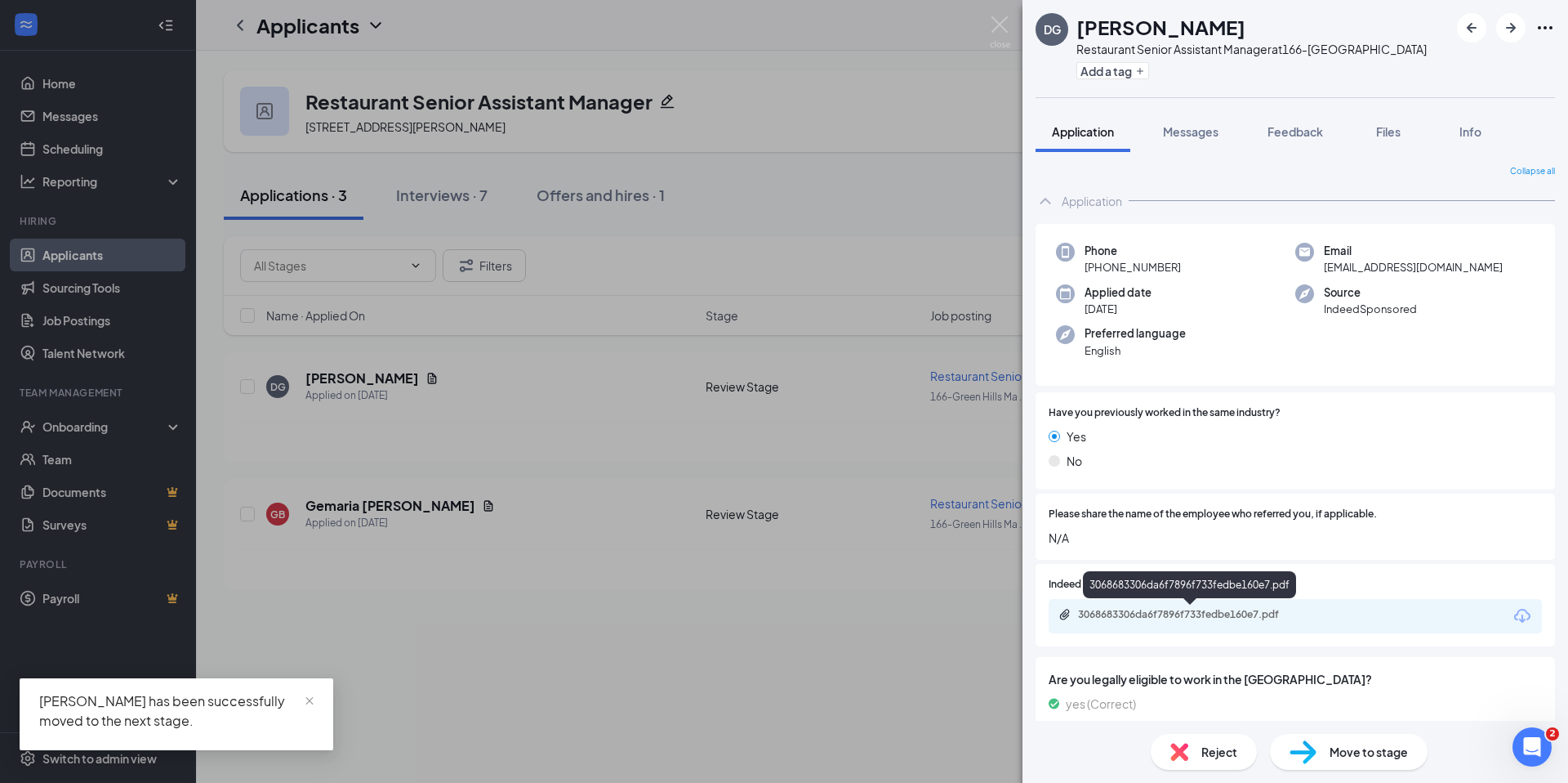
click at [1172, 619] on div "3068683306da6f7896f733fedbe160e7.pdf" at bounding box center [1193, 614] width 229 height 13
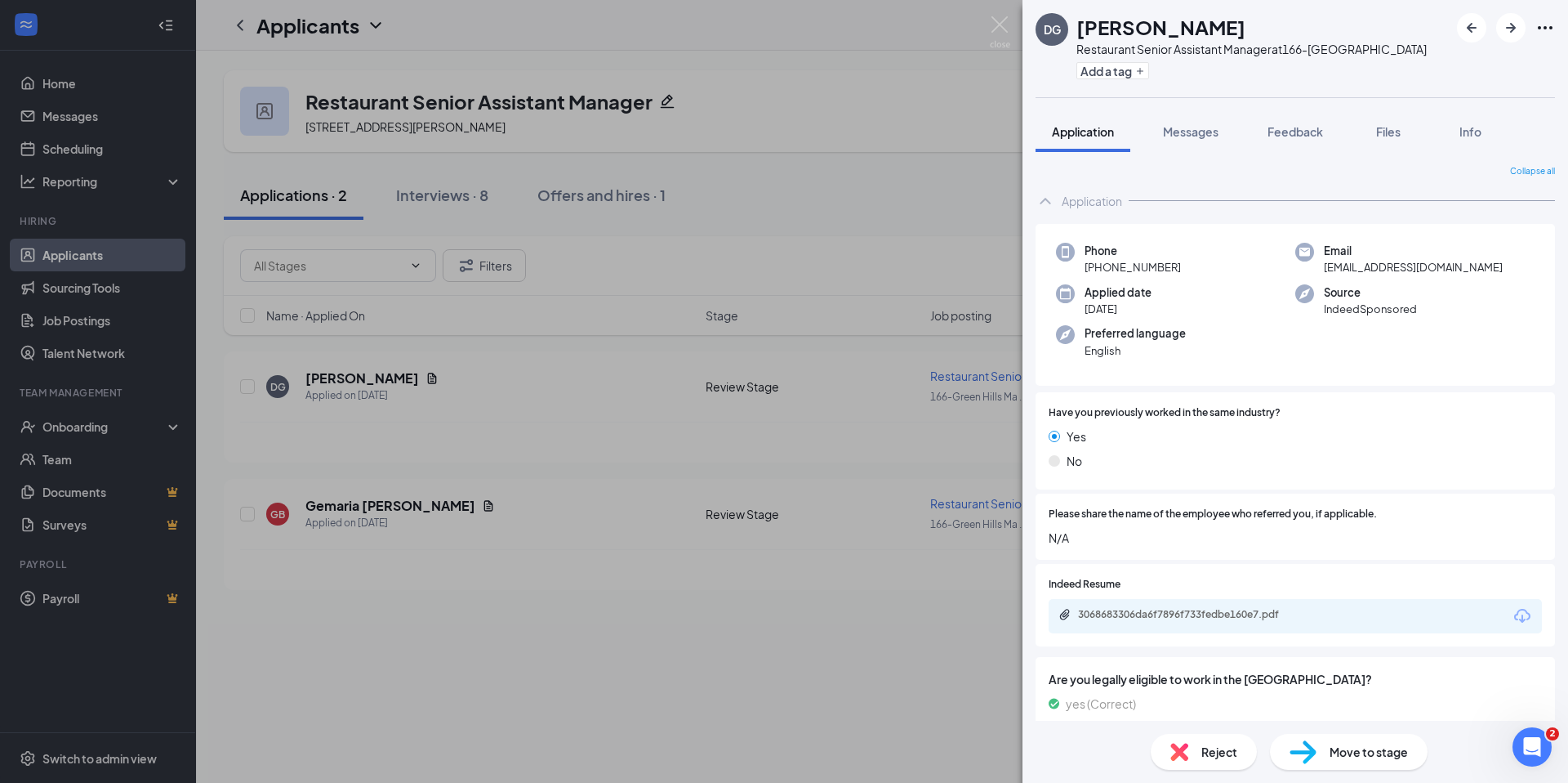
click at [1211, 752] on span "Reject" at bounding box center [1220, 751] width 36 height 18
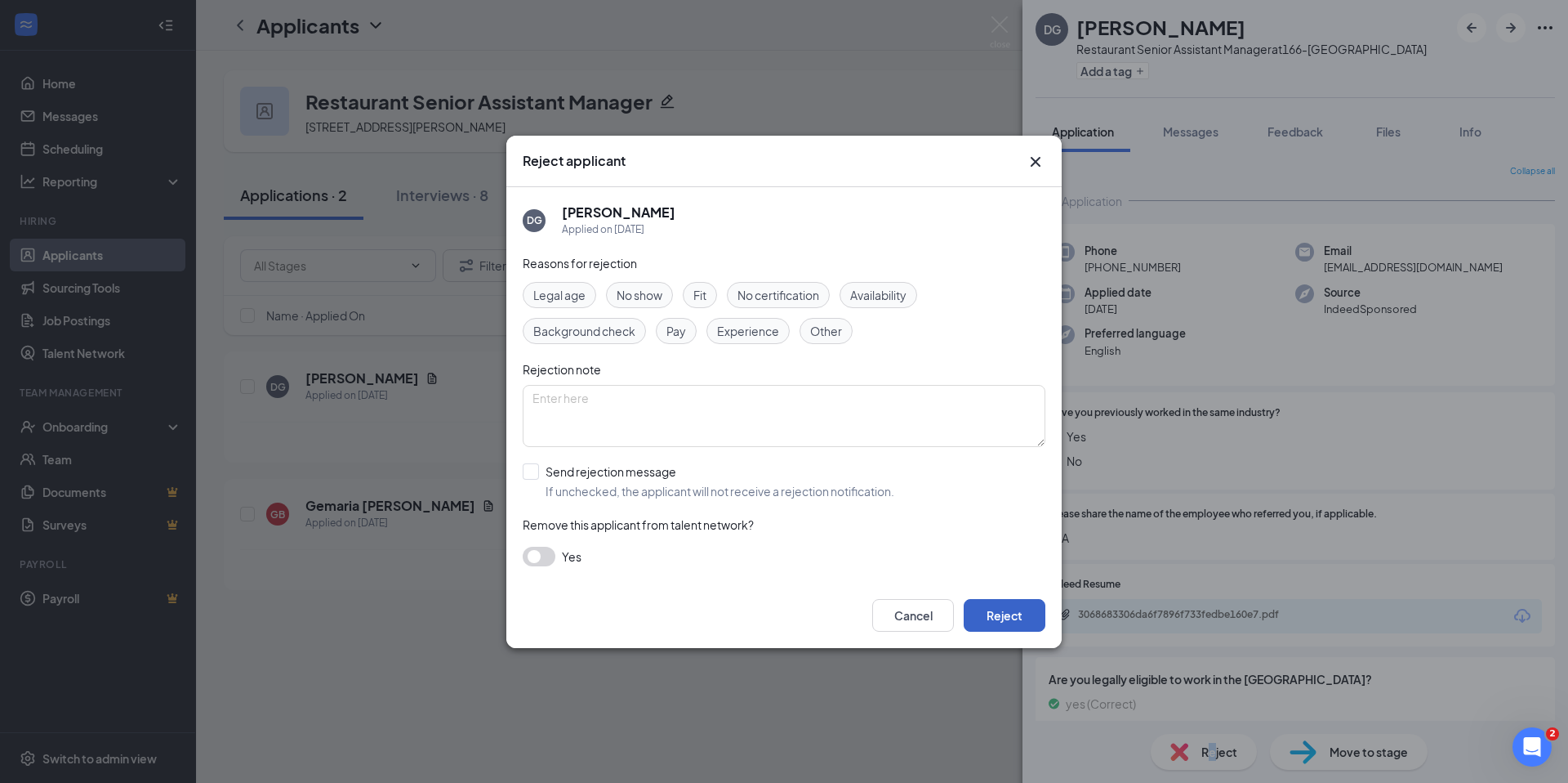
click at [1018, 606] on button "Reject" at bounding box center [1004, 615] width 82 height 33
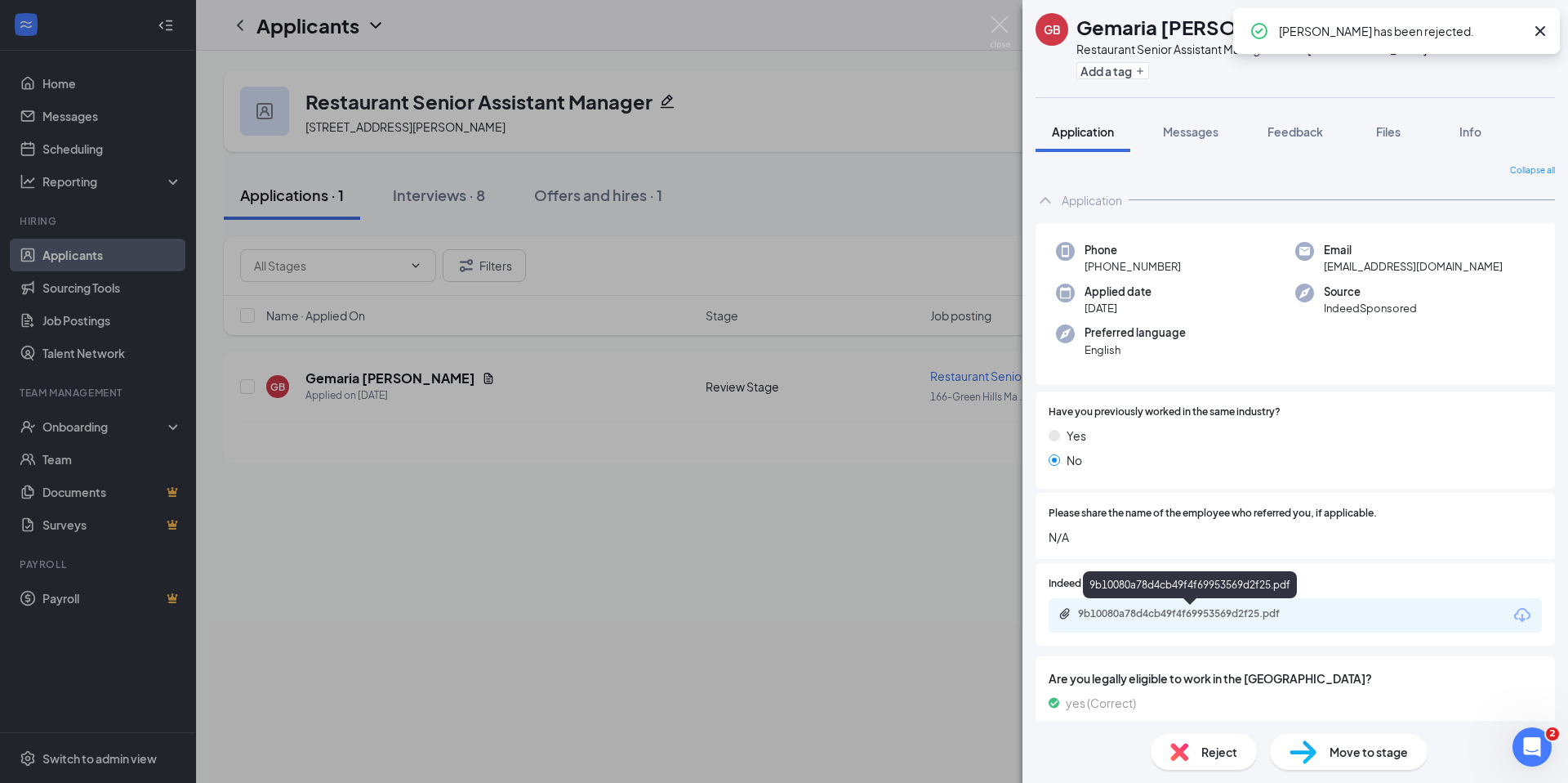
click at [1174, 626] on div "9b10080a78d4cb49f4f69953569d2f25.pdf" at bounding box center [1296, 615] width 493 height 34
click at [1174, 621] on div "9b10080a78d4cb49f4f69953569d2f25.pdf" at bounding box center [1296, 615] width 493 height 34
click at [1174, 612] on div "9b10080a78d4cb49f4f69953569d2f25.pdf" at bounding box center [1193, 612] width 229 height 13
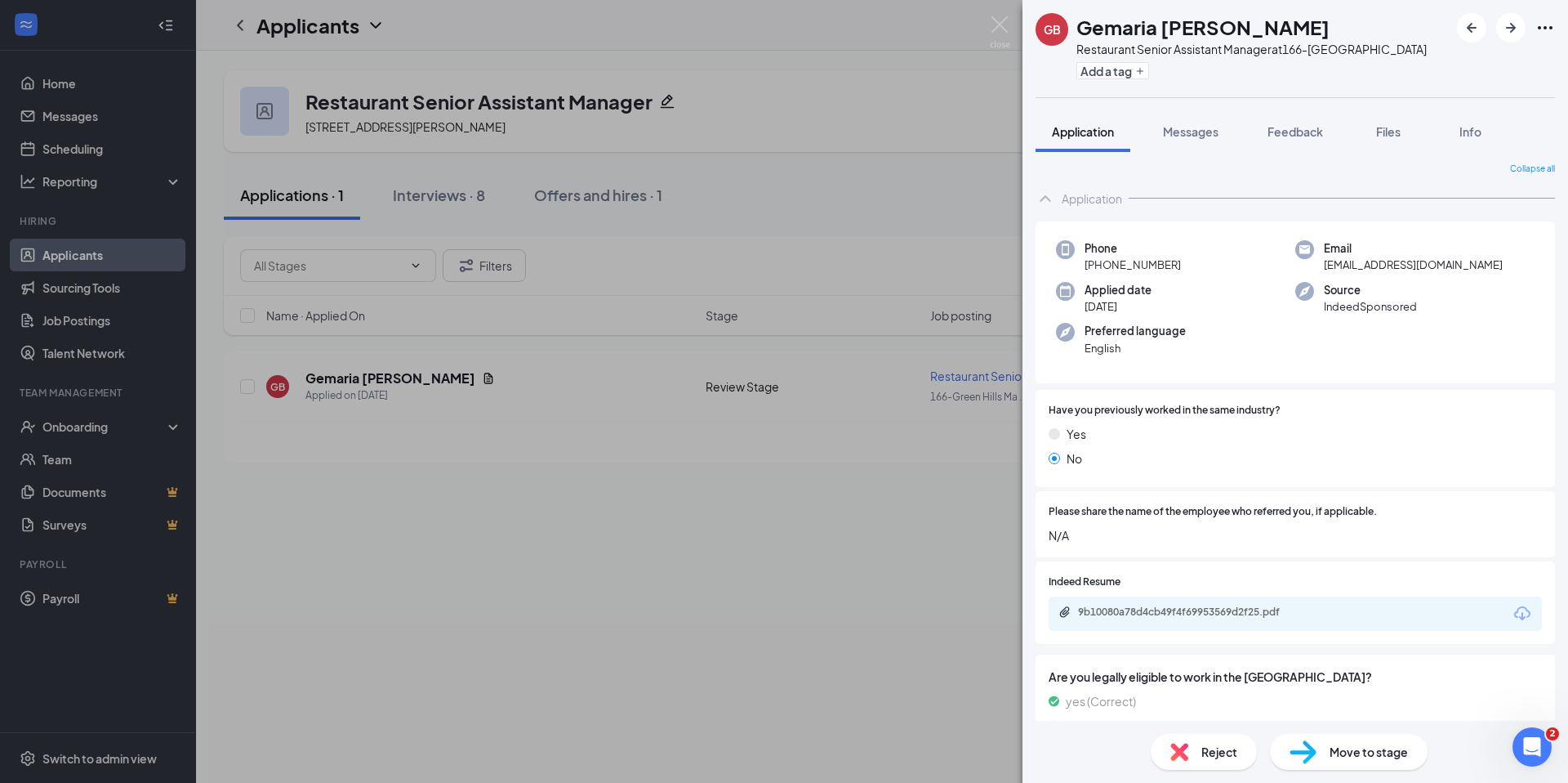
click at [1216, 750] on span "Reject" at bounding box center [1220, 751] width 36 height 18
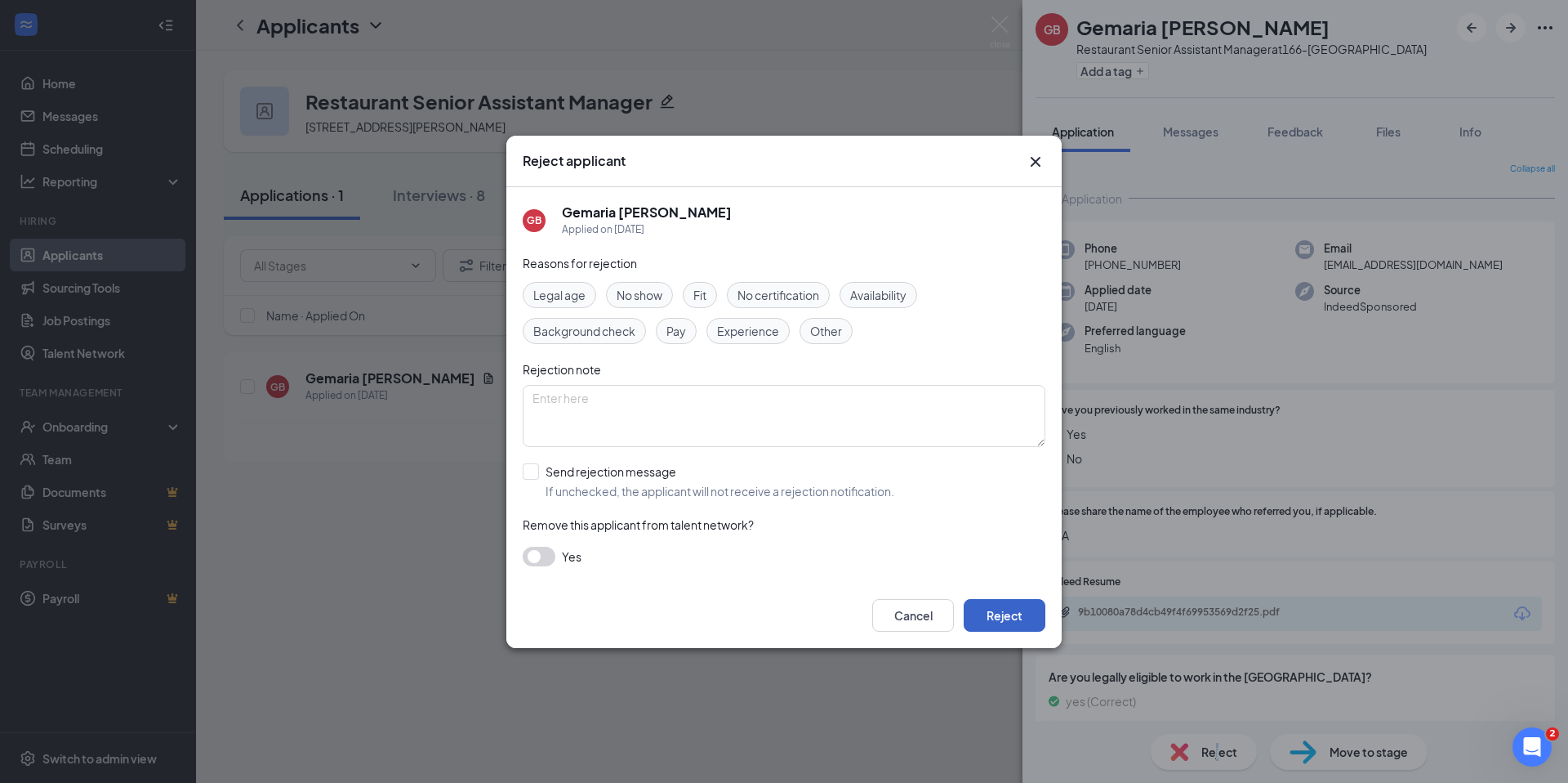
click at [1001, 610] on button "Reject" at bounding box center [1004, 615] width 82 height 33
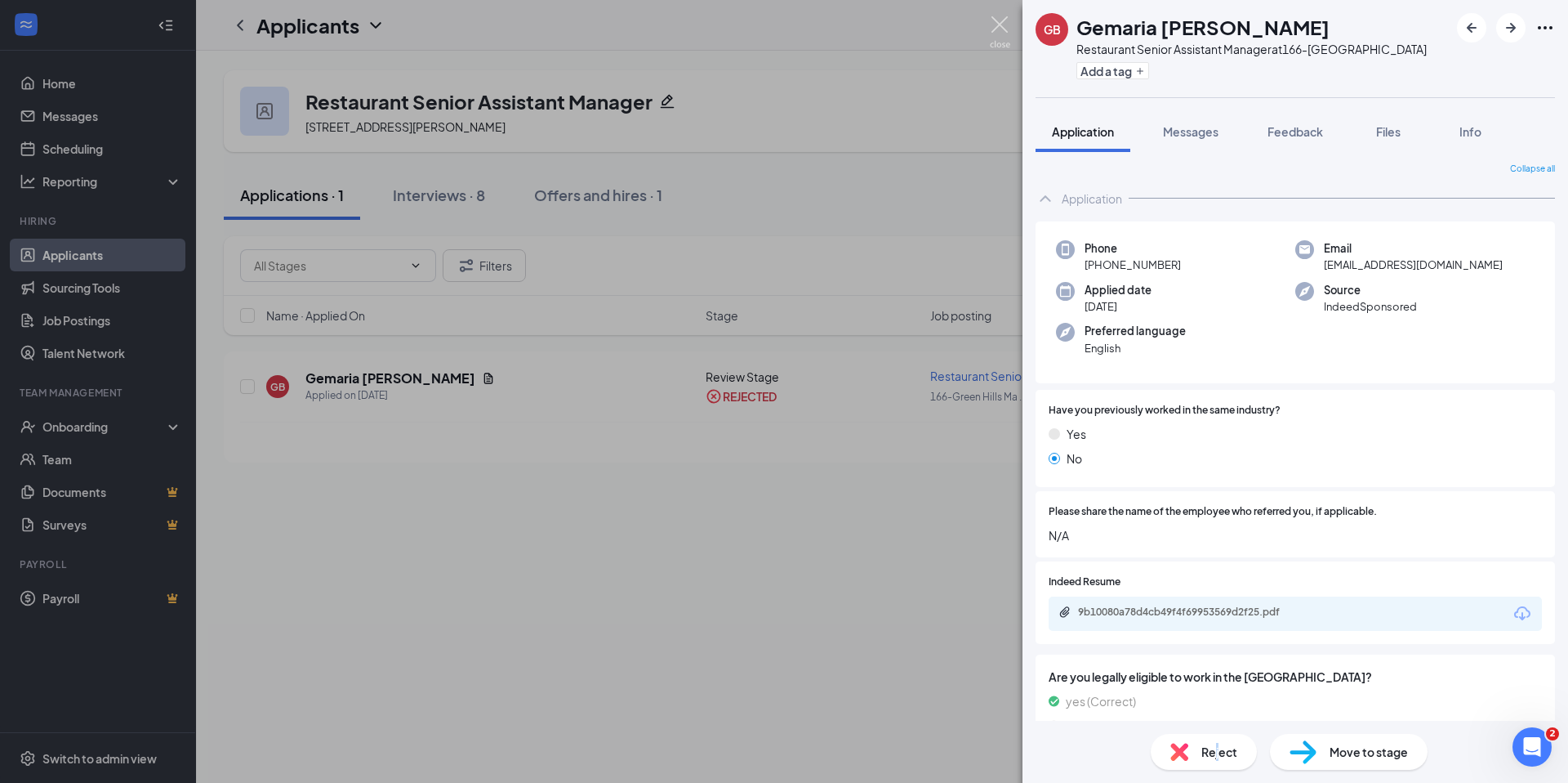
click at [1002, 24] on img at bounding box center [1000, 32] width 21 height 32
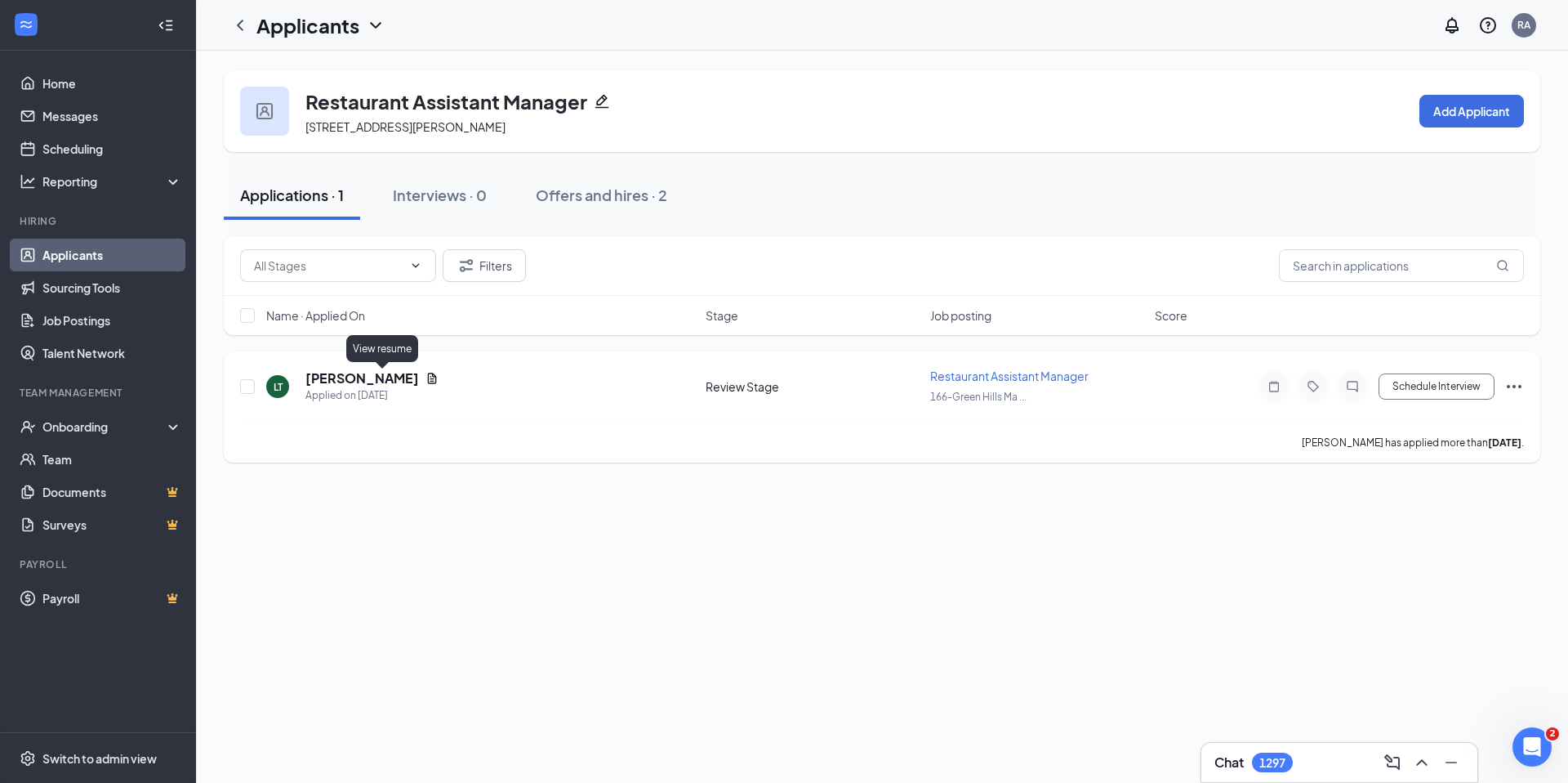
click at [425, 377] on icon "Document" at bounding box center [431, 378] width 13 height 13
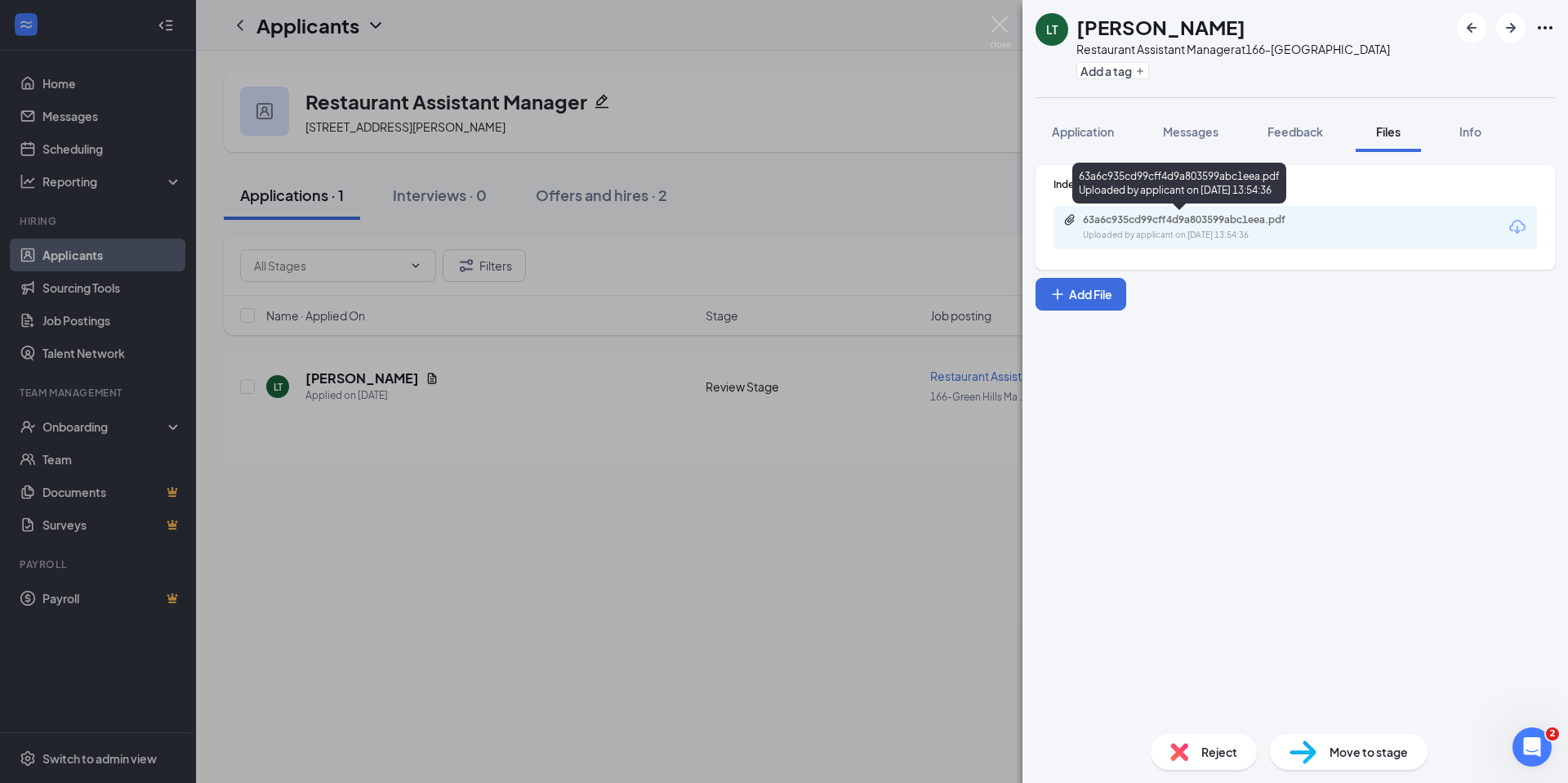
click at [1217, 227] on div "63a6c935cd99cff4d9a803599abc1eea.pdf Uploaded by applicant on Aug 24, 2025 at 1…" at bounding box center [1196, 227] width 265 height 28
click at [1205, 746] on span "Reject" at bounding box center [1220, 751] width 36 height 18
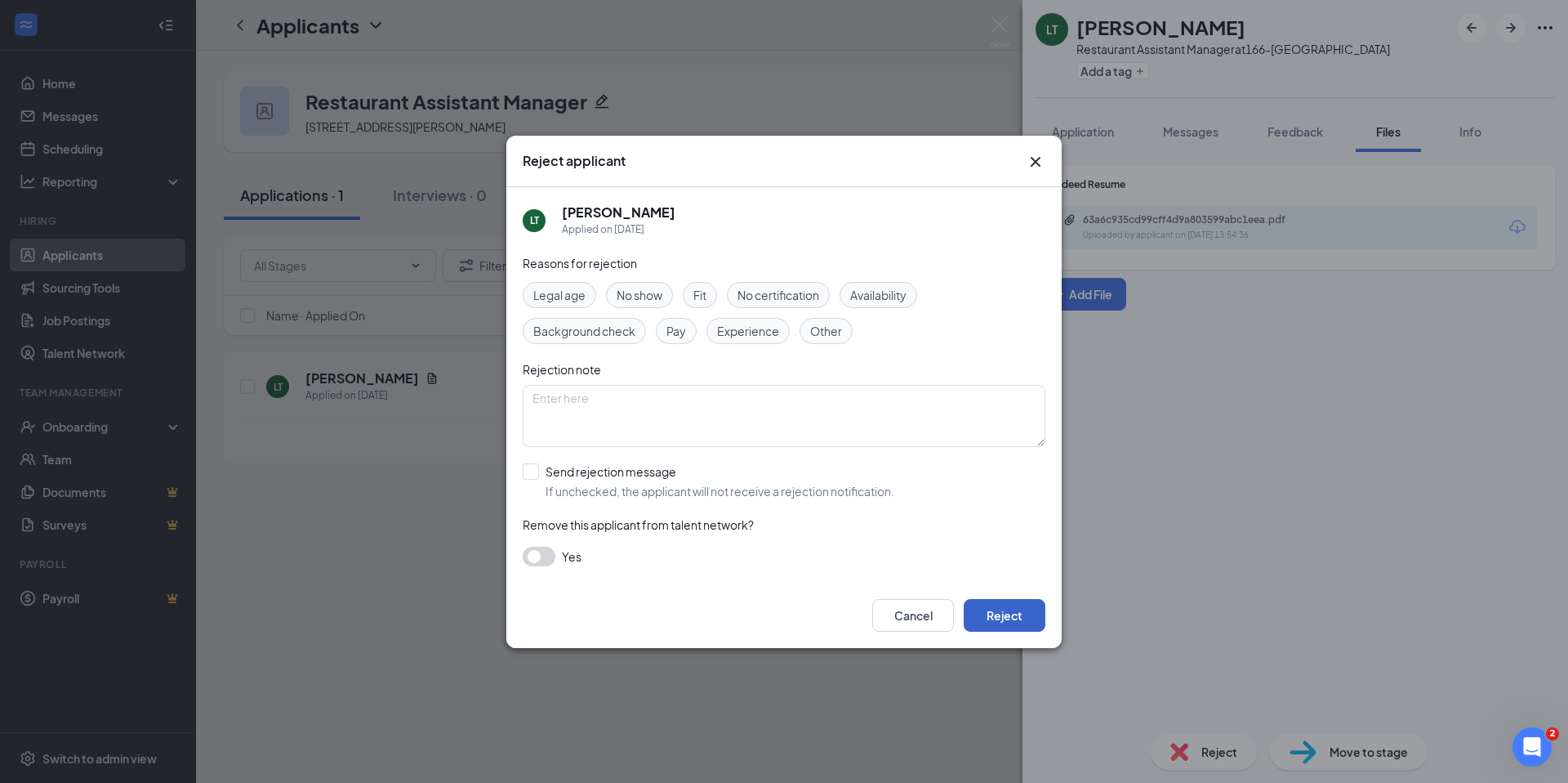
click at [1036, 615] on button "Reject" at bounding box center [1004, 615] width 82 height 33
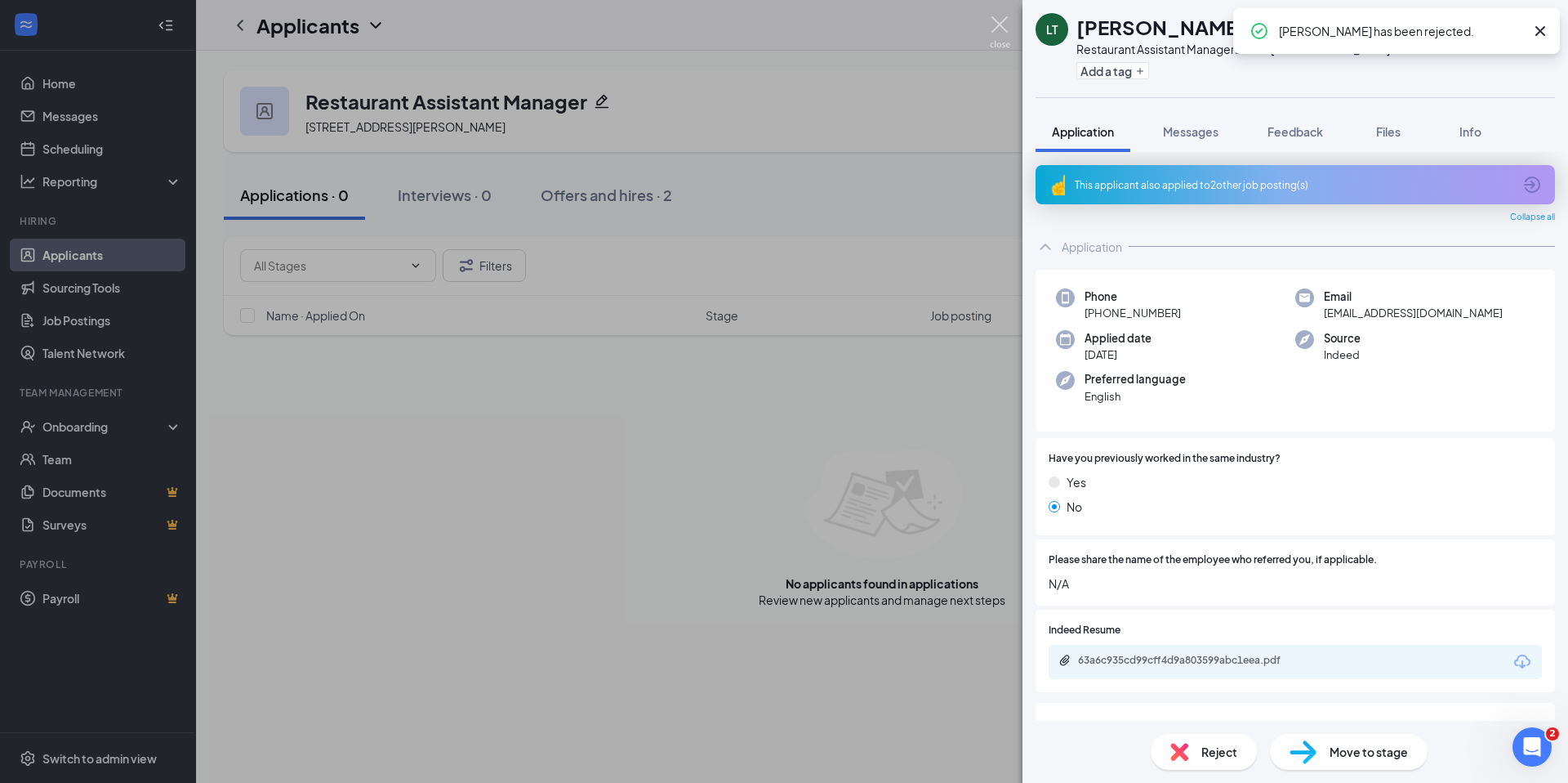
click at [1004, 31] on img at bounding box center [1000, 32] width 21 height 32
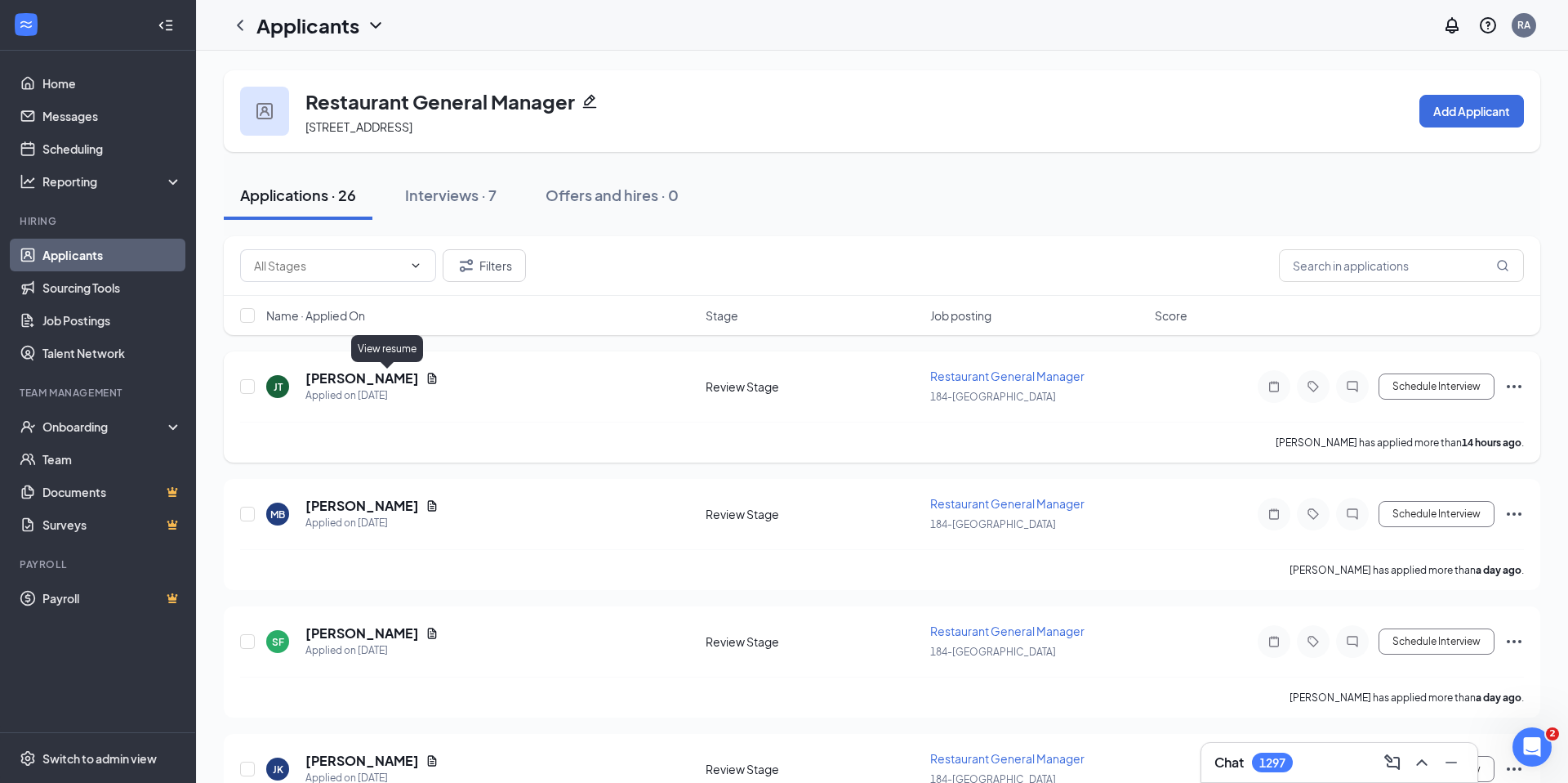
click at [425, 377] on icon "Document" at bounding box center [431, 378] width 13 height 13
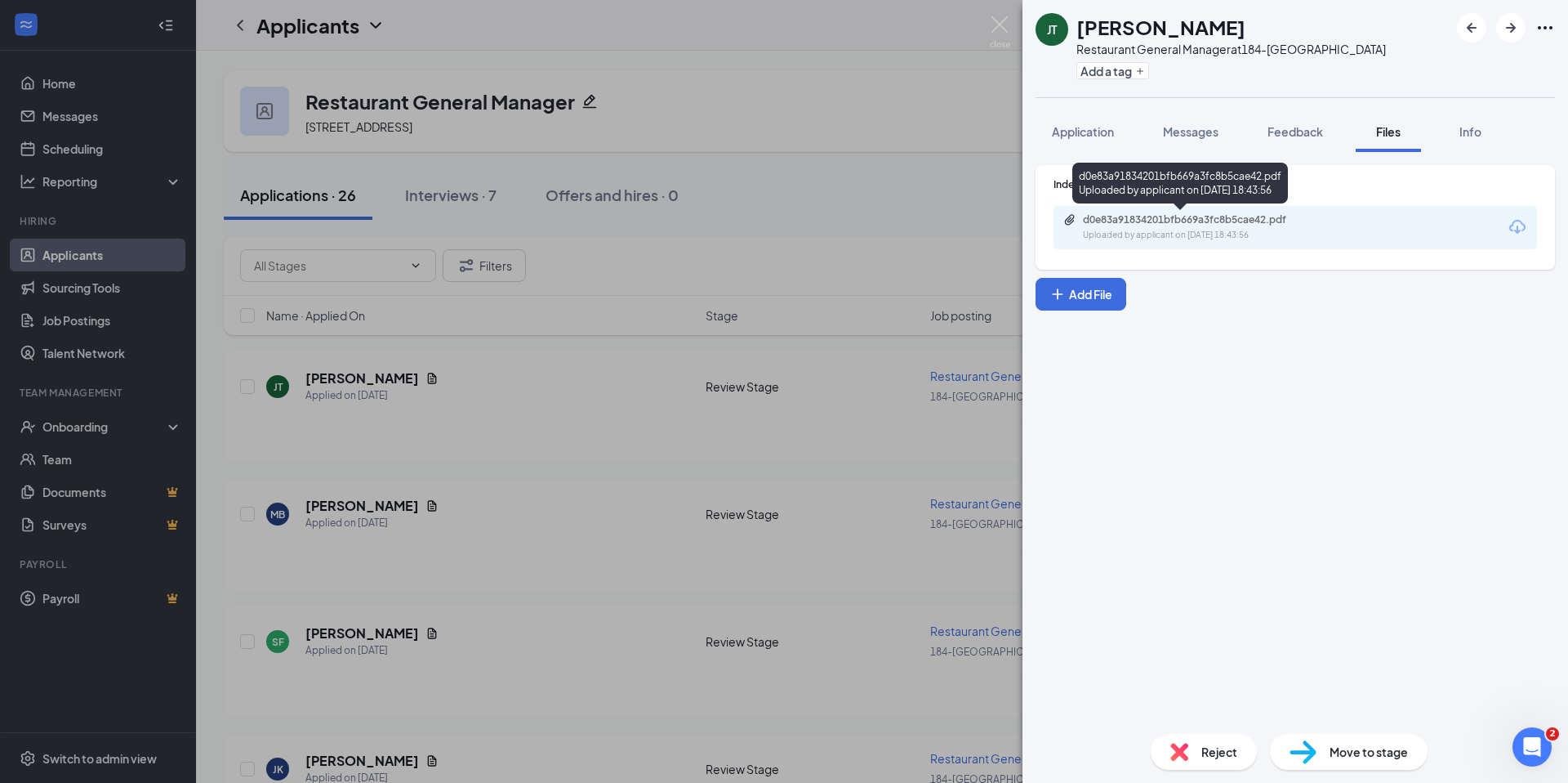
click at [1241, 233] on div "Uploaded by applicant on Aug 25, 2025 at 18:43:56" at bounding box center [1205, 235] width 245 height 13
click at [1364, 751] on span "Move to stage" at bounding box center [1369, 751] width 78 height 18
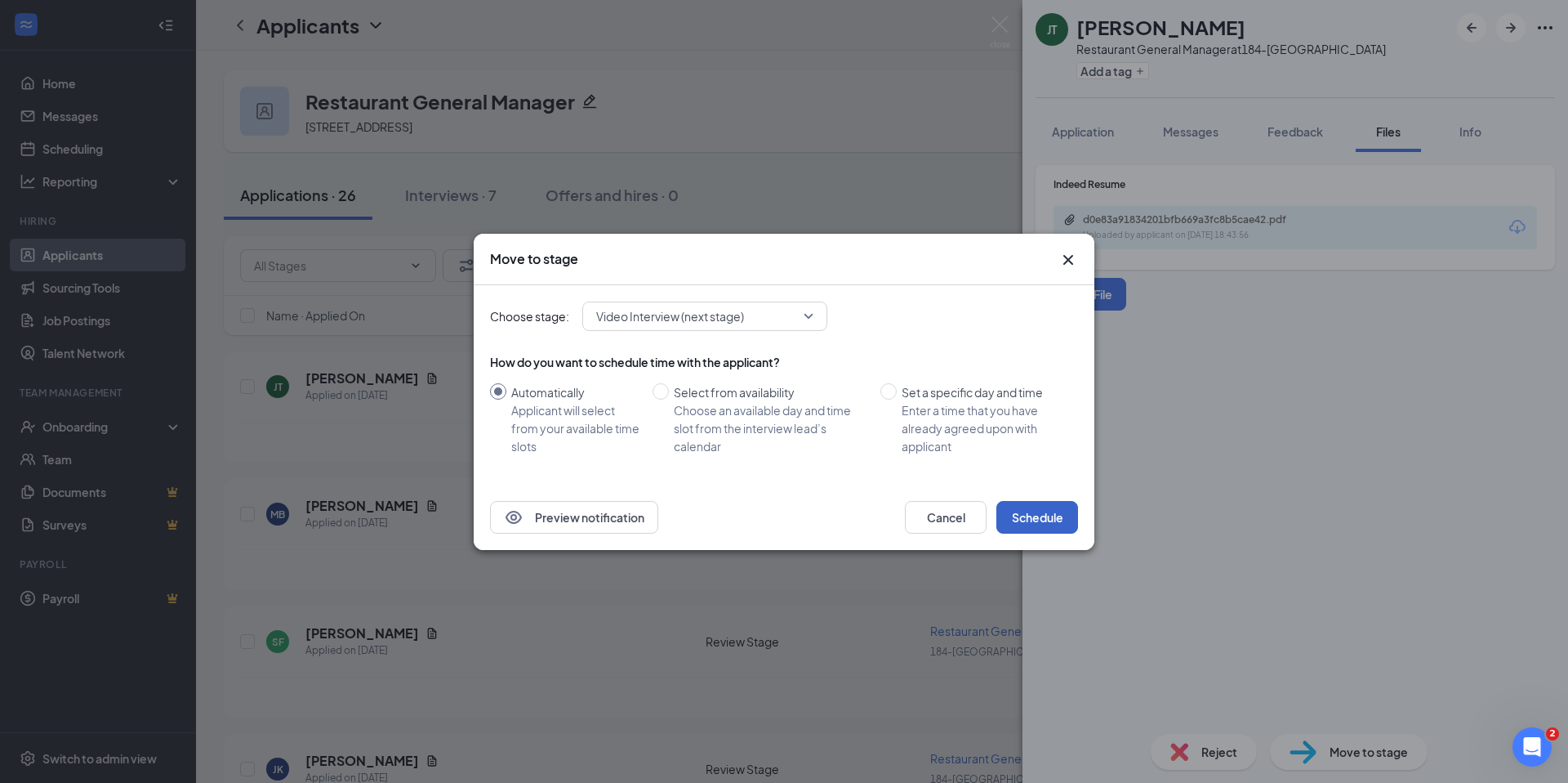
click at [1041, 511] on button "Schedule" at bounding box center [1037, 517] width 82 height 33
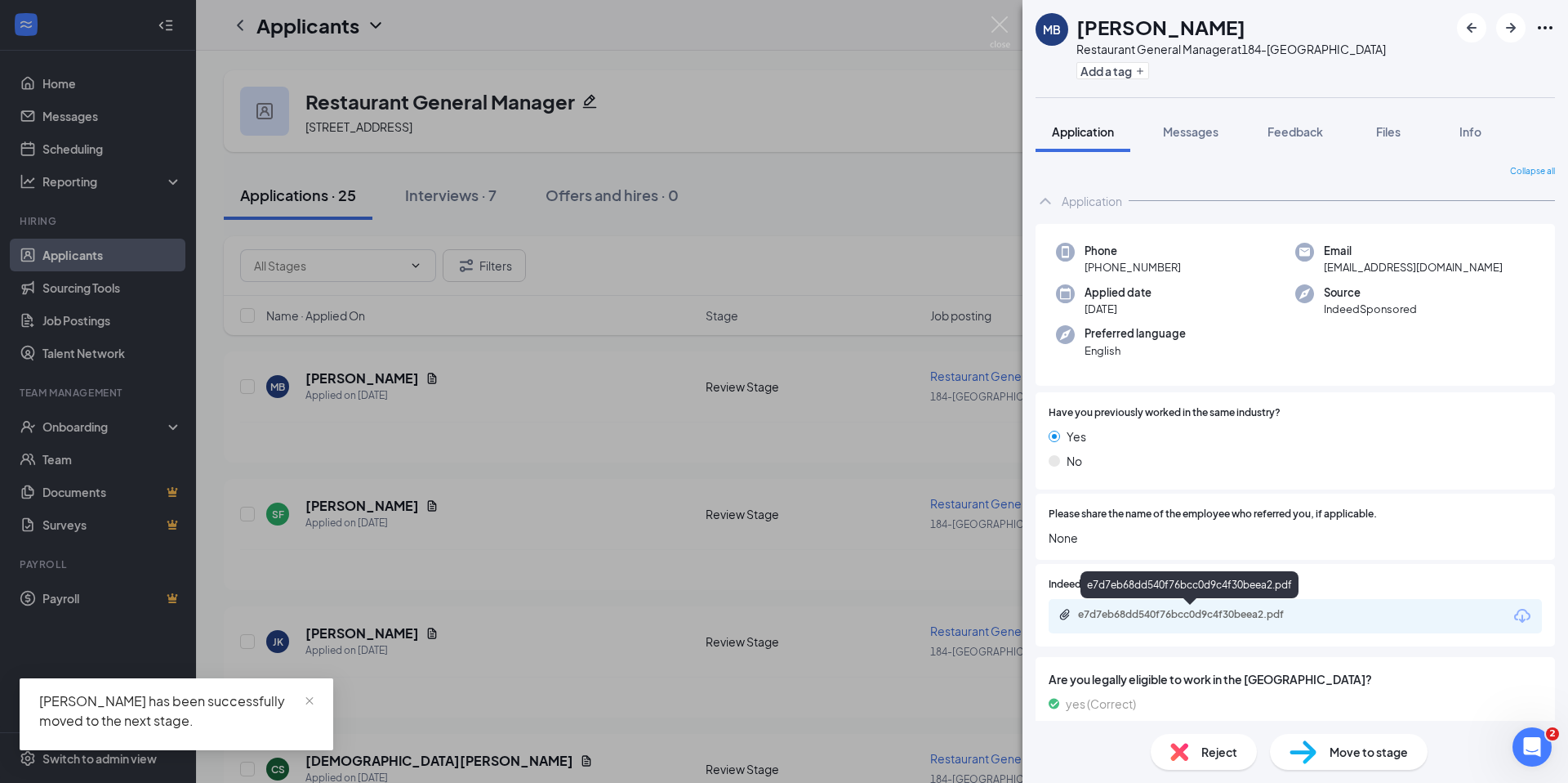
click at [1263, 613] on div "e7d7eb68dd540f76bcc0d9c4f30beea2.pdf" at bounding box center [1193, 614] width 229 height 13
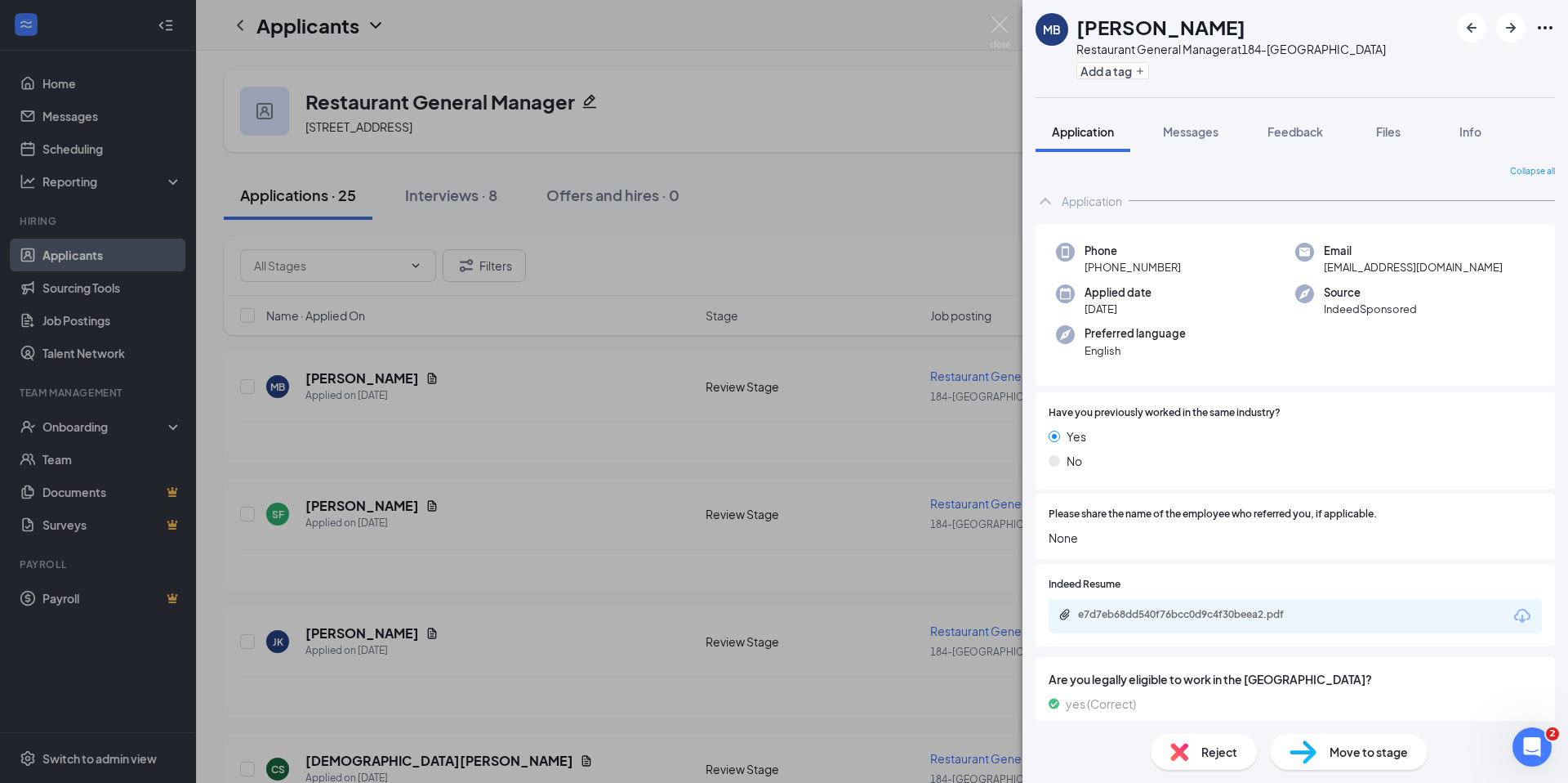
click at [1217, 754] on span "Reject" at bounding box center [1220, 751] width 36 height 18
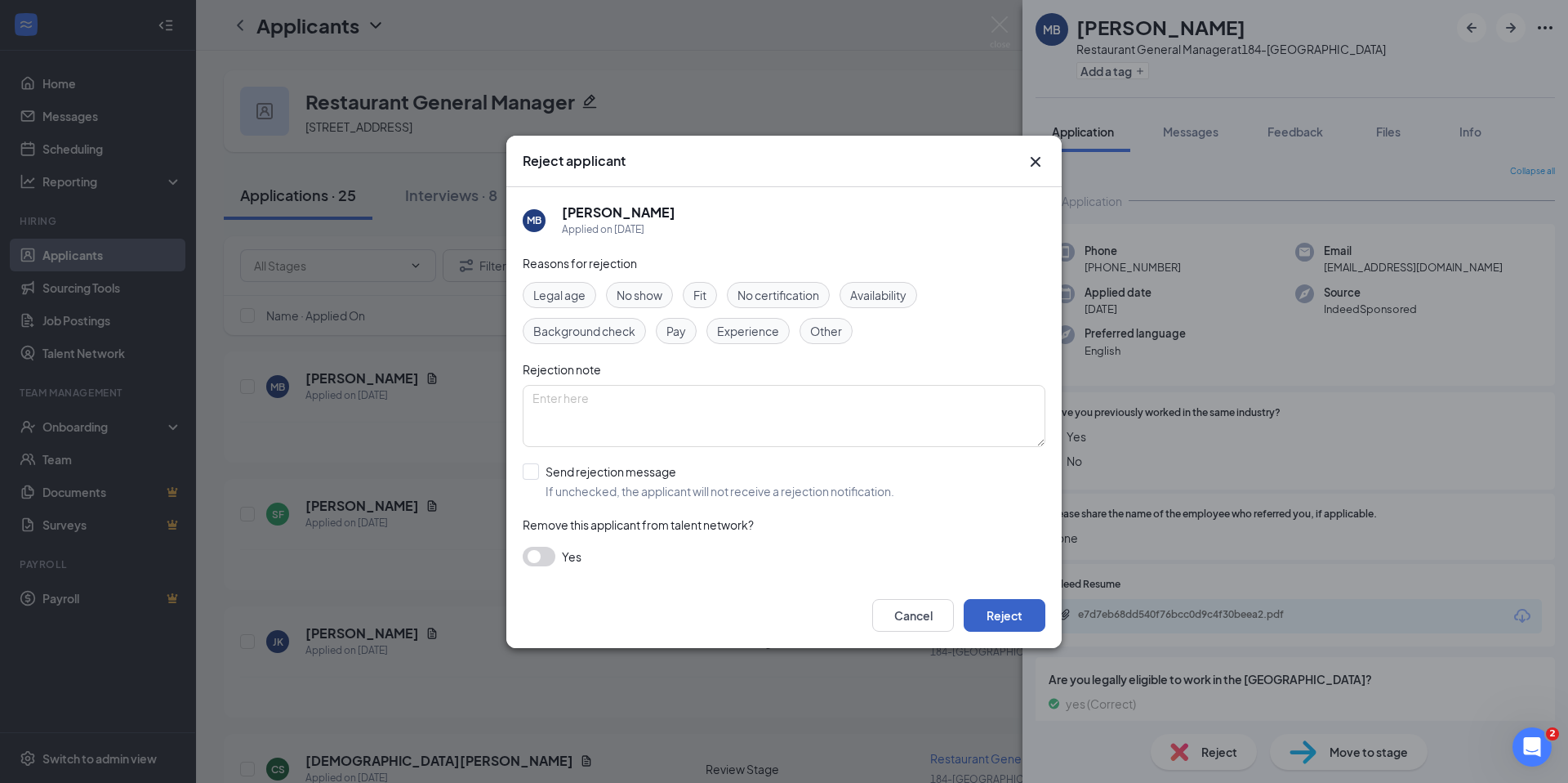
click at [1033, 622] on button "Reject" at bounding box center [1004, 615] width 82 height 33
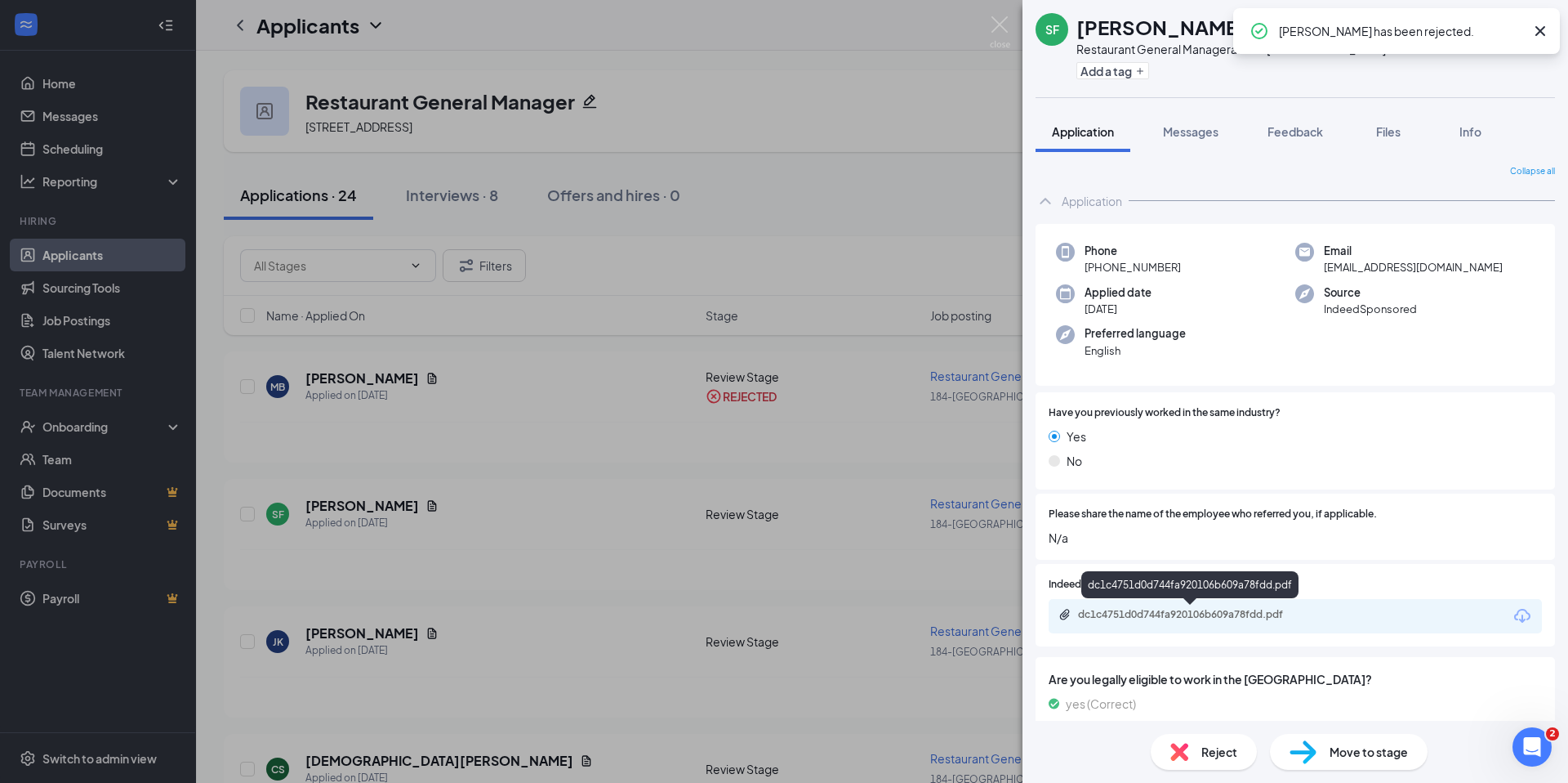
click at [1169, 614] on div "dc1c4751d0d744fa920106b609a78fdd.pdf" at bounding box center [1193, 614] width 229 height 13
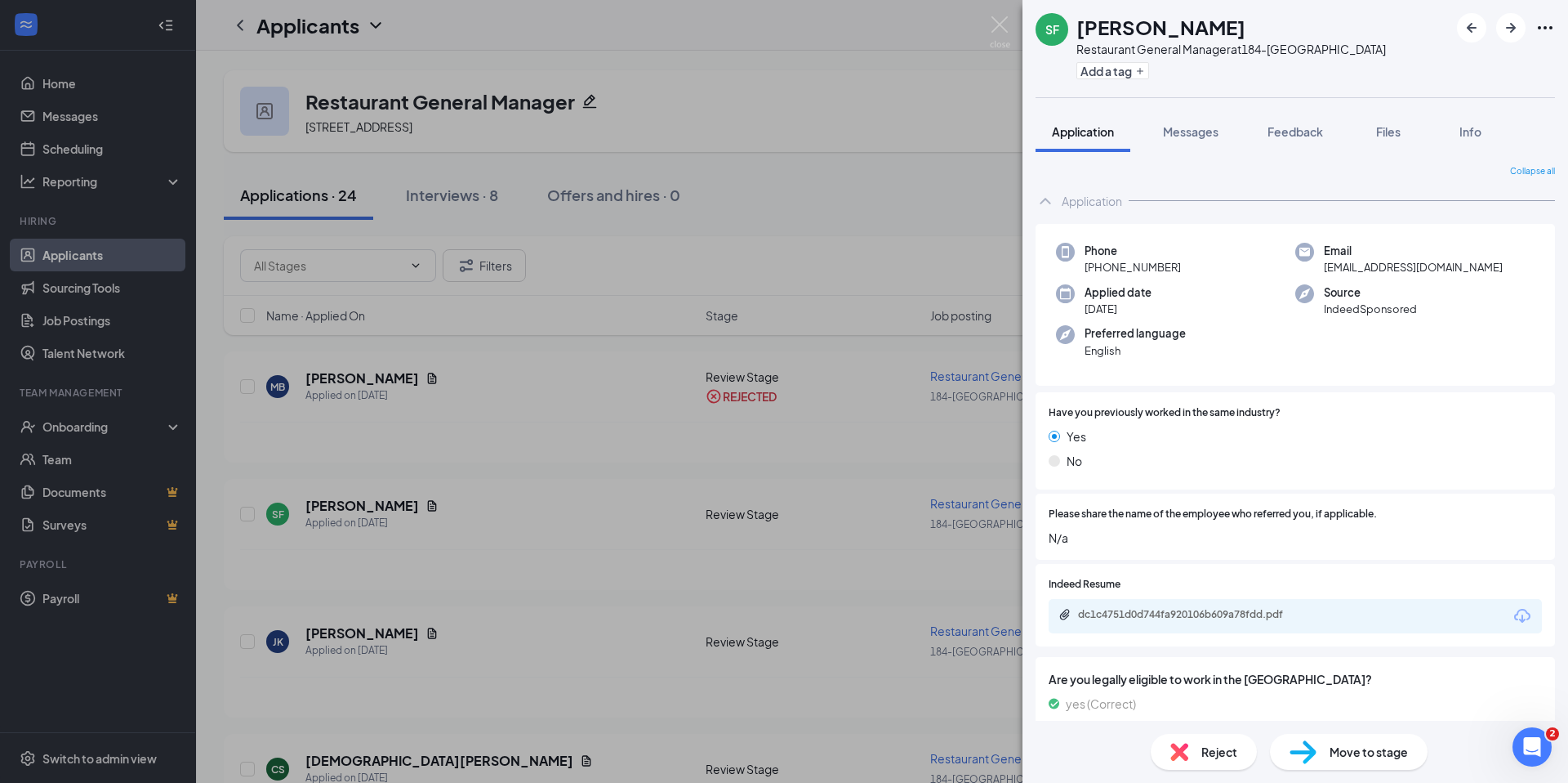
click at [1187, 745] on img at bounding box center [1179, 751] width 18 height 18
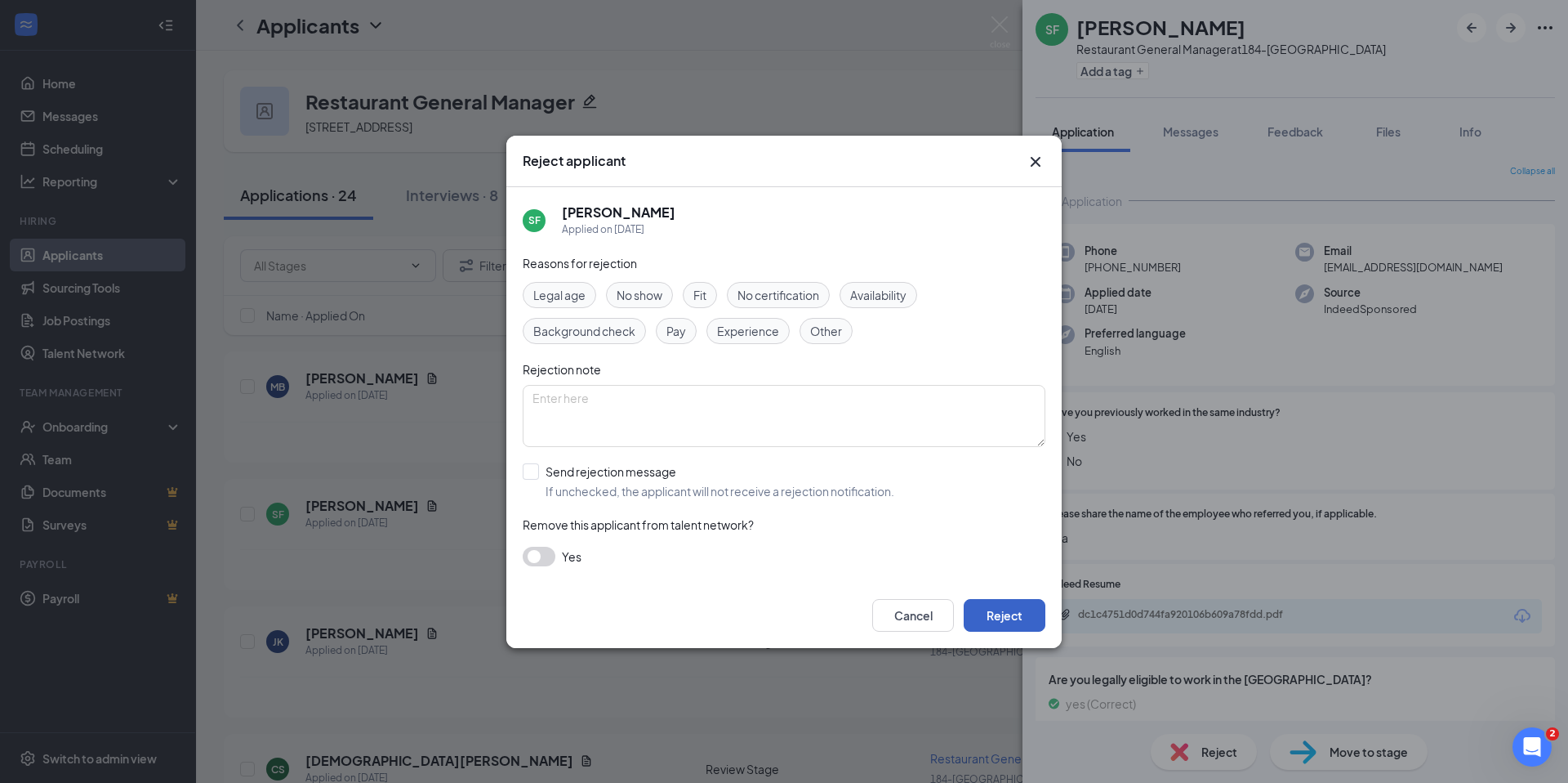
click at [1034, 614] on button "Reject" at bounding box center [1004, 615] width 82 height 33
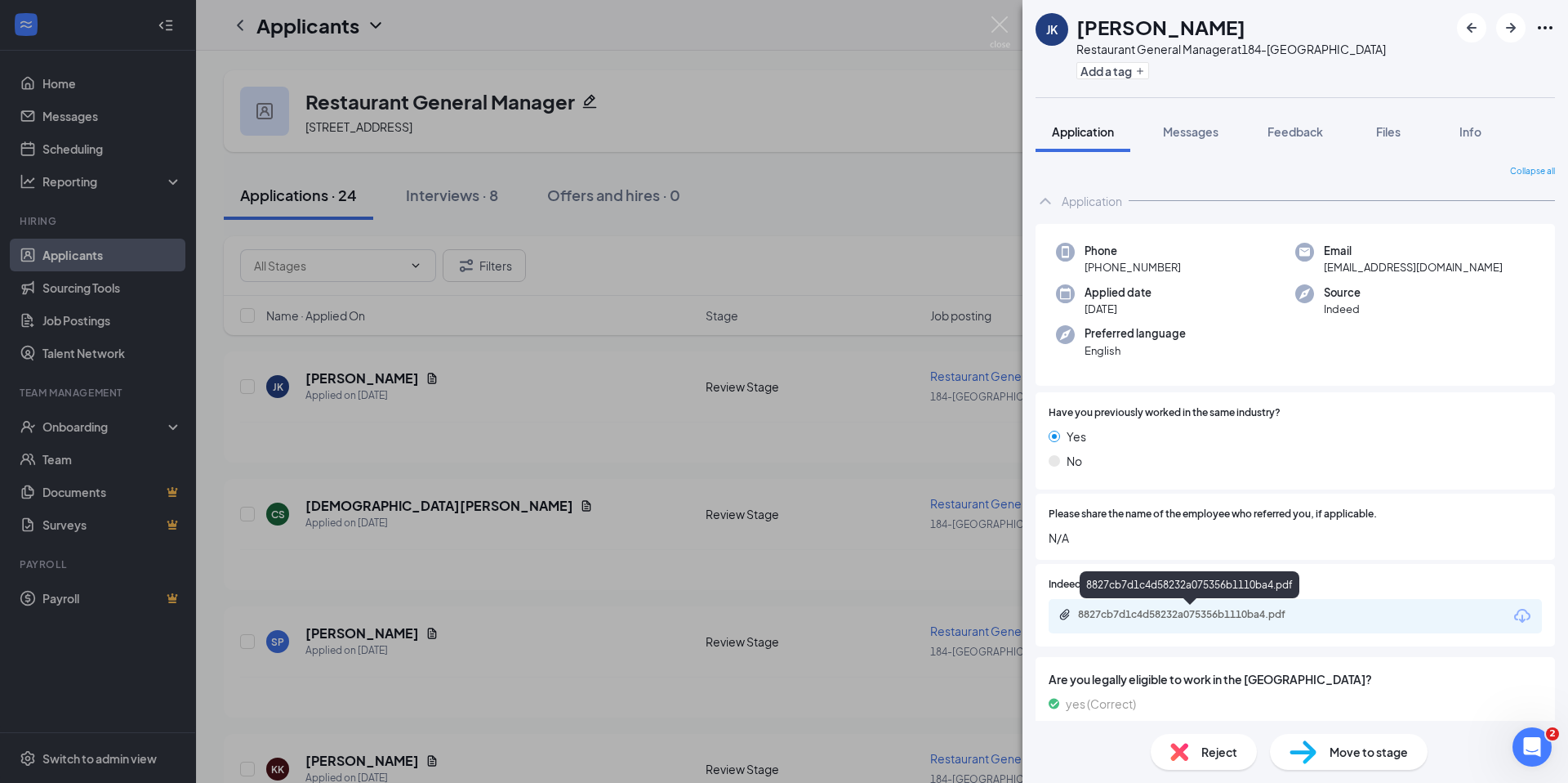
click at [1242, 619] on div "8827cb7d1c4d58232a075356b1110ba4.pdf" at bounding box center [1193, 614] width 229 height 13
click at [1223, 752] on span "Reject" at bounding box center [1220, 751] width 36 height 18
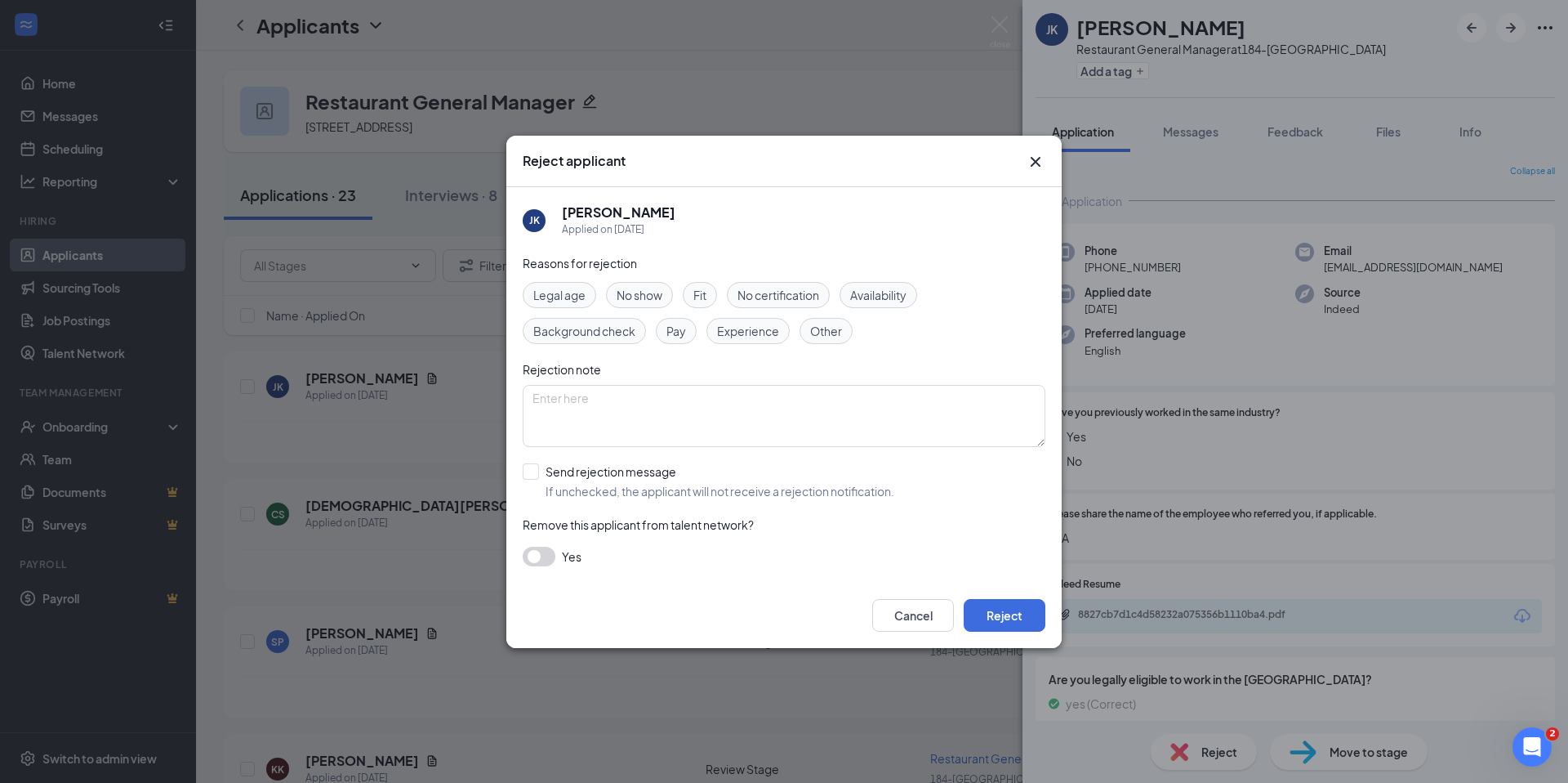
click at [989, 597] on div "Cancel Reject" at bounding box center [784, 615] width 556 height 65
click at [997, 609] on button "Reject" at bounding box center [1004, 615] width 82 height 33
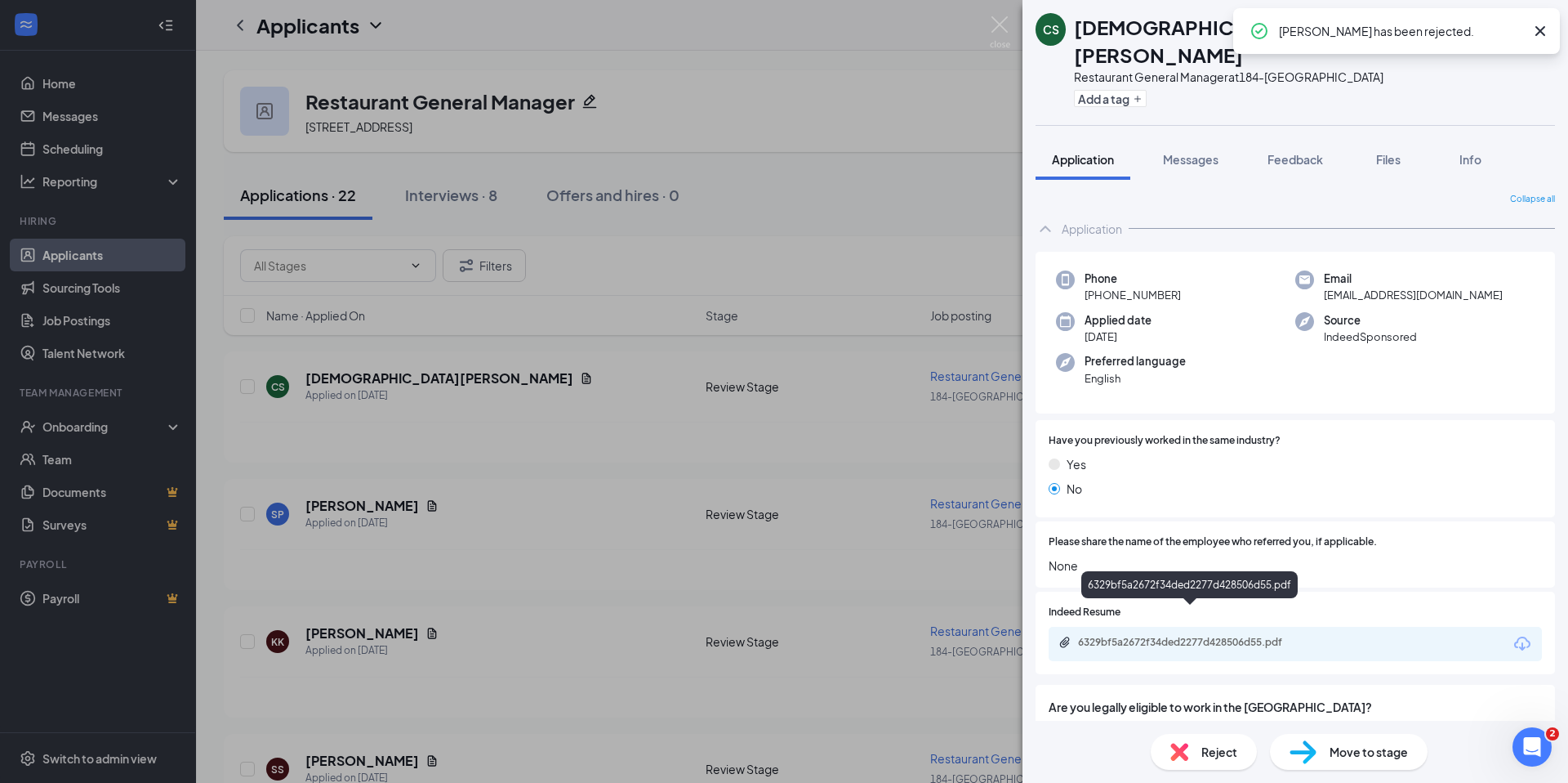
click at [1179, 636] on div "6329bf5a2672f34ded2277d428506d55.pdf" at bounding box center [1191, 644] width 265 height 15
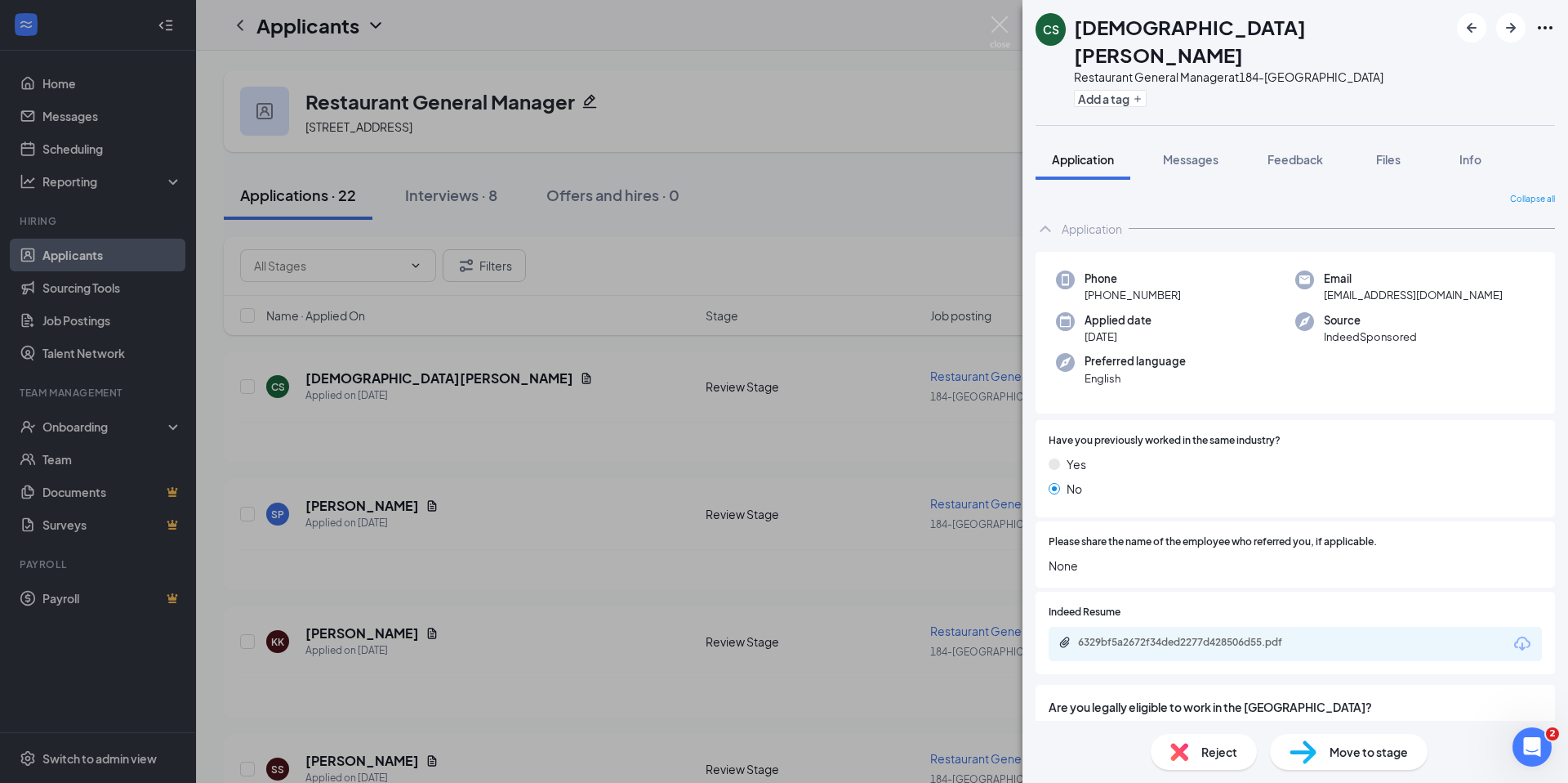
click at [1213, 743] on span "Reject" at bounding box center [1220, 751] width 36 height 18
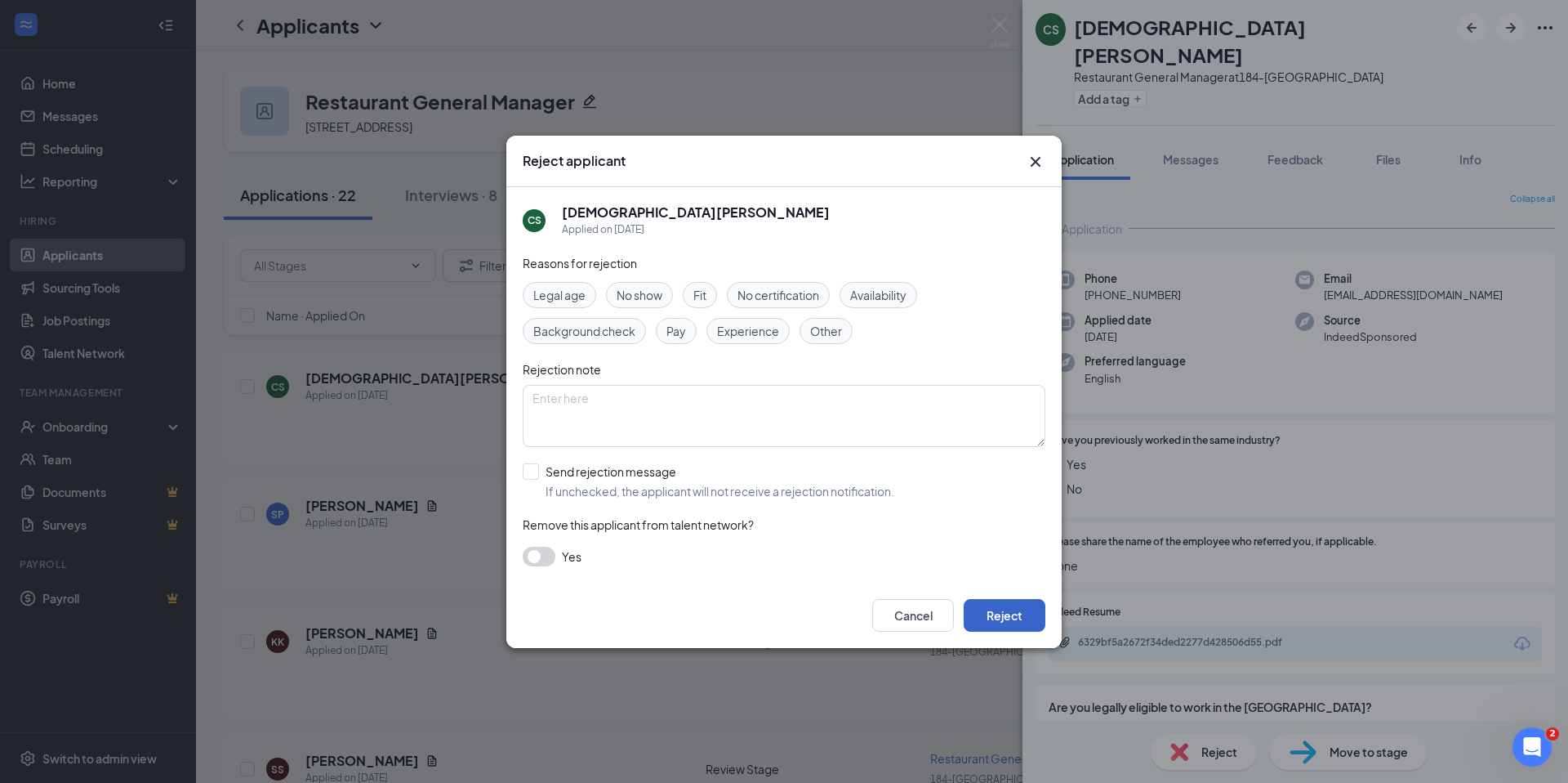
click at [993, 608] on button "Reject" at bounding box center [1004, 615] width 82 height 33
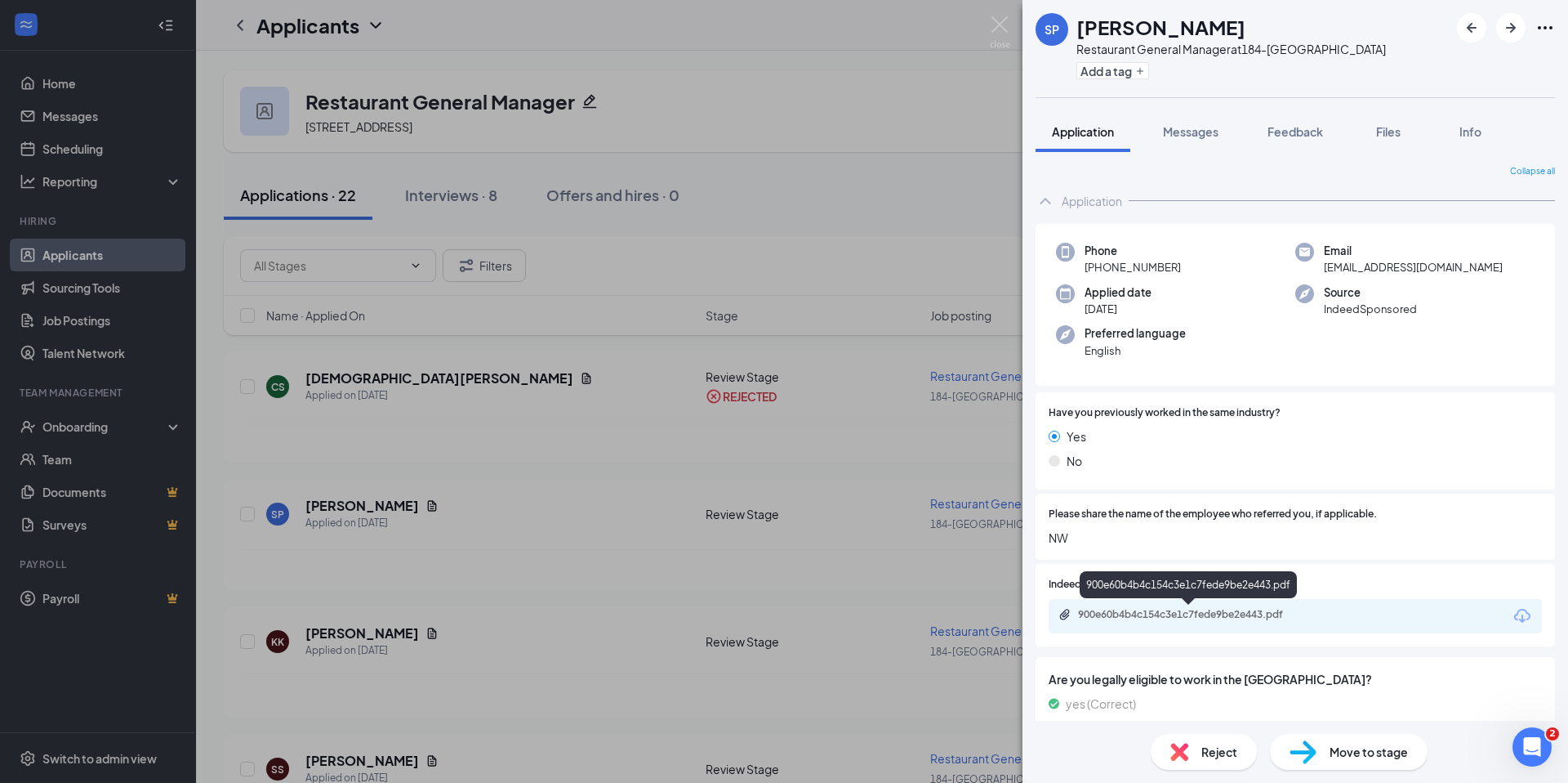
click at [1247, 604] on div "900e60b4b4c154c3e1c7fede9be2e443.pdf" at bounding box center [1188, 588] width 217 height 34
click at [1243, 615] on div "900e60b4b4c154c3e1c7fede9be2e443.pdf" at bounding box center [1193, 614] width 229 height 13
click at [1206, 750] on span "Reject" at bounding box center [1220, 751] width 36 height 18
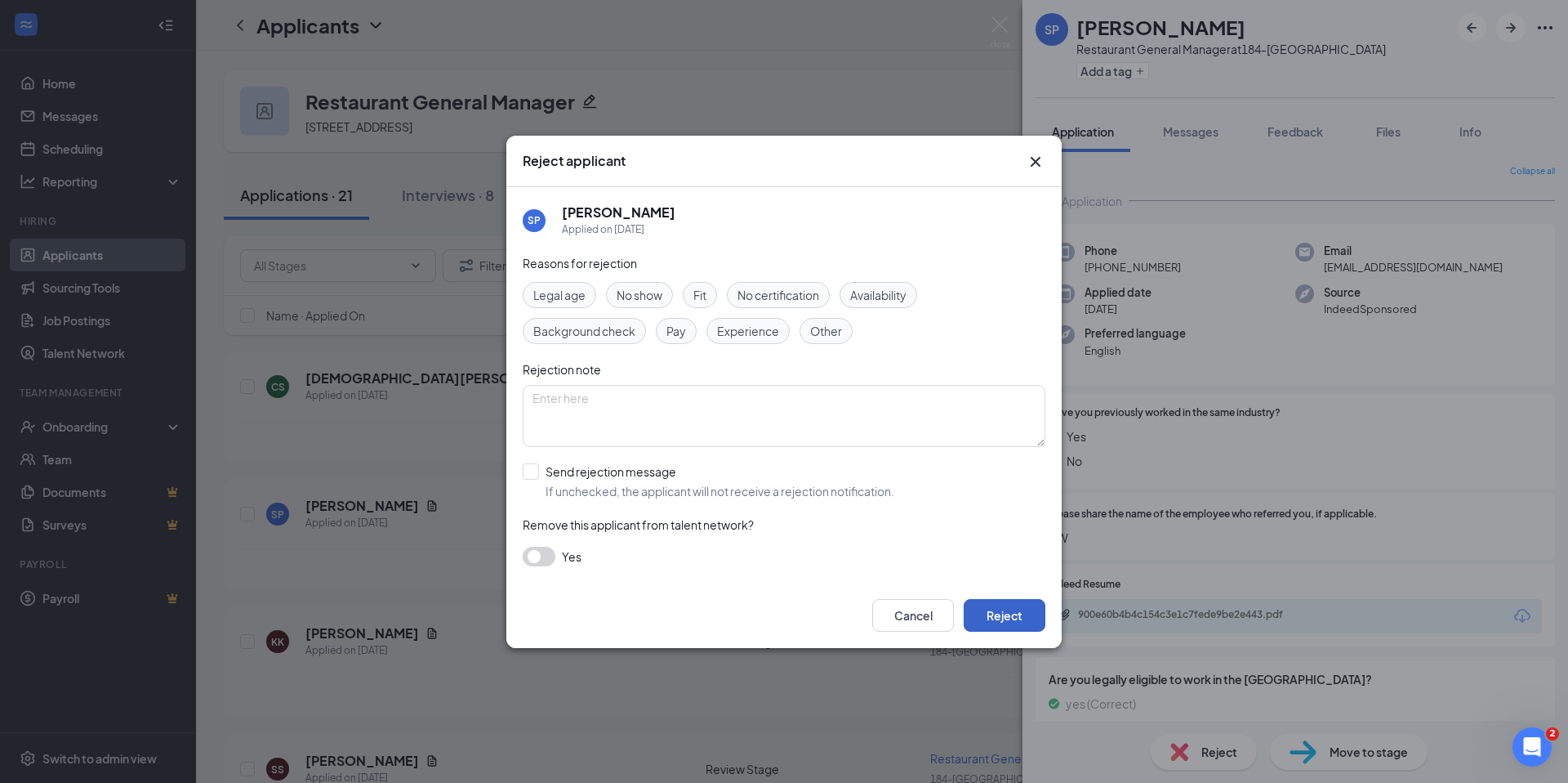
click at [1034, 622] on button "Reject" at bounding box center [1004, 615] width 82 height 33
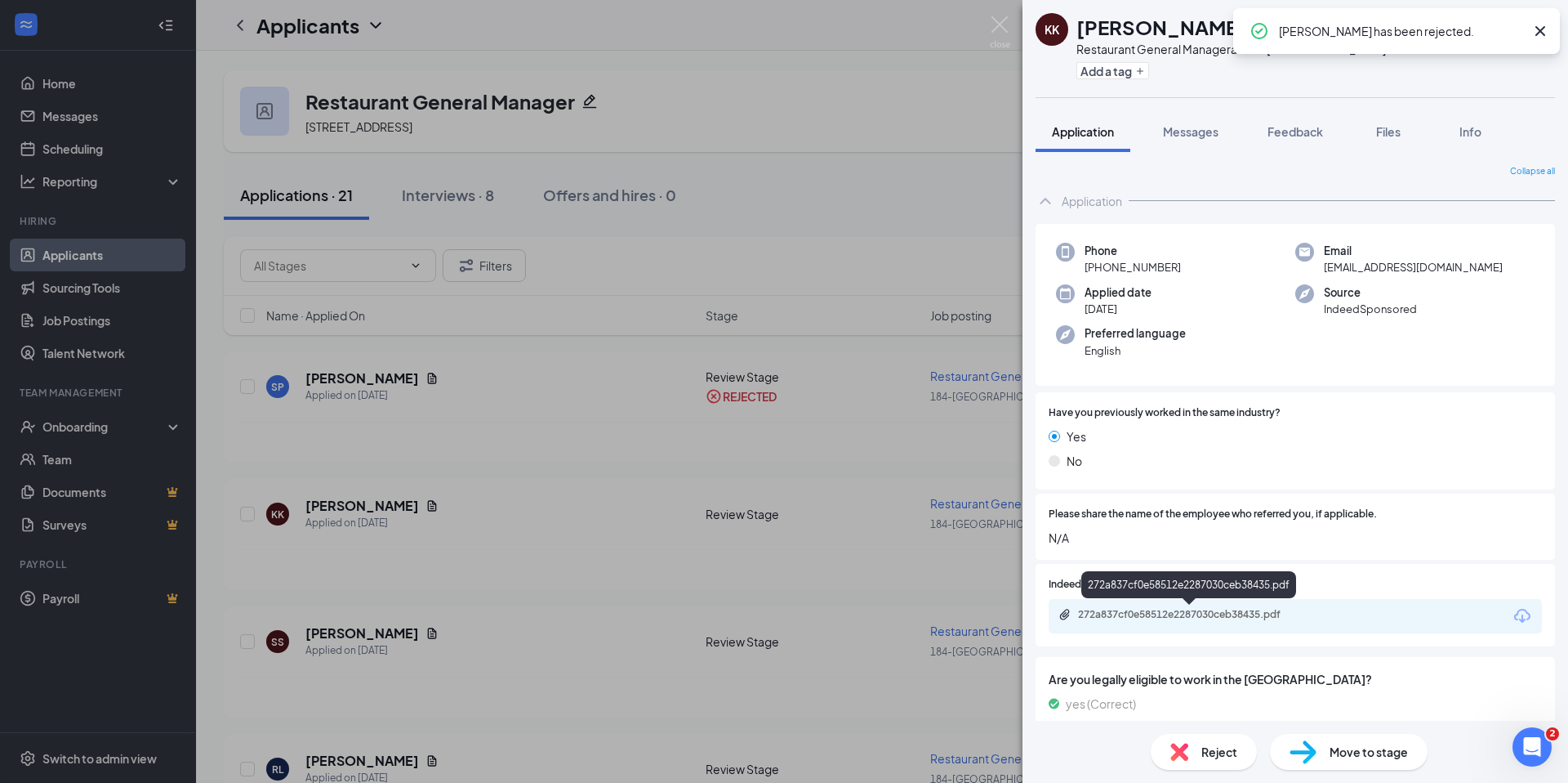
click at [1210, 608] on div "272a837cf0e58512e2287030ceb38435.pdf" at bounding box center [1193, 614] width 229 height 13
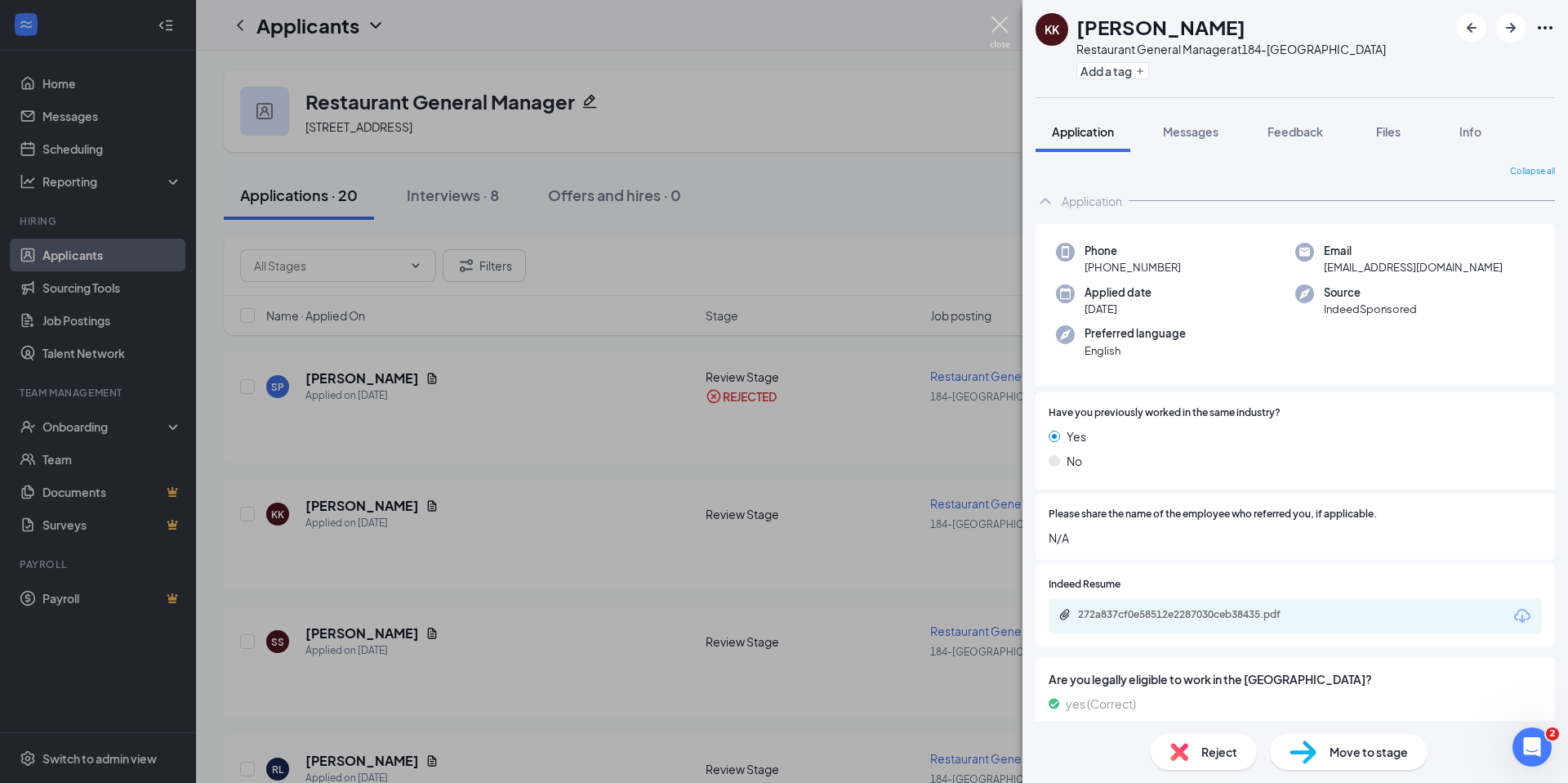
click at [997, 20] on img at bounding box center [1000, 32] width 21 height 32
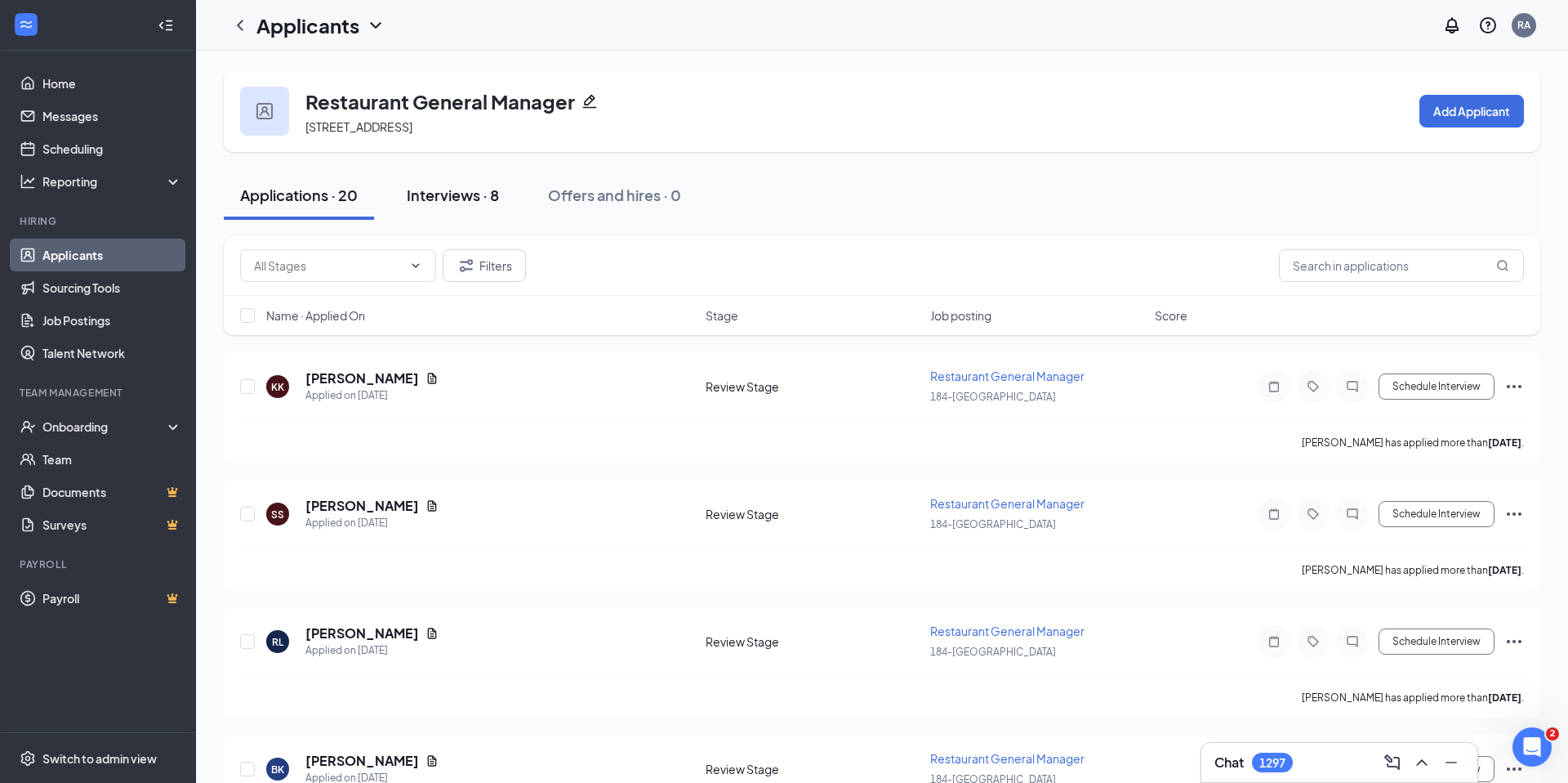
click at [475, 199] on div "Interviews · 8" at bounding box center [452, 195] width 92 height 21
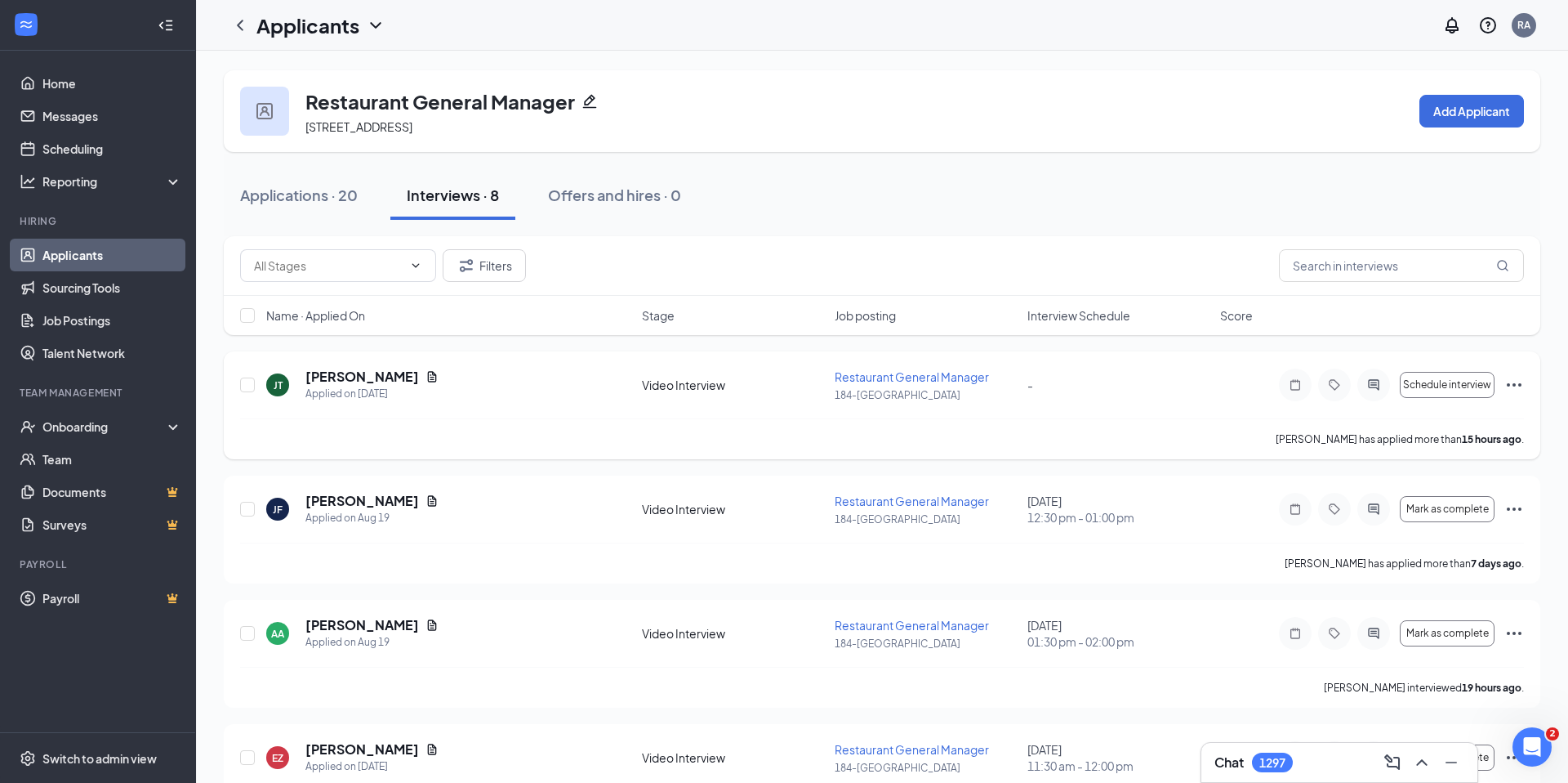
scroll to position [3, 0]
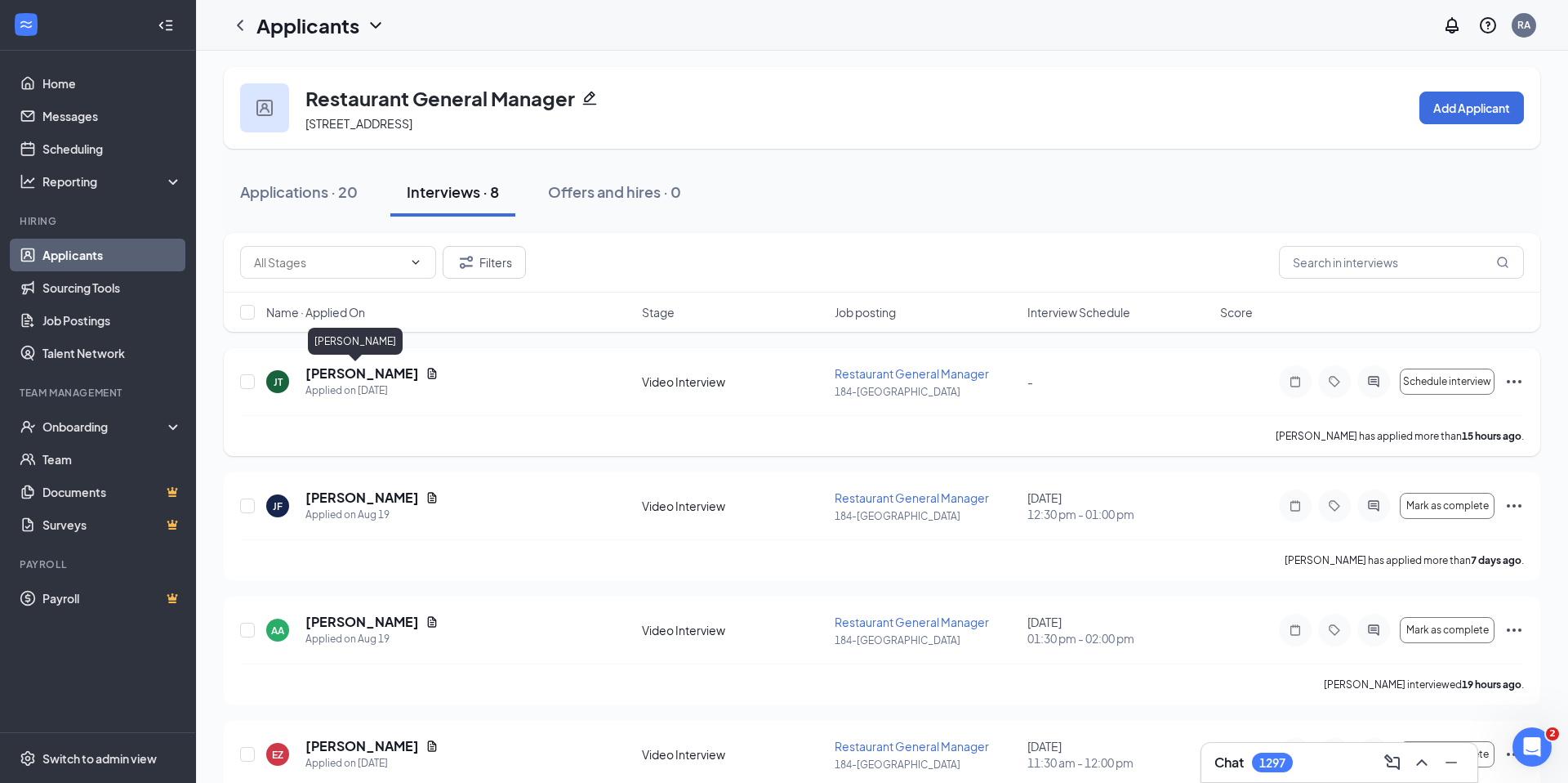
click at [355, 375] on h5 "James Tibe" at bounding box center [363, 373] width 113 height 18
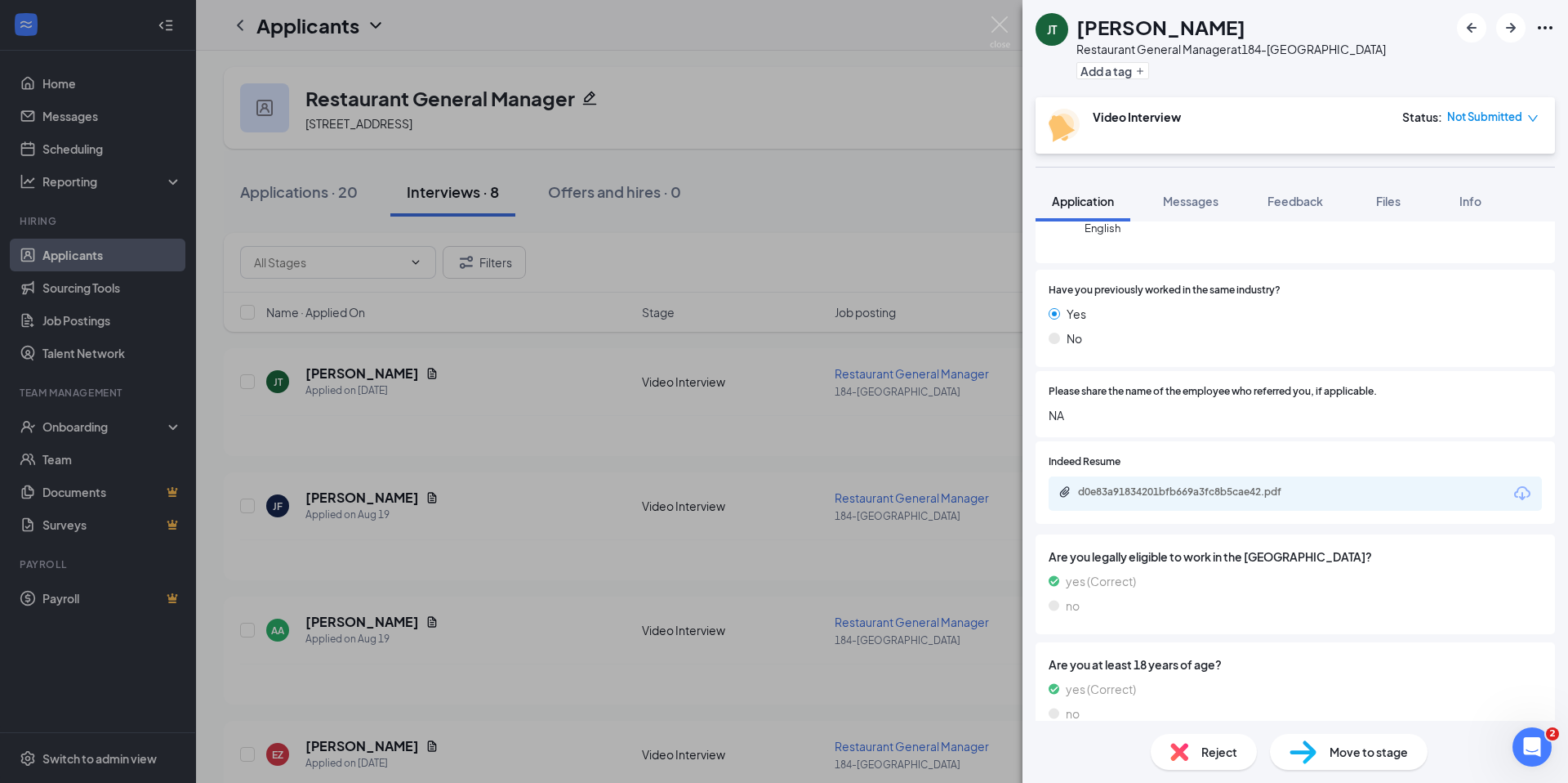
scroll to position [249, 0]
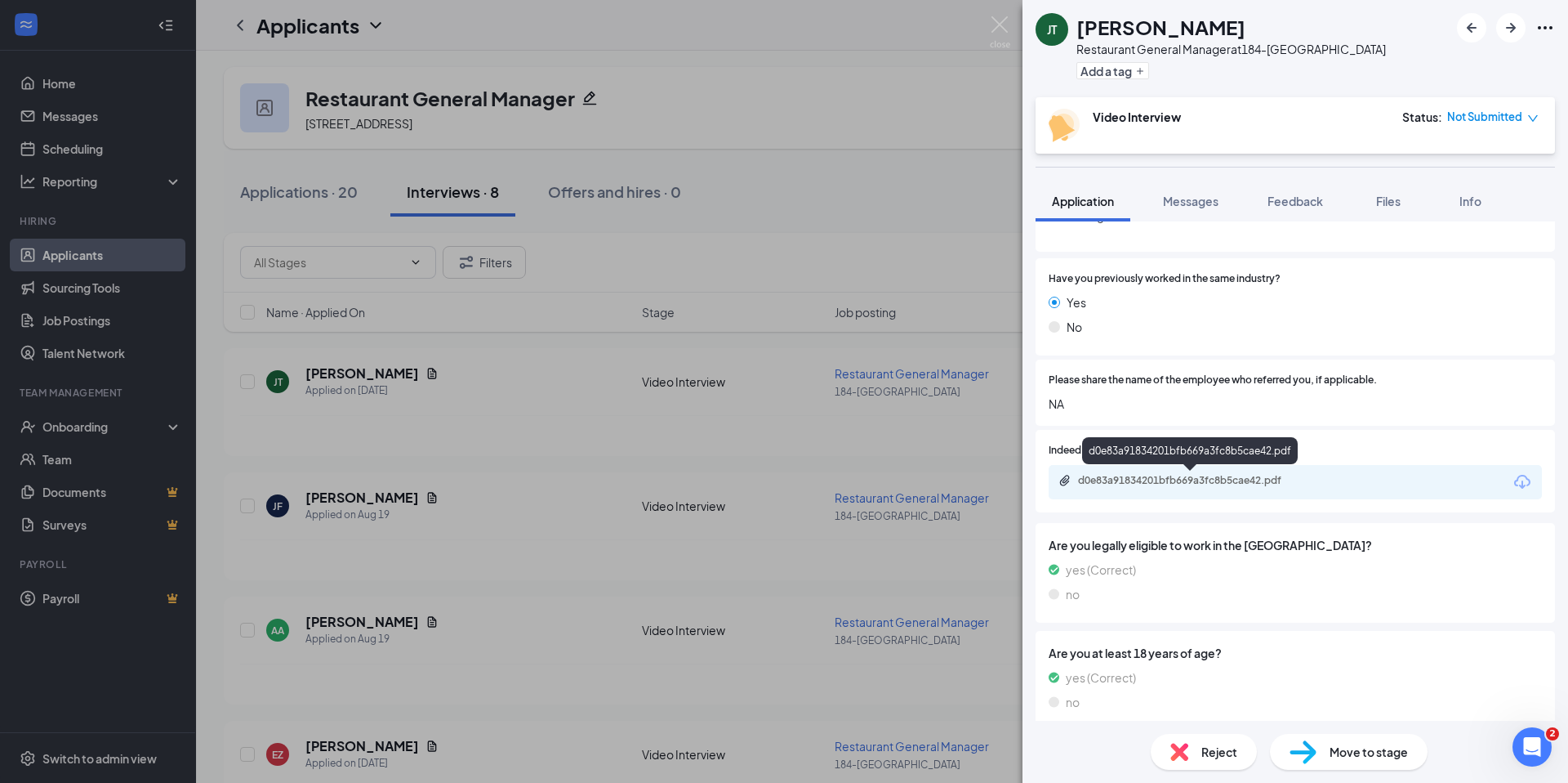
click at [1229, 481] on div "d0e83a91834201bfb669a3fc8b5cae42.pdf" at bounding box center [1193, 480] width 229 height 13
click at [992, 16] on img at bounding box center [1000, 32] width 21 height 32
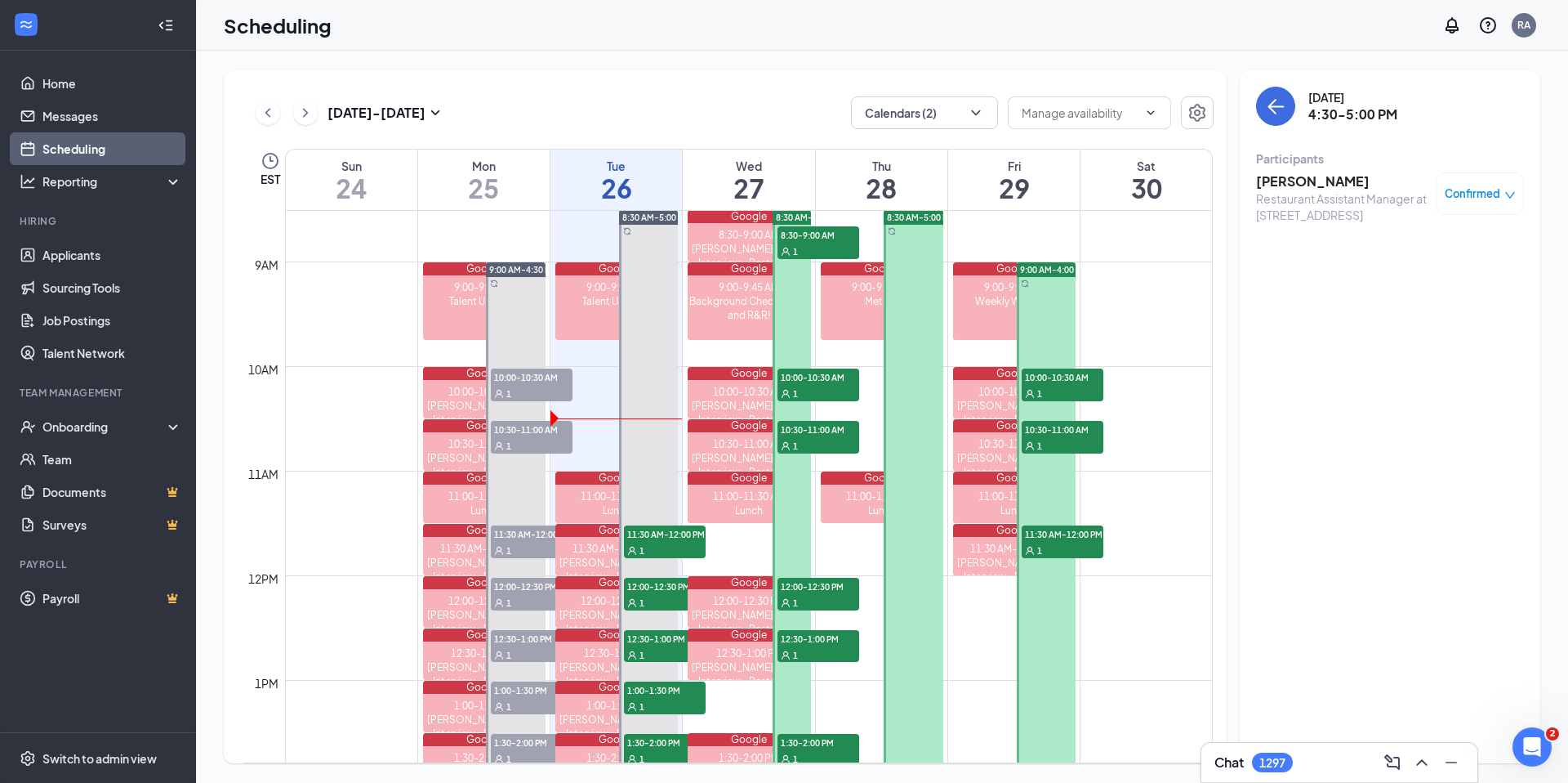
scroll to position [979, 0]
